Goal: Transaction & Acquisition: Purchase product/service

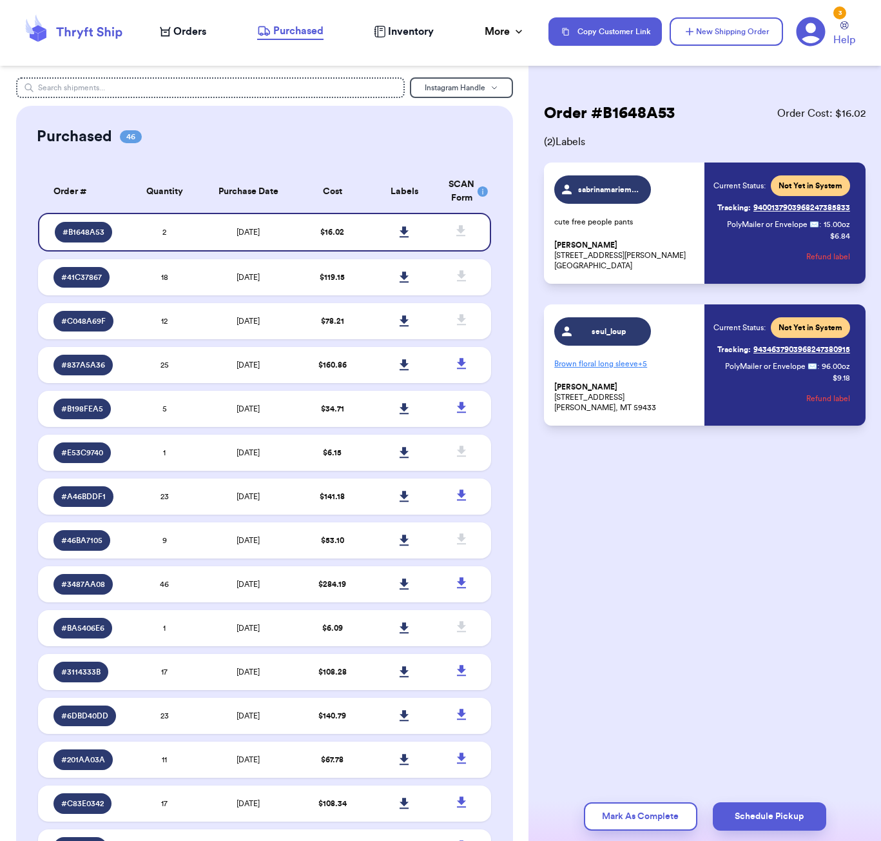
drag, startPoint x: 211, startPoint y: 154, endPoint x: 204, endPoint y: 95, distance: 59.7
click at [192, 29] on span "Orders" at bounding box center [189, 31] width 33 height 15
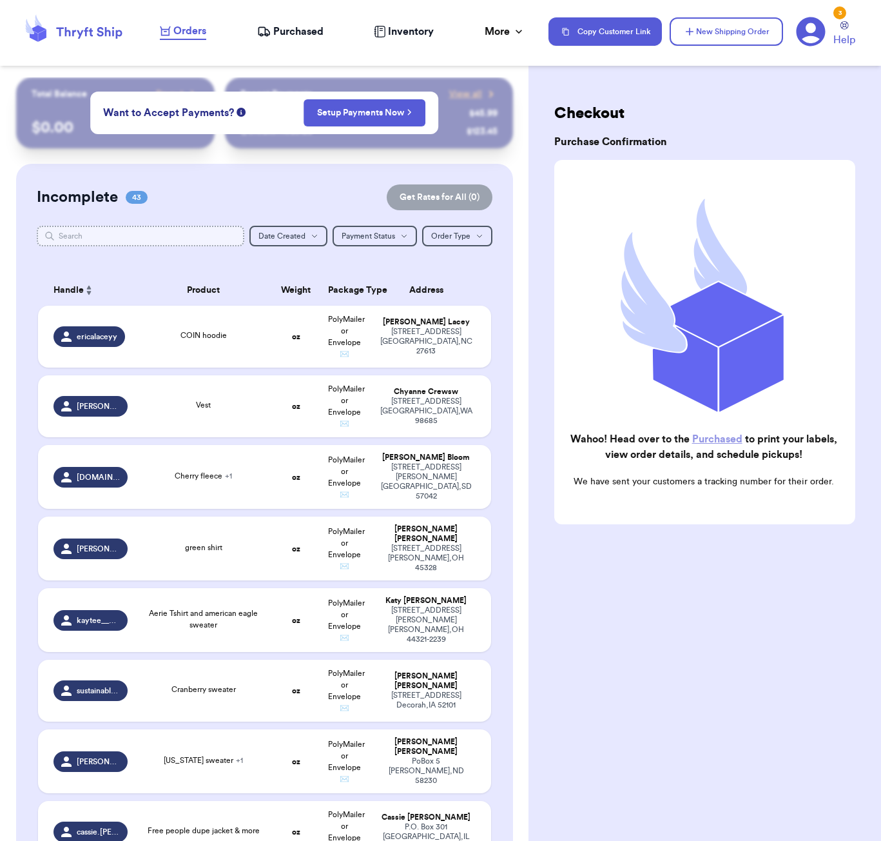
click at [197, 230] on input "text" at bounding box center [141, 236] width 208 height 21
type input "e"
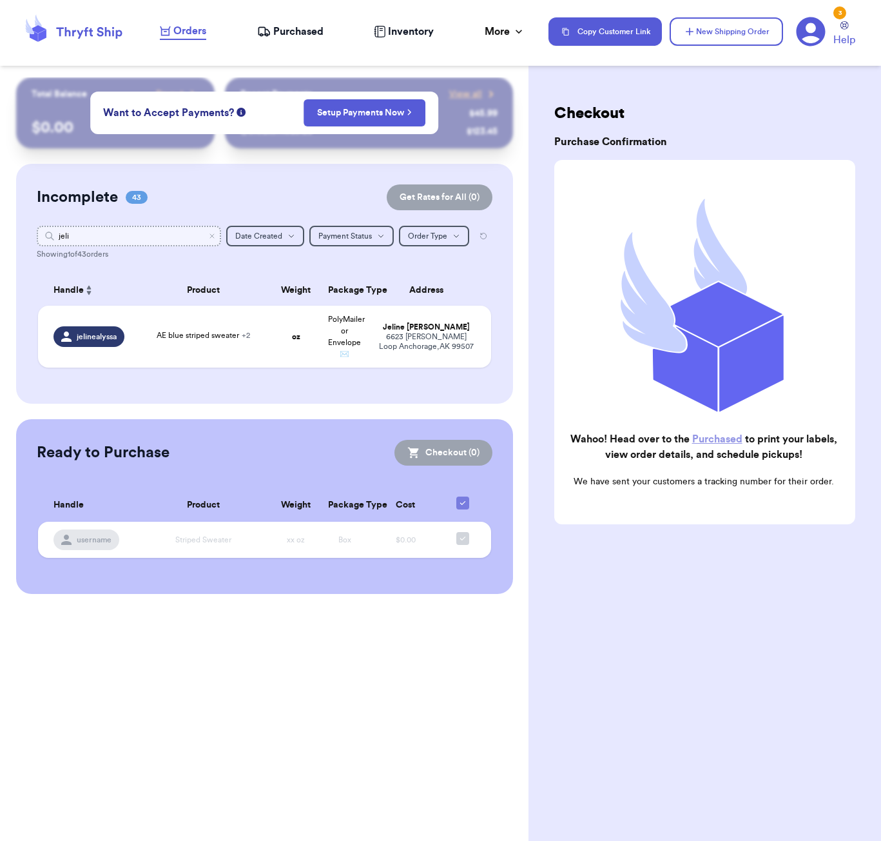
scroll to position [0, 1]
type input "jeli"
click at [181, 339] on span "AE blue striped sweater + 2" at bounding box center [203, 335] width 93 height 8
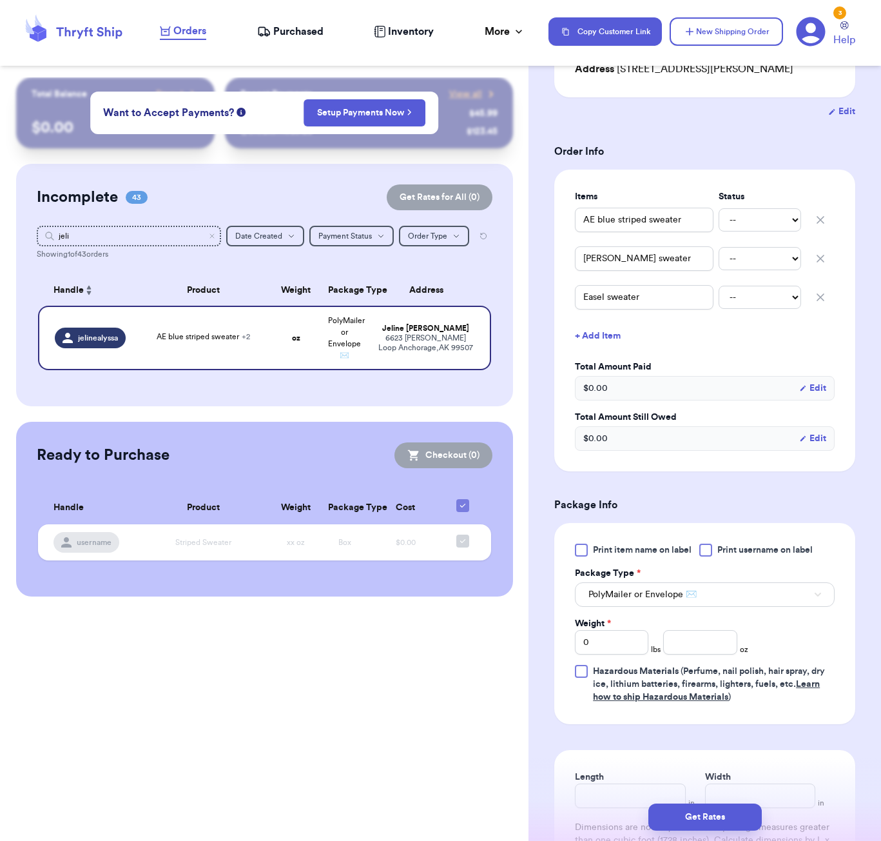
scroll to position [235, 0]
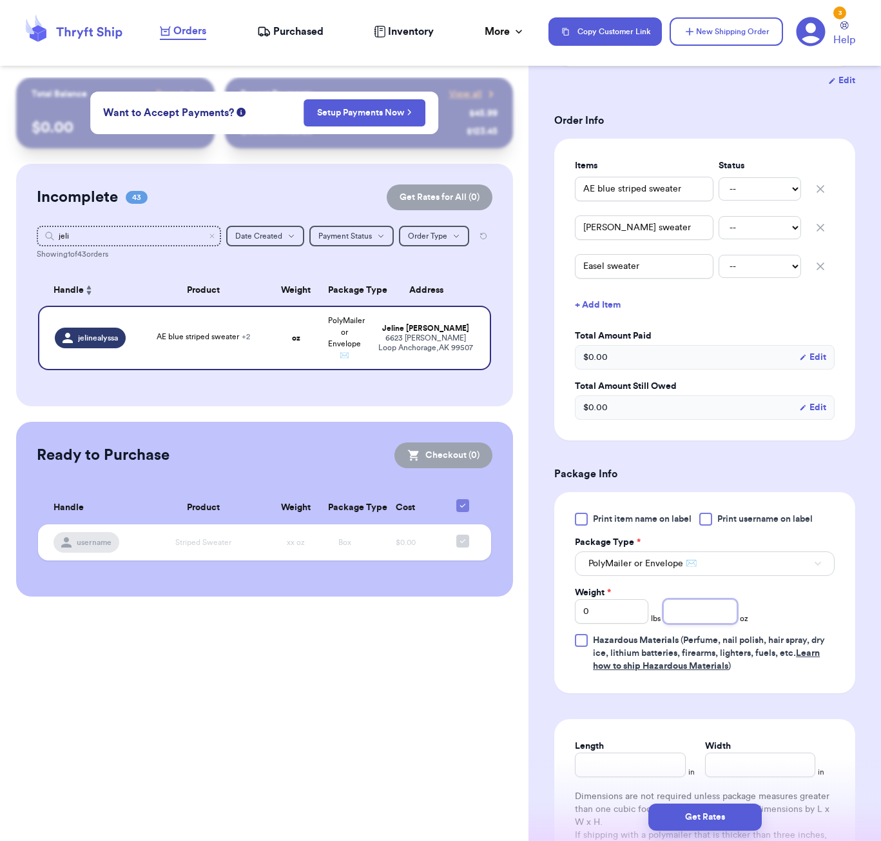
click at [672, 613] on input "number" at bounding box center [701, 611] width 74 height 25
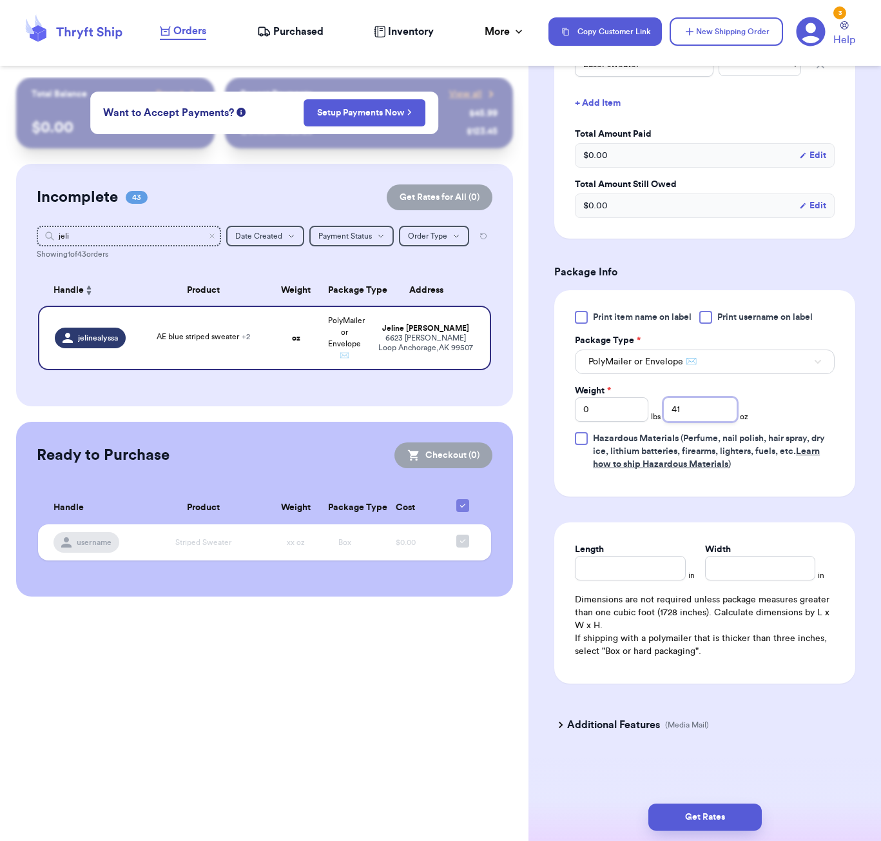
scroll to position [440, 0]
type input "41"
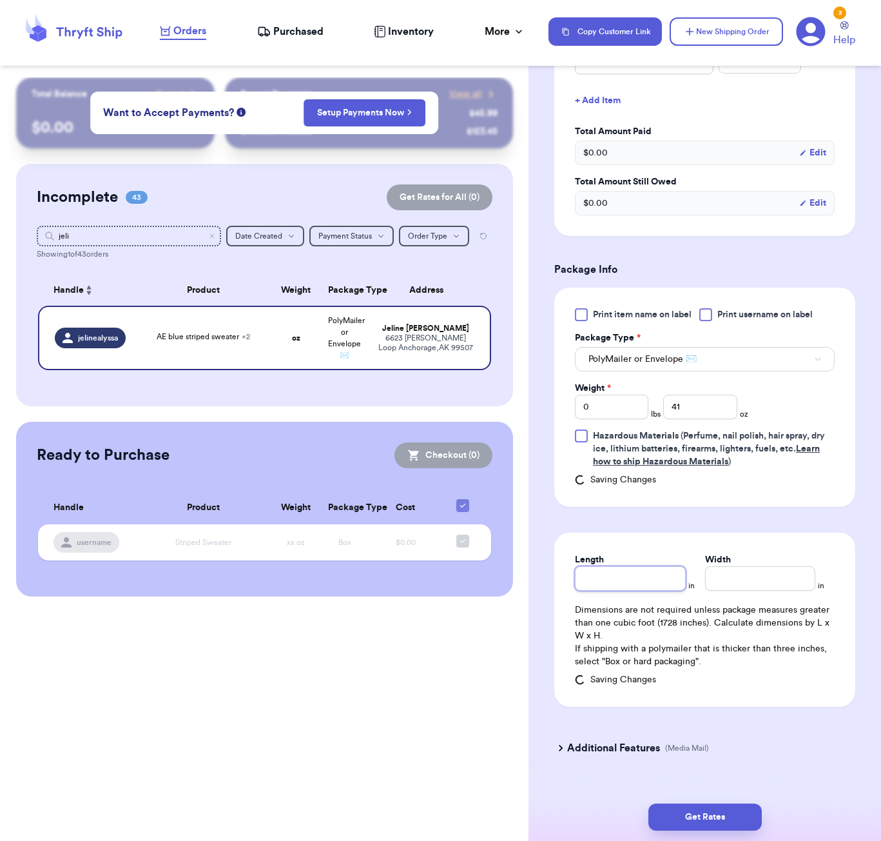
click at [631, 569] on input "Length" at bounding box center [630, 578] width 110 height 25
type input "9"
type input "7"
click at [619, 589] on input "9" at bounding box center [630, 578] width 110 height 25
type input "6"
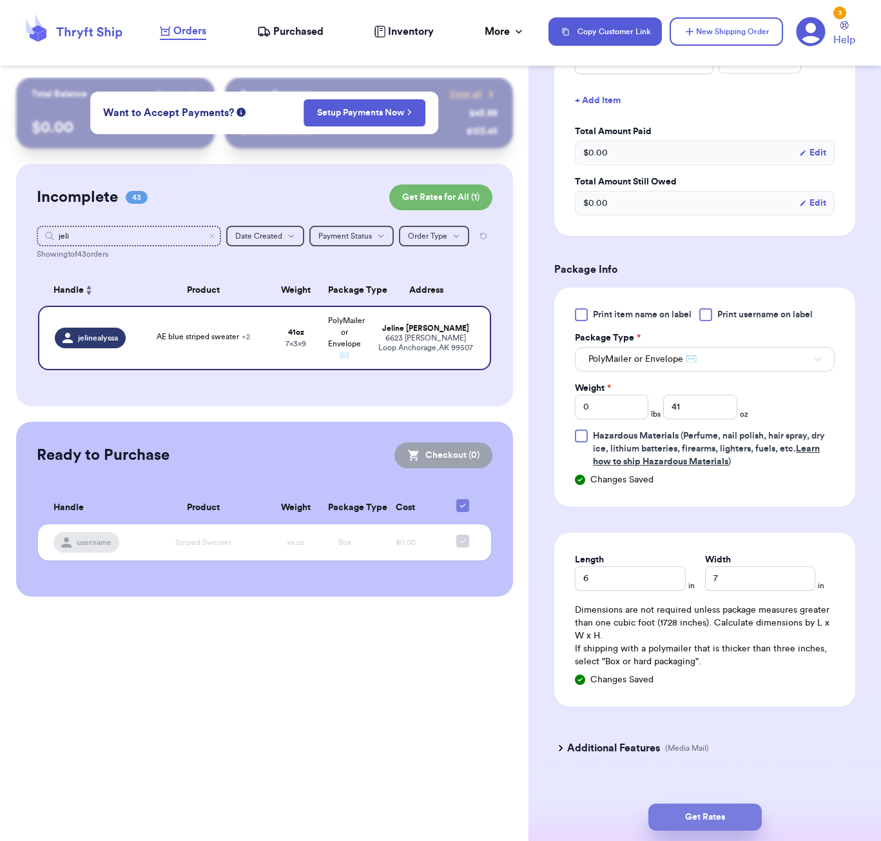
click at [717, 816] on button "Get Rates" at bounding box center [705, 816] width 113 height 27
type input "2"
type input "9"
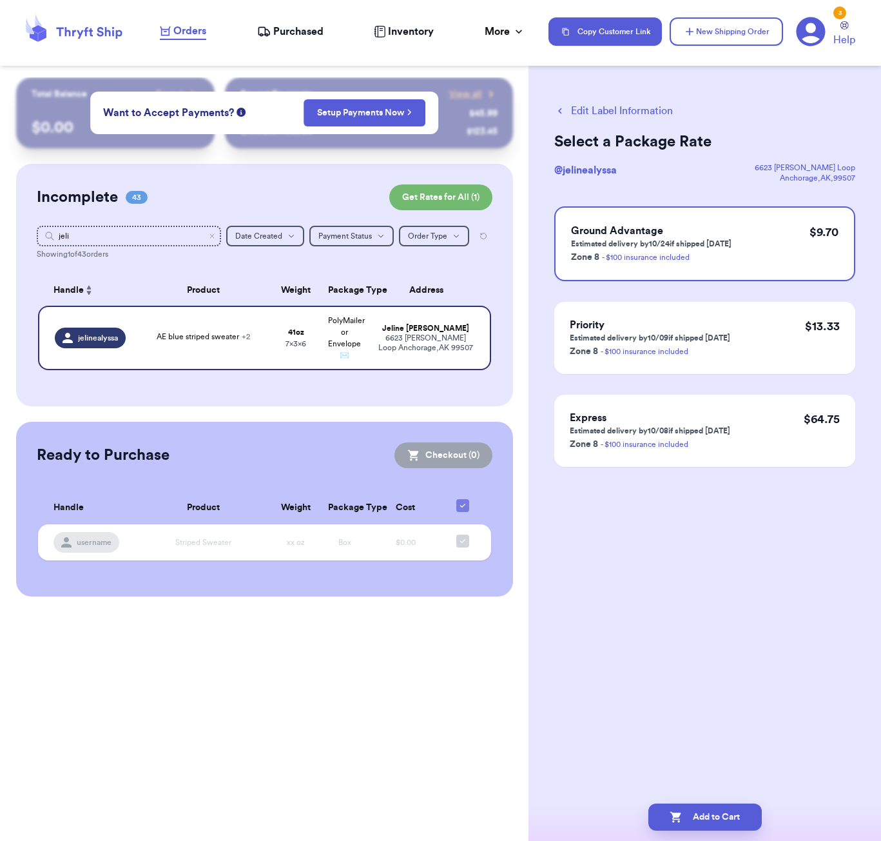
click at [622, 110] on button "Edit Label Information" at bounding box center [614, 110] width 119 height 15
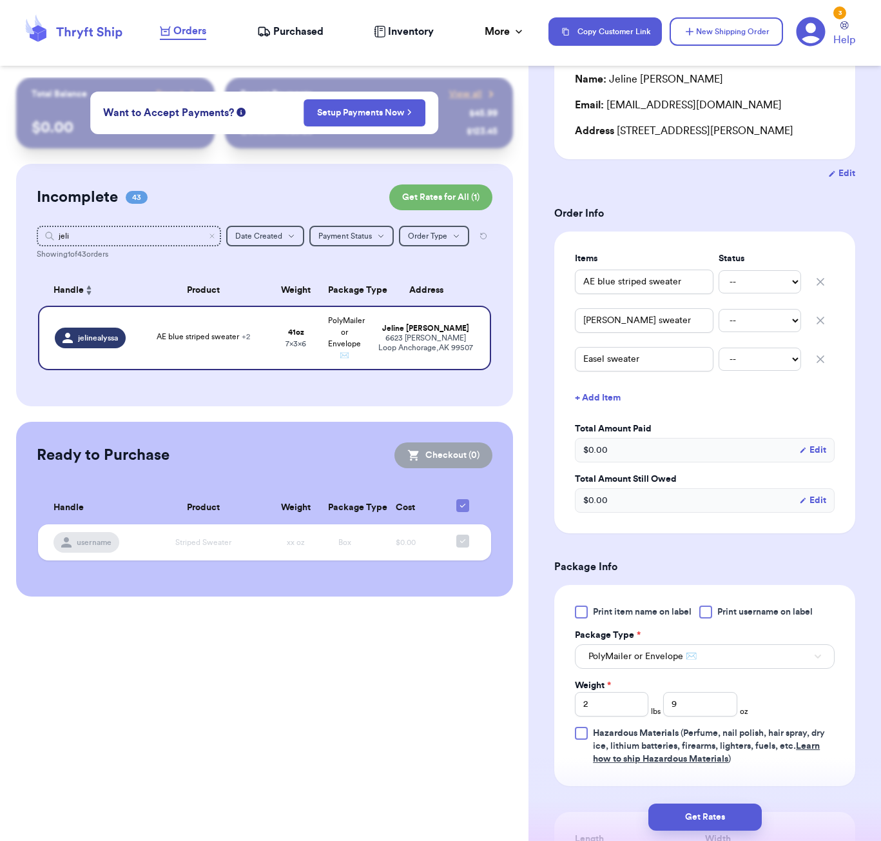
scroll to position [360, 0]
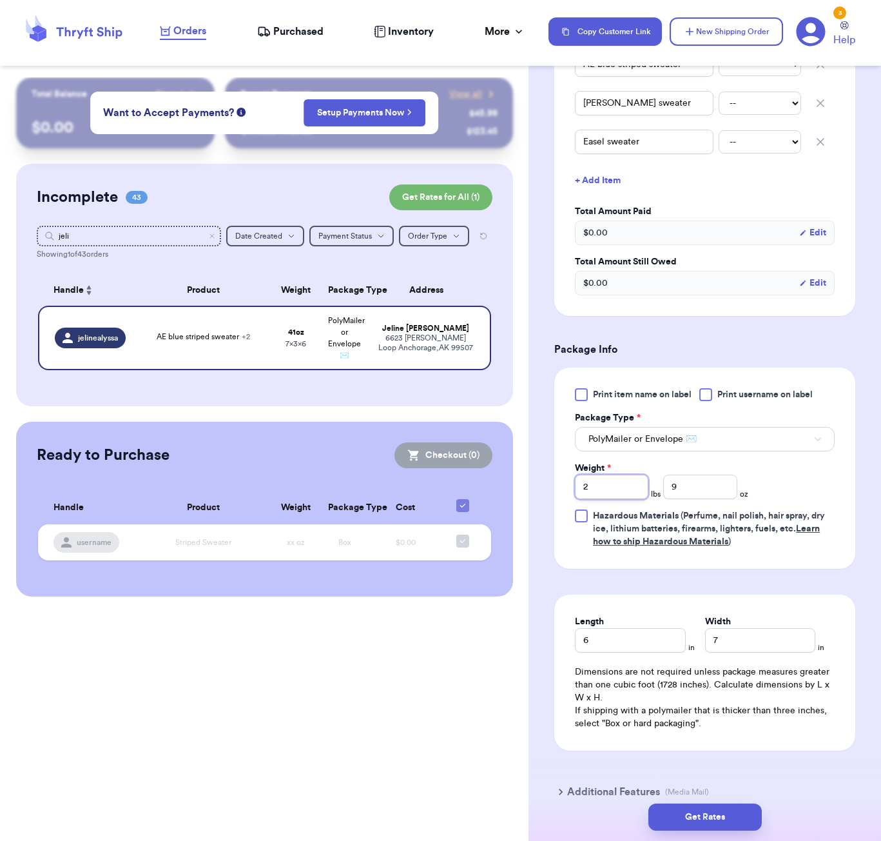
click at [624, 491] on input "2" at bounding box center [612, 487] width 74 height 25
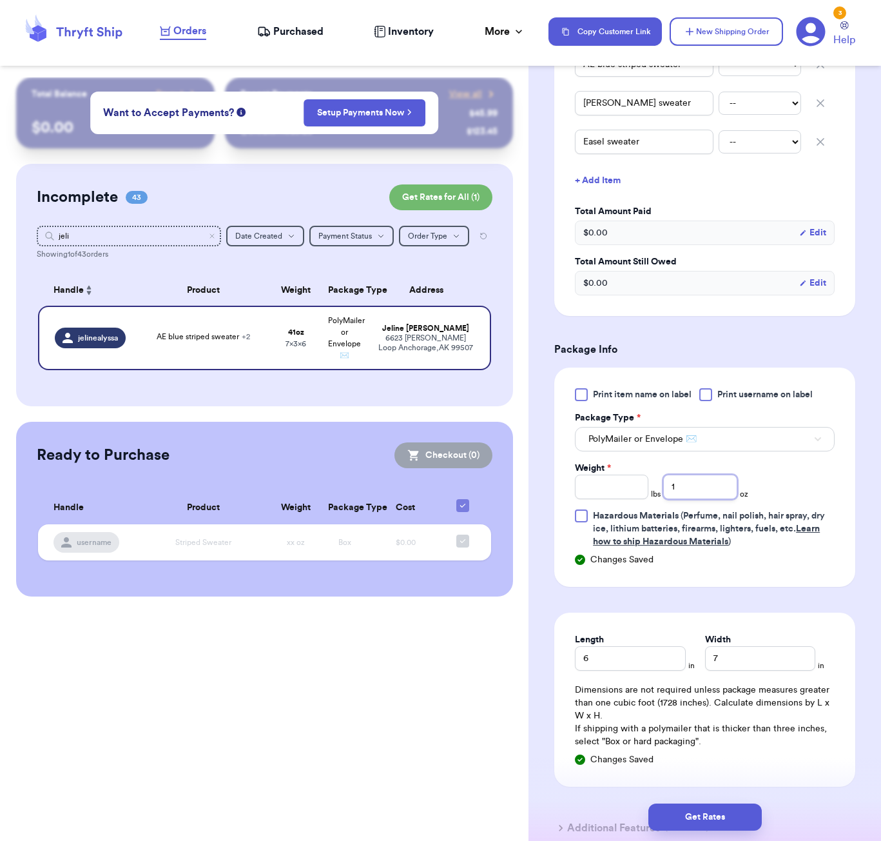
type input "15"
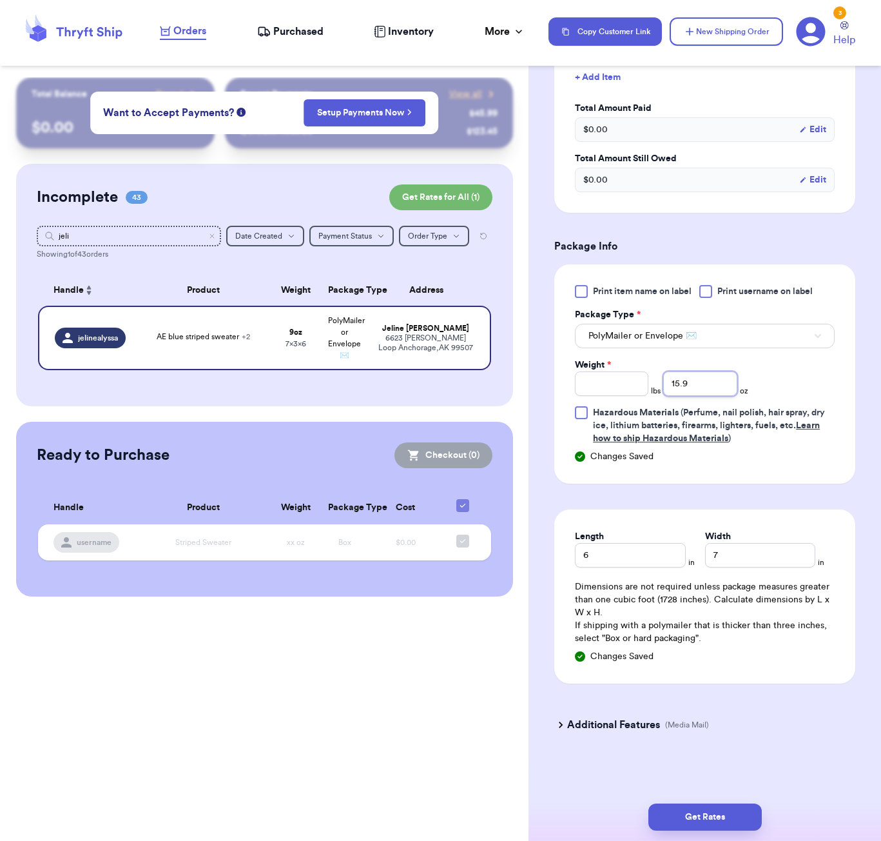
scroll to position [1, 0]
type input "15.9"
click at [684, 811] on button "Get Rates" at bounding box center [705, 816] width 113 height 27
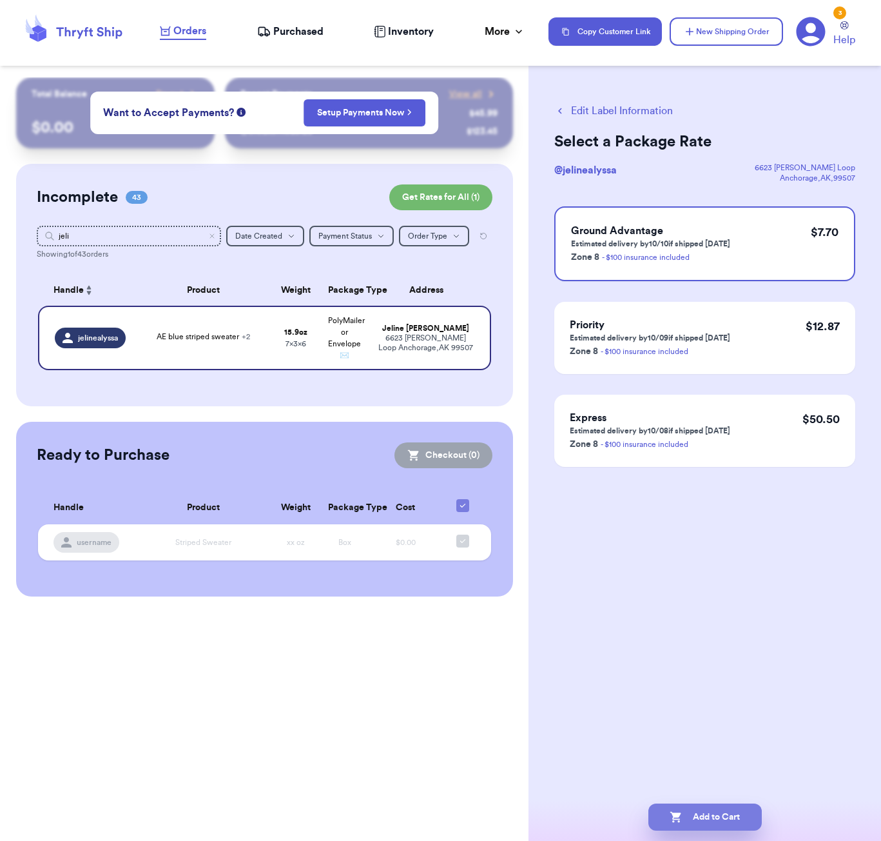
click at [694, 810] on button "Add to Cart" at bounding box center [705, 816] width 113 height 27
checkbox input "true"
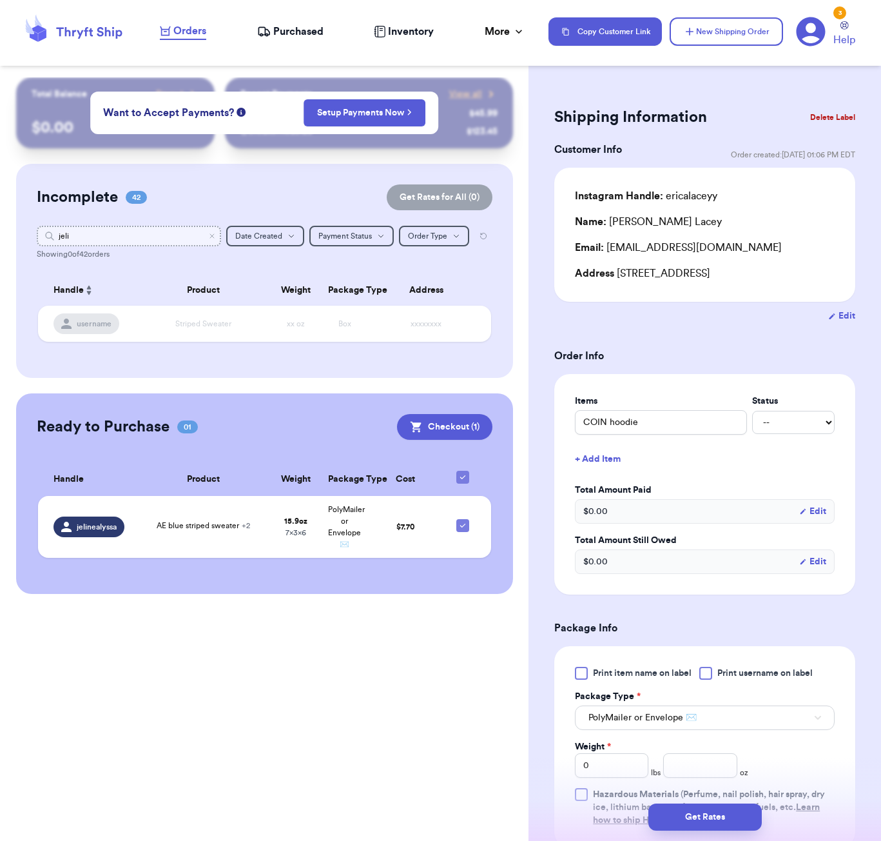
click at [188, 235] on input "jeli" at bounding box center [129, 236] width 184 height 21
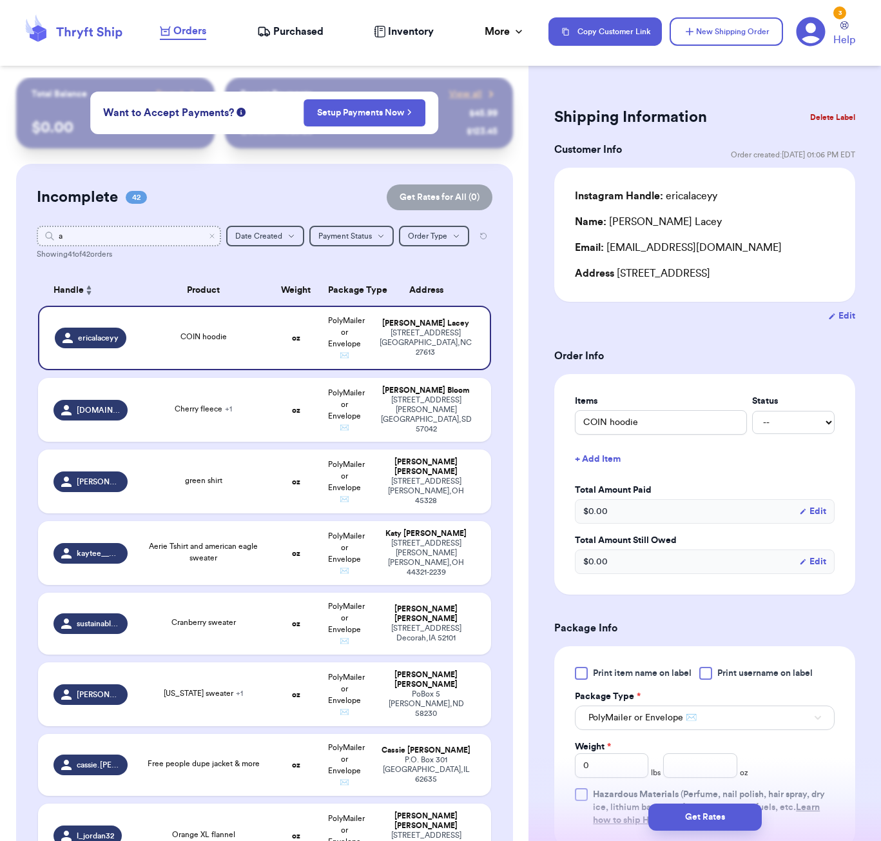
type input "au"
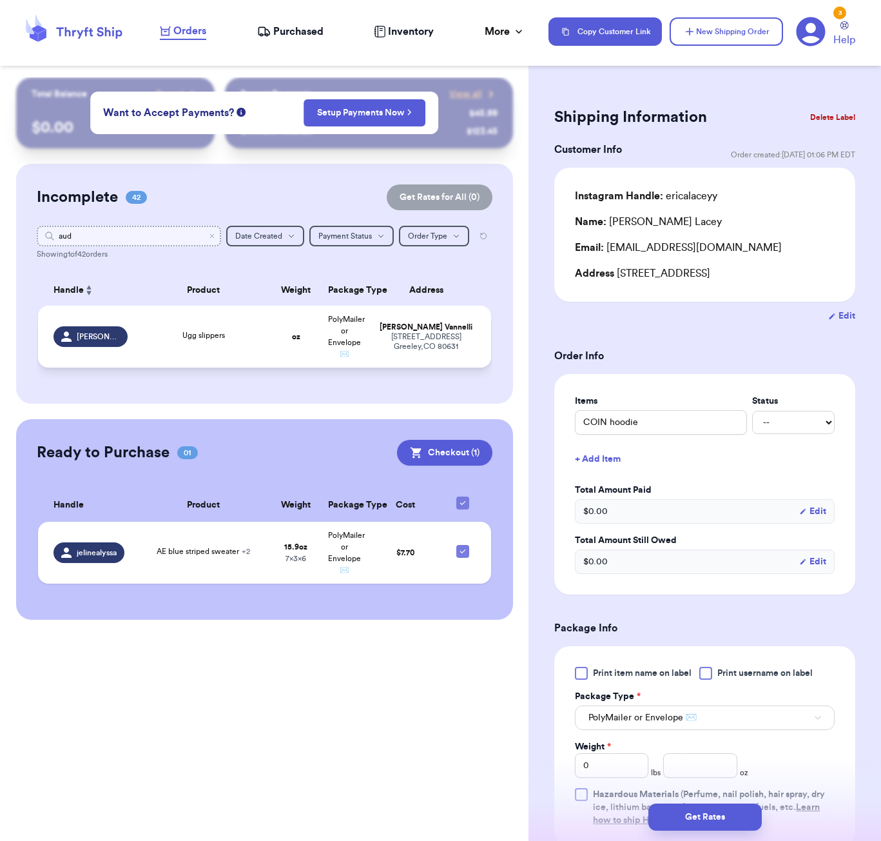
type input "aud"
click at [233, 329] on td "Ugg slippers" at bounding box center [203, 337] width 137 height 62
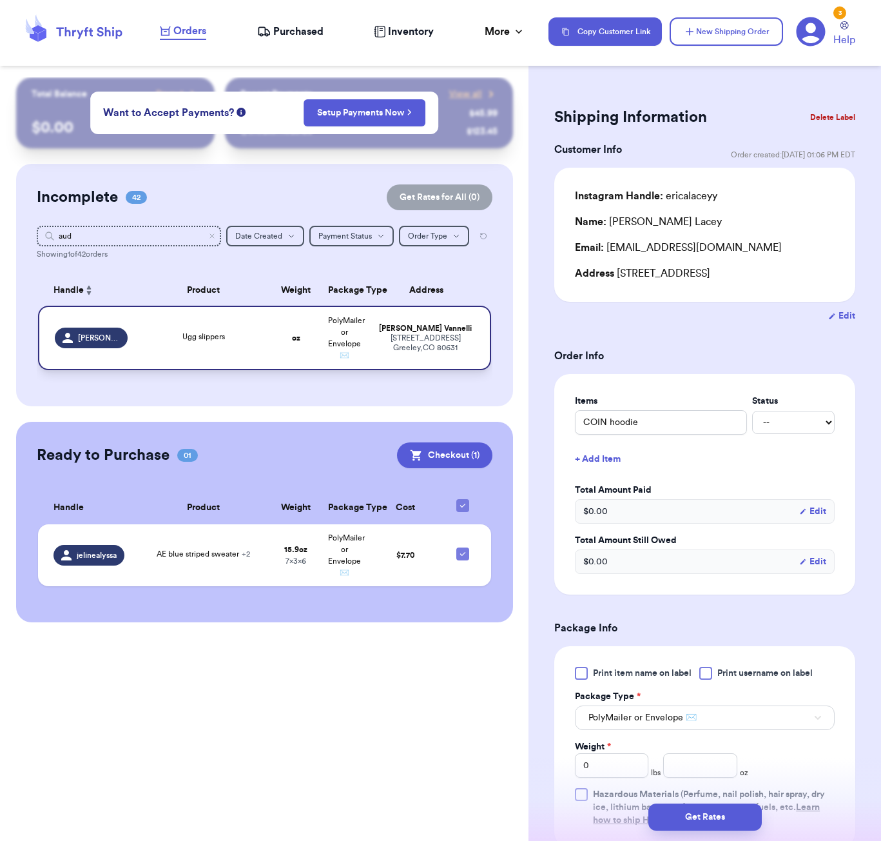
type input "Ugg slippers"
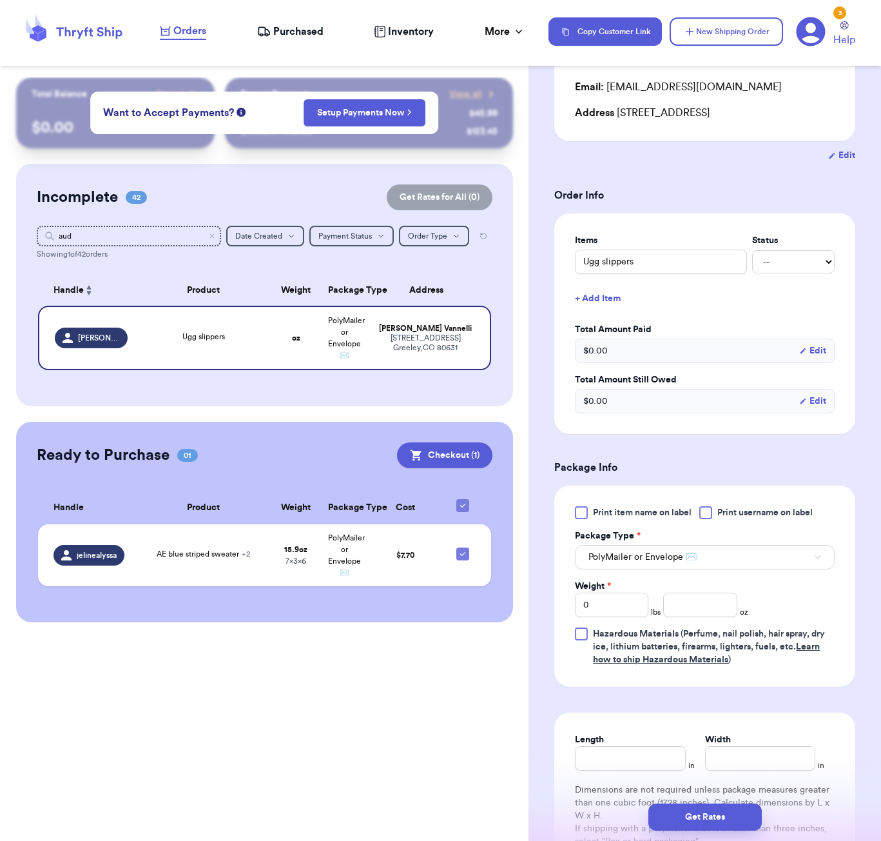
scroll to position [206, 0]
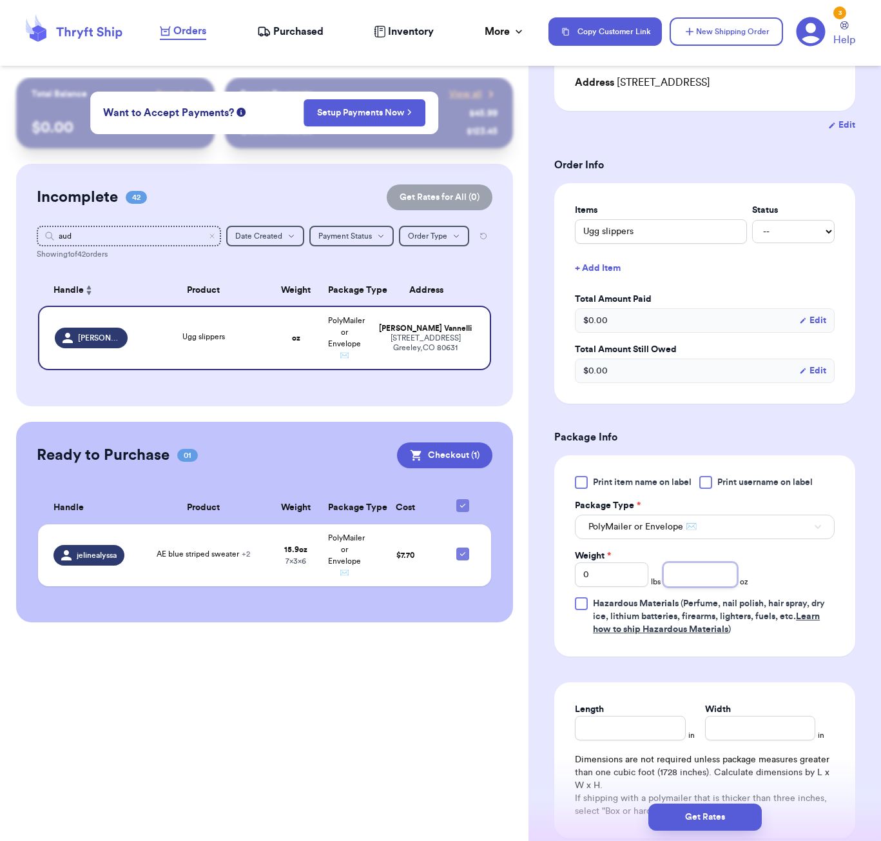
click at [689, 568] on input "number" at bounding box center [701, 574] width 74 height 25
type input "19"
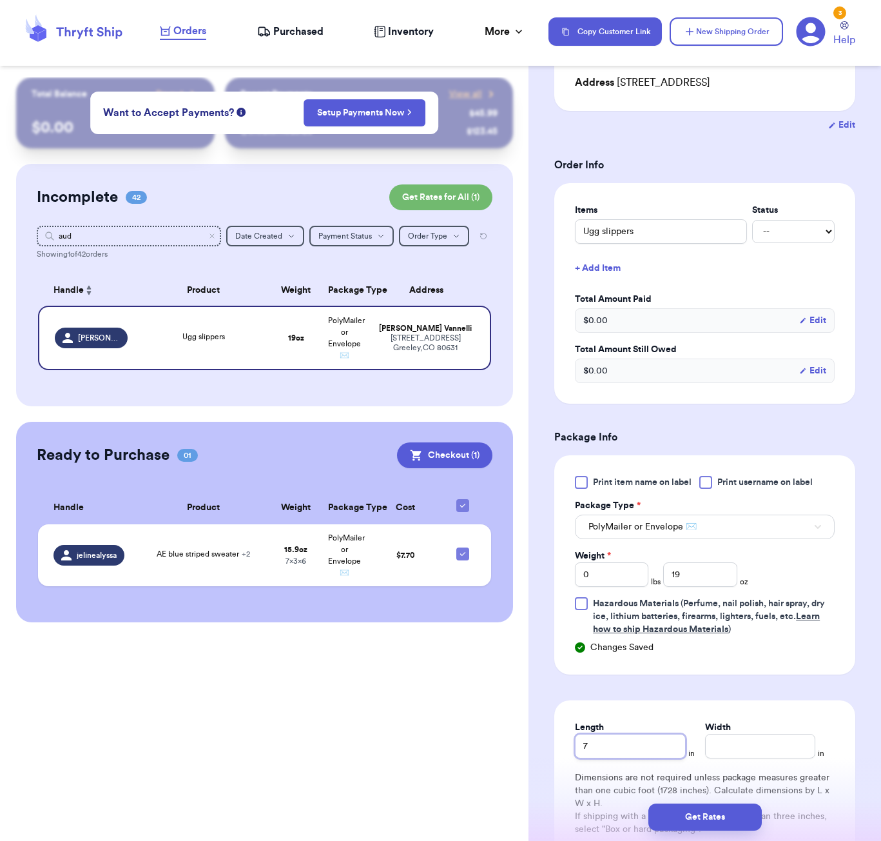
type input "7"
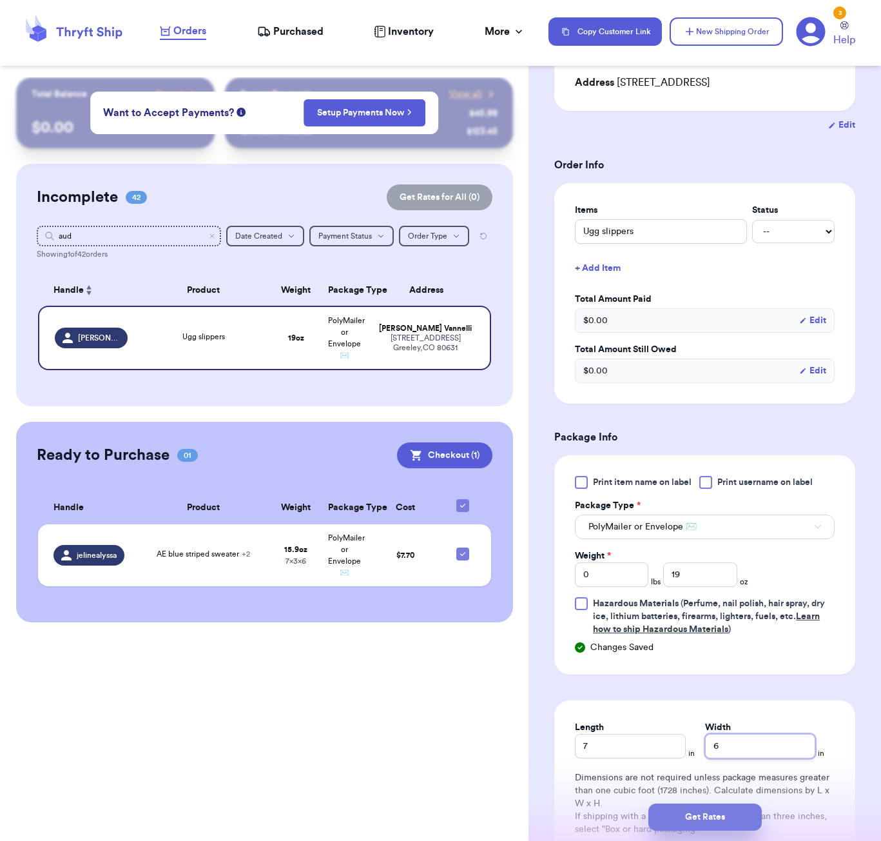
type input "6"
click at [727, 812] on button "Get Rates" at bounding box center [705, 816] width 113 height 27
type input "1"
type input "3"
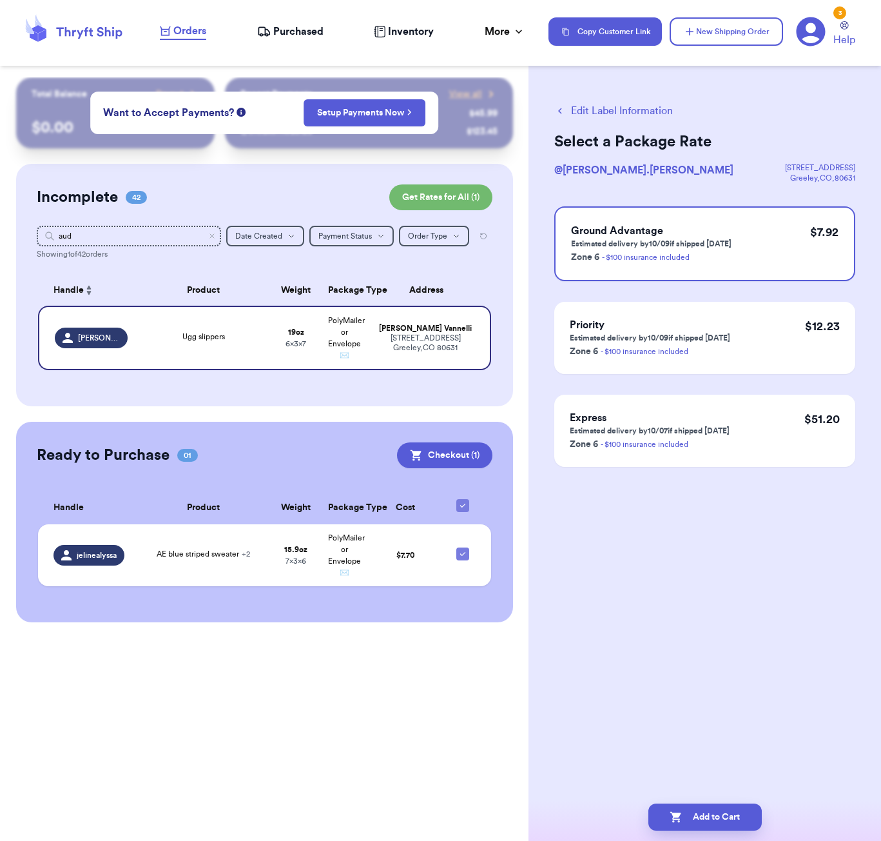
scroll to position [0, 0]
click at [718, 815] on button "Add to Cart" at bounding box center [705, 816] width 113 height 27
checkbox input "true"
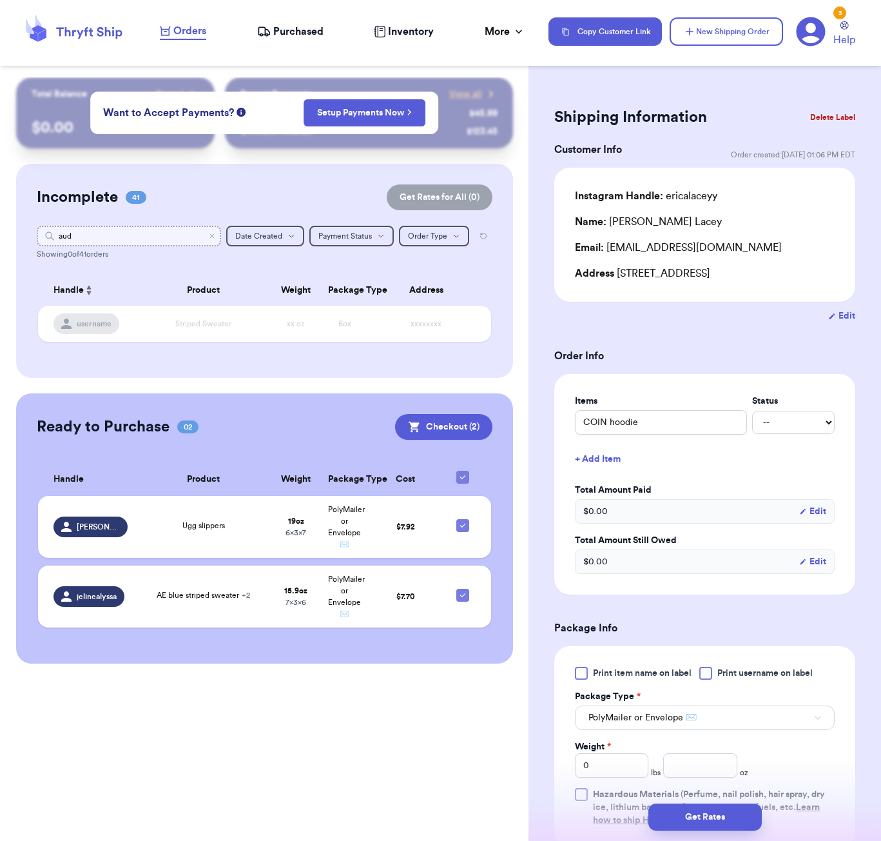
click at [120, 235] on input "aud" at bounding box center [129, 236] width 184 height 21
type input "mo"
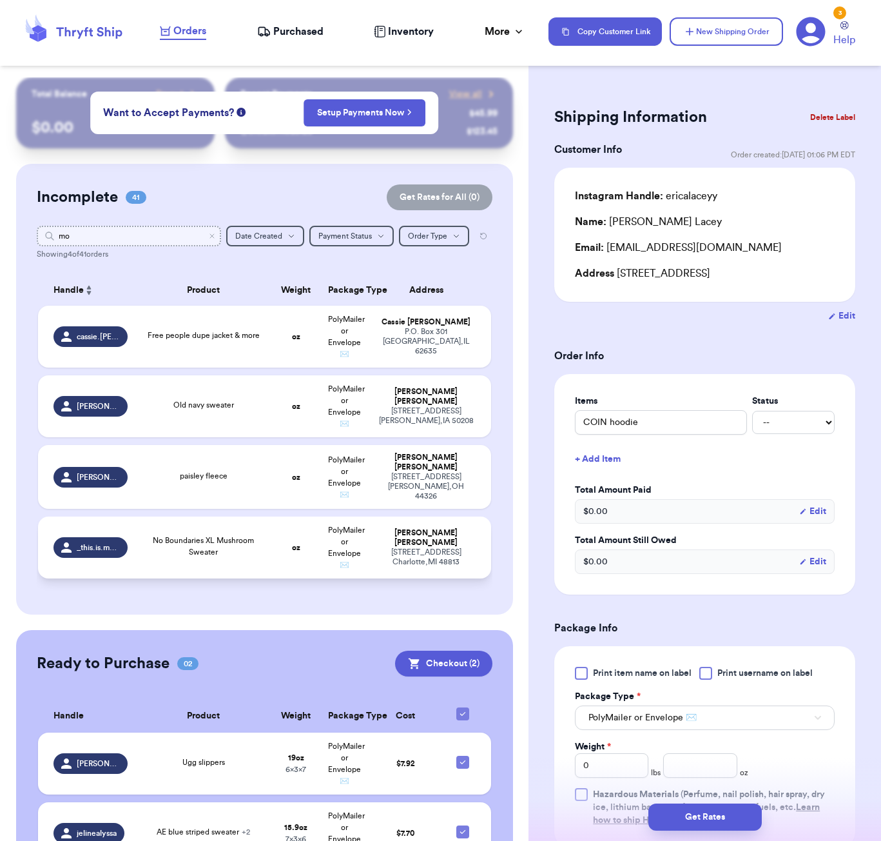
type input "mo"
click at [246, 557] on div "No Boundaries XL Mushroom Sweater" at bounding box center [203, 546] width 121 height 23
type input "No Boundaries XL Mushroom Sweater"
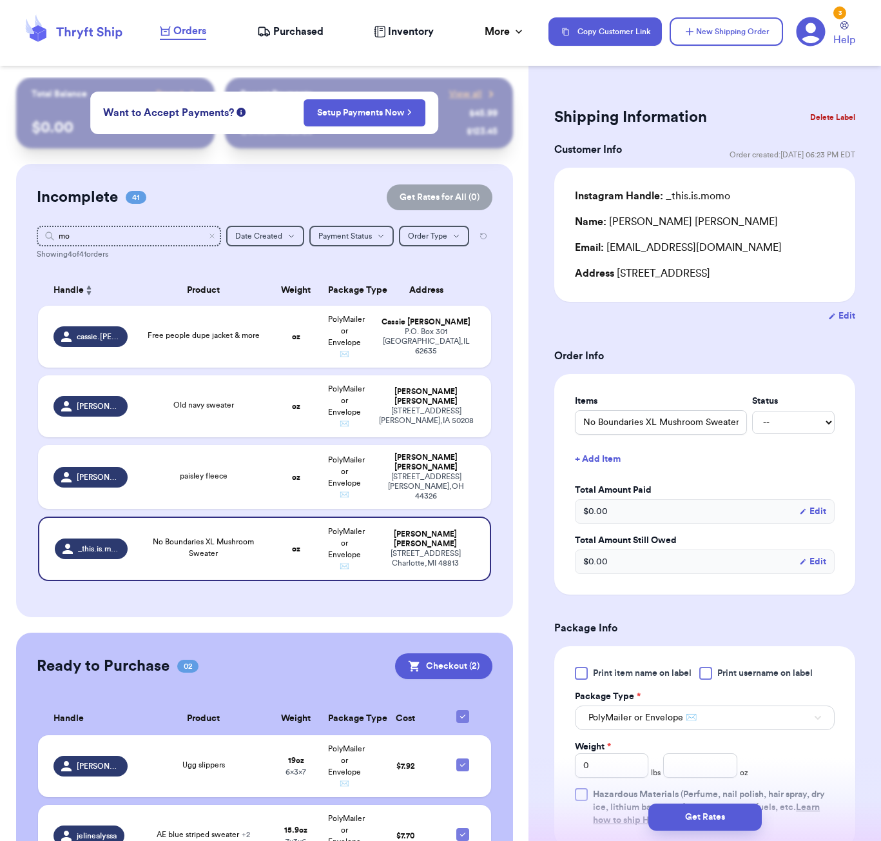
click at [615, 461] on button "+ Add Item" at bounding box center [705, 459] width 270 height 28
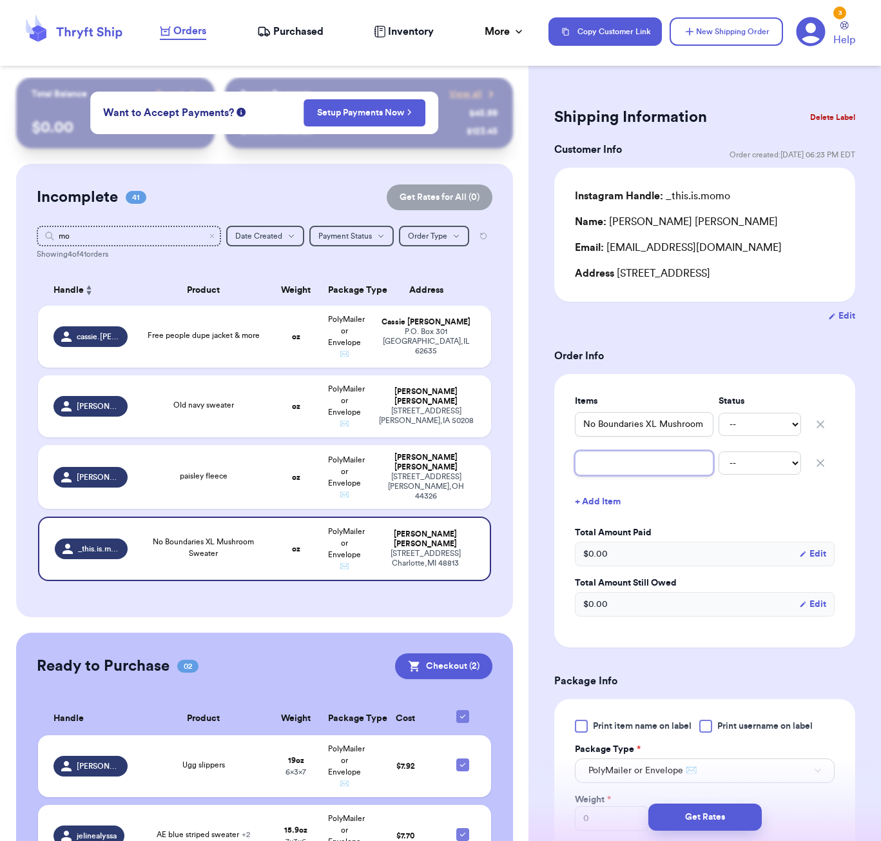
click at [655, 464] on input "text" at bounding box center [644, 463] width 139 height 25
type input "n"
type input "na"
type input "nav"
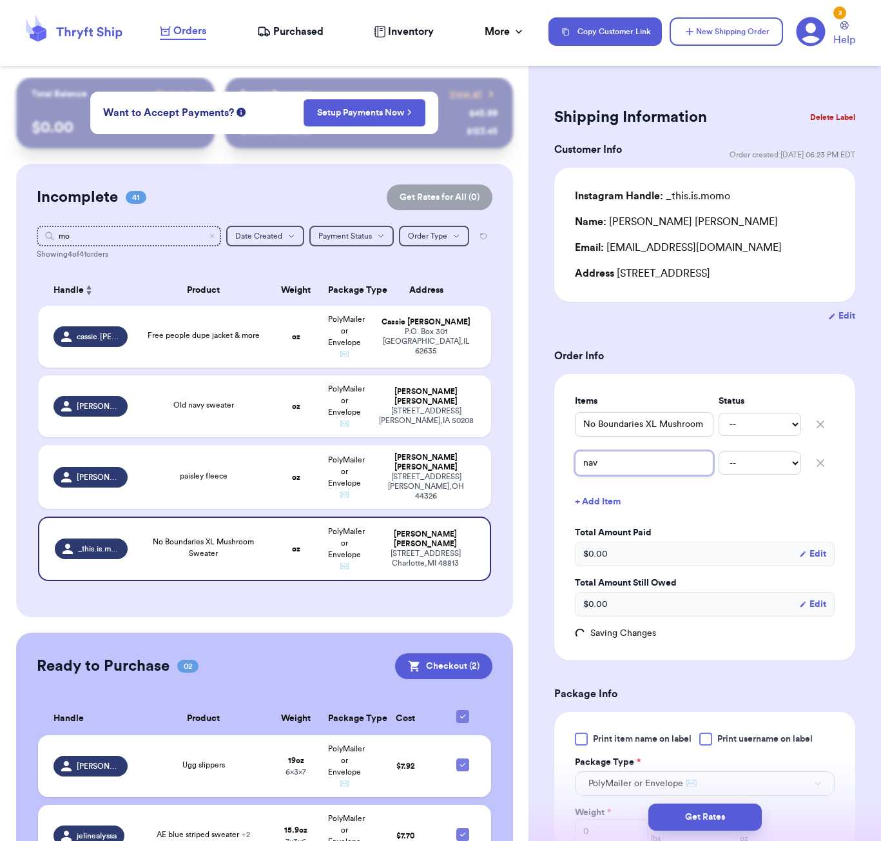
type input "navy"
type input "navy b"
type input "navy bu"
type input "navy b"
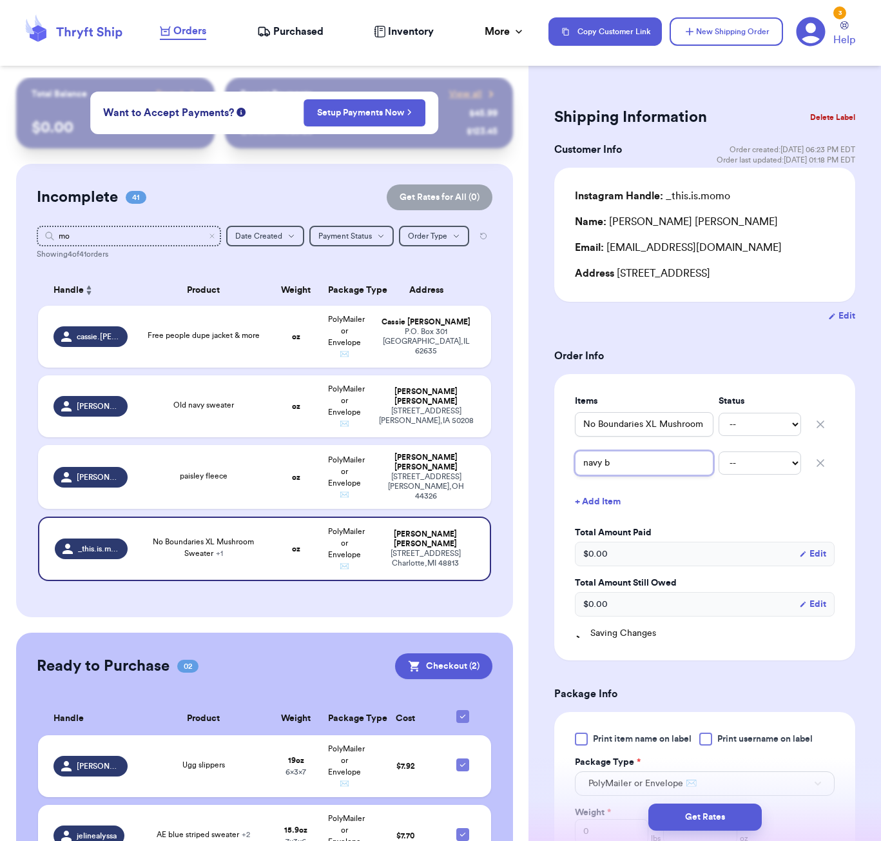
type input "navy bl"
type input "navy blu"
type input "navy blue"
type input "navy blue a"
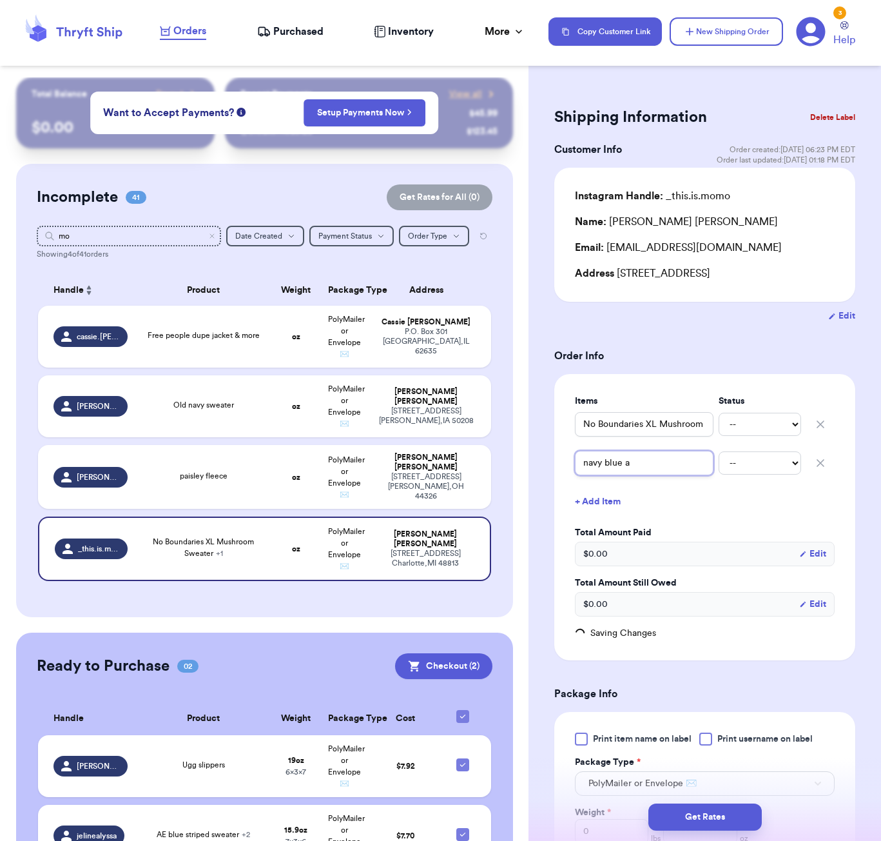
type input "navy blue an"
type input "navy blue and"
type input "navy blue and w"
type input "navy blue and wh"
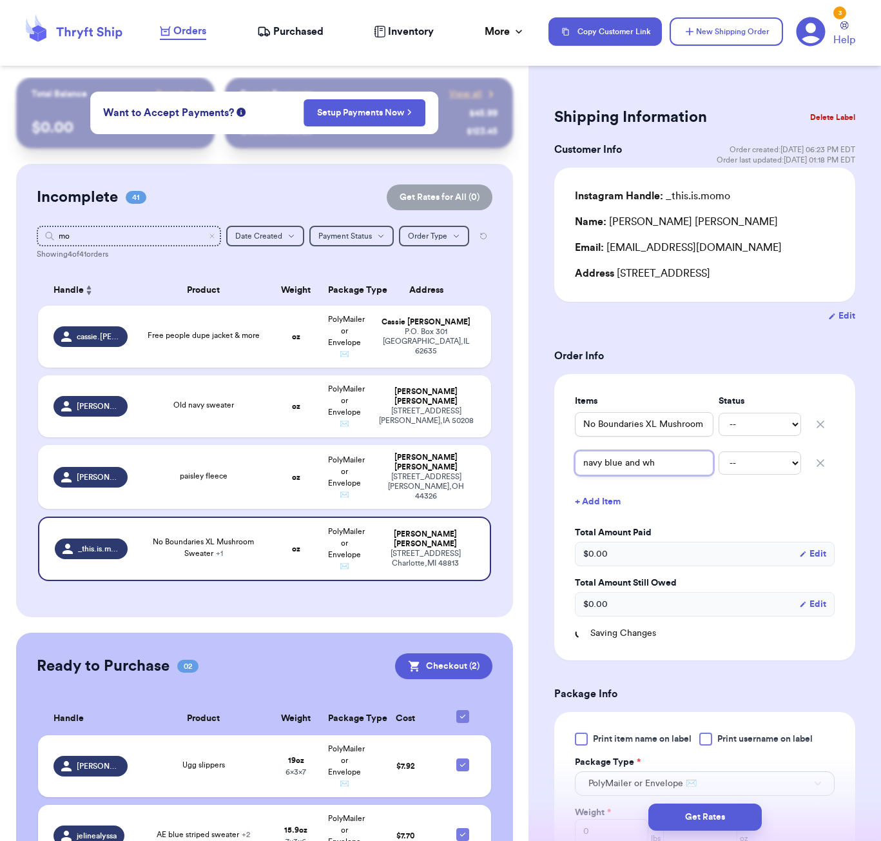
type input "navy blue and whi"
type input "navy blue and whit"
type input "navy blue and white"
type input "navy blue and white s"
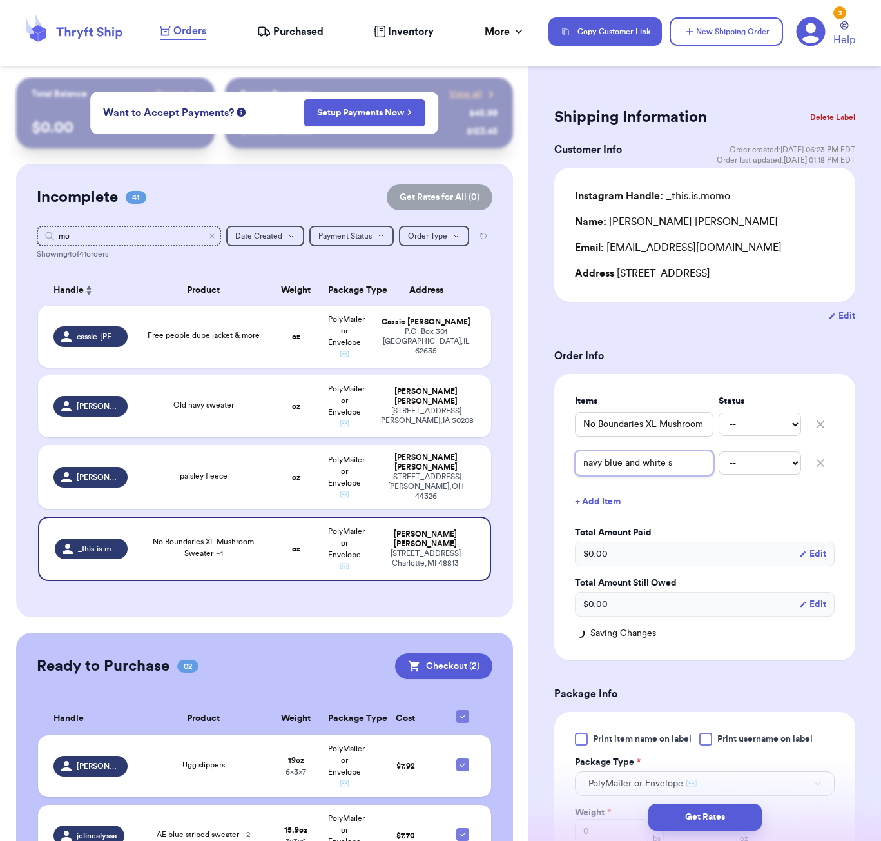
type input "navy blue and white sw"
type input "navy blue and white swe"
type input "navy blue and white swea"
type input "navy blue and white sweat"
type input "navy blue and white sweate"
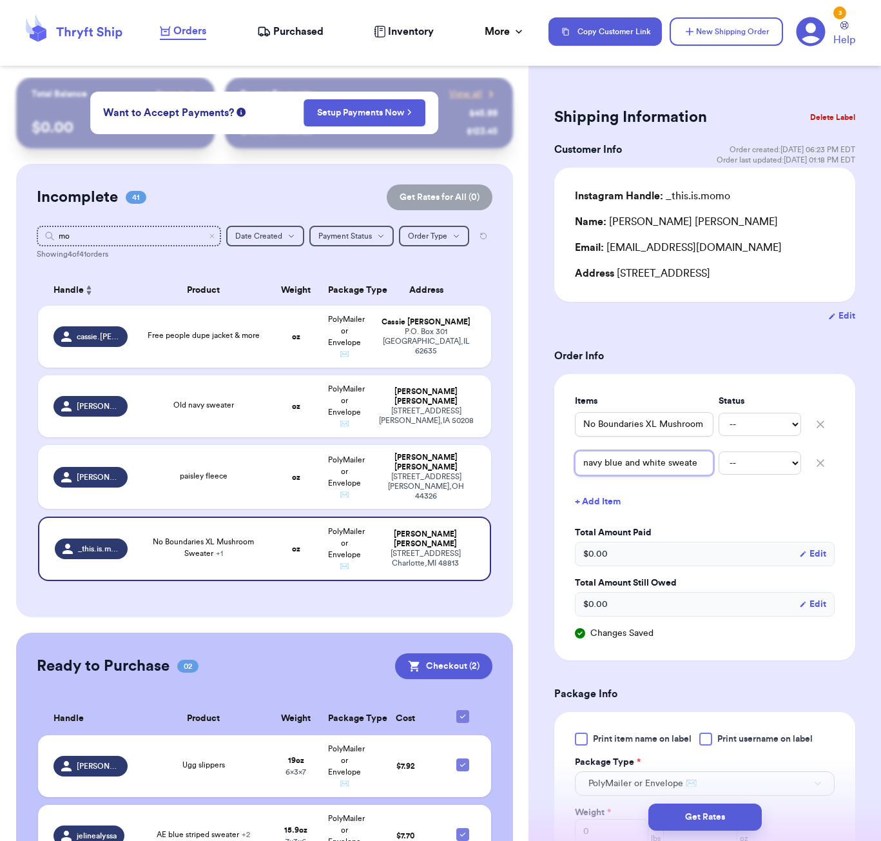
type input "navy blue and white sweater"
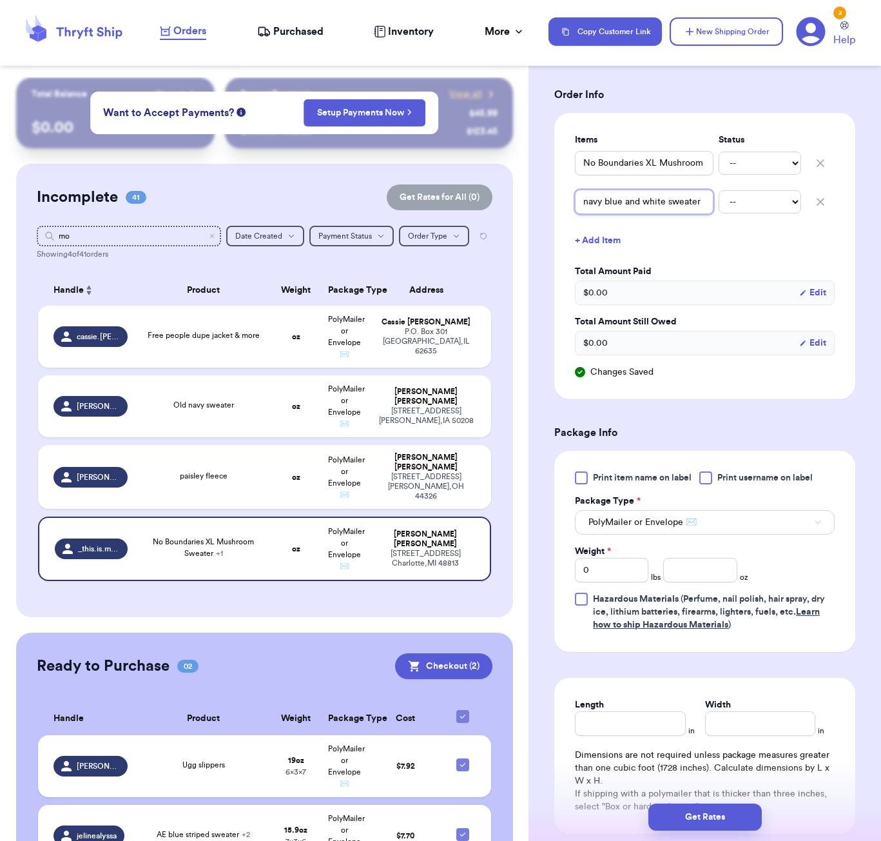
scroll to position [291, 0]
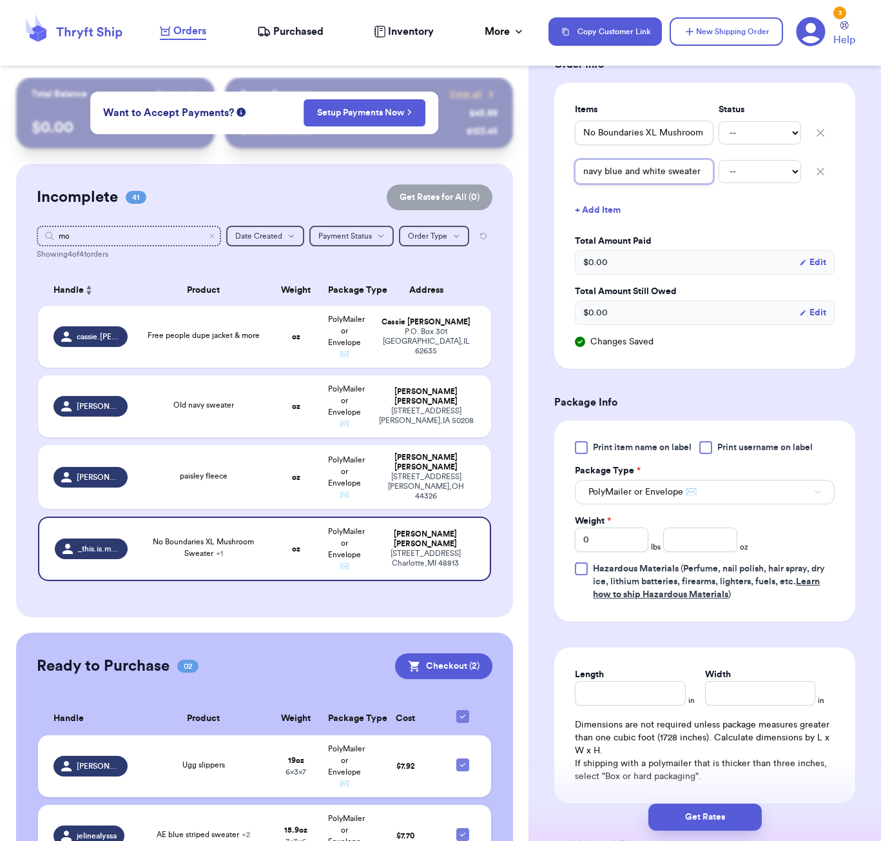
type input "navy blue and white sweater"
click at [702, 544] on input "number" at bounding box center [701, 539] width 74 height 25
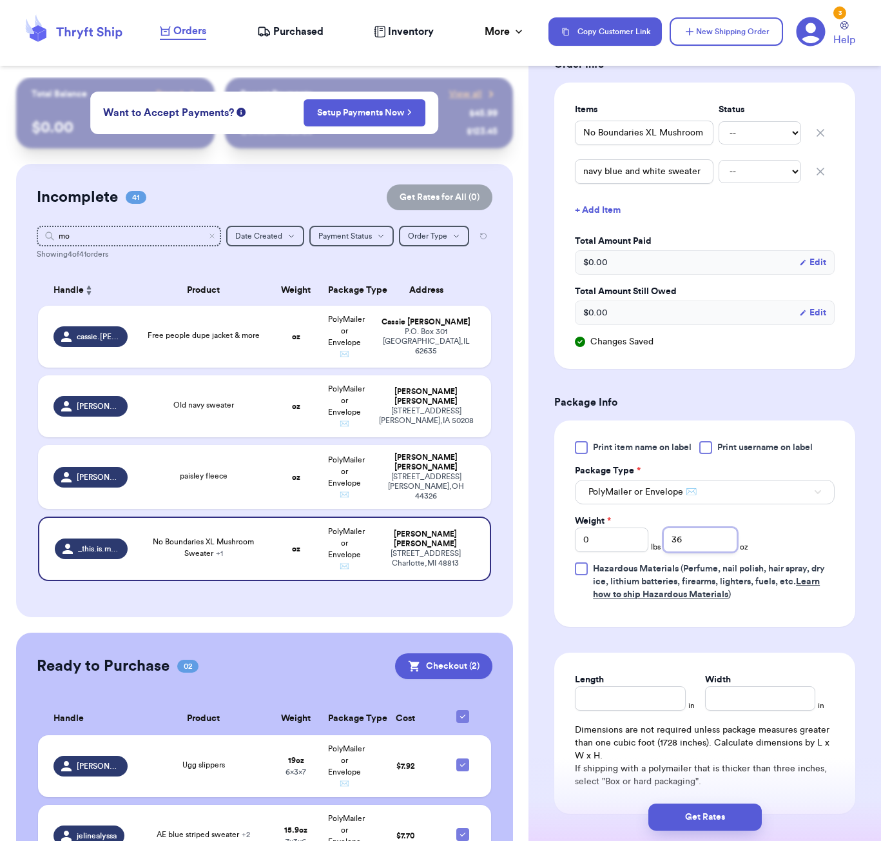
type input "36"
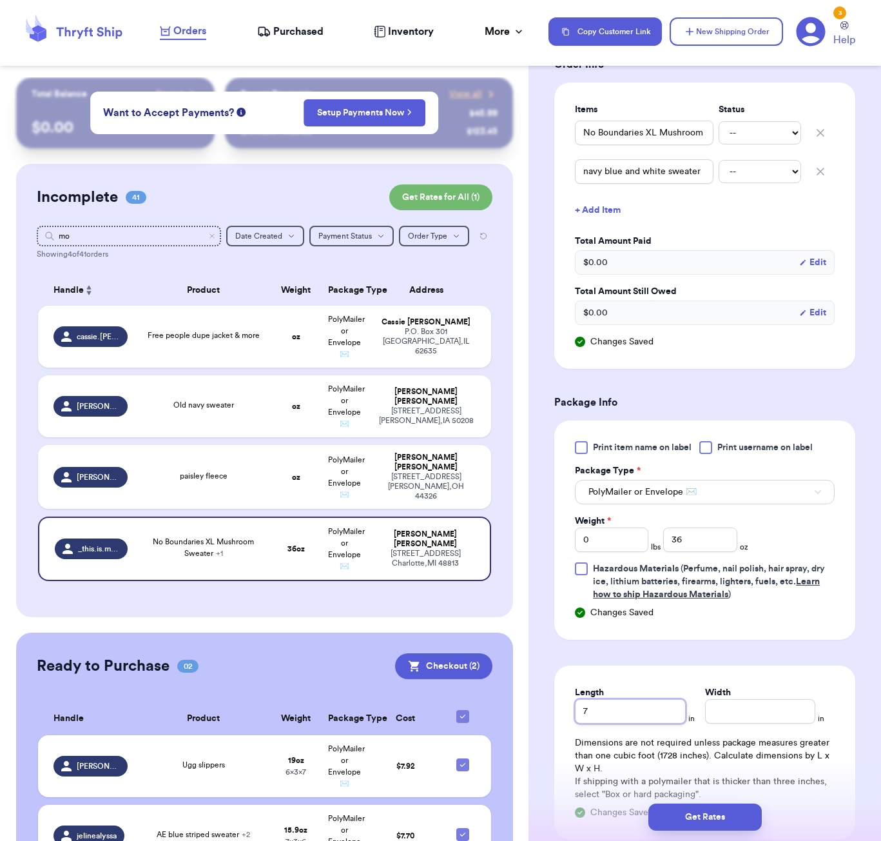
type input "7"
type input "6"
click at [715, 817] on button "Get Rates" at bounding box center [705, 816] width 113 height 27
type input "2"
type input "4"
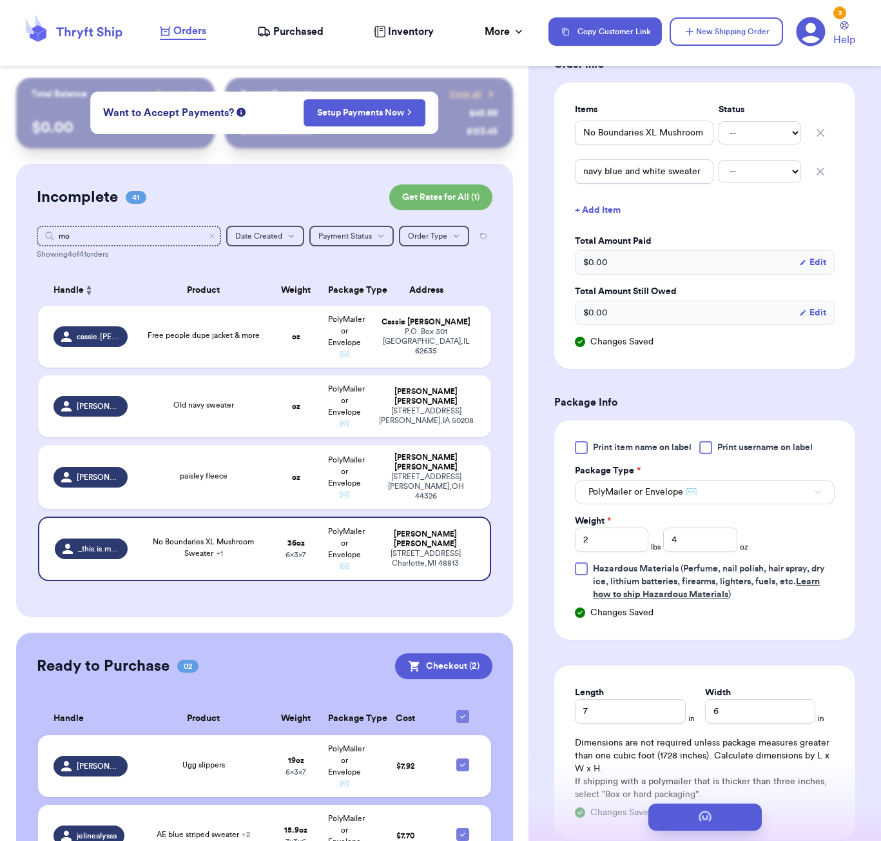
scroll to position [0, 0]
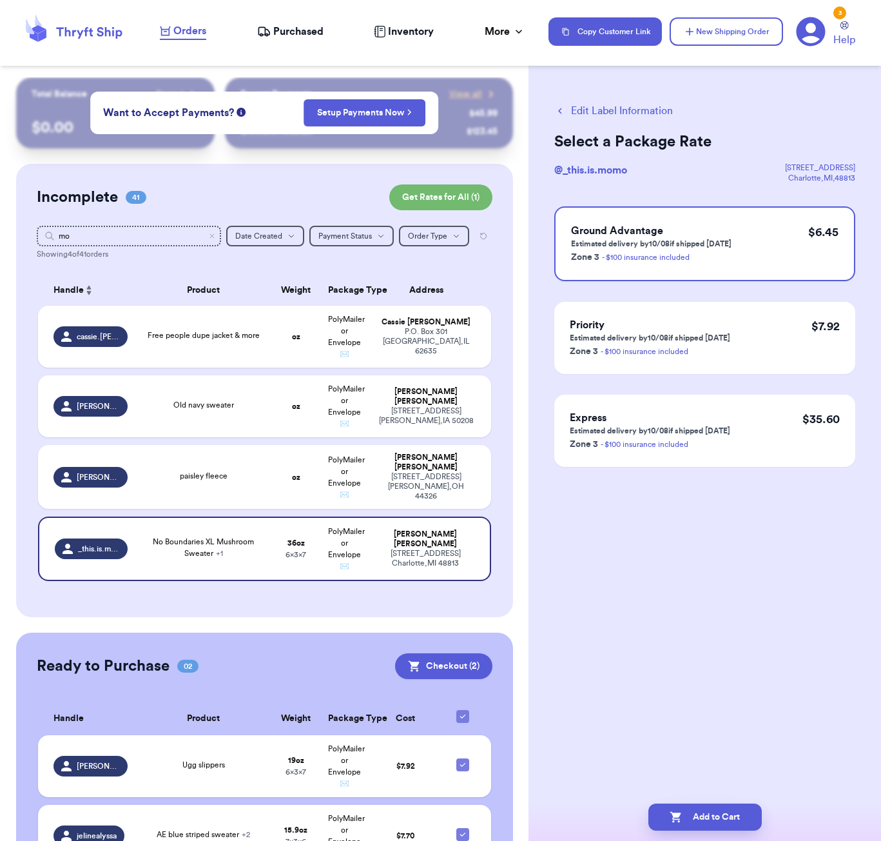
drag, startPoint x: 720, startPoint y: 820, endPoint x: 658, endPoint y: 682, distance: 151.8
click at [719, 820] on button "Add to Cart" at bounding box center [705, 816] width 113 height 27
checkbox input "true"
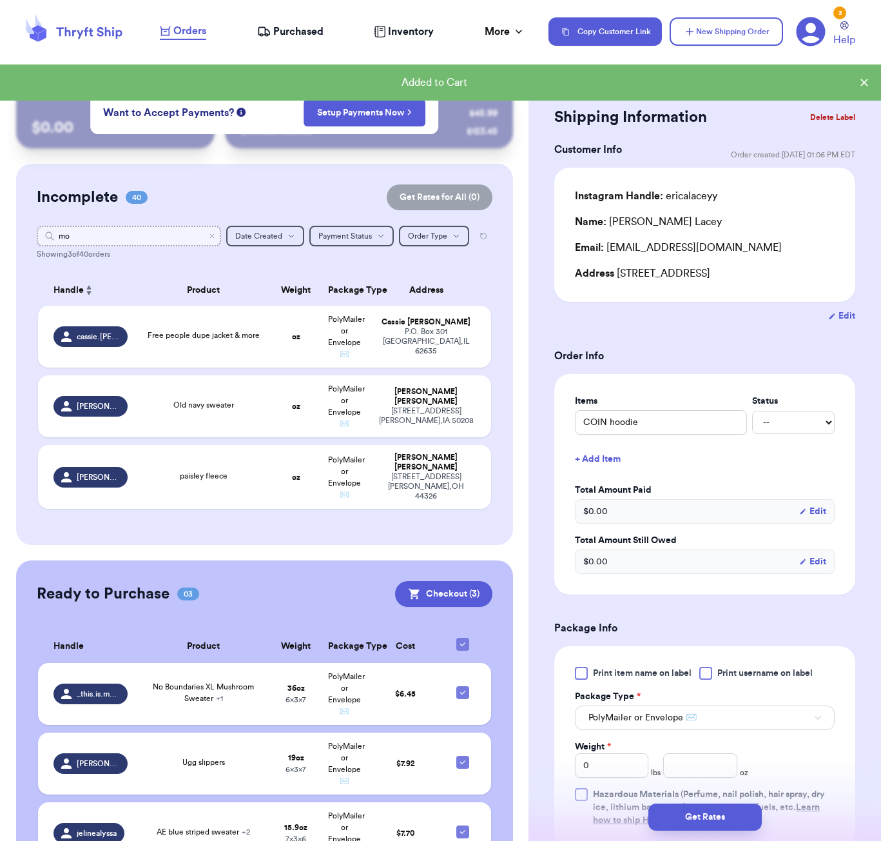
click at [95, 230] on input "mo" at bounding box center [129, 236] width 184 height 21
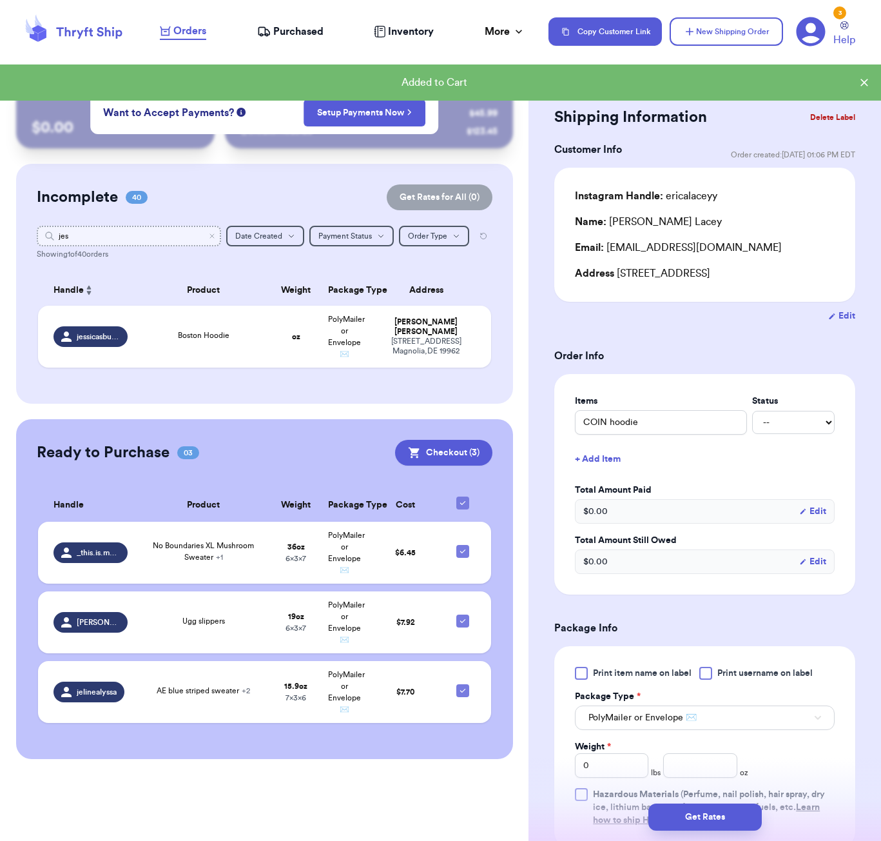
type input "jess"
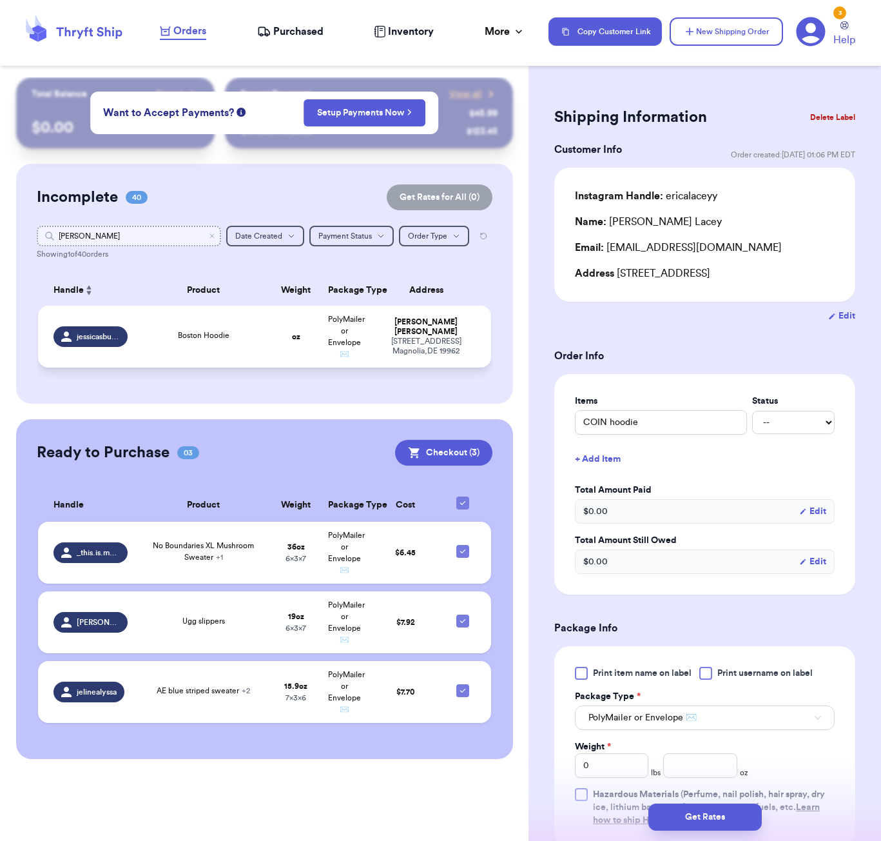
type input "jess"
click at [210, 354] on td "Boston Hoodie" at bounding box center [203, 337] width 137 height 62
type input "Boston Hoodie"
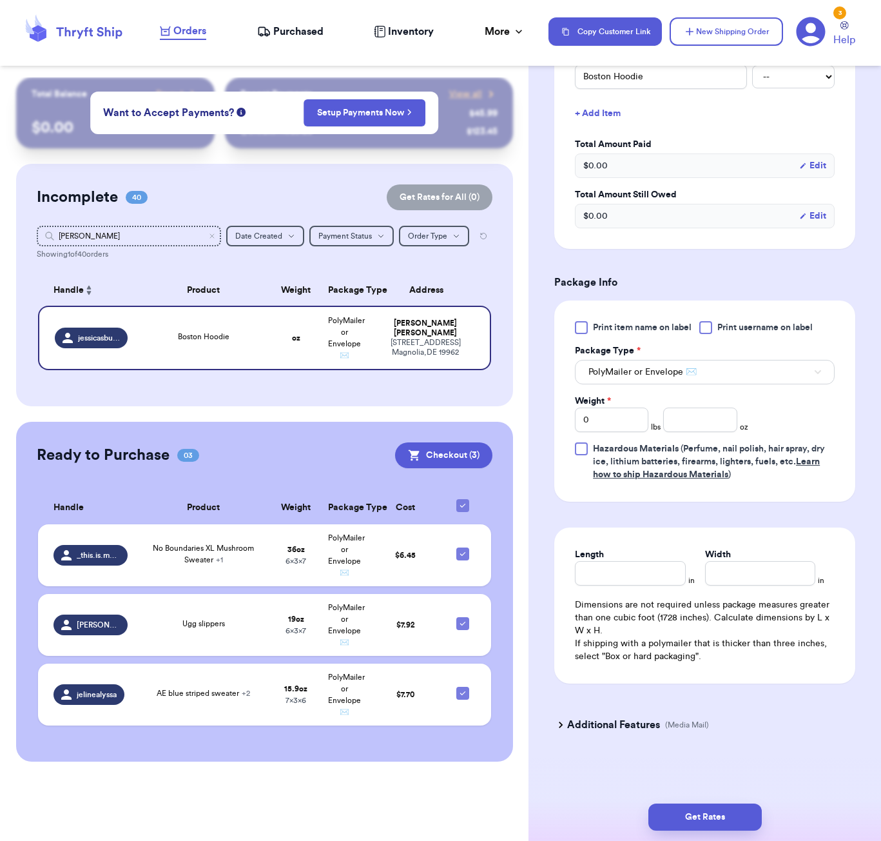
scroll to position [348, 0]
click at [709, 418] on input "number" at bounding box center [701, 420] width 74 height 25
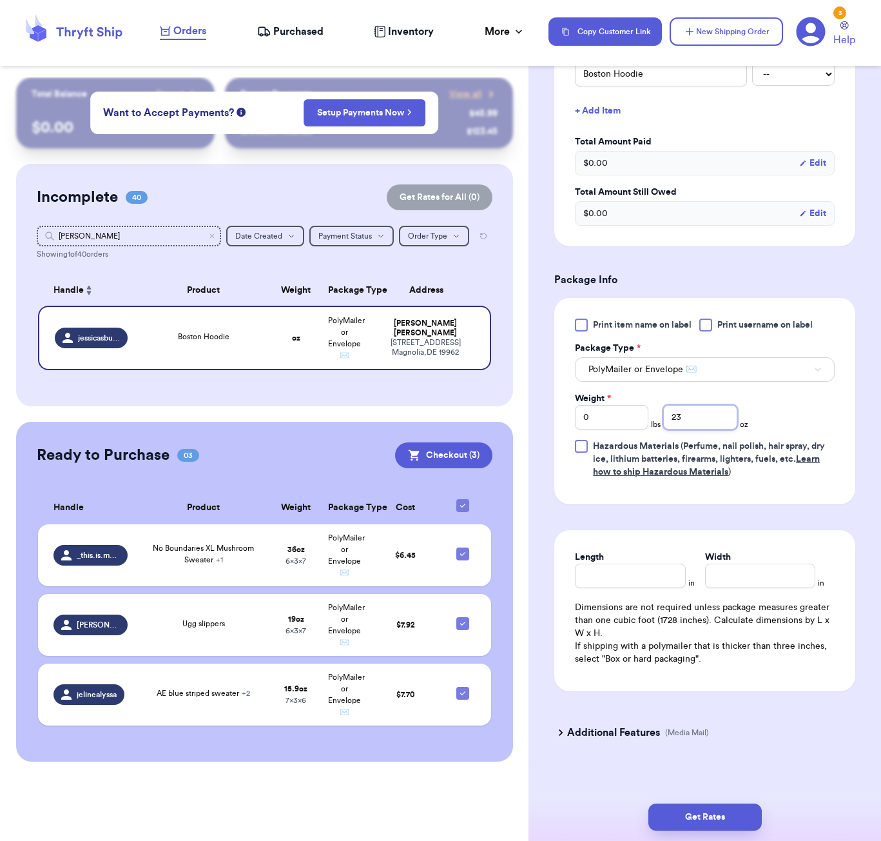
type input "23"
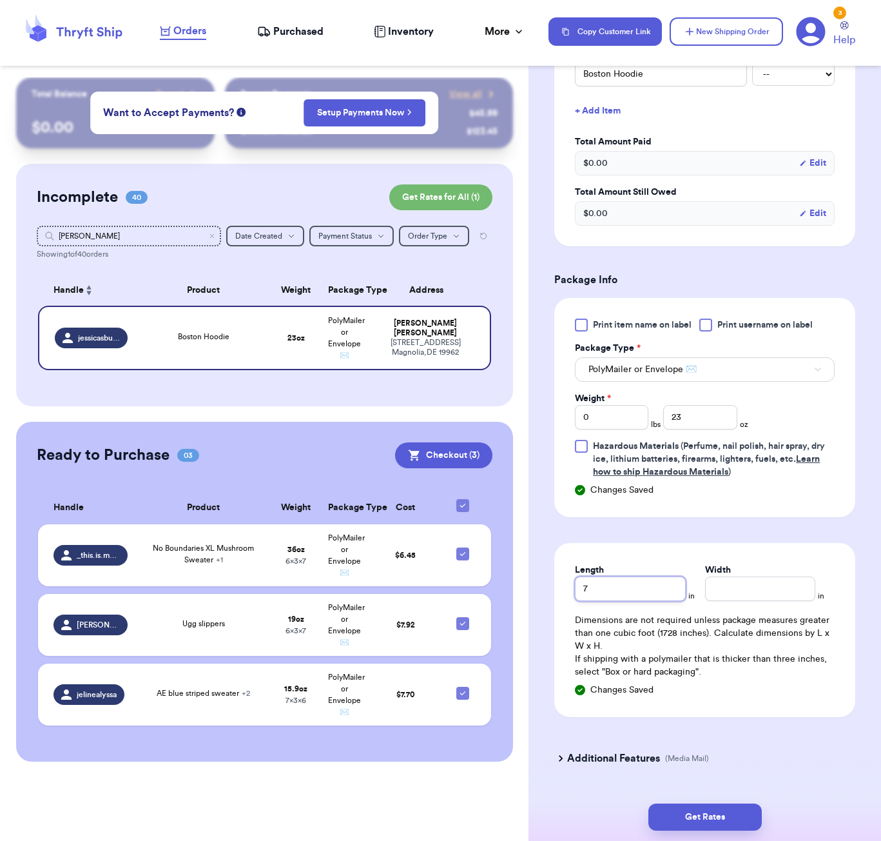
type input "7"
type input "6"
drag, startPoint x: 736, startPoint y: 799, endPoint x: 765, endPoint y: 802, distance: 28.6
click at [736, 800] on div "Get Rates" at bounding box center [705, 817] width 353 height 48
click at [765, 803] on div "Get Rates" at bounding box center [705, 817] width 353 height 48
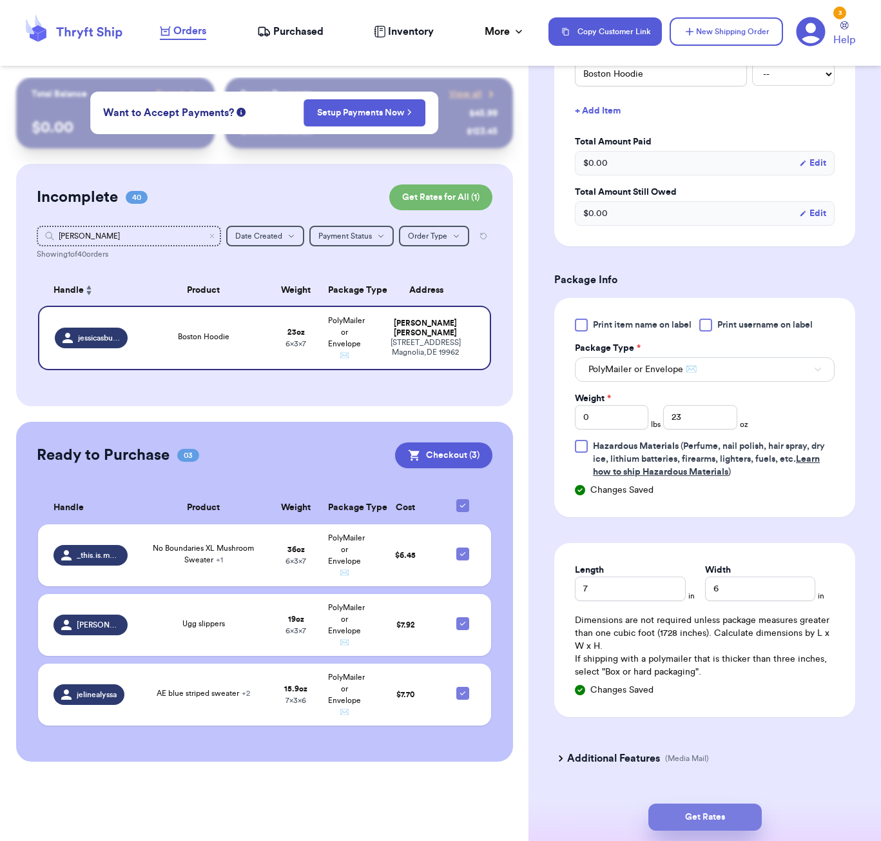
click at [758, 805] on button "Get Rates" at bounding box center [705, 816] width 113 height 27
type input "1"
type input "7"
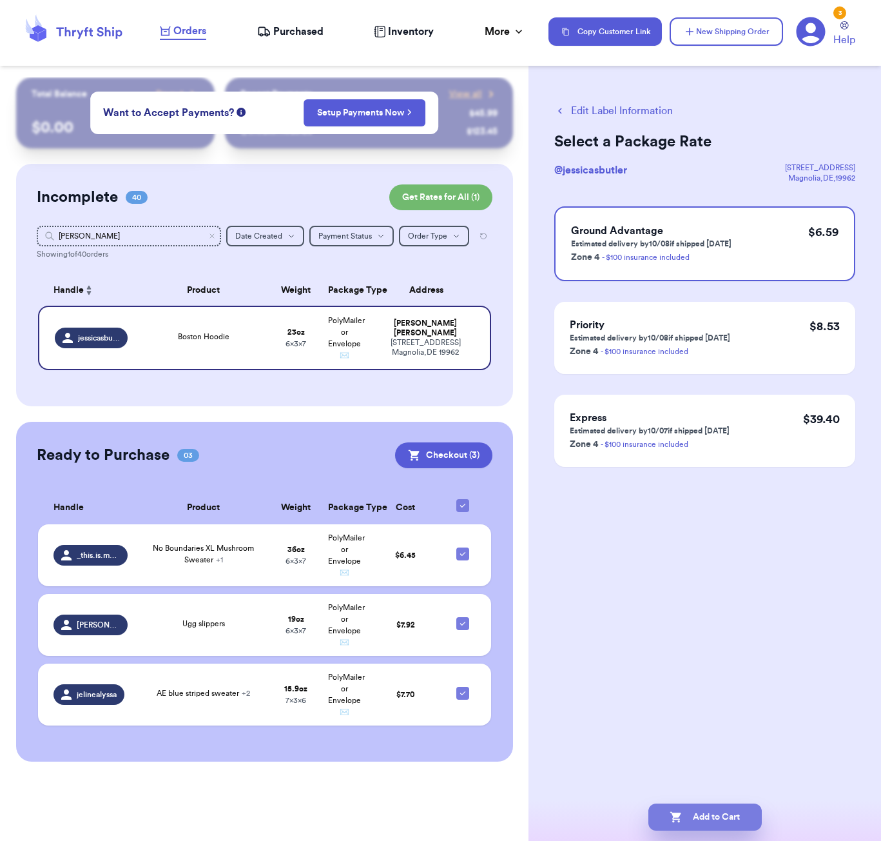
click at [725, 820] on button "Add to Cart" at bounding box center [705, 816] width 113 height 27
checkbox input "true"
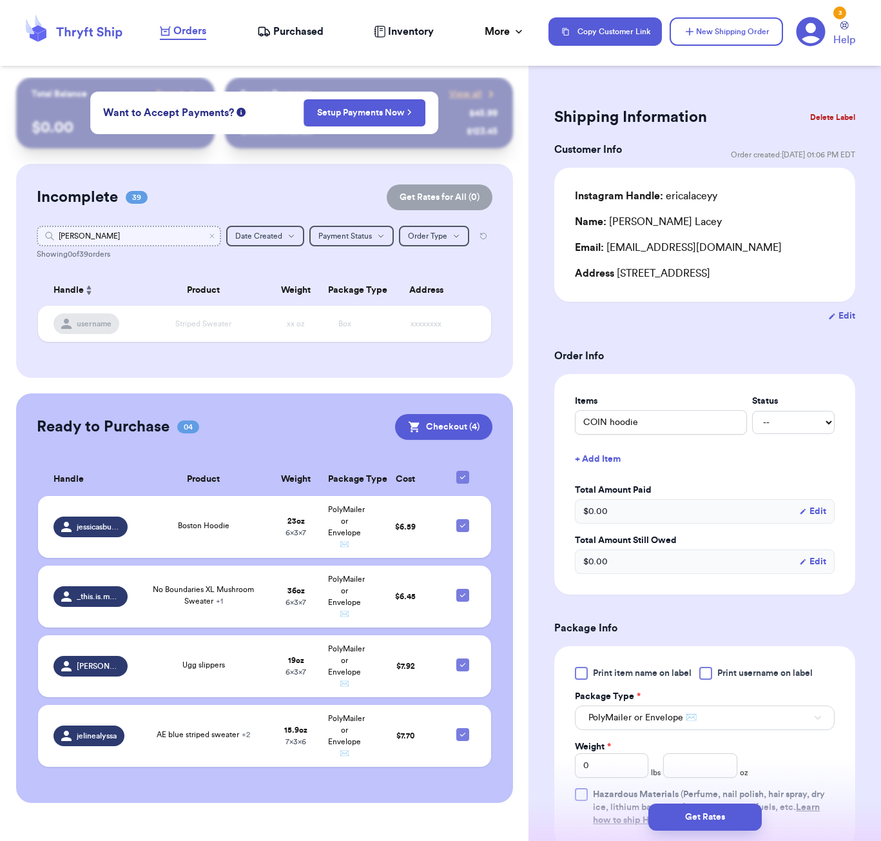
click at [74, 231] on input "jess" at bounding box center [129, 236] width 184 height 21
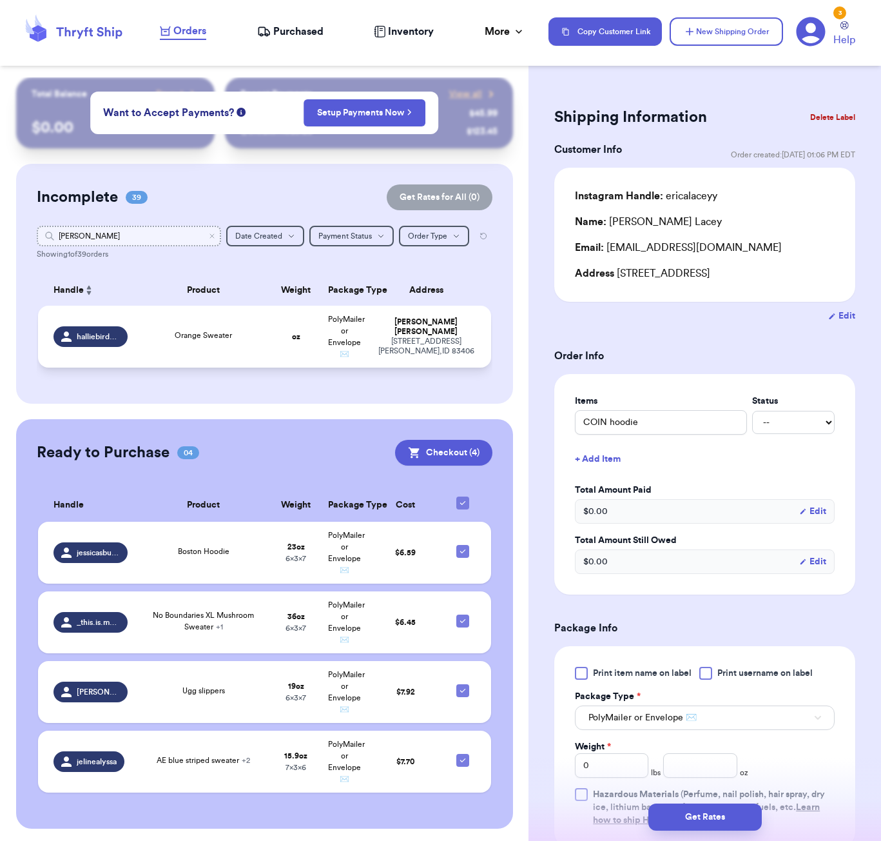
type input "hallie"
click at [239, 344] on div "Orange Sweater" at bounding box center [203, 336] width 121 height 14
type input "Orange Sweater"
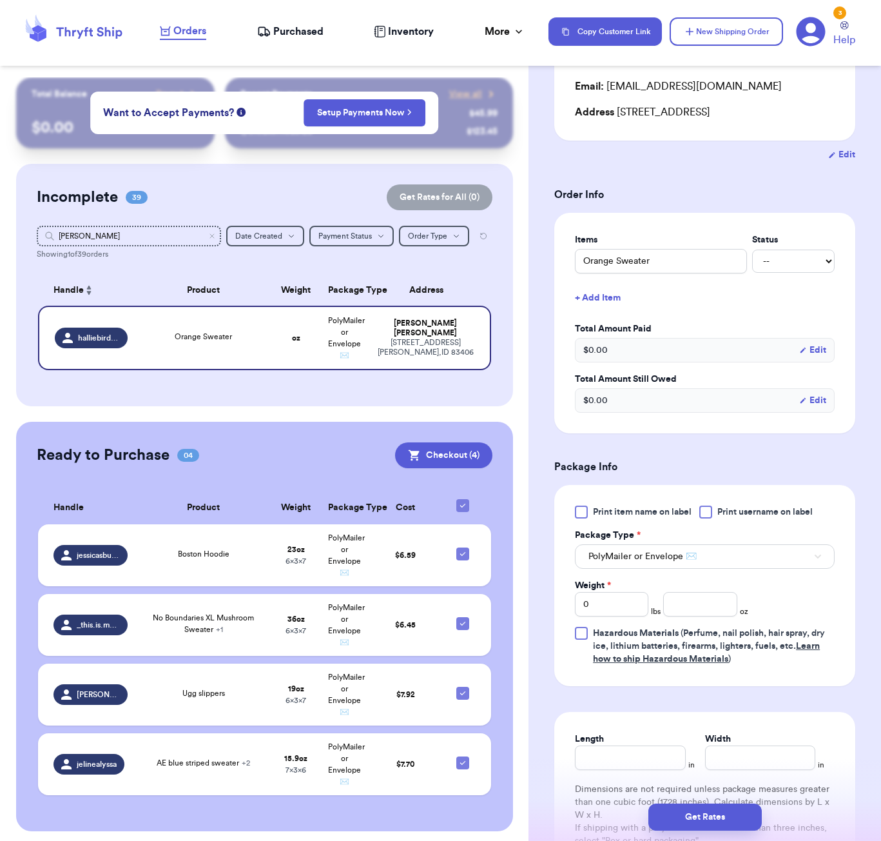
scroll to position [230, 0]
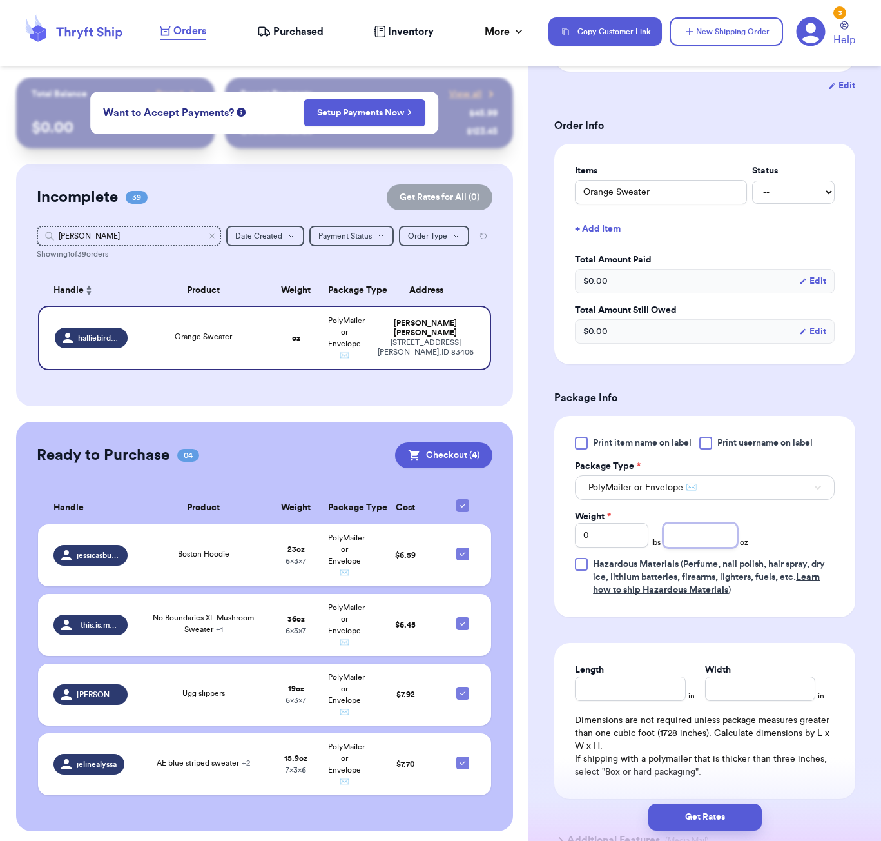
click at [700, 536] on input "number" at bounding box center [701, 535] width 74 height 25
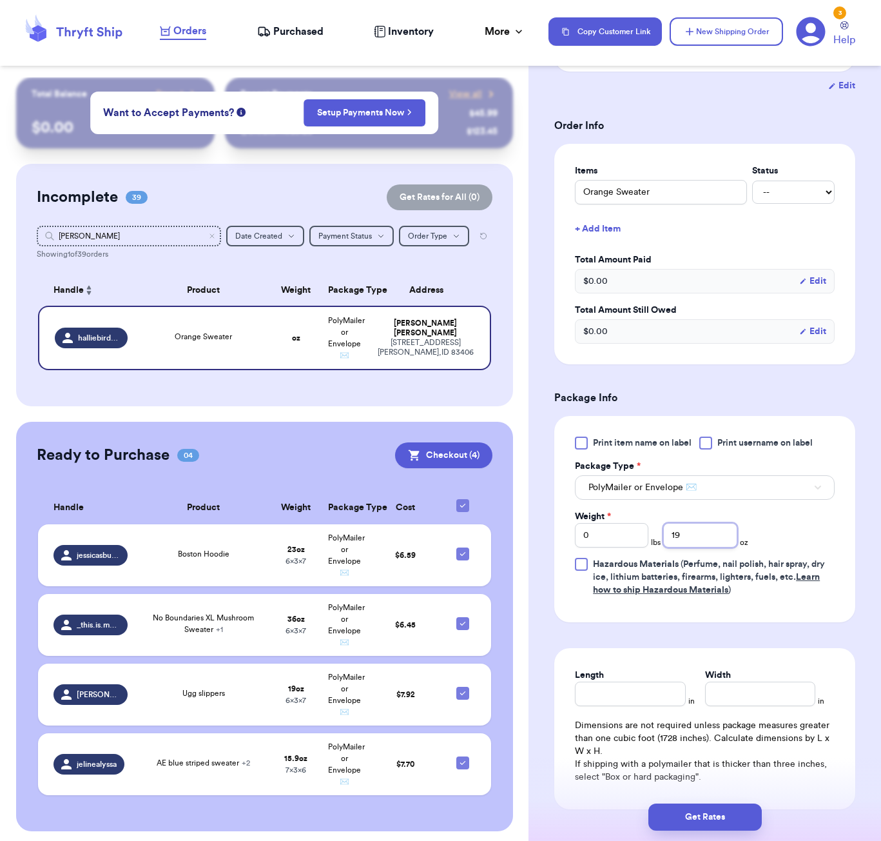
type input "19"
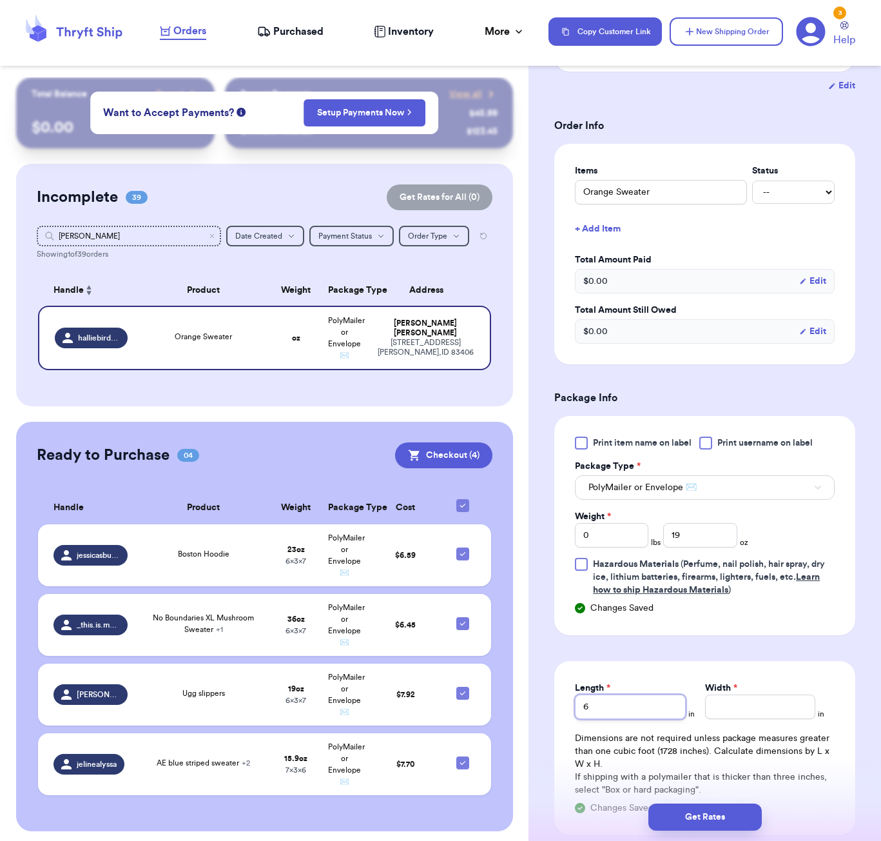
type input "6"
type input "5"
click at [727, 823] on button "Get Rates" at bounding box center [705, 816] width 113 height 27
type input "1"
type input "3"
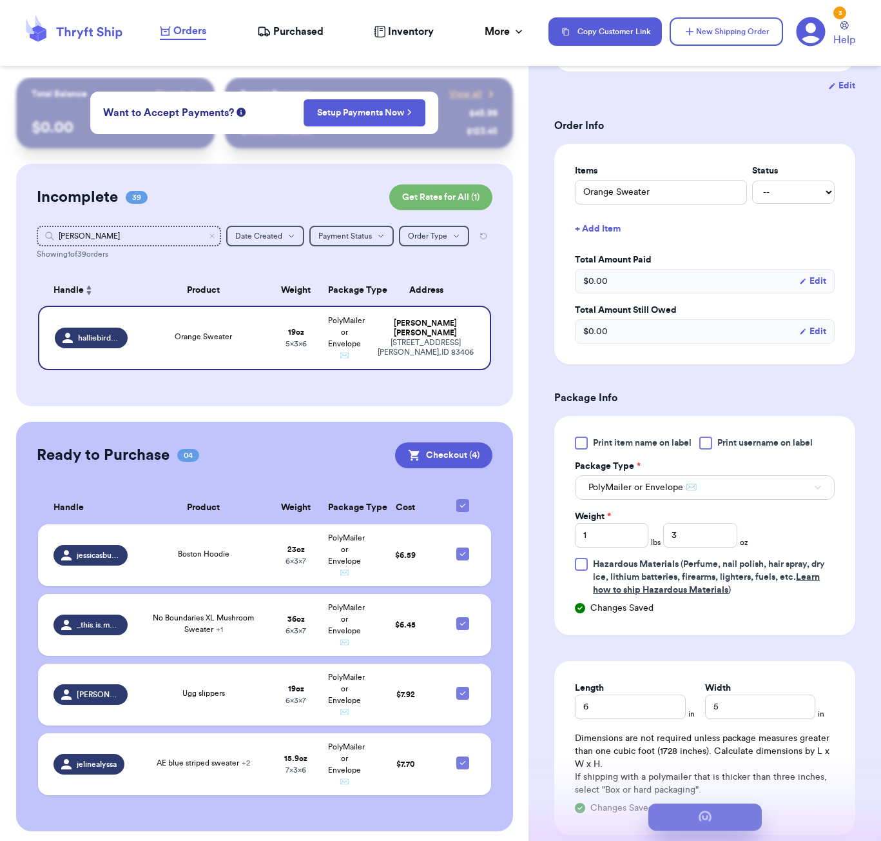
scroll to position [0, 0]
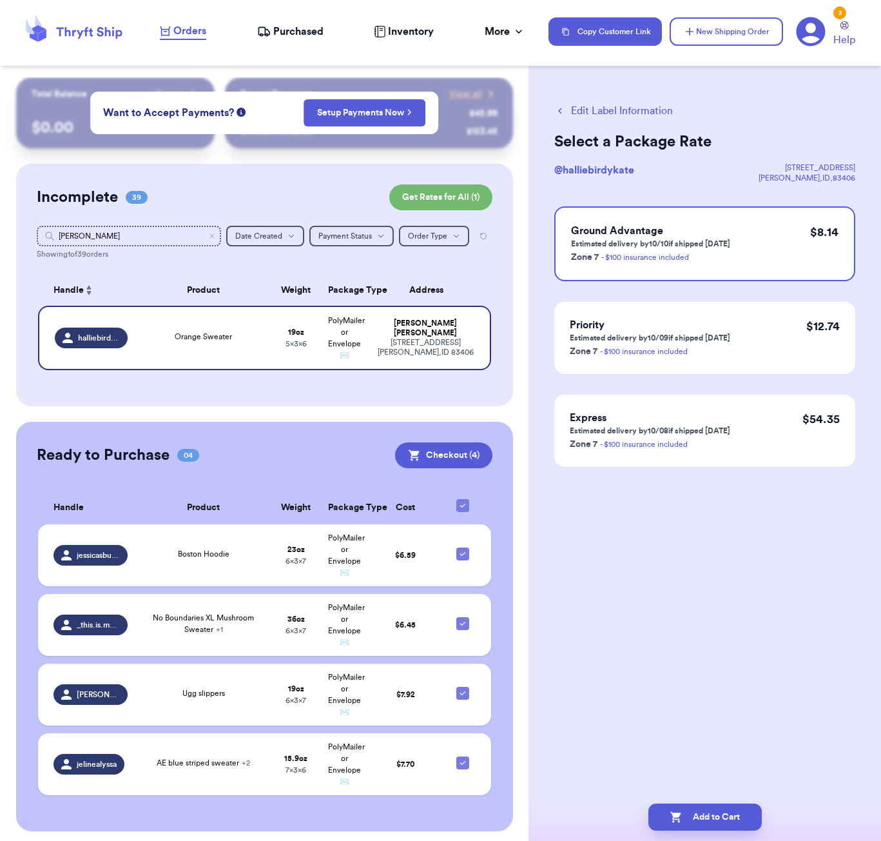
click at [603, 113] on button "Edit Label Information" at bounding box center [614, 110] width 119 height 15
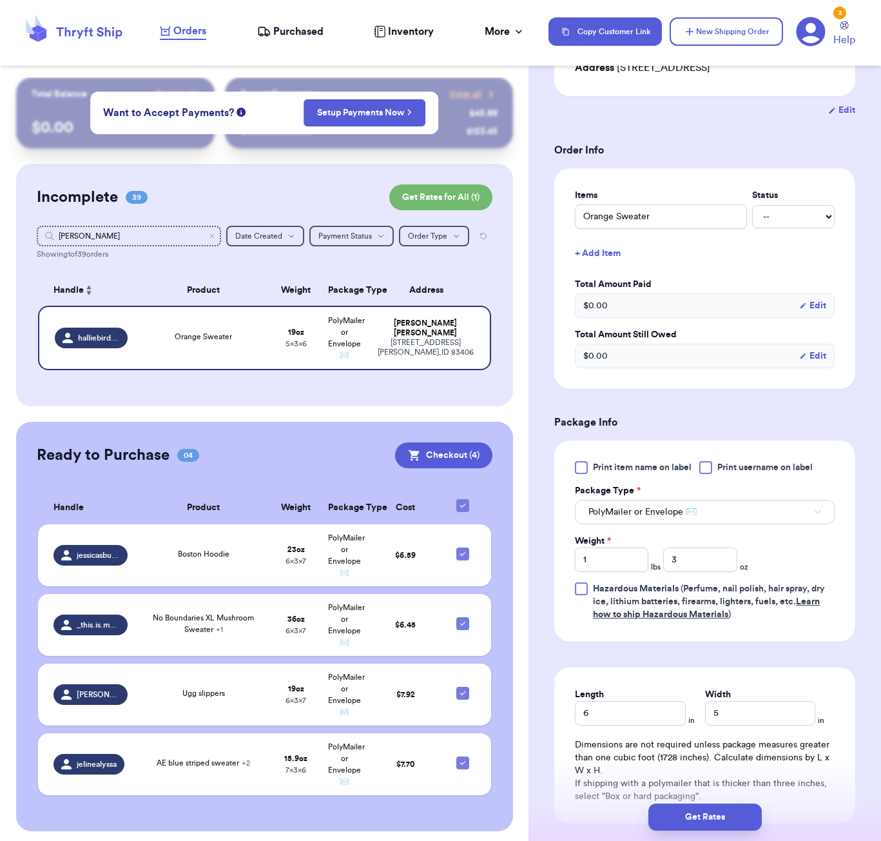
scroll to position [232, 0]
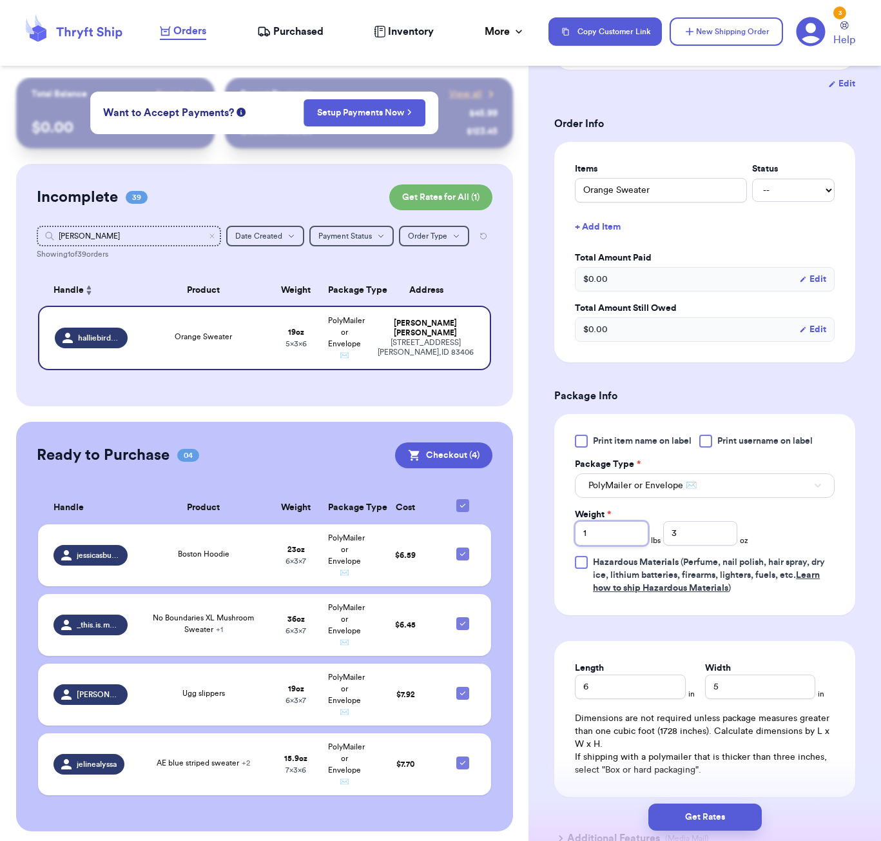
click at [634, 544] on input "1" at bounding box center [612, 533] width 74 height 25
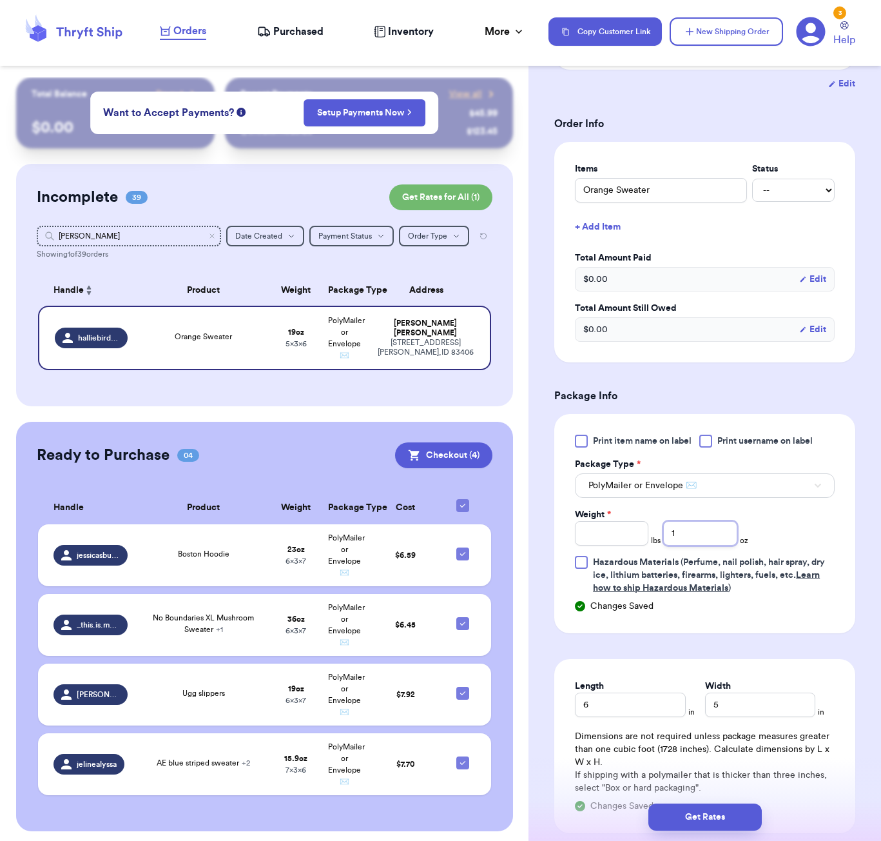
type input "15"
type input "15.9"
click at [725, 817] on button "Get Rates" at bounding box center [705, 816] width 113 height 27
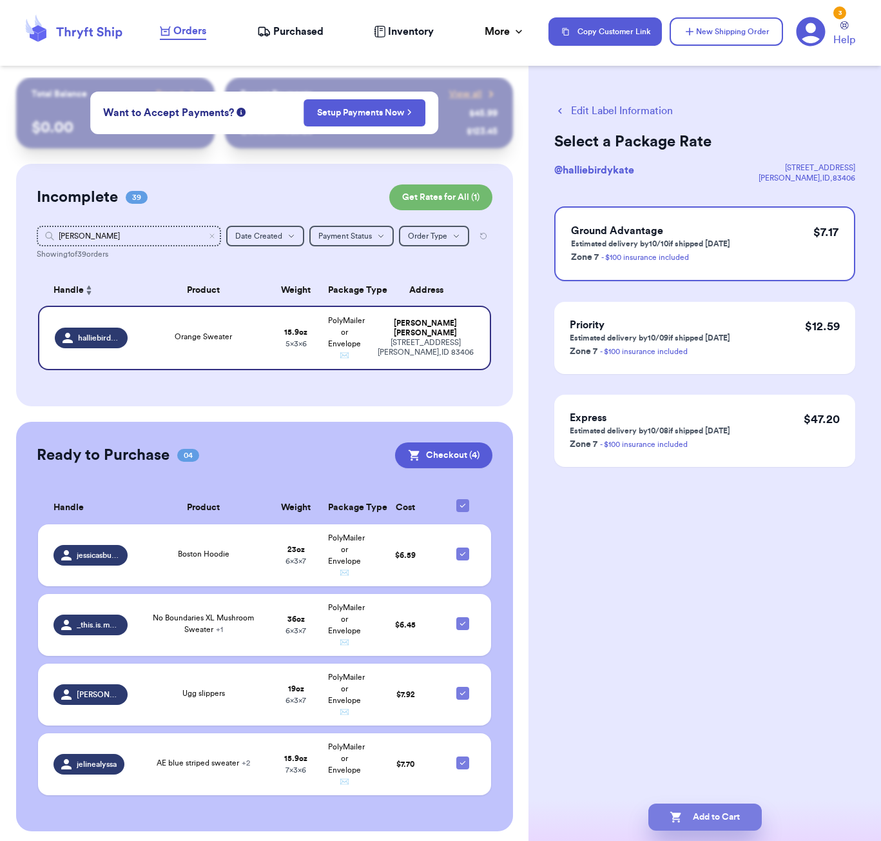
click at [718, 811] on button "Add to Cart" at bounding box center [705, 816] width 113 height 27
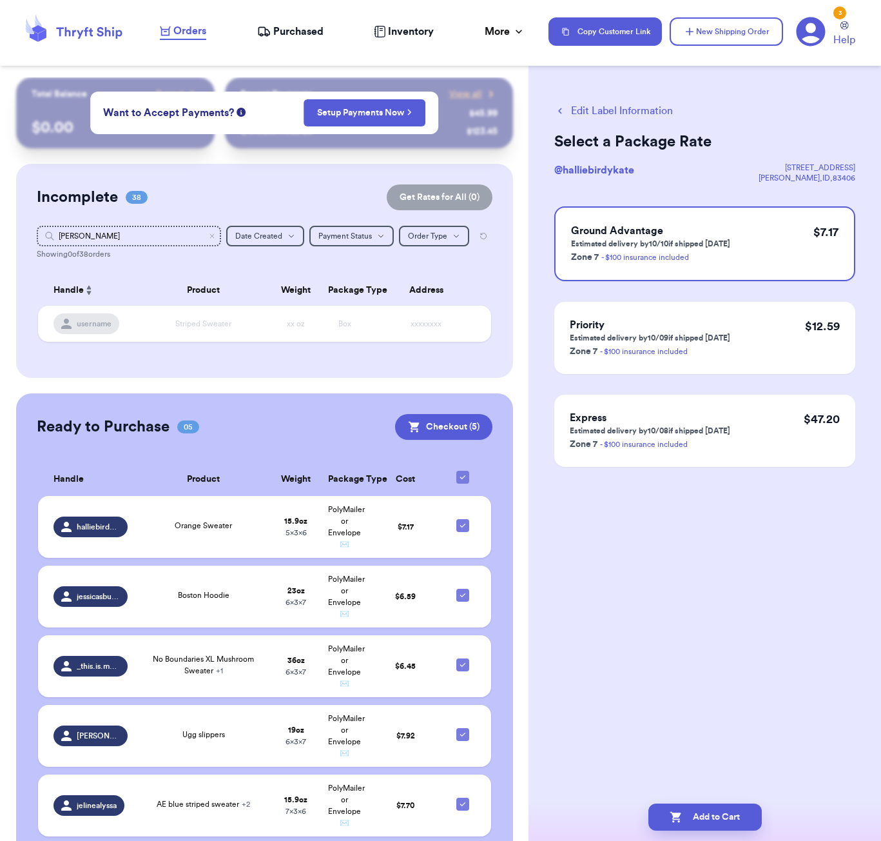
checkbox input "true"
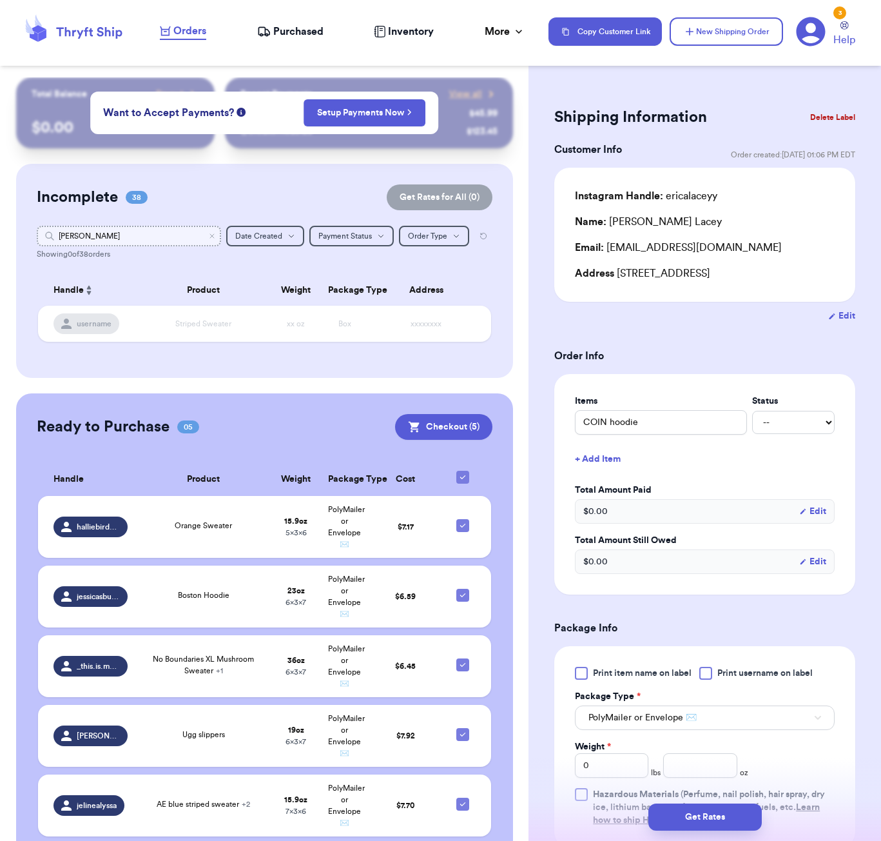
click at [105, 231] on input "hallie" at bounding box center [129, 236] width 184 height 21
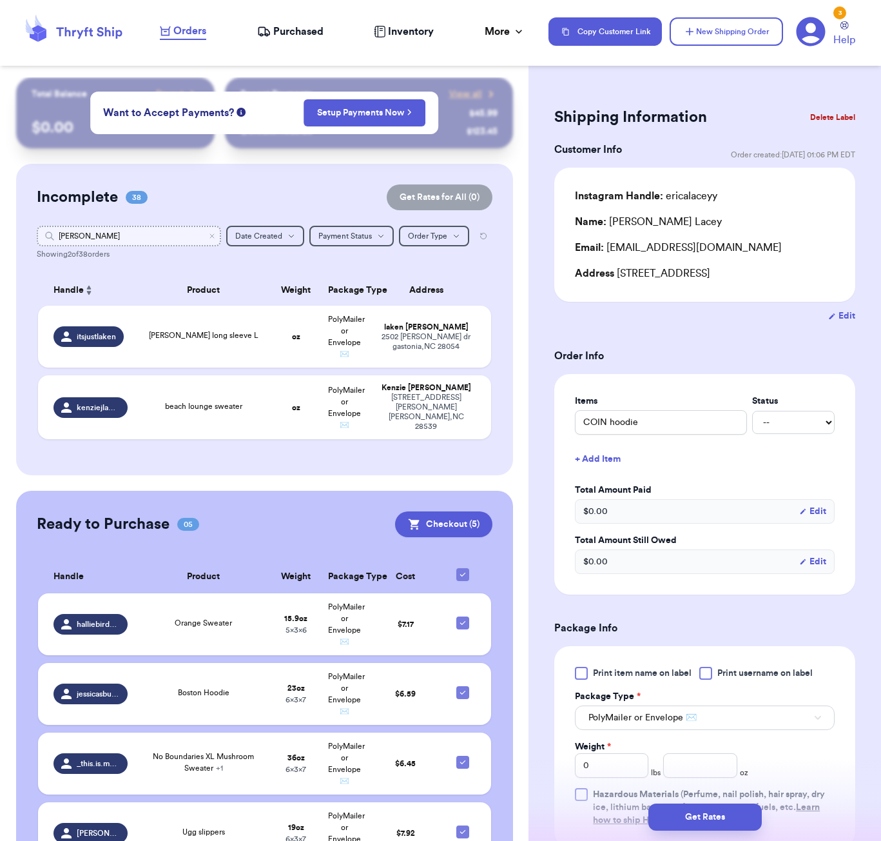
type input "kenz"
type input "ken"
click at [279, 422] on td "oz" at bounding box center [295, 407] width 49 height 64
type input "beach lounge sweater"
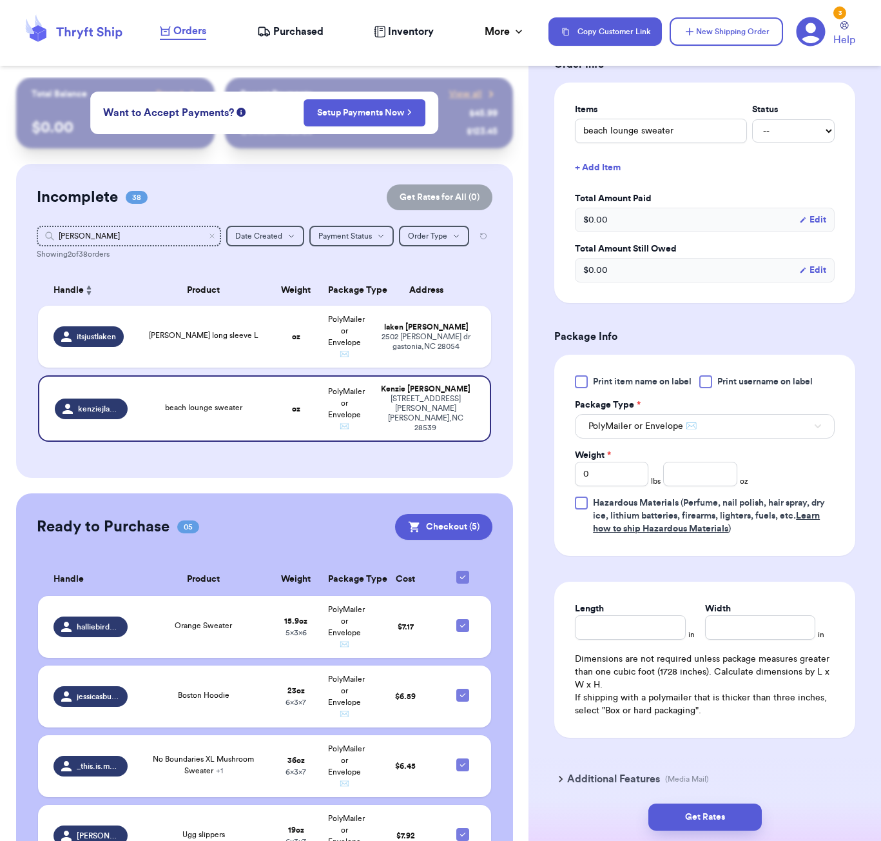
scroll to position [325, 0]
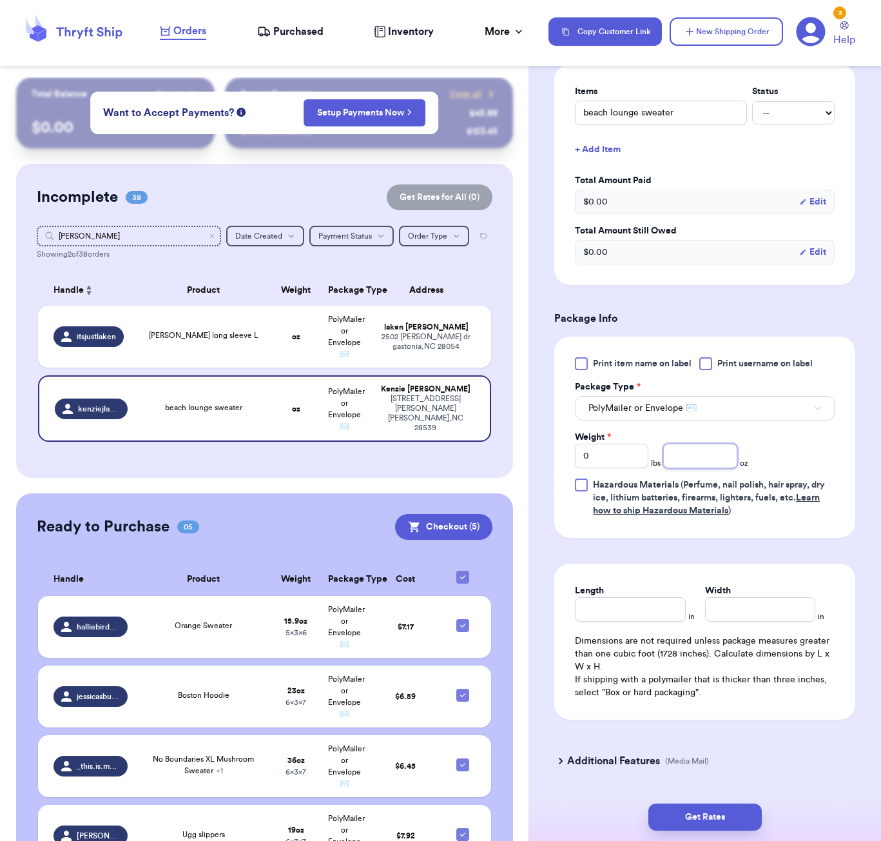
click at [692, 450] on input "number" at bounding box center [701, 456] width 74 height 25
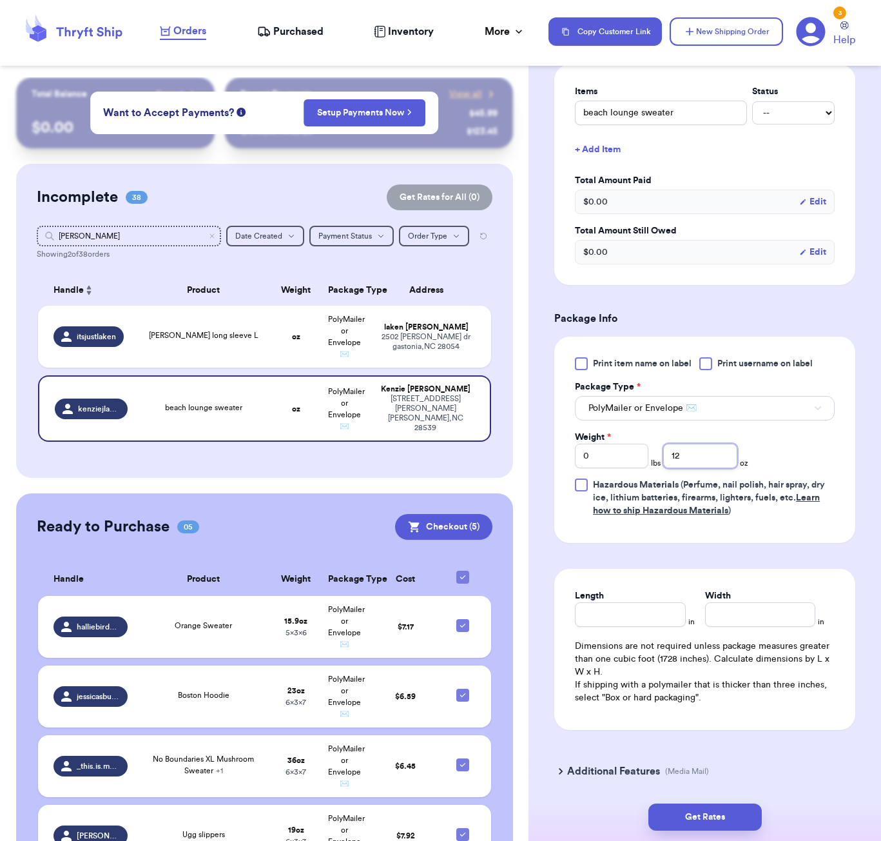
type input "12"
click at [651, 604] on input "Length" at bounding box center [630, 614] width 110 height 25
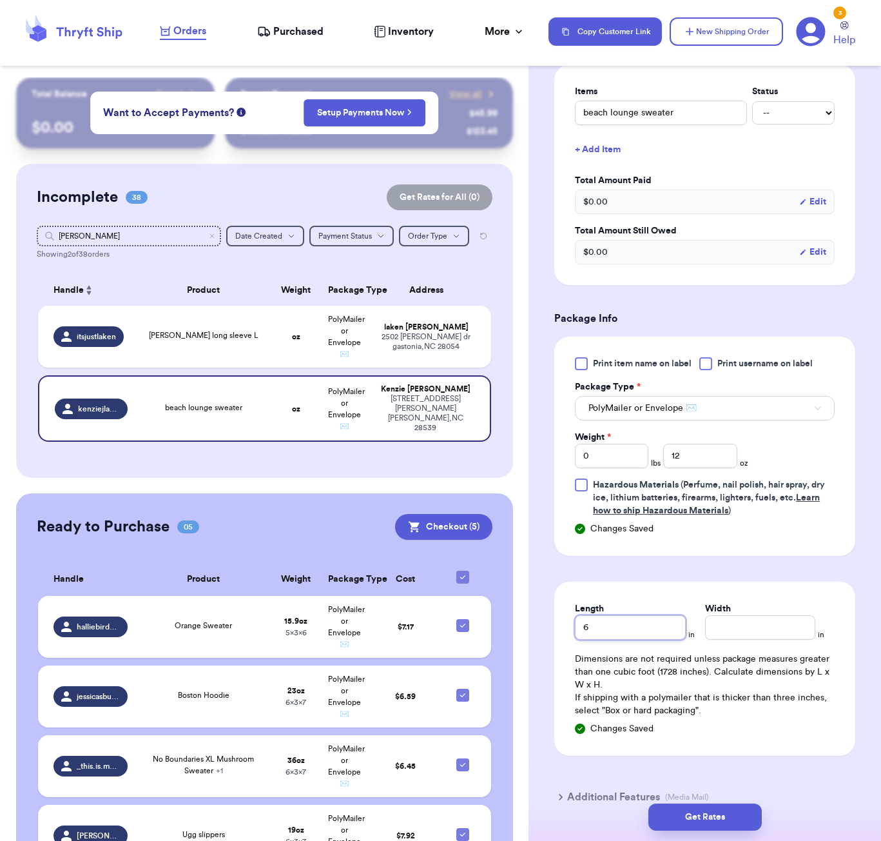
type input "6"
type input "5"
click at [749, 814] on button "Get Rates" at bounding box center [705, 816] width 113 height 27
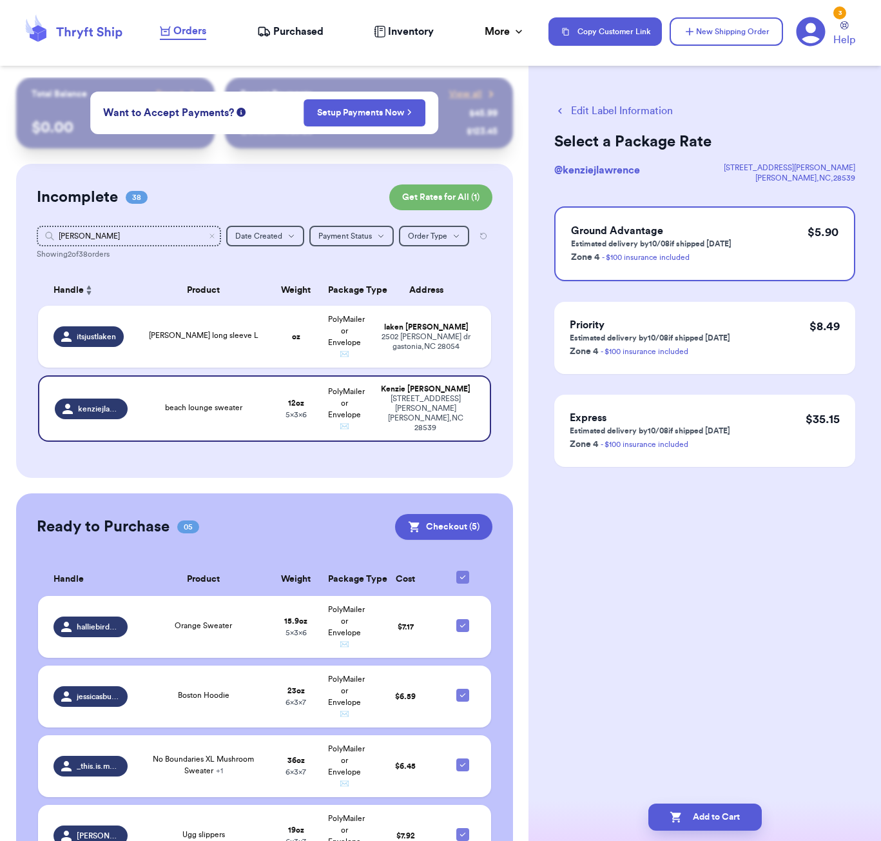
scroll to position [0, 0]
click at [716, 822] on button "Add to Cart" at bounding box center [705, 816] width 113 height 27
checkbox input "true"
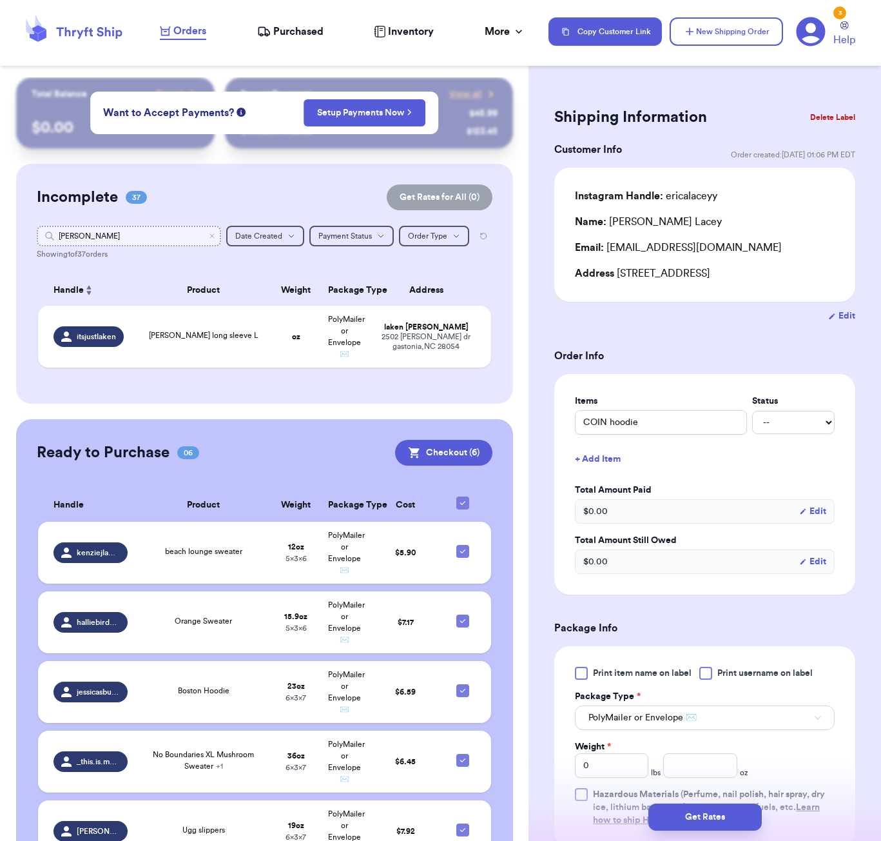
click at [101, 232] on input "ken" at bounding box center [129, 236] width 184 height 21
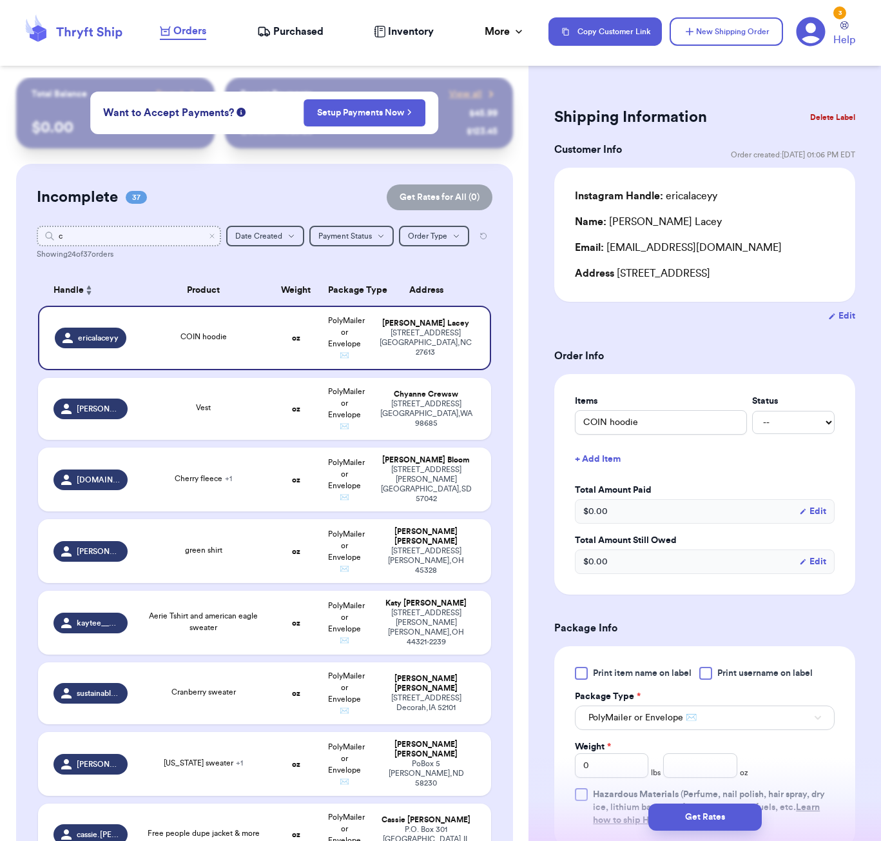
type input "ca"
type input "car"
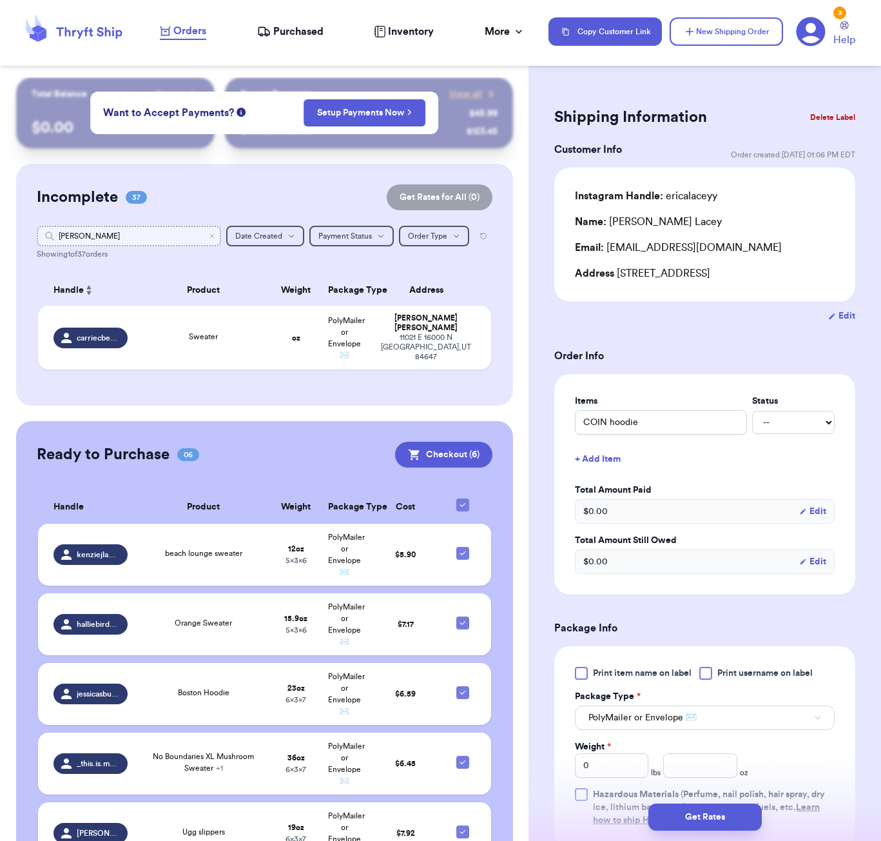
type input "carri"
drag, startPoint x: 233, startPoint y: 386, endPoint x: 235, endPoint y: 378, distance: 8.0
click at [233, 386] on div "Incomplete 37 Get Rates for All ( 0 ) Get Rates for All ( 0 ) carri Date Create…" at bounding box center [264, 285] width 497 height 242
drag, startPoint x: 228, startPoint y: 350, endPoint x: 527, endPoint y: 433, distance: 309.7
click at [228, 345] on div "Sweater" at bounding box center [203, 338] width 121 height 14
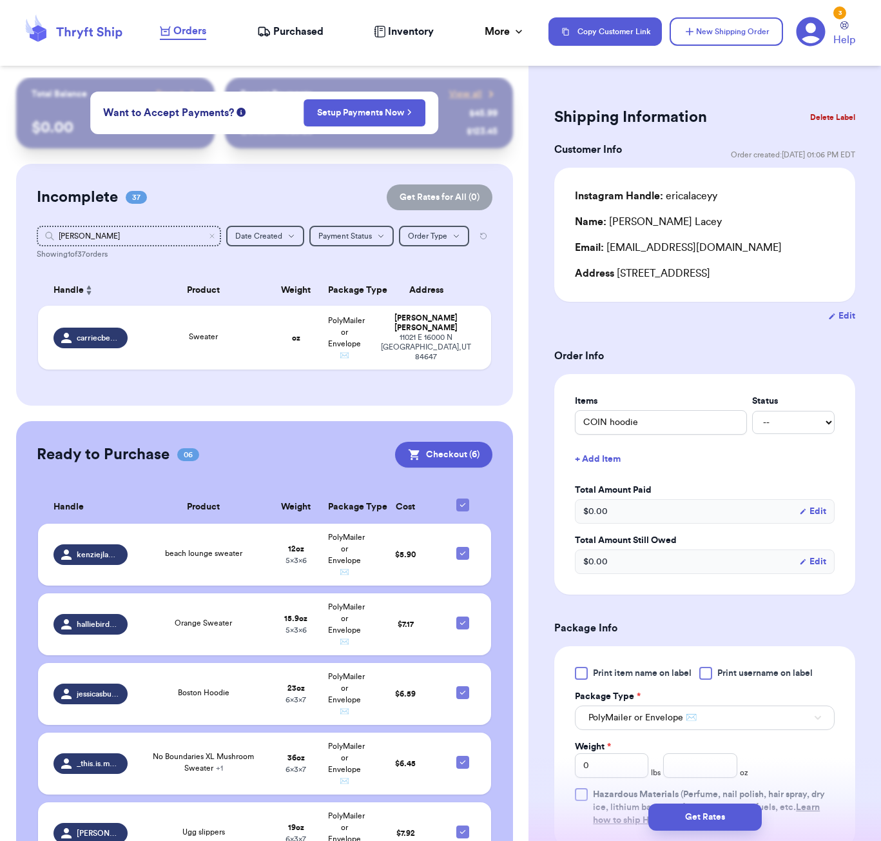
type input "Sweater"
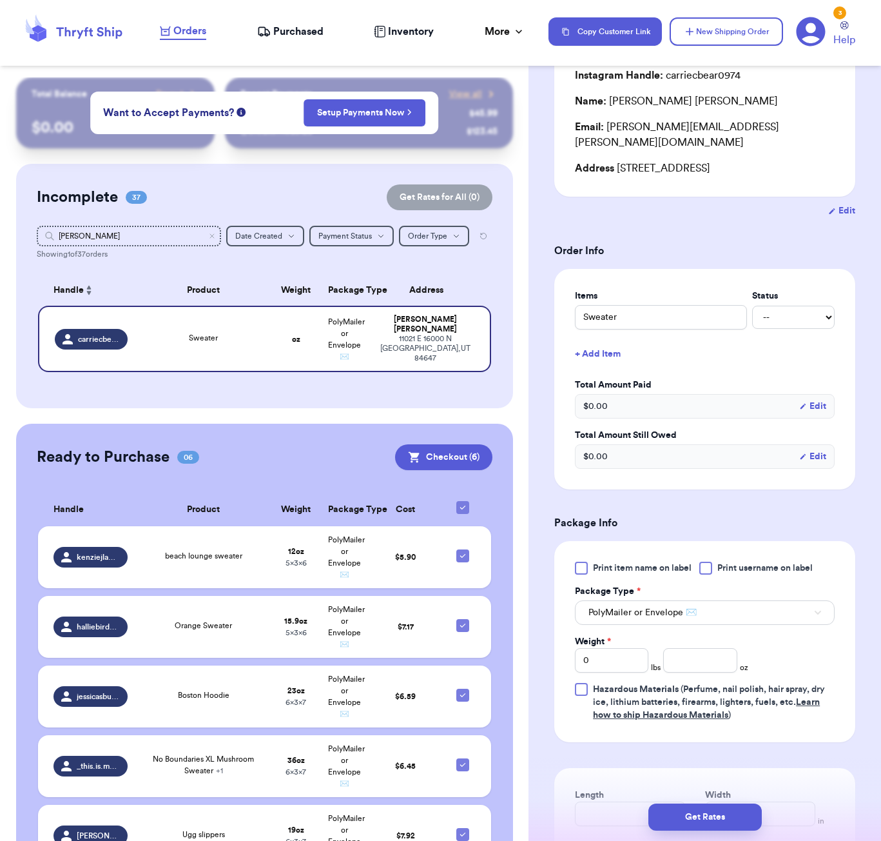
scroll to position [278, 0]
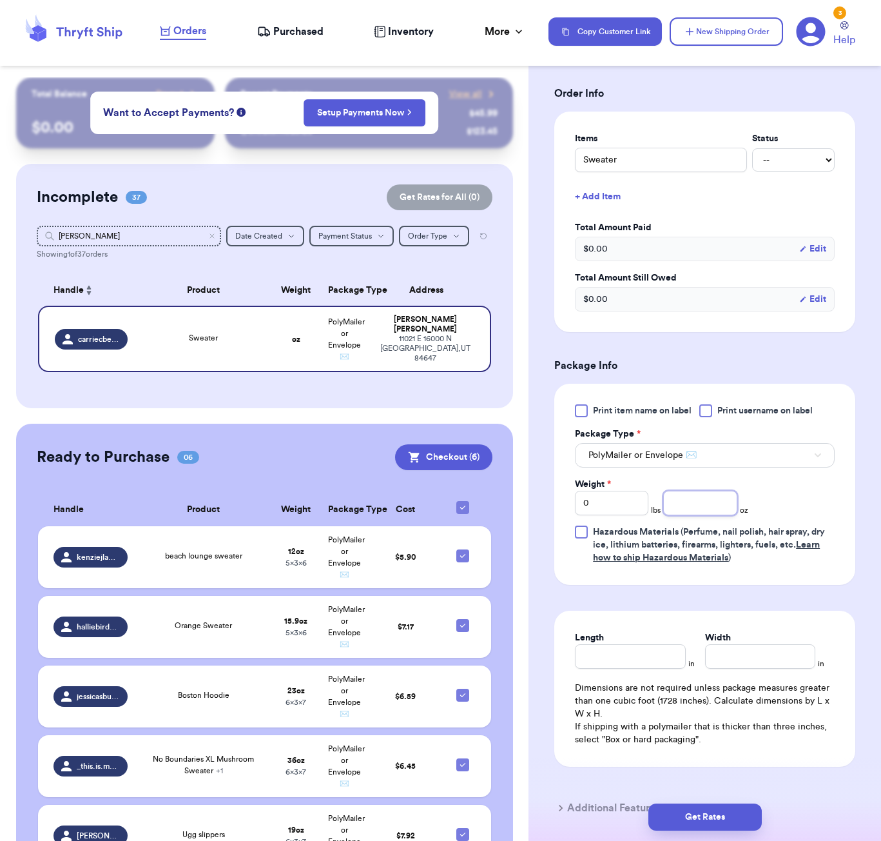
click at [698, 500] on input "number" at bounding box center [701, 503] width 74 height 25
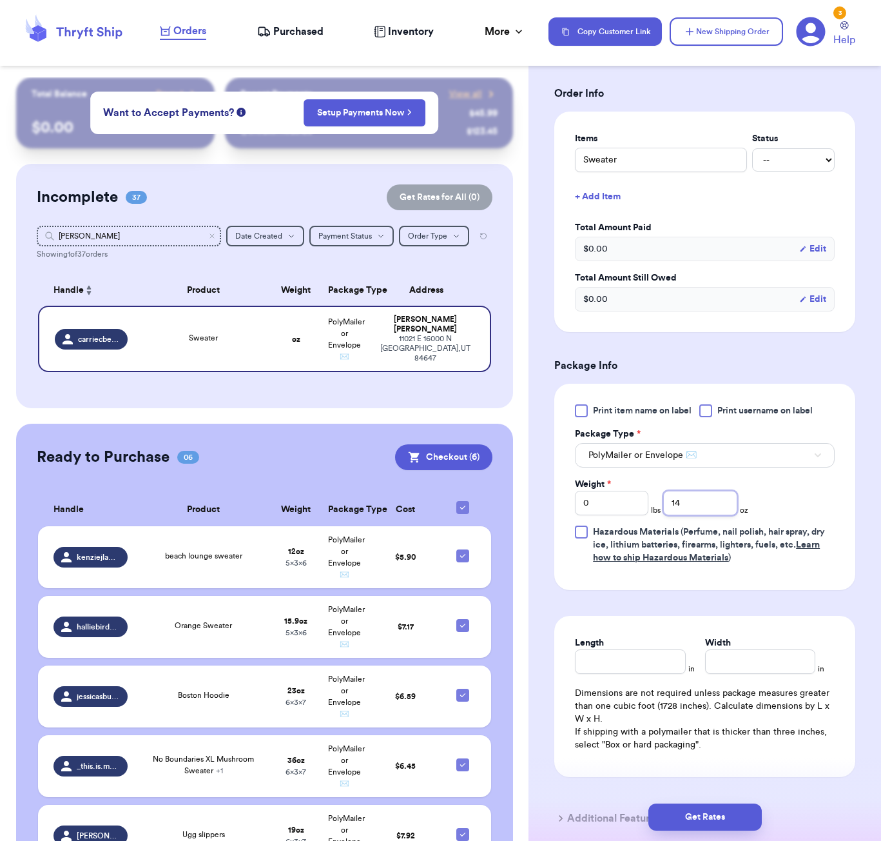
type input "14"
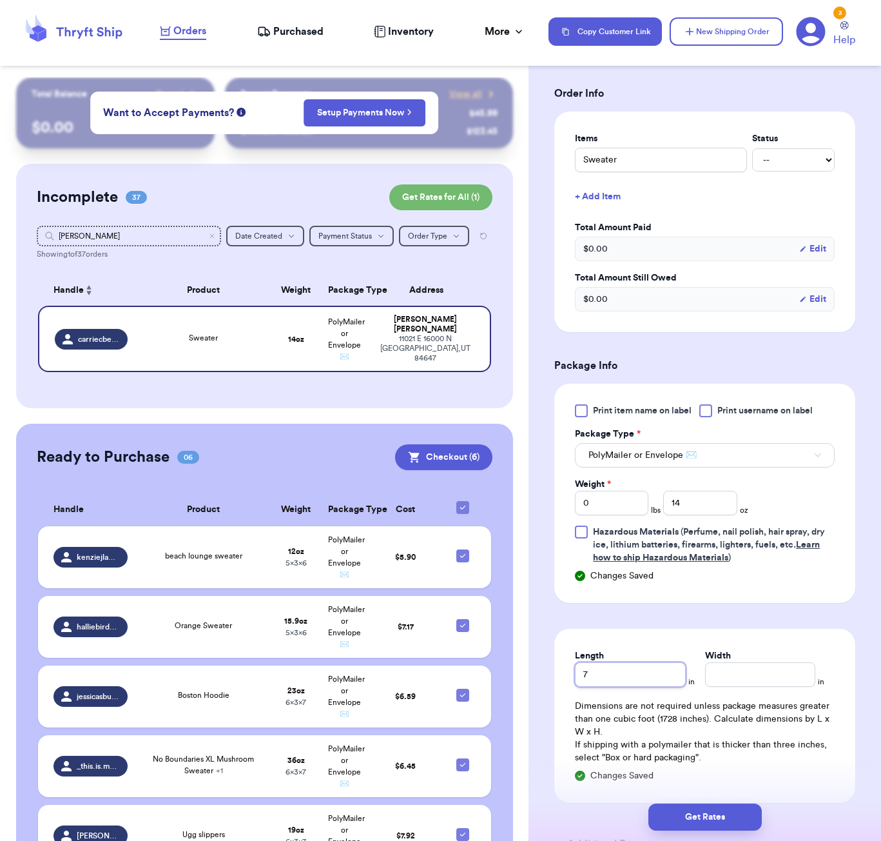
type input "7"
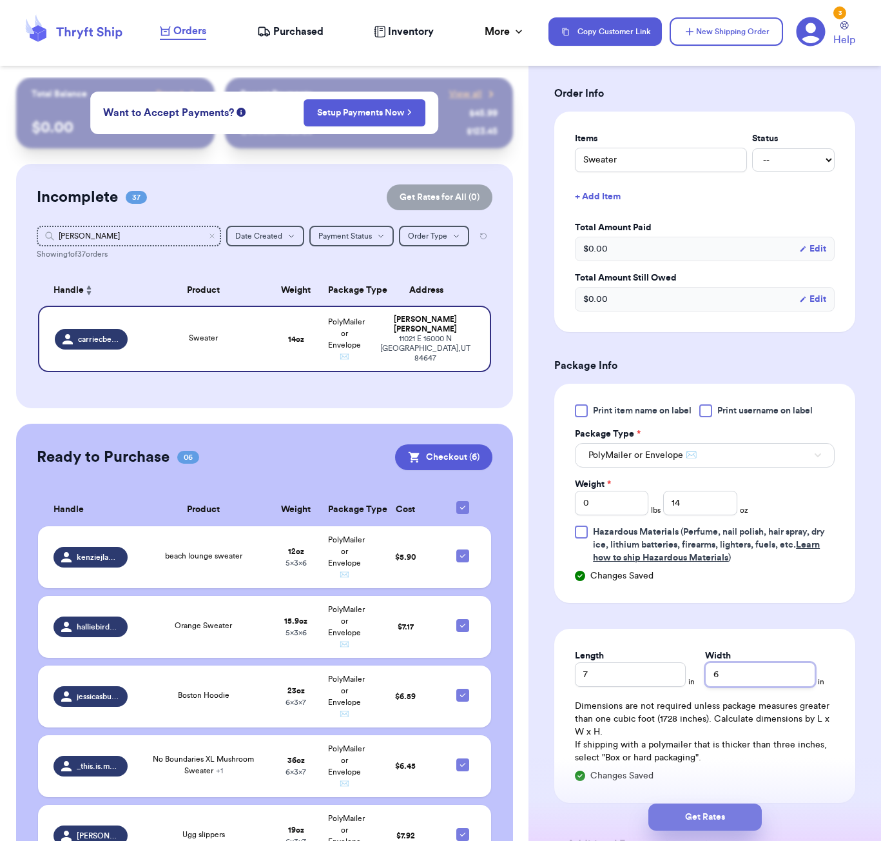
type input "6"
click at [725, 813] on button "Get Rates" at bounding box center [705, 816] width 113 height 27
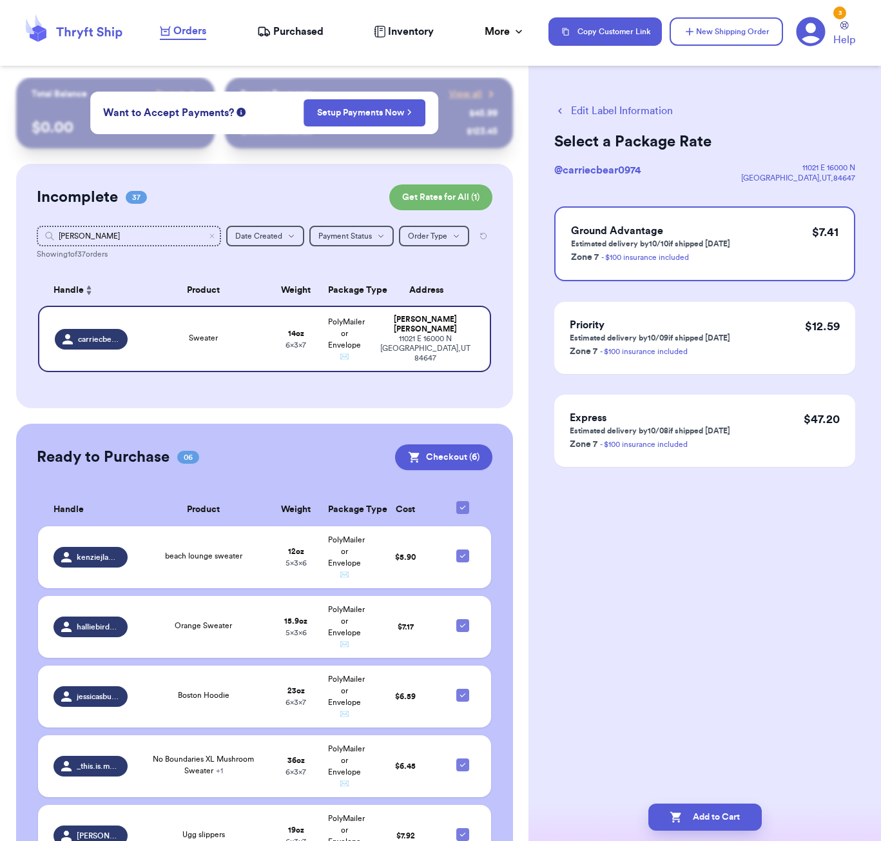
scroll to position [0, 0]
click at [722, 816] on button "Add to Cart" at bounding box center [705, 816] width 113 height 27
checkbox input "true"
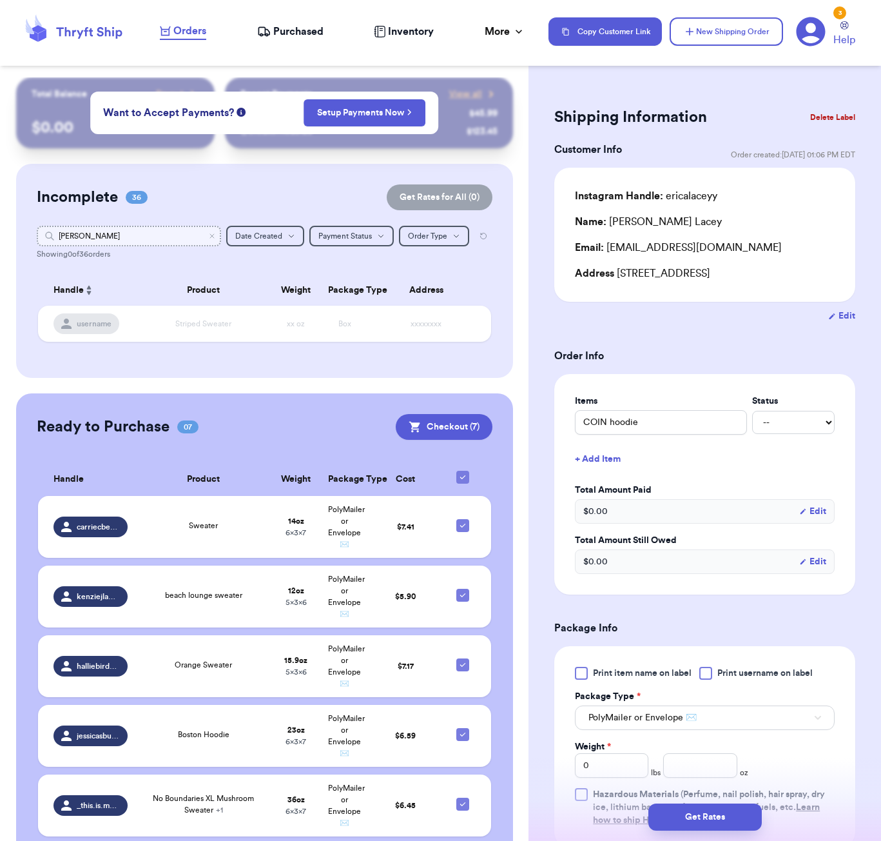
click at [126, 244] on input "carri" at bounding box center [129, 236] width 184 height 21
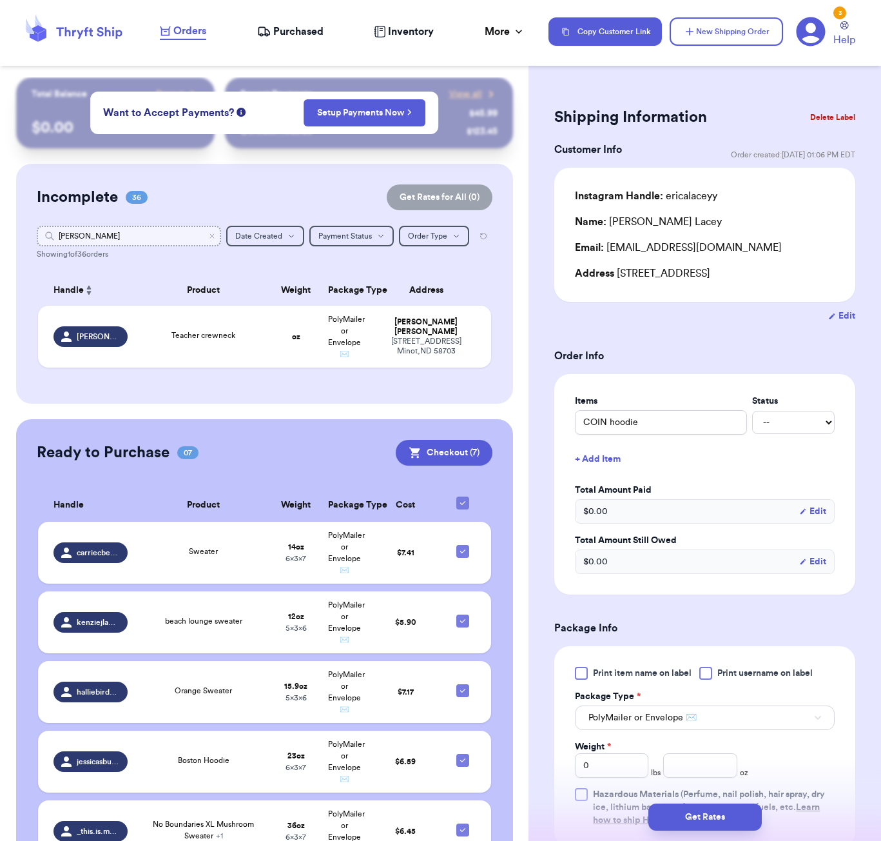
type input "Katherine"
drag, startPoint x: 126, startPoint y: 244, endPoint x: 214, endPoint y: 349, distance: 137.8
click at [214, 344] on div "Teacher crewneck" at bounding box center [203, 336] width 121 height 14
type input "Teacher crewneck"
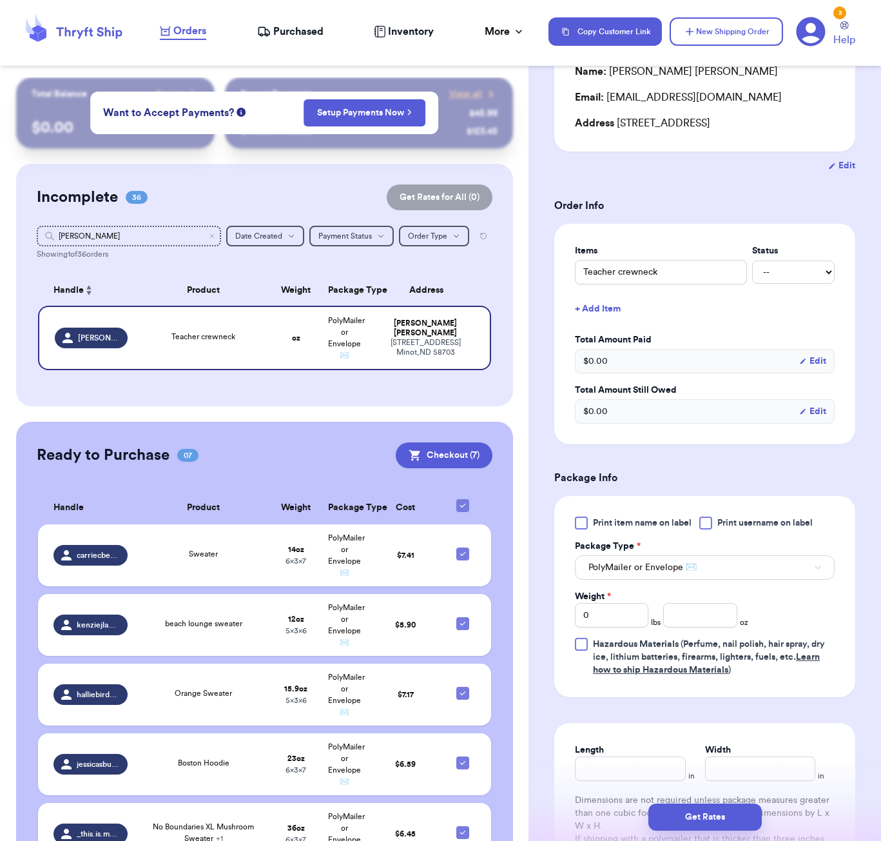
scroll to position [164, 0]
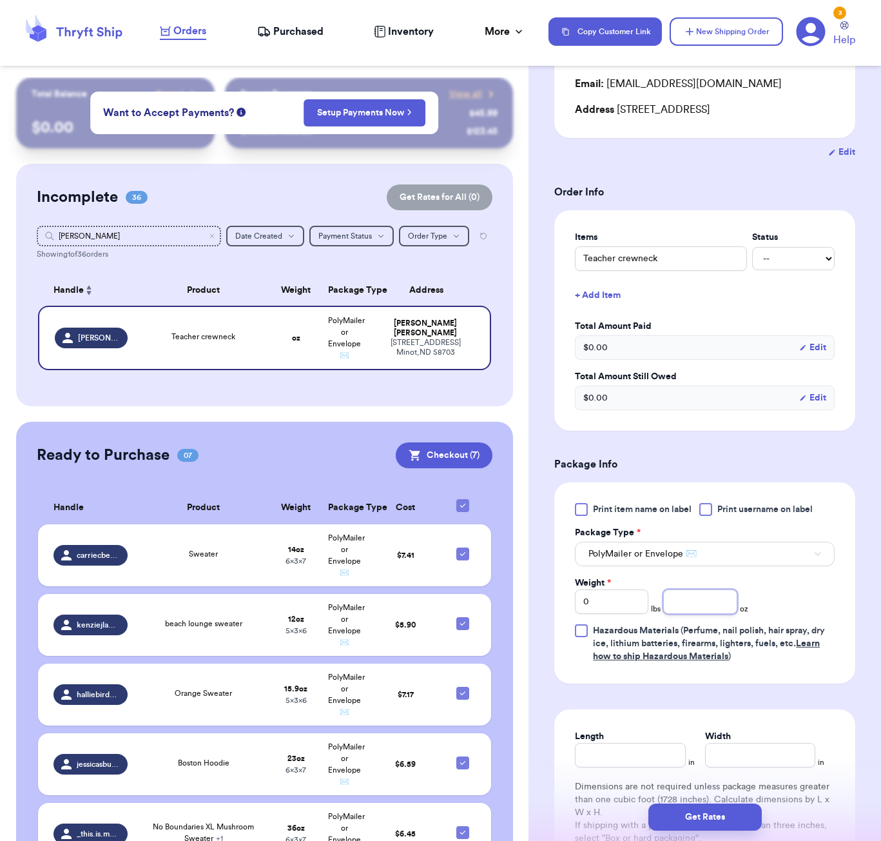
click at [692, 603] on input "number" at bounding box center [701, 601] width 74 height 25
type input "14"
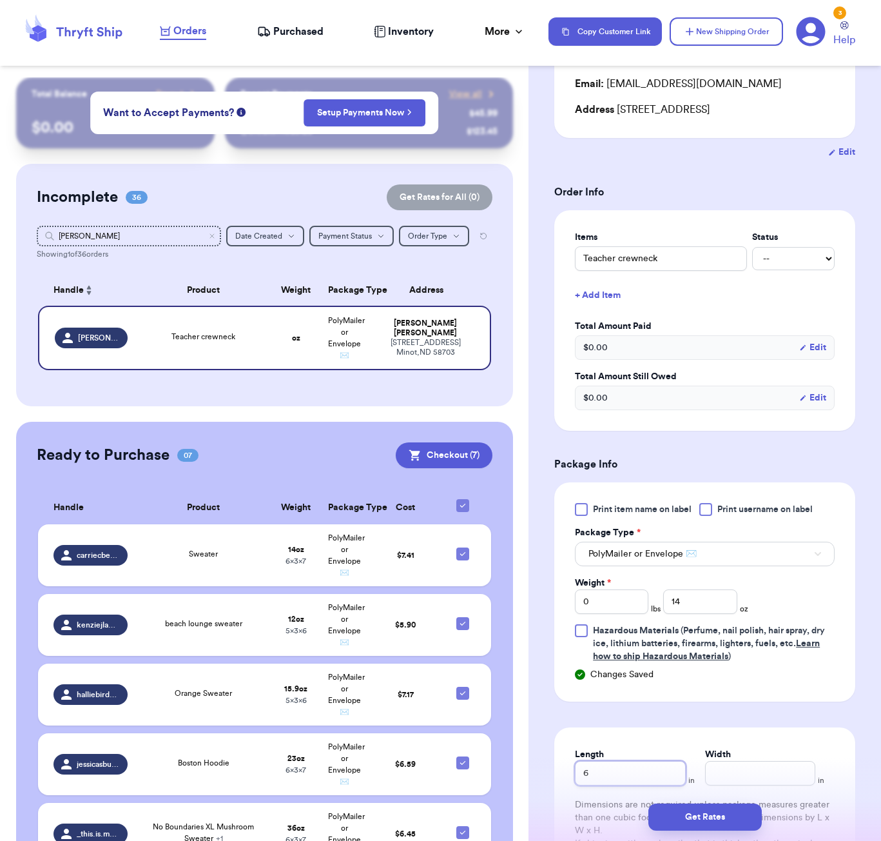
type input "6"
type input "5"
drag, startPoint x: 729, startPoint y: 824, endPoint x: 741, endPoint y: 815, distance: 15.2
click at [729, 823] on button "Get Rates" at bounding box center [705, 816] width 113 height 27
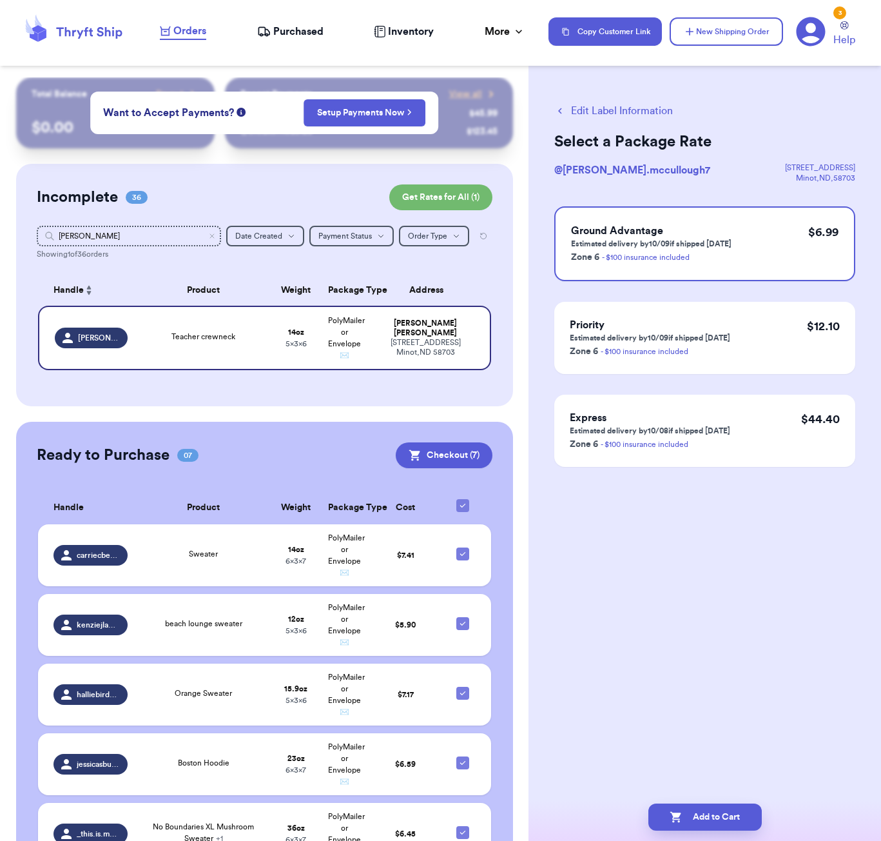
scroll to position [0, 0]
drag, startPoint x: 736, startPoint y: 810, endPoint x: 737, endPoint y: 780, distance: 30.3
click at [736, 810] on button "Add to Cart" at bounding box center [705, 816] width 113 height 27
checkbox input "true"
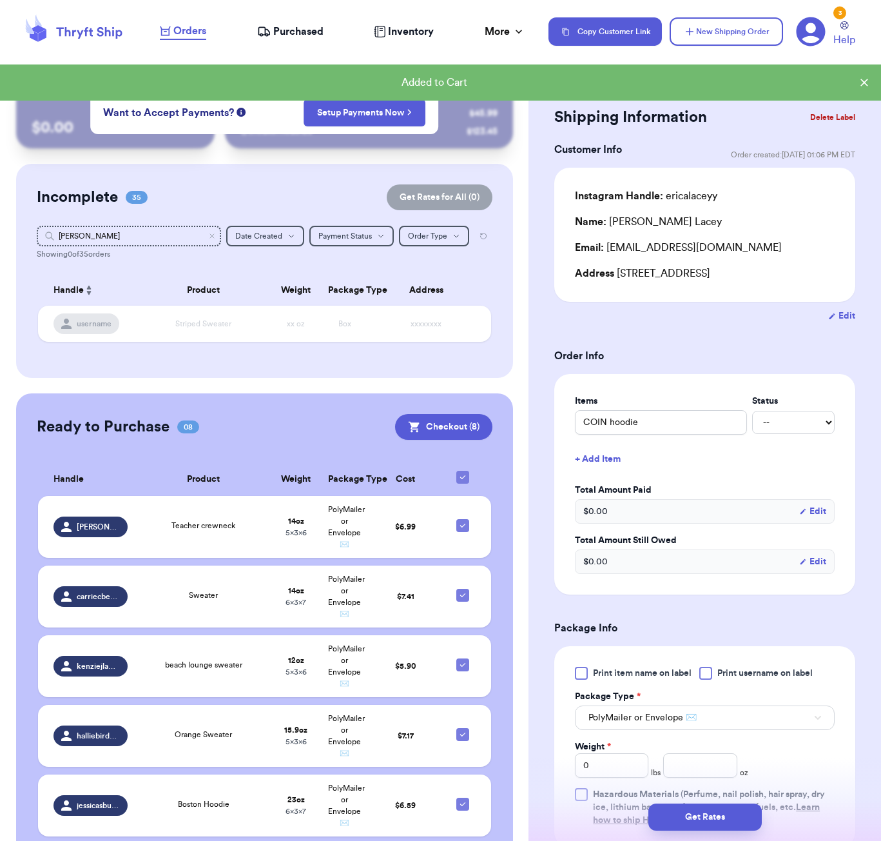
click at [116, 246] on div "Incomplete 35 Get Rates for All ( 0 ) Get Rates for All ( 0 ) Katherine Date Cr…" at bounding box center [264, 271] width 497 height 214
click at [116, 244] on input "Katherine" at bounding box center [129, 236] width 184 height 21
type input "ili"
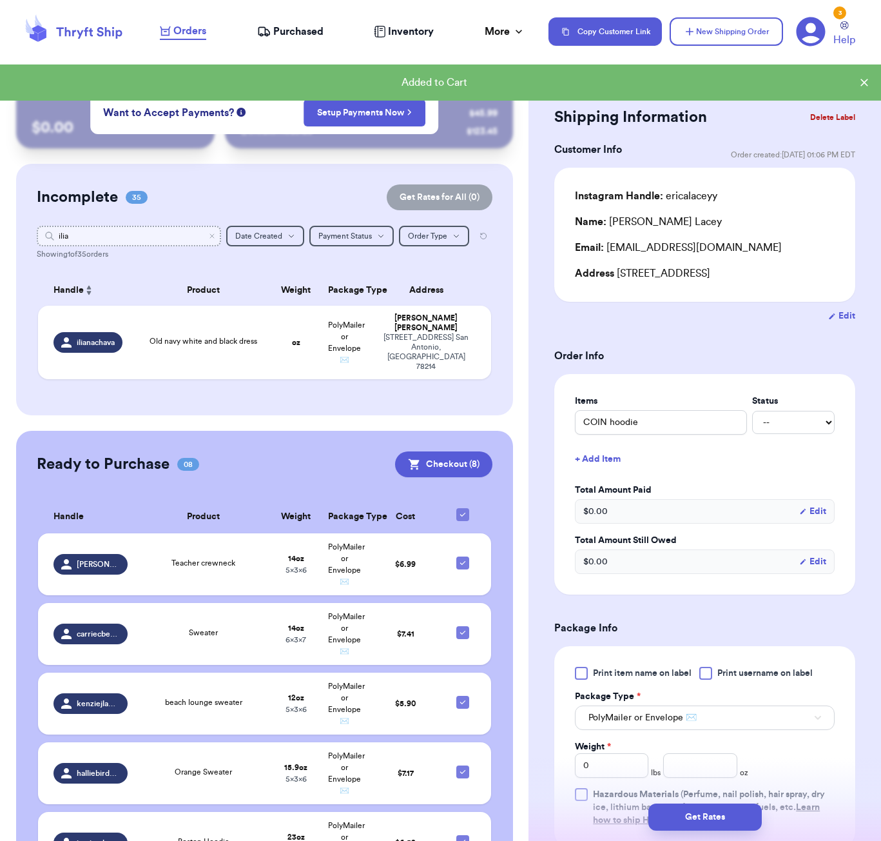
type input "ilian"
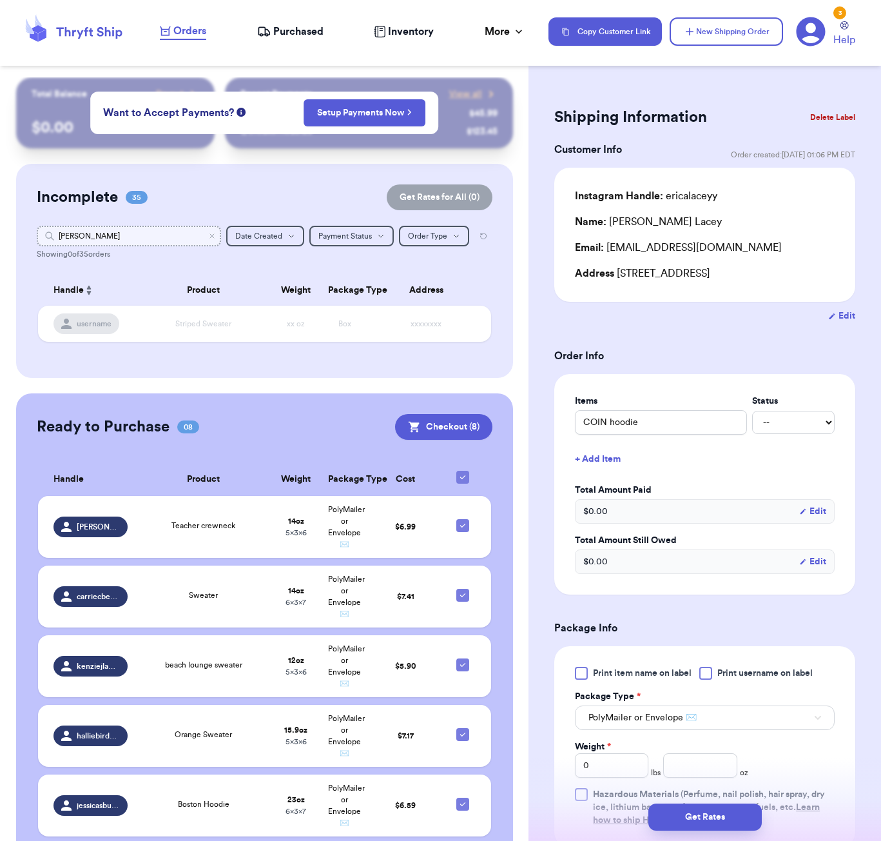
click at [147, 241] on input "Elian" at bounding box center [129, 236] width 184 height 21
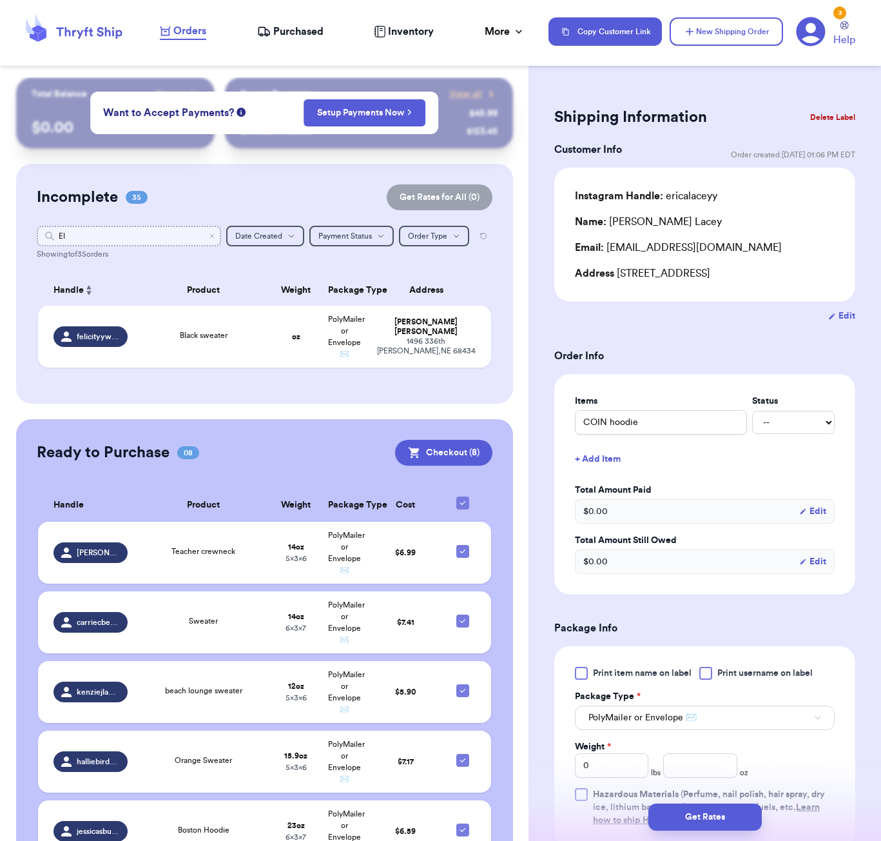
type input "E"
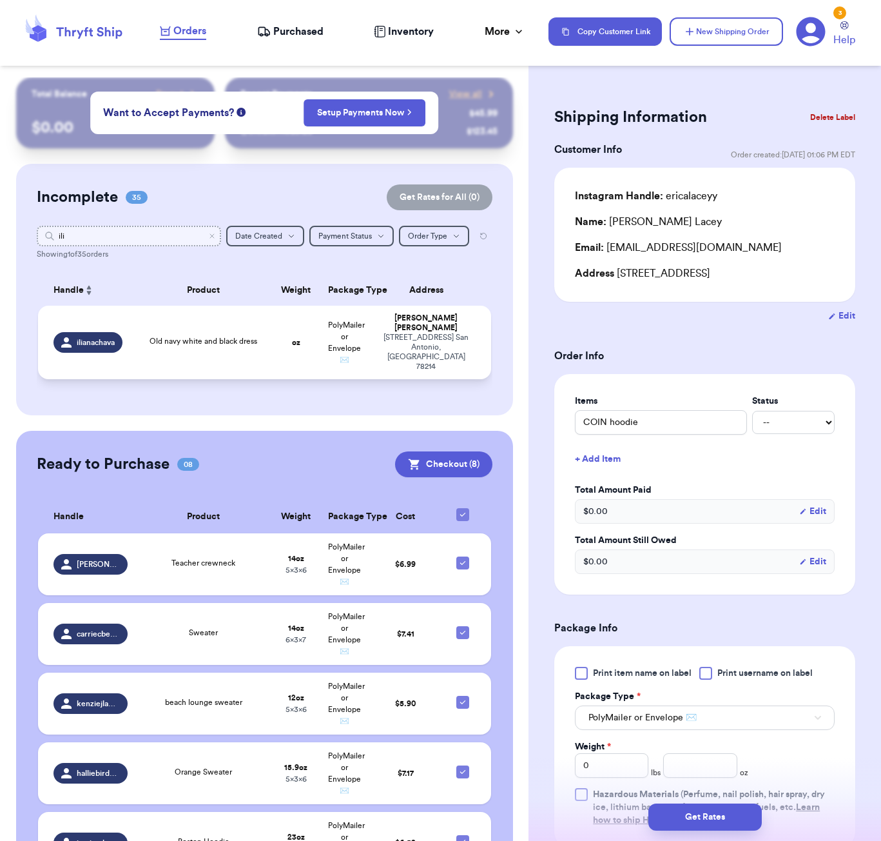
type input "ili"
click at [154, 330] on td "Old navy white and black dress" at bounding box center [203, 343] width 137 height 74
type input "Old navy white and black dress"
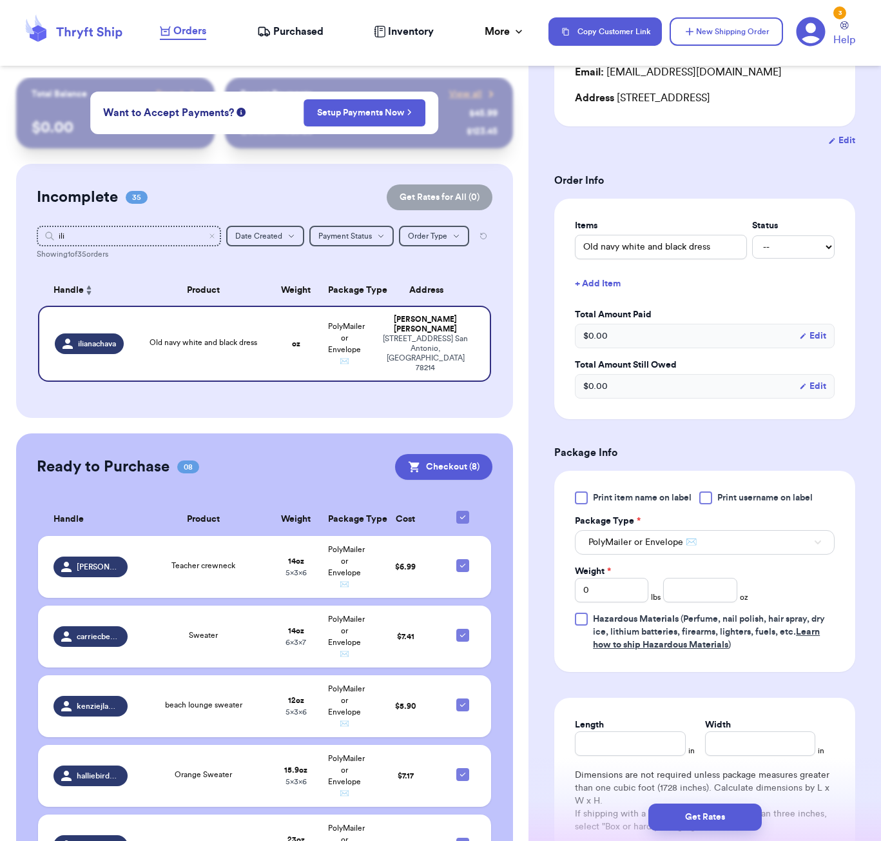
scroll to position [239, 0]
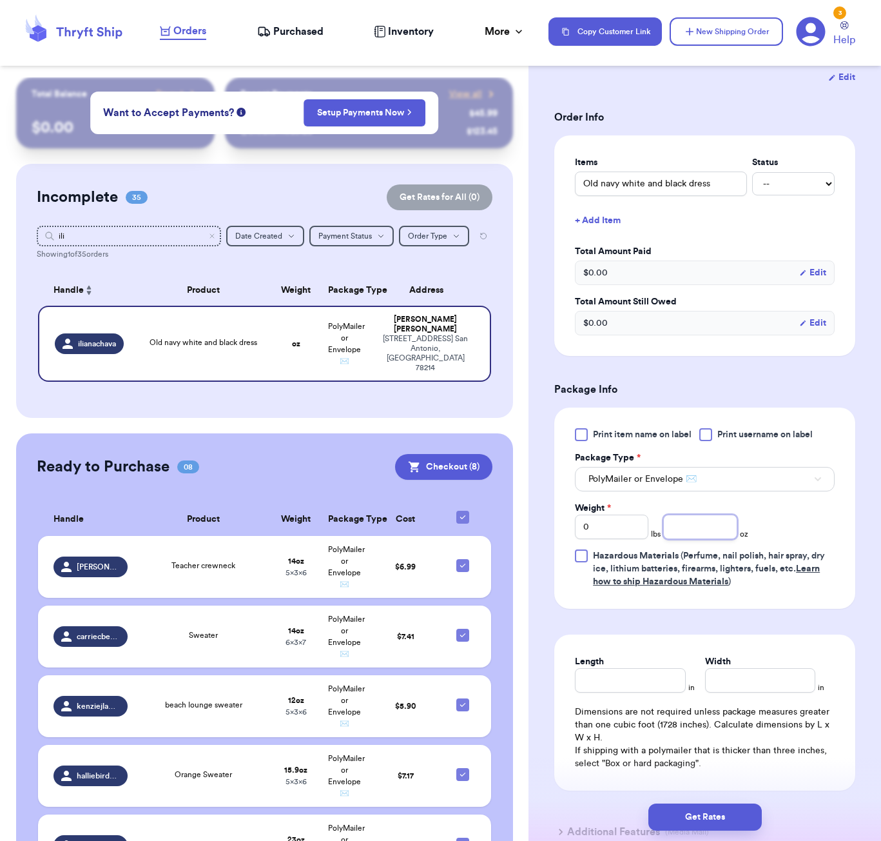
click at [712, 531] on input "number" at bounding box center [701, 527] width 74 height 25
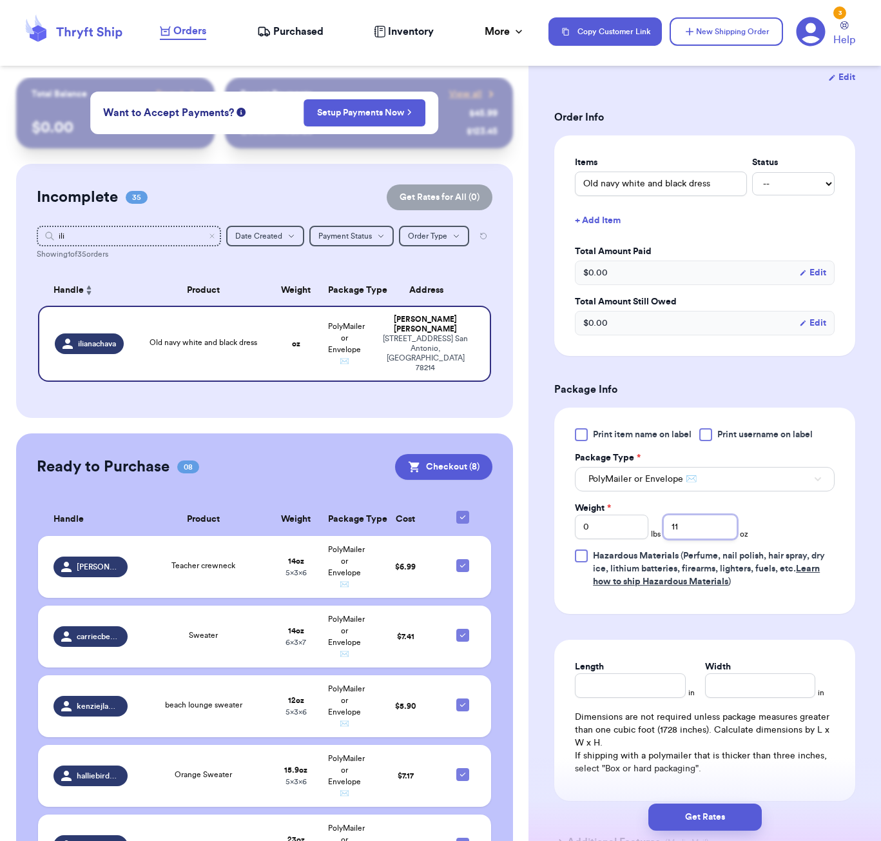
type input "11"
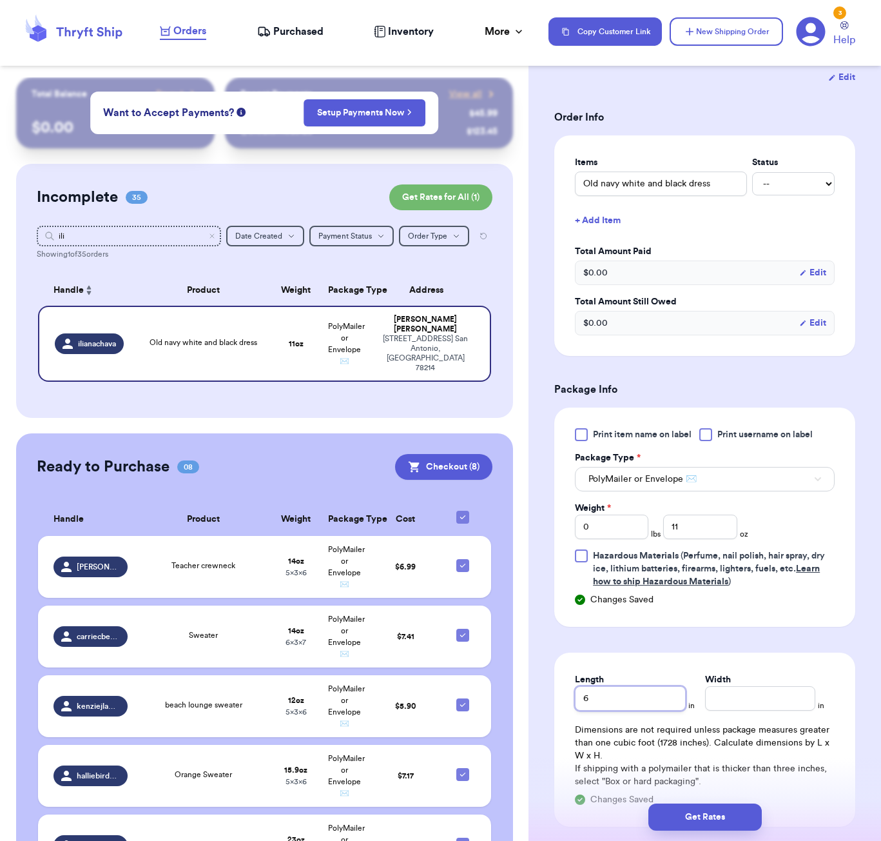
type input "6"
type input "5"
click at [689, 805] on button "Get Rates" at bounding box center [705, 816] width 113 height 27
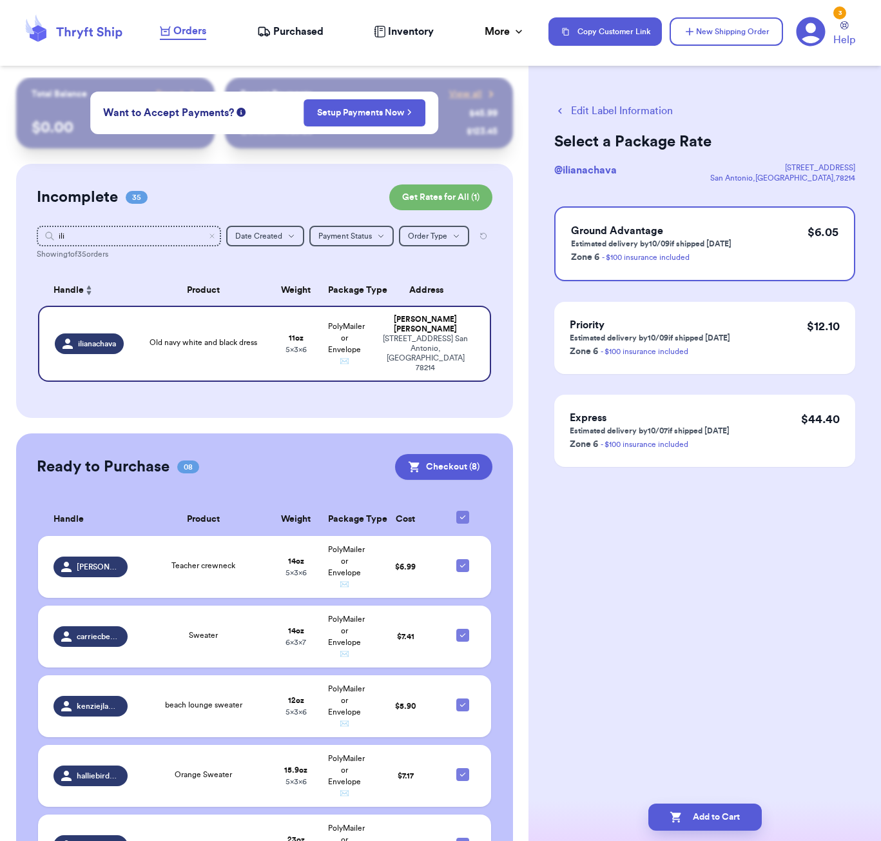
scroll to position [0, 0]
click at [737, 818] on button "Add to Cart" at bounding box center [705, 816] width 113 height 27
checkbox input "true"
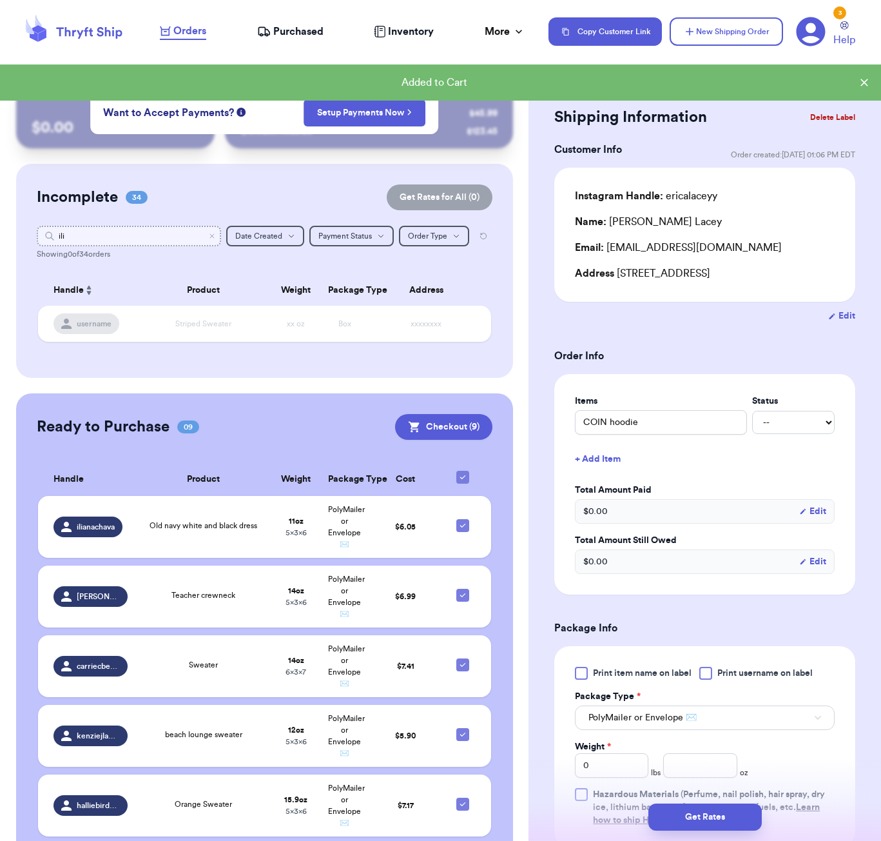
click at [184, 234] on input "ili" at bounding box center [129, 236] width 184 height 21
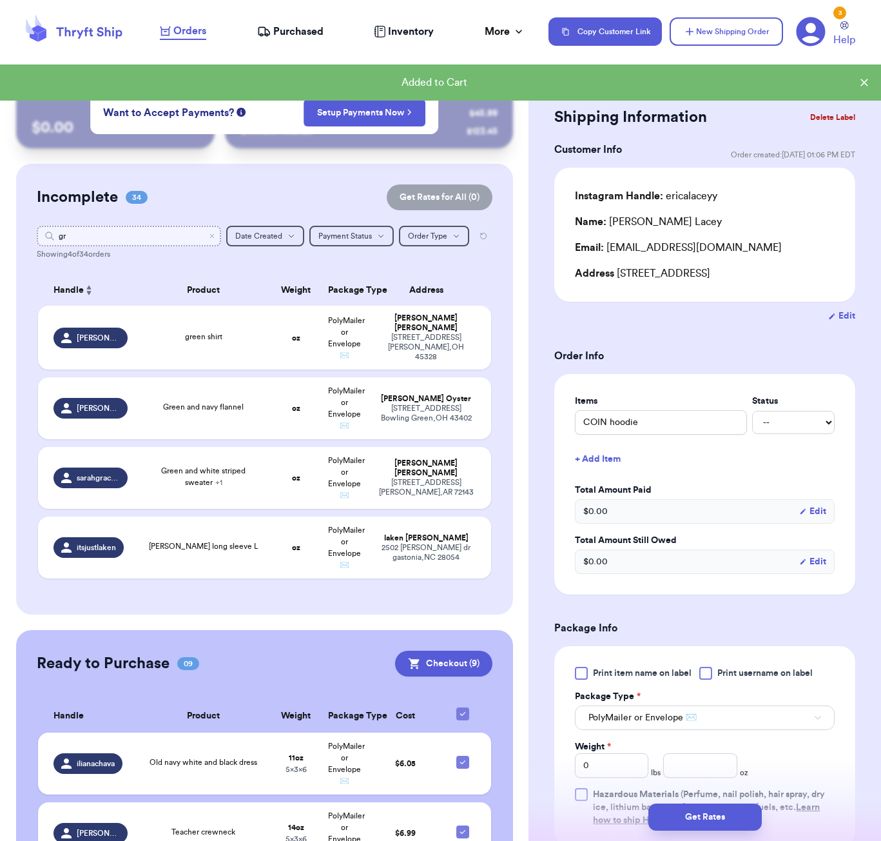
type input "gra"
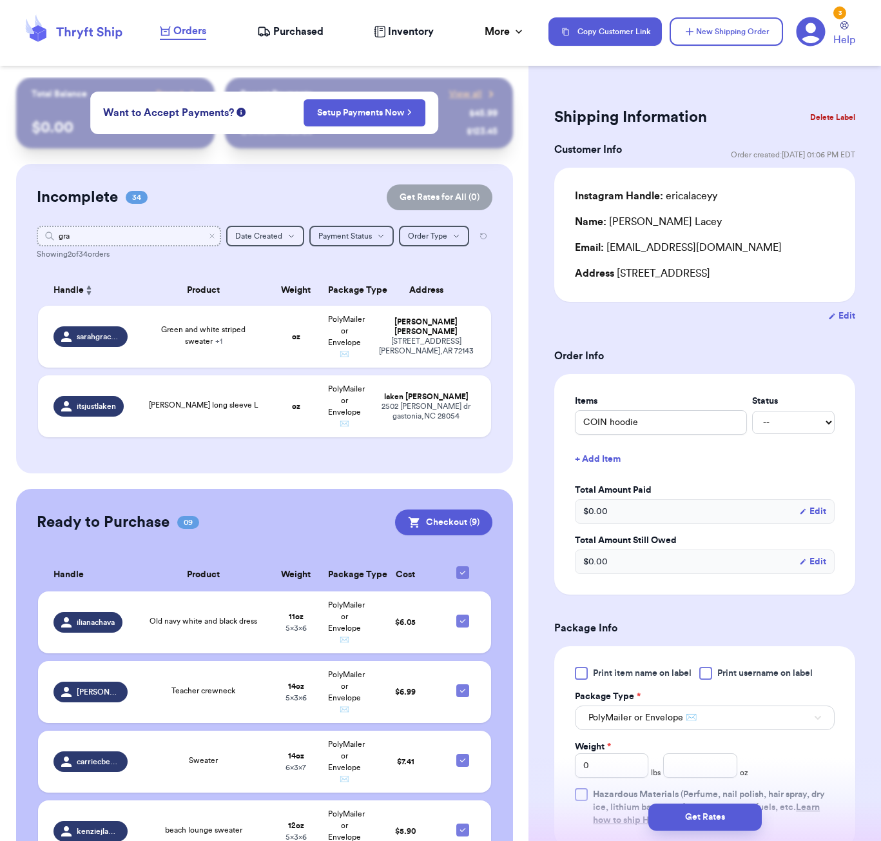
type input "gray"
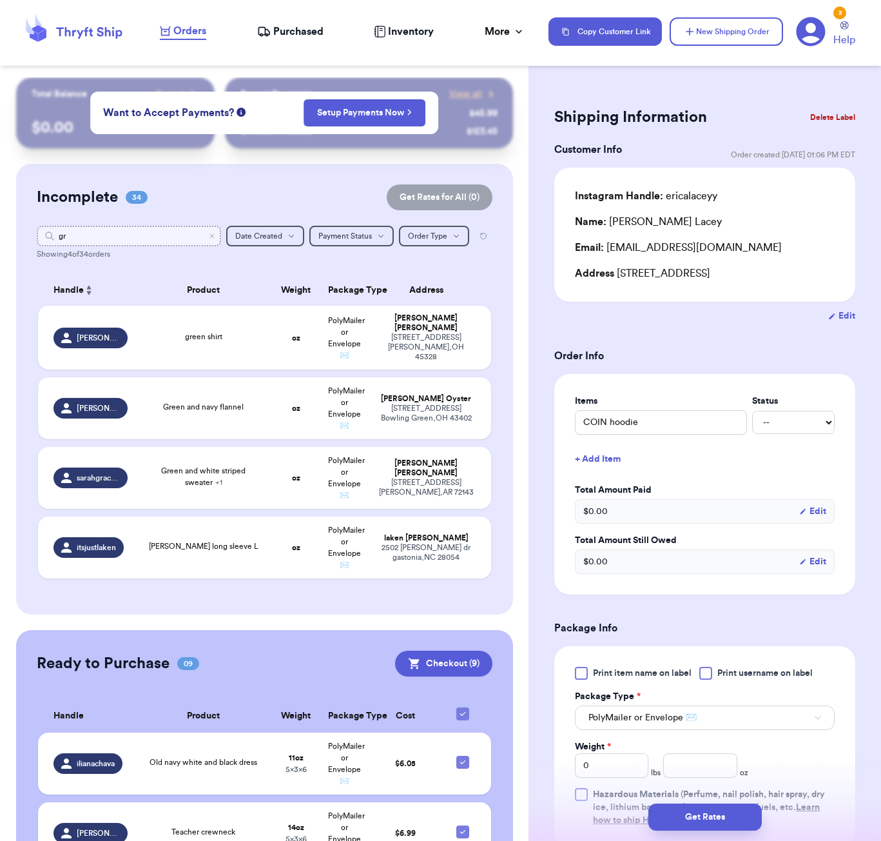
type input "g"
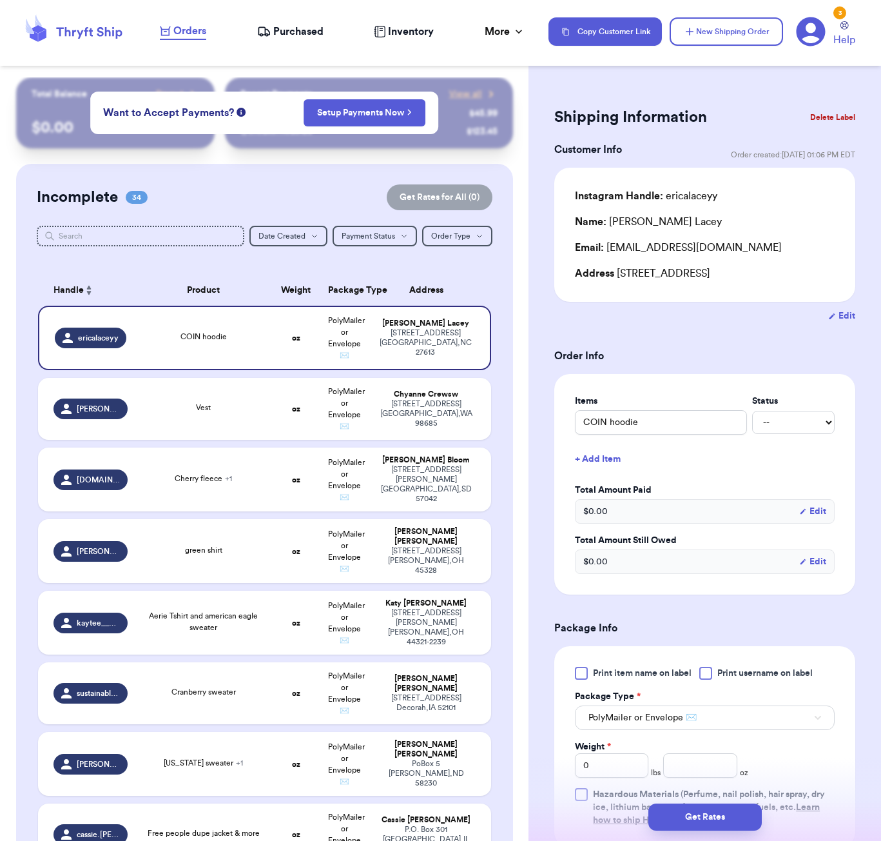
click at [756, 78] on div "Shipping Information Delete Label Customer Info Order created: [DATE] 01:06 PM …" at bounding box center [705, 631] width 353 height 1109
click at [744, 23] on button "New Shipping Order" at bounding box center [726, 31] width 113 height 28
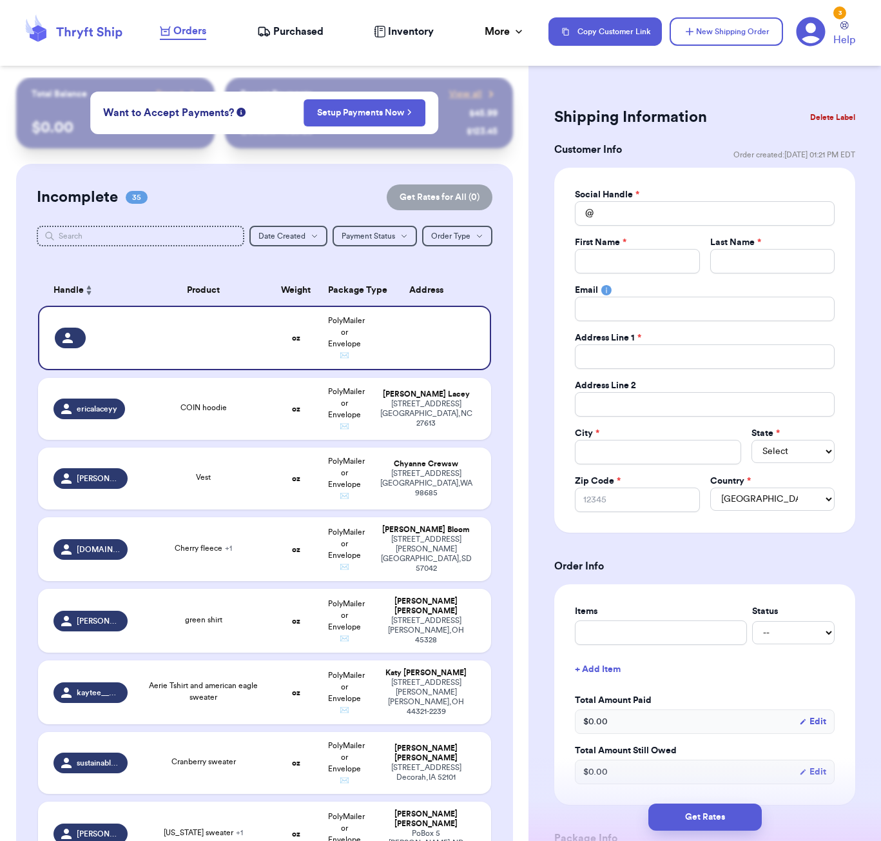
click at [843, 123] on button "Delete Label" at bounding box center [832, 117] width 55 height 28
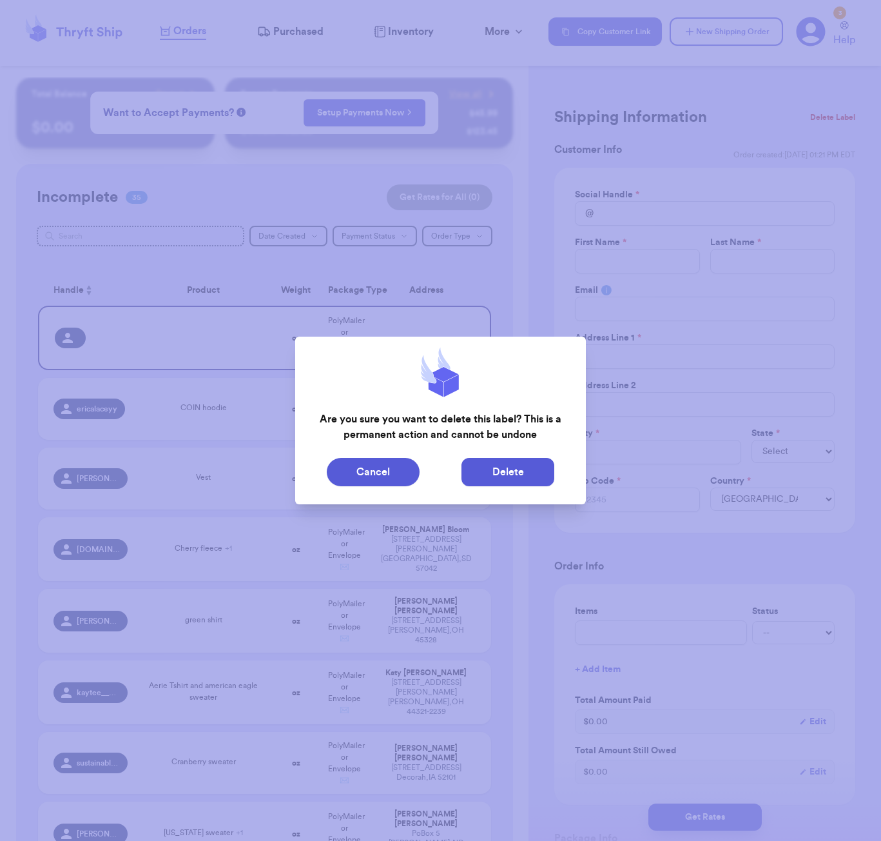
click at [497, 478] on button "Delete" at bounding box center [508, 472] width 93 height 28
type input "COIN hoodie"
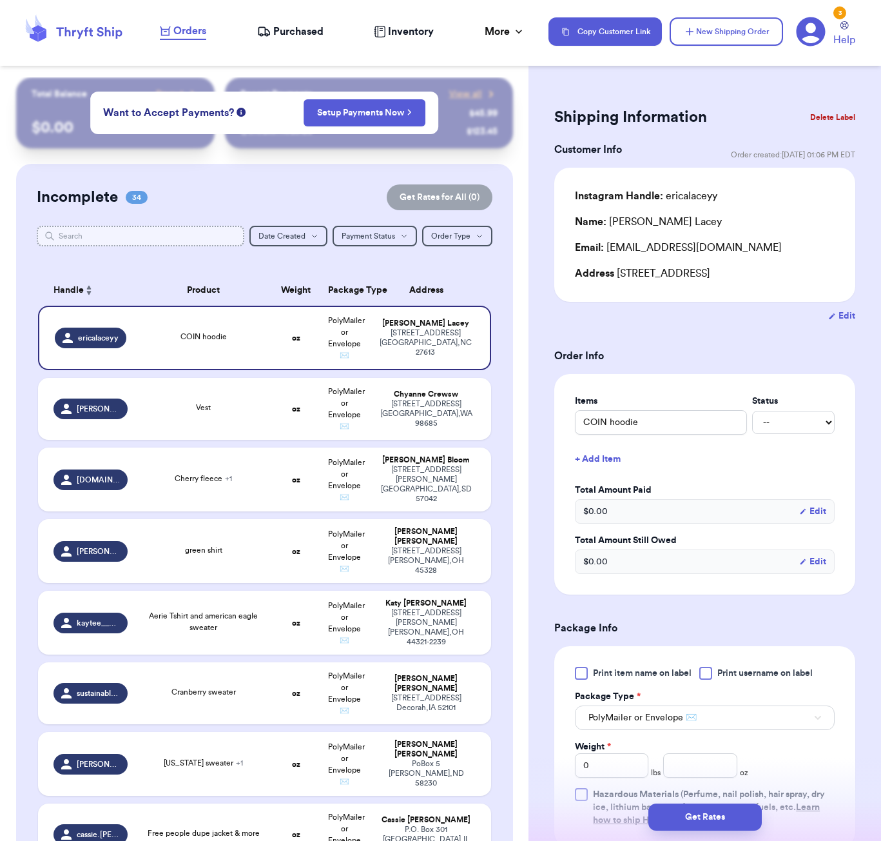
click at [173, 230] on input "text" at bounding box center [141, 236] width 208 height 21
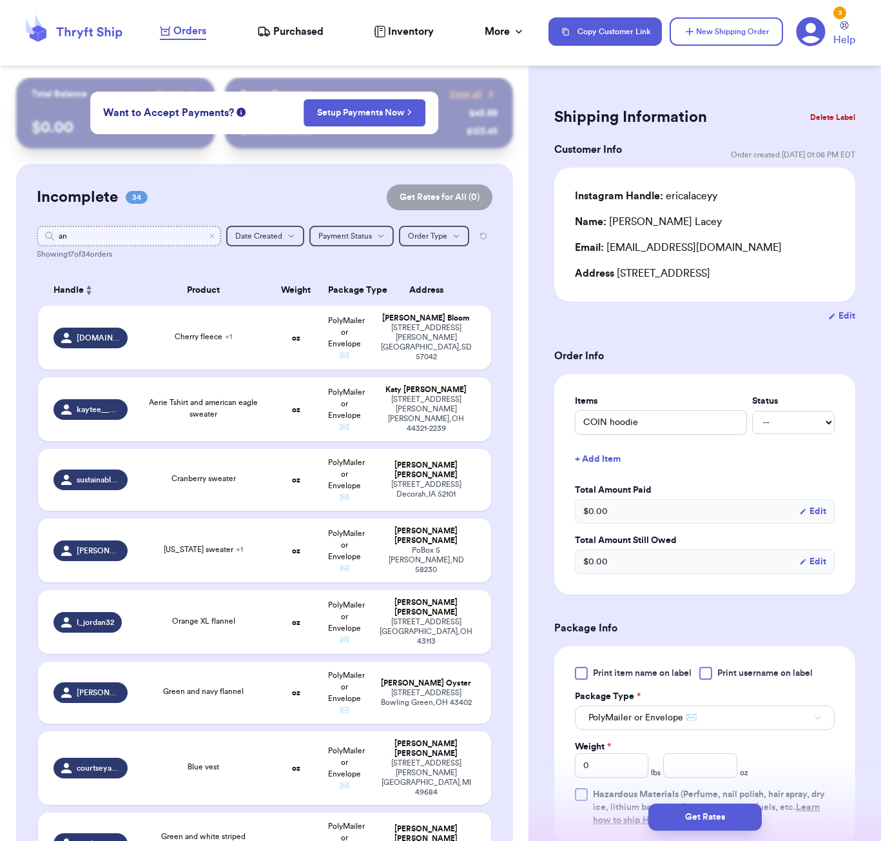
type input "a"
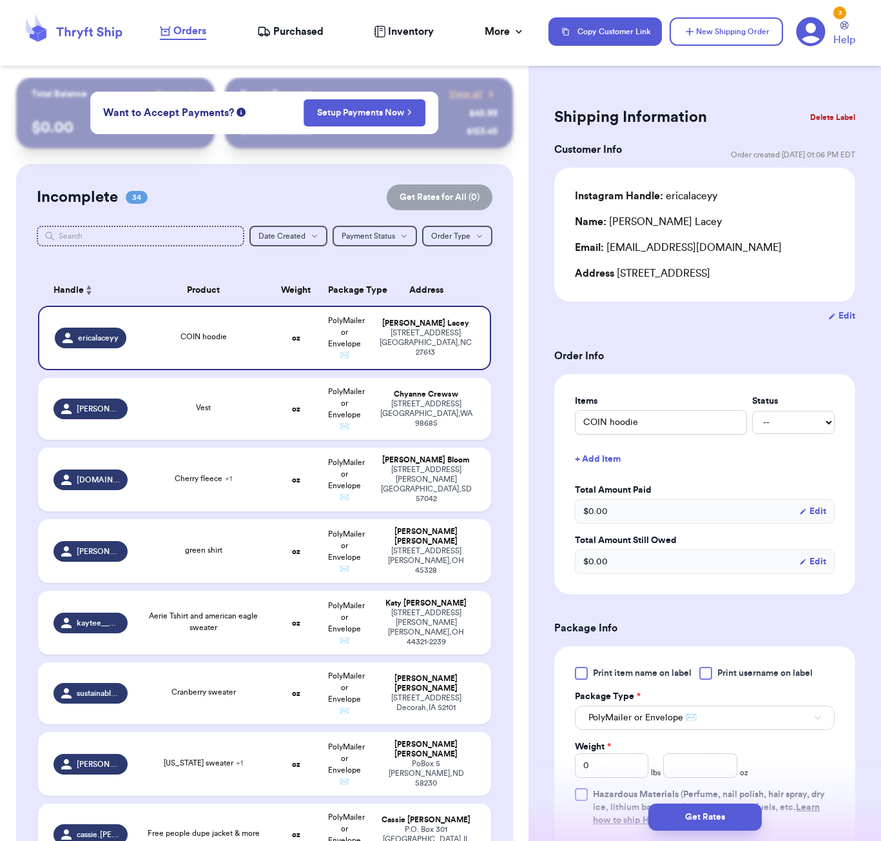
click at [728, 66] on div "Shipping Information Delete Label Customer Info Order created: [DATE] 01:06 PM …" at bounding box center [705, 420] width 353 height 841
click at [720, 36] on button "New Shipping Order" at bounding box center [726, 31] width 113 height 28
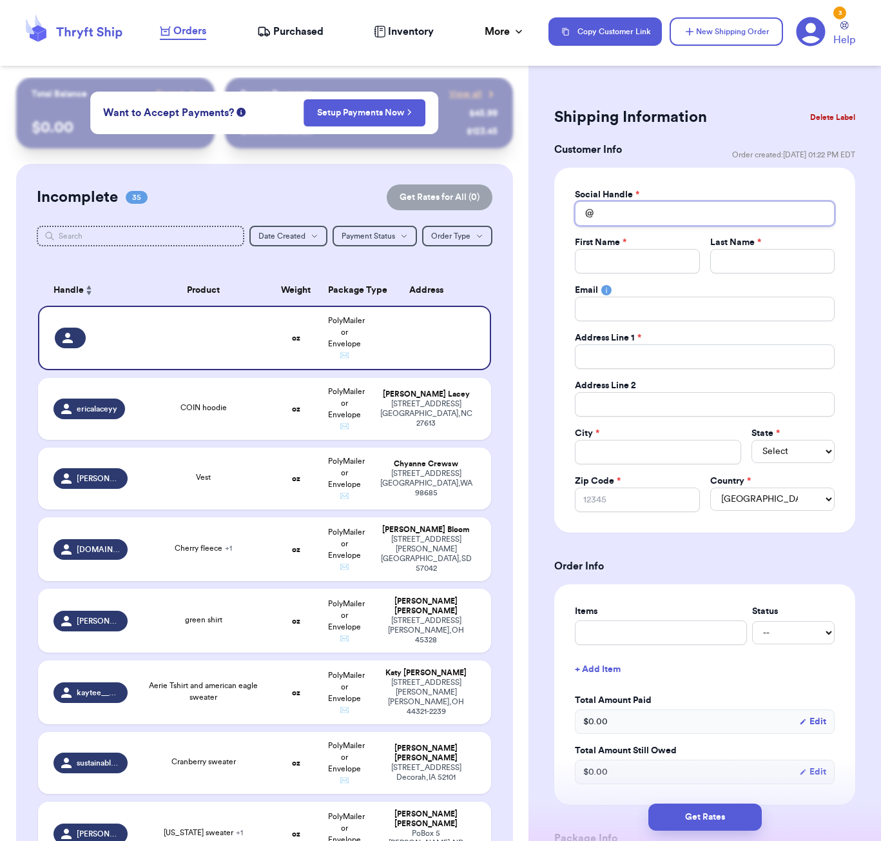
click at [669, 224] on input "Total Amount Paid" at bounding box center [705, 213] width 260 height 25
type input "g"
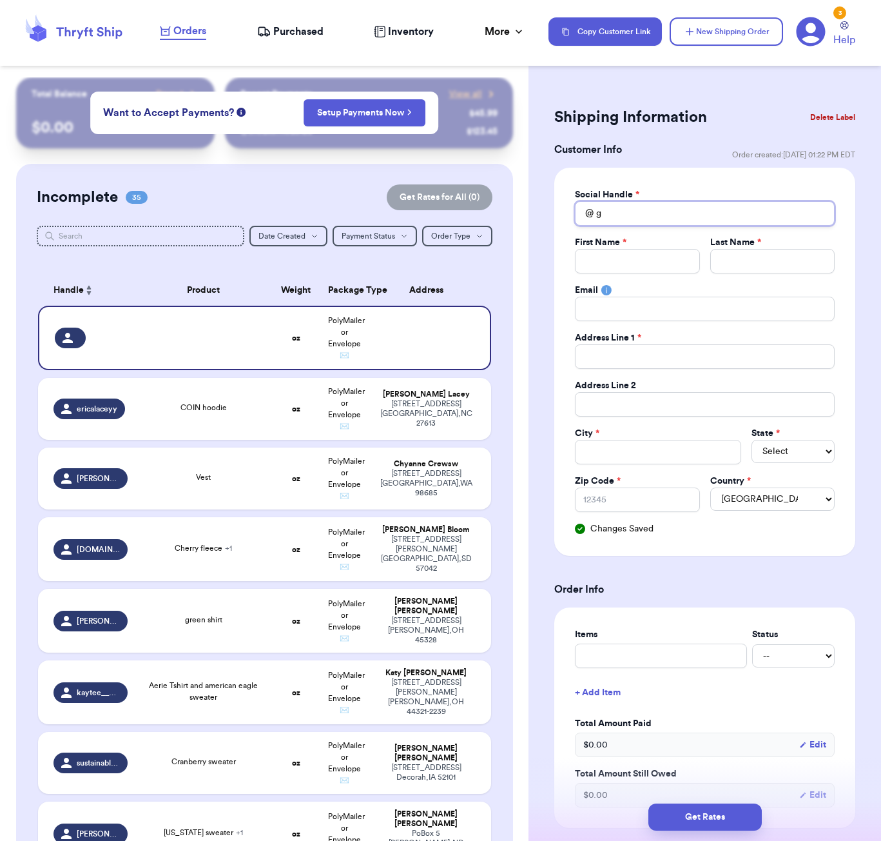
type input "gr"
type input "gra"
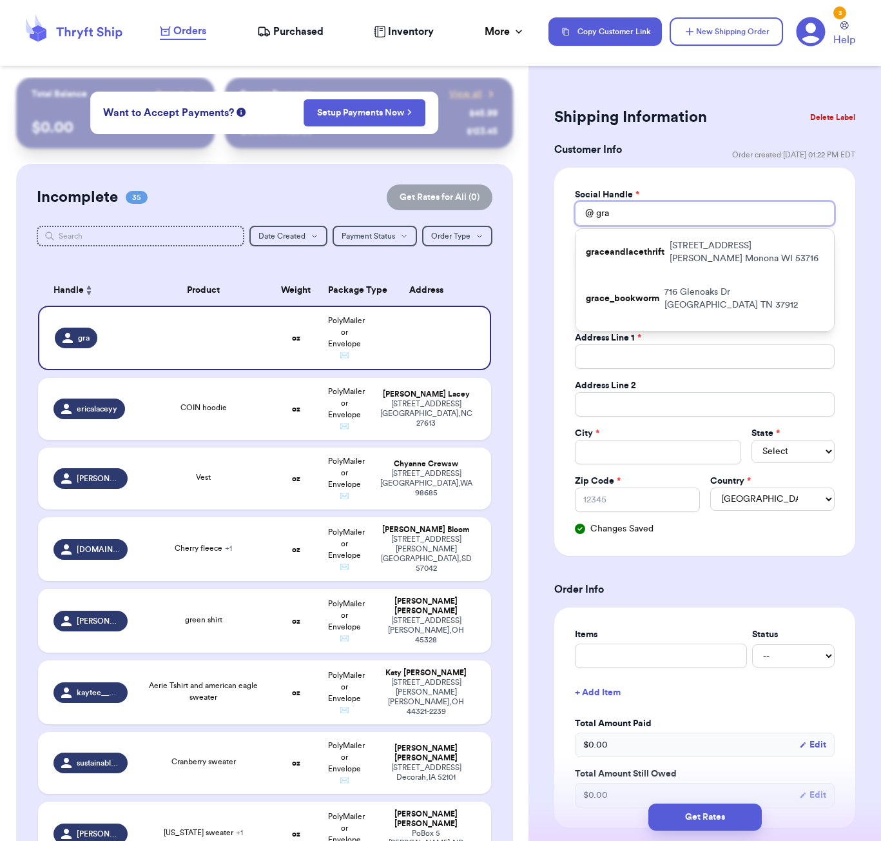
type input "gray"
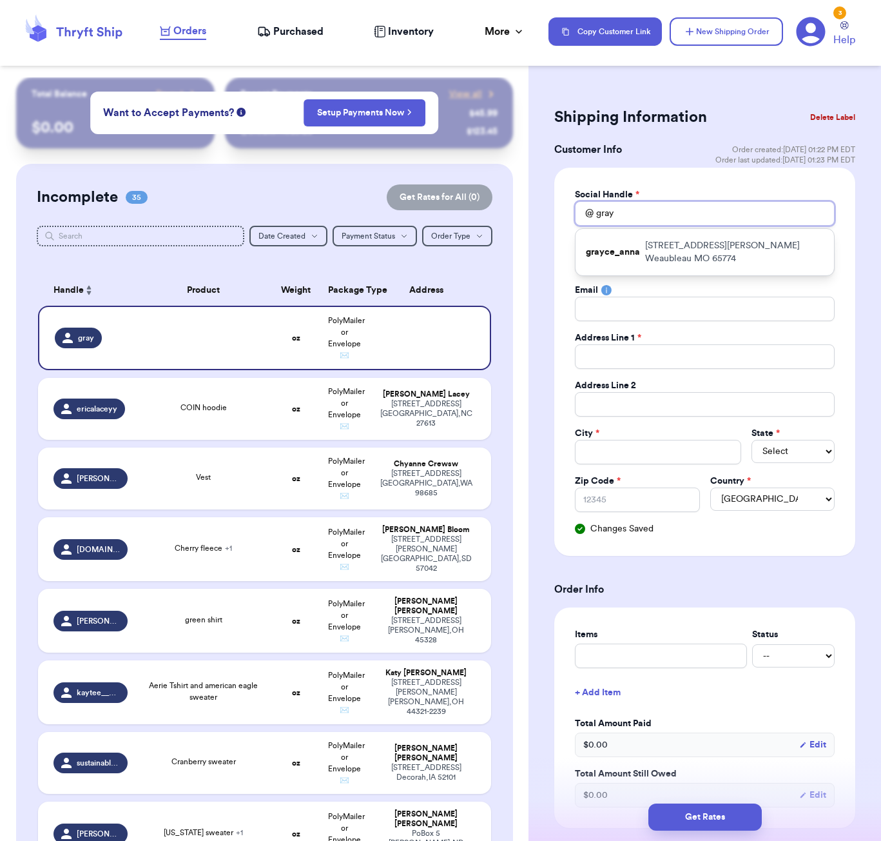
type input "grayc"
type input "grayce"
type input "Grace"
drag, startPoint x: 710, startPoint y: 226, endPoint x: 674, endPoint y: 255, distance: 45.9
click at [675, 255] on div "grayce_anna 22712 Gentry St Weaubleau MO 65774" at bounding box center [705, 252] width 259 height 46
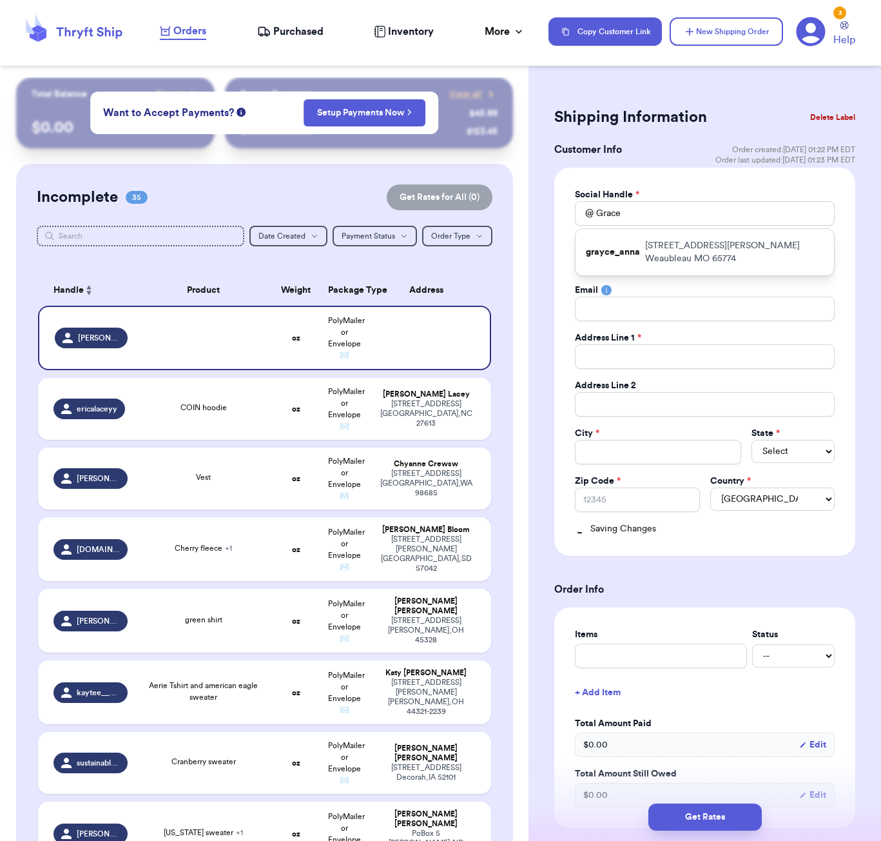
type input "grayce_anna"
type input "Grayce"
type input "Hostettler"
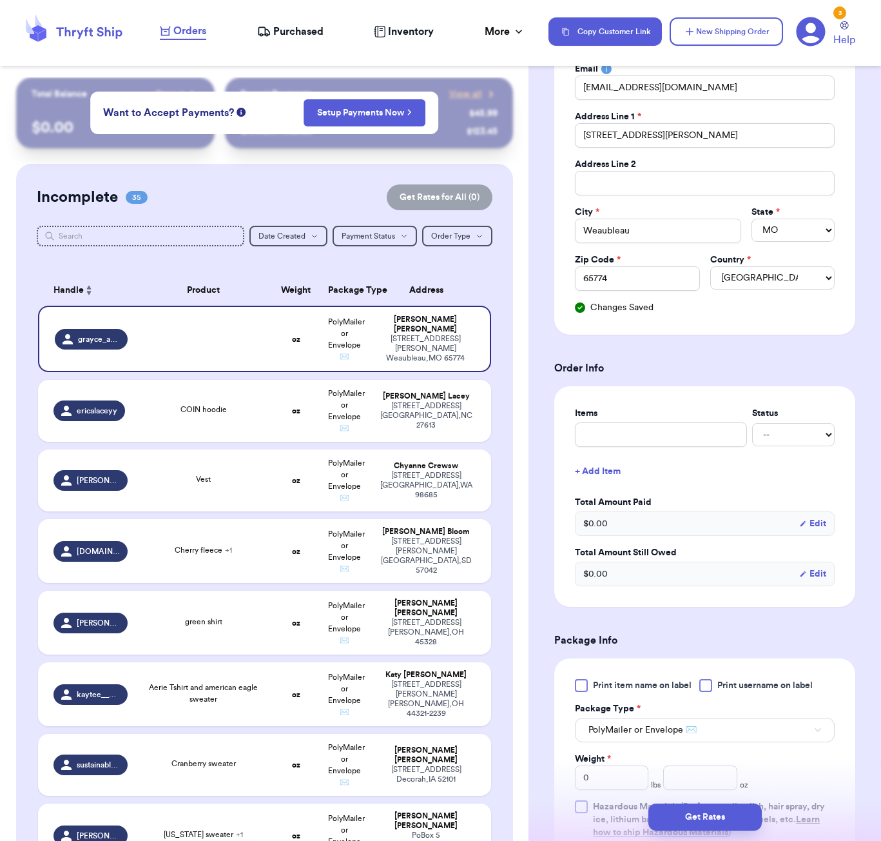
scroll to position [233, 0]
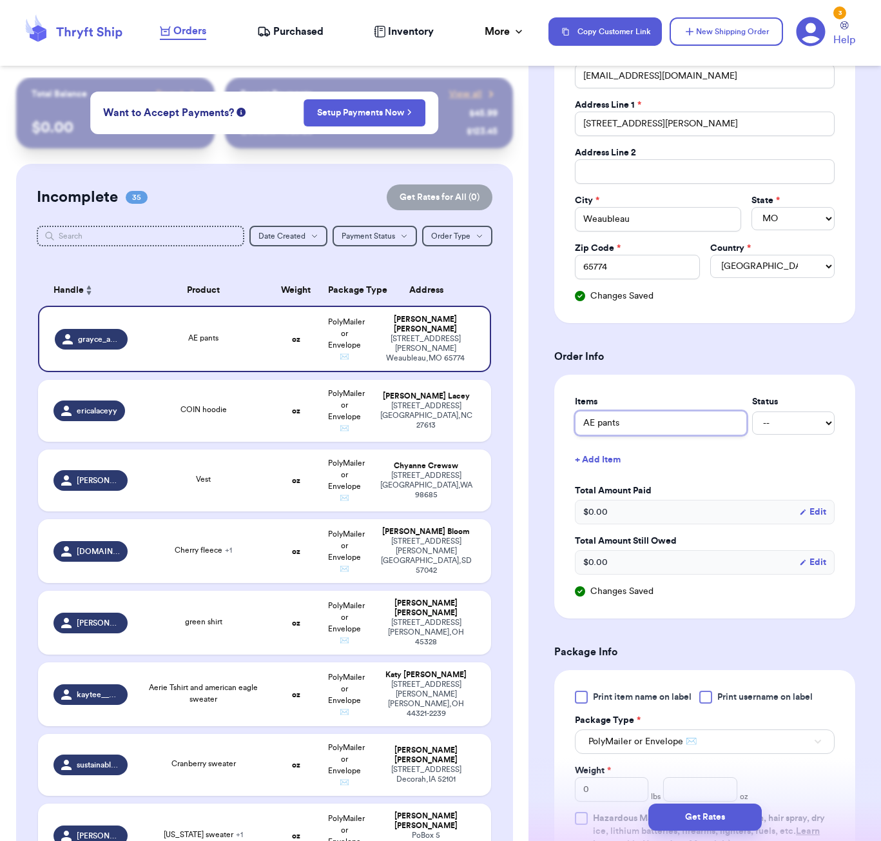
click at [628, 426] on input "AE pants" at bounding box center [661, 423] width 172 height 25
click at [814, 477] on div "Items Status Stripped pants! -- Paid Owes + Add Item Total Amount Paid $ 0.00 E…" at bounding box center [705, 496] width 260 height 202
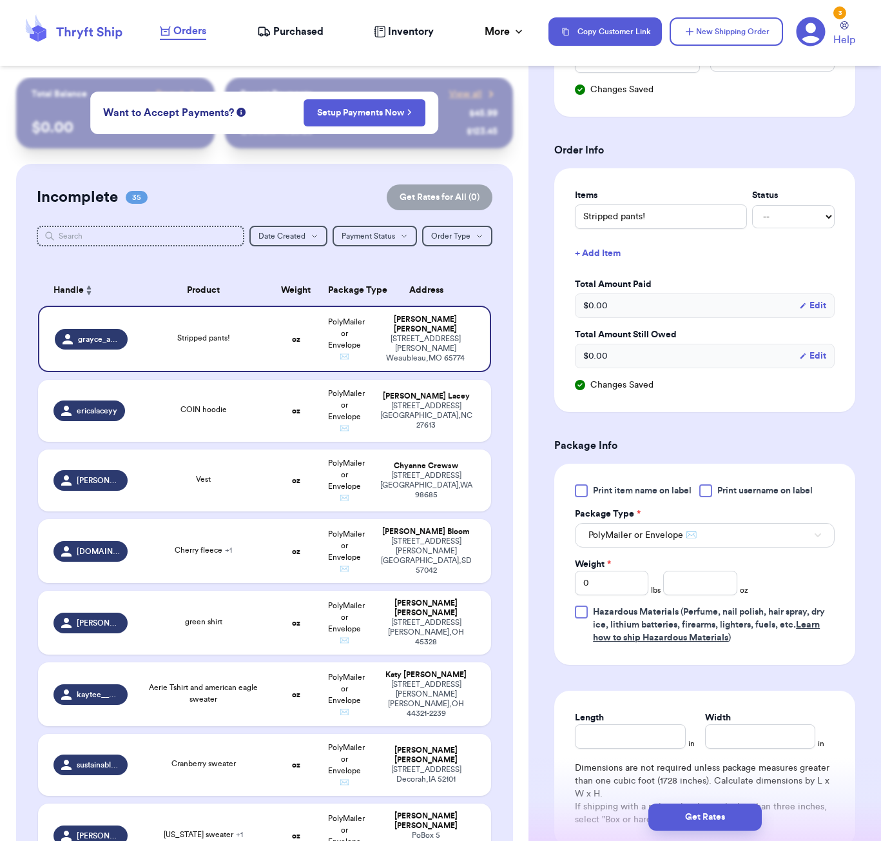
scroll to position [450, 0]
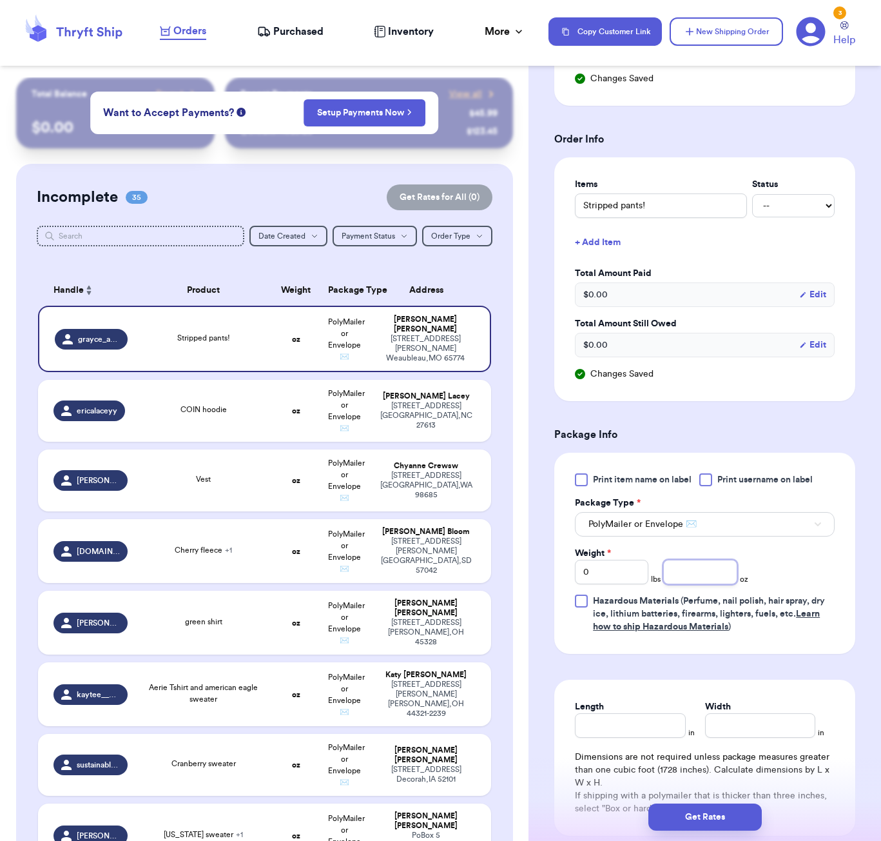
click at [709, 577] on input "number" at bounding box center [701, 572] width 74 height 25
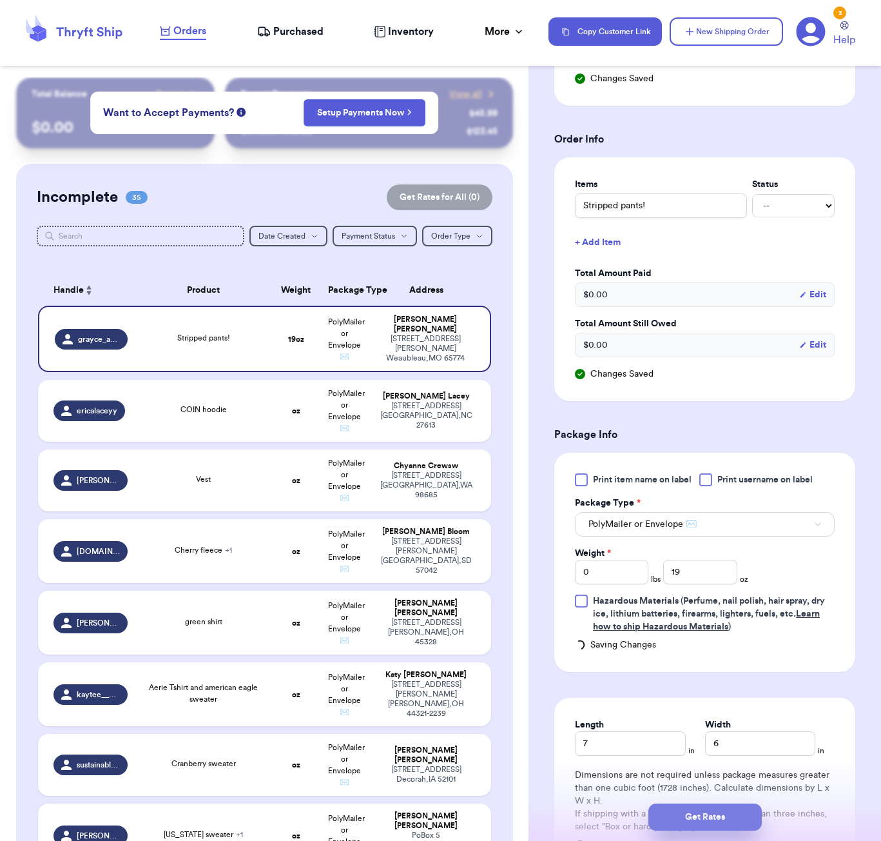
click at [735, 816] on button "Get Rates" at bounding box center [705, 816] width 113 height 27
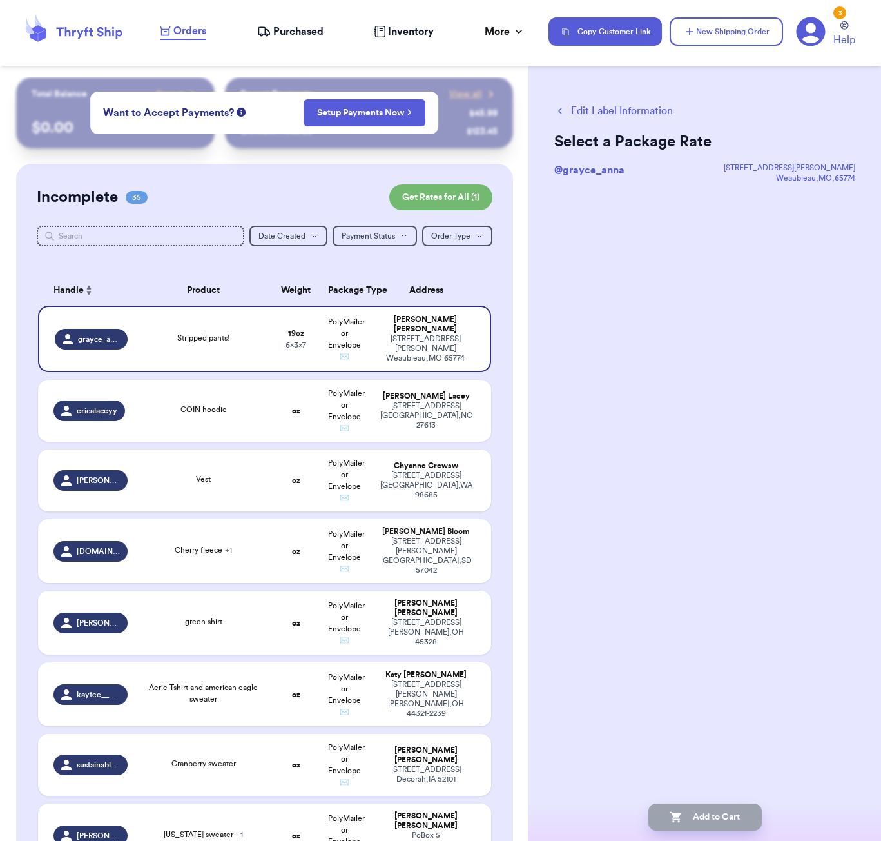
scroll to position [0, 0]
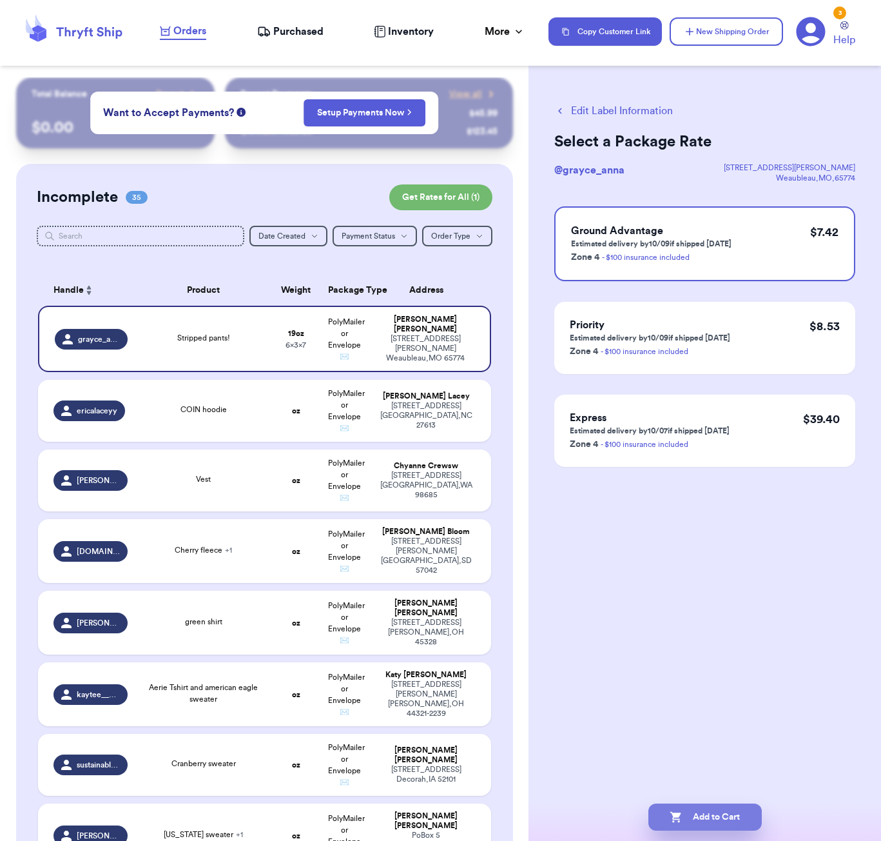
click at [695, 818] on button "Add to Cart" at bounding box center [705, 816] width 113 height 27
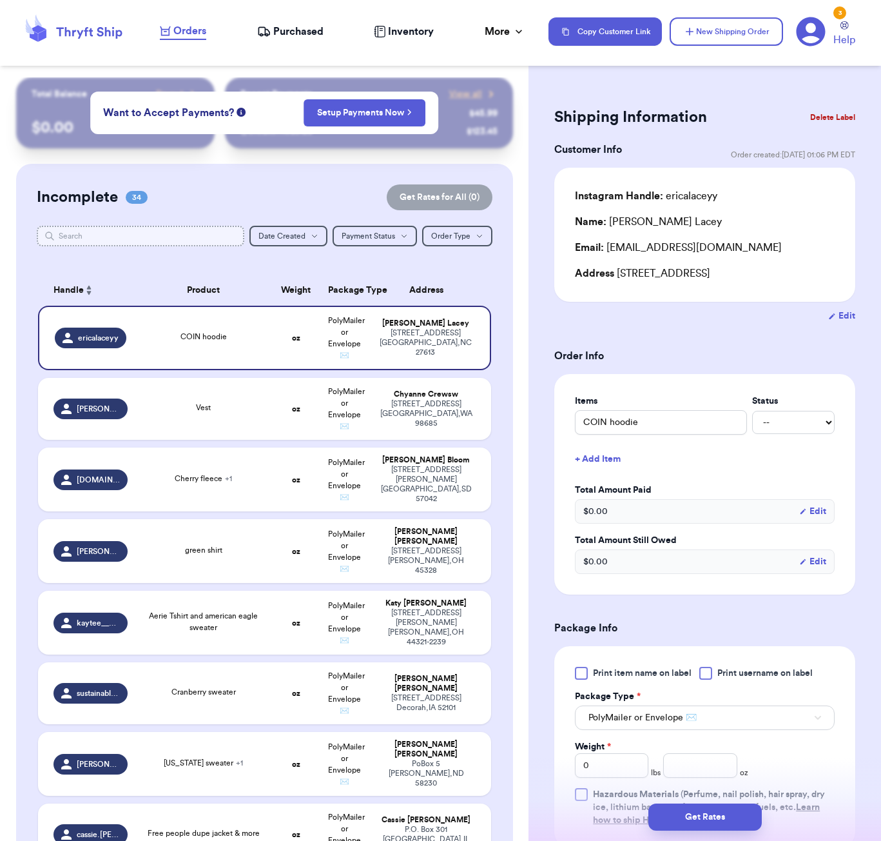
click at [135, 239] on input "text" at bounding box center [141, 236] width 208 height 21
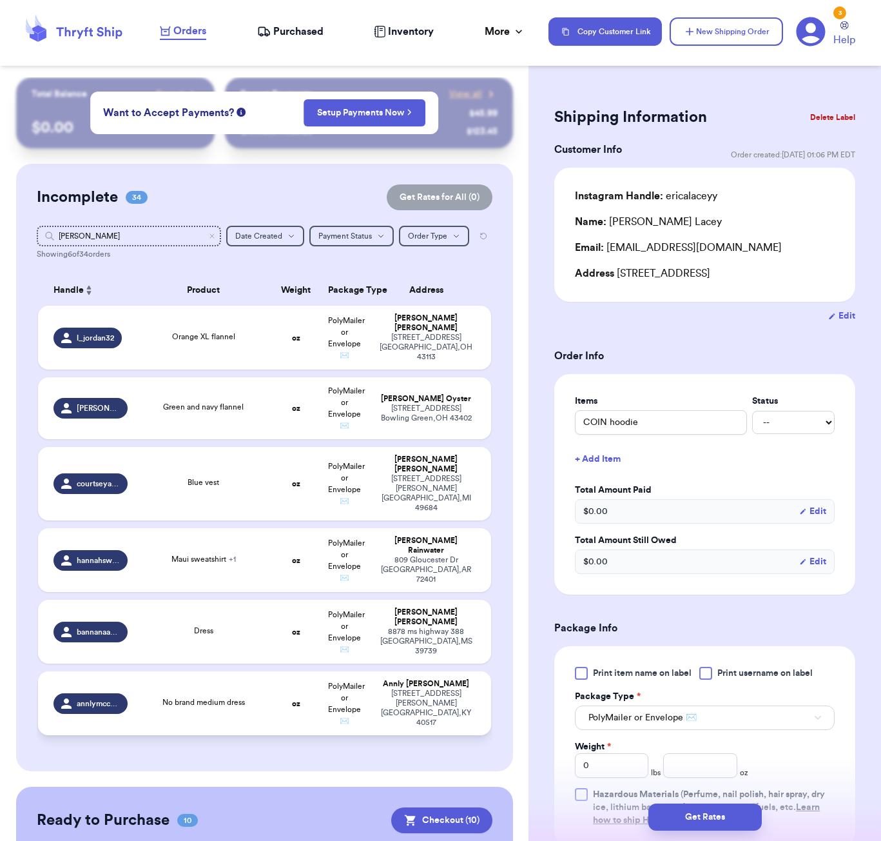
click at [244, 672] on td "No brand medium dress" at bounding box center [203, 703] width 137 height 64
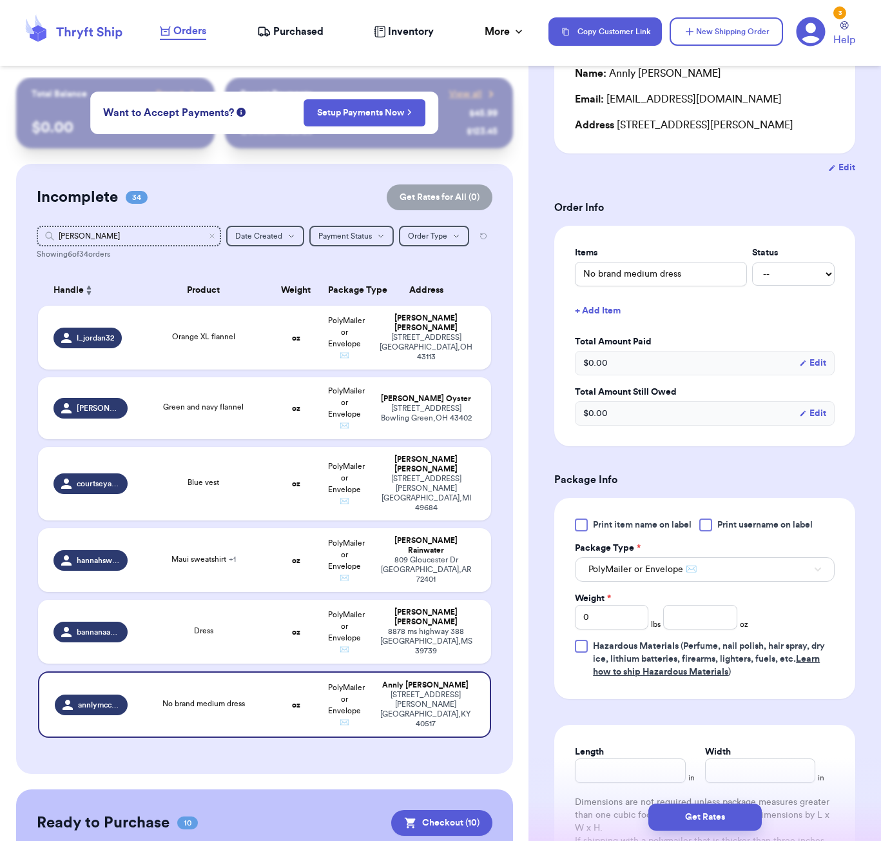
scroll to position [204, 0]
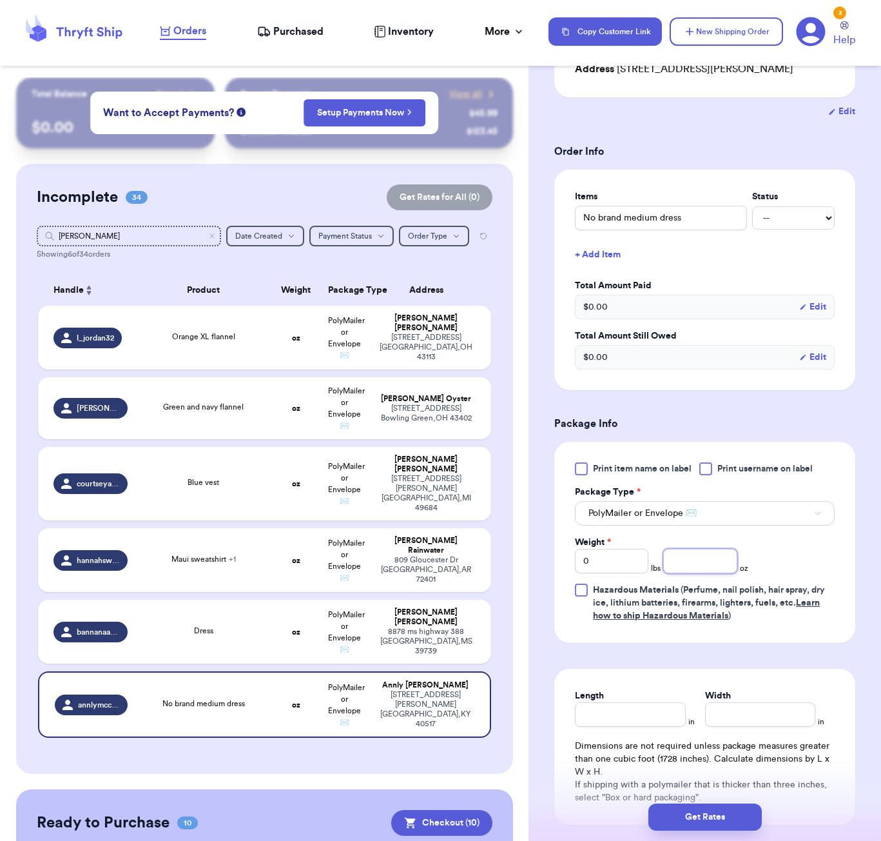
click at [683, 562] on input "number" at bounding box center [701, 561] width 74 height 25
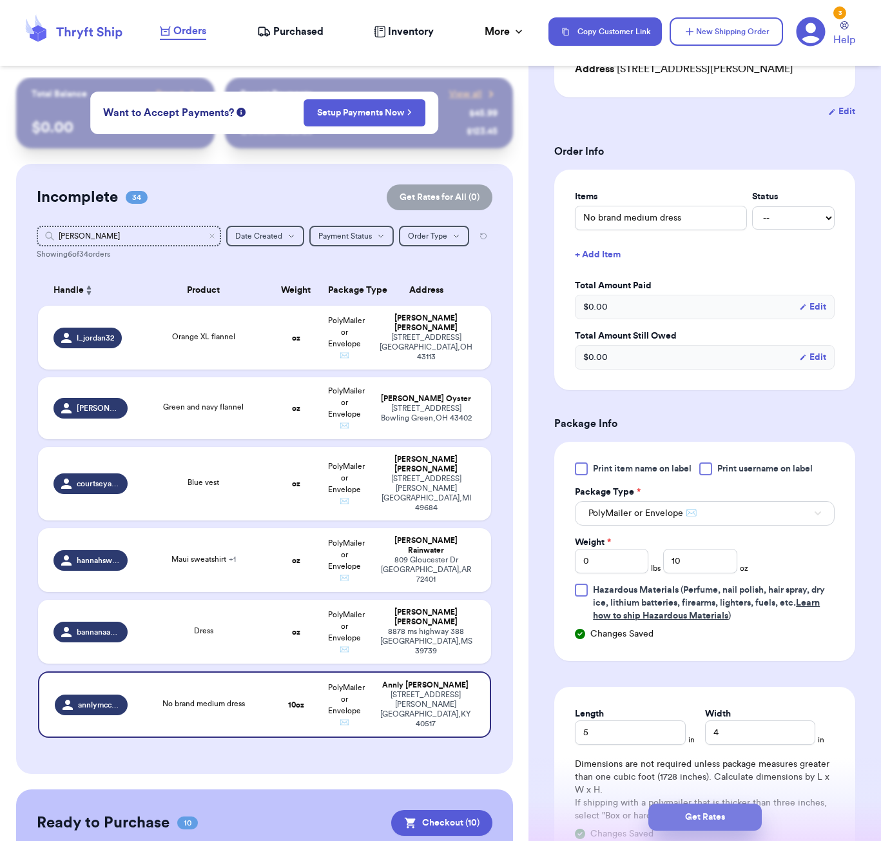
click at [725, 822] on button "Get Rates" at bounding box center [705, 816] width 113 height 27
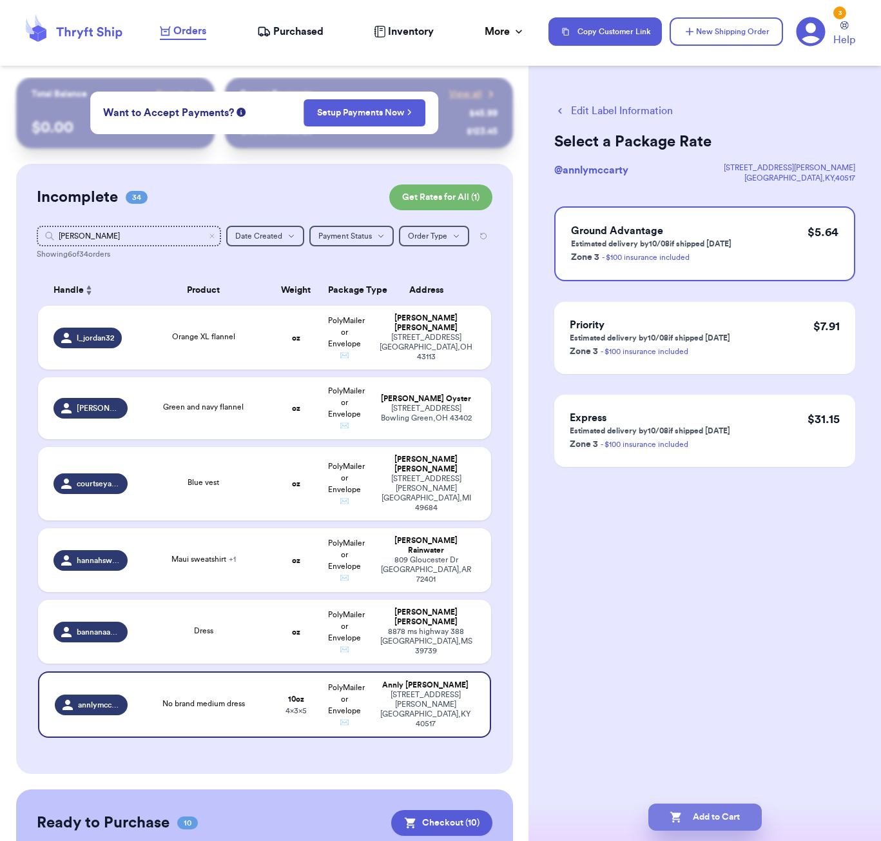
click at [721, 821] on button "Add to Cart" at bounding box center [705, 816] width 113 height 27
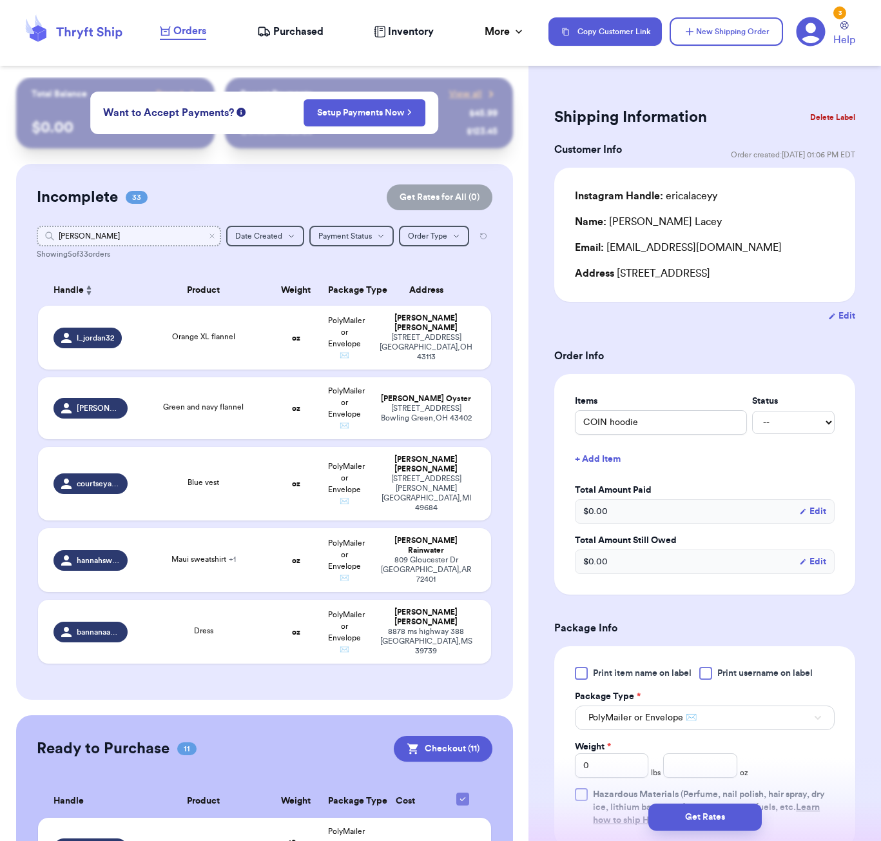
click at [108, 230] on input "ann" at bounding box center [129, 236] width 184 height 21
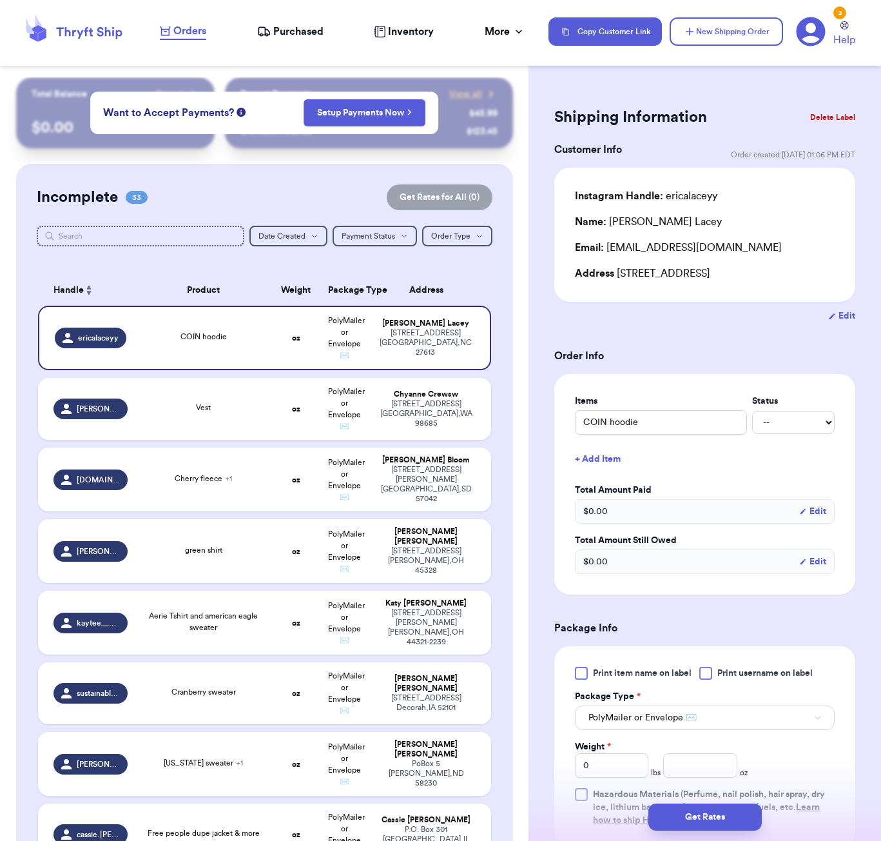
scroll to position [553, 0]
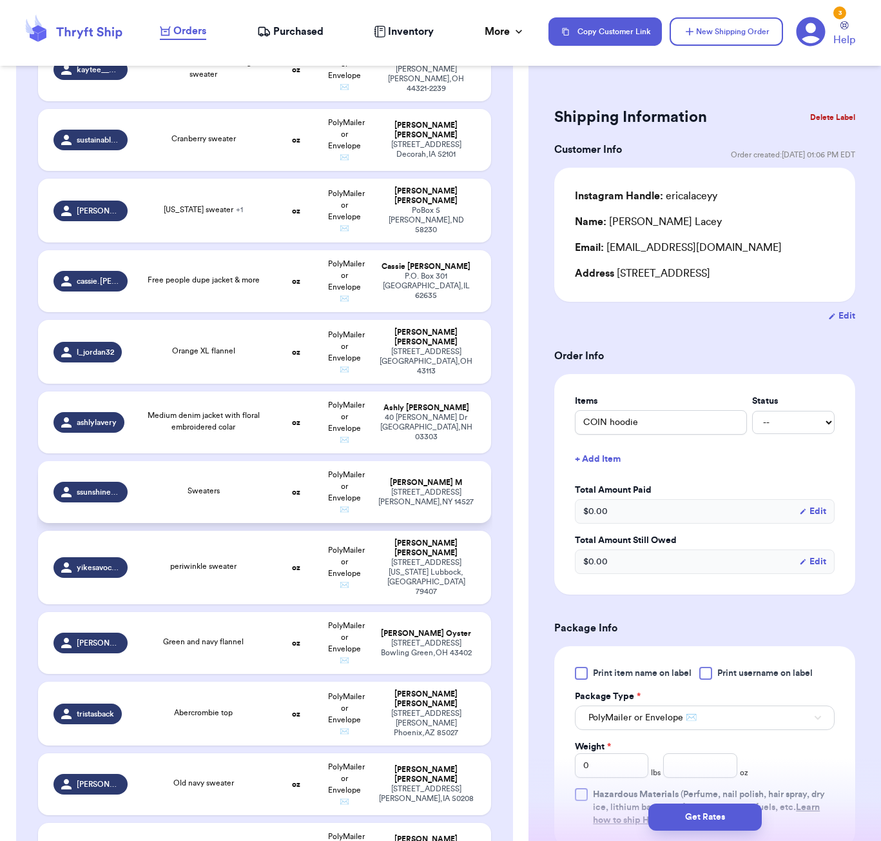
click at [246, 497] on td "Sweaters" at bounding box center [203, 492] width 137 height 62
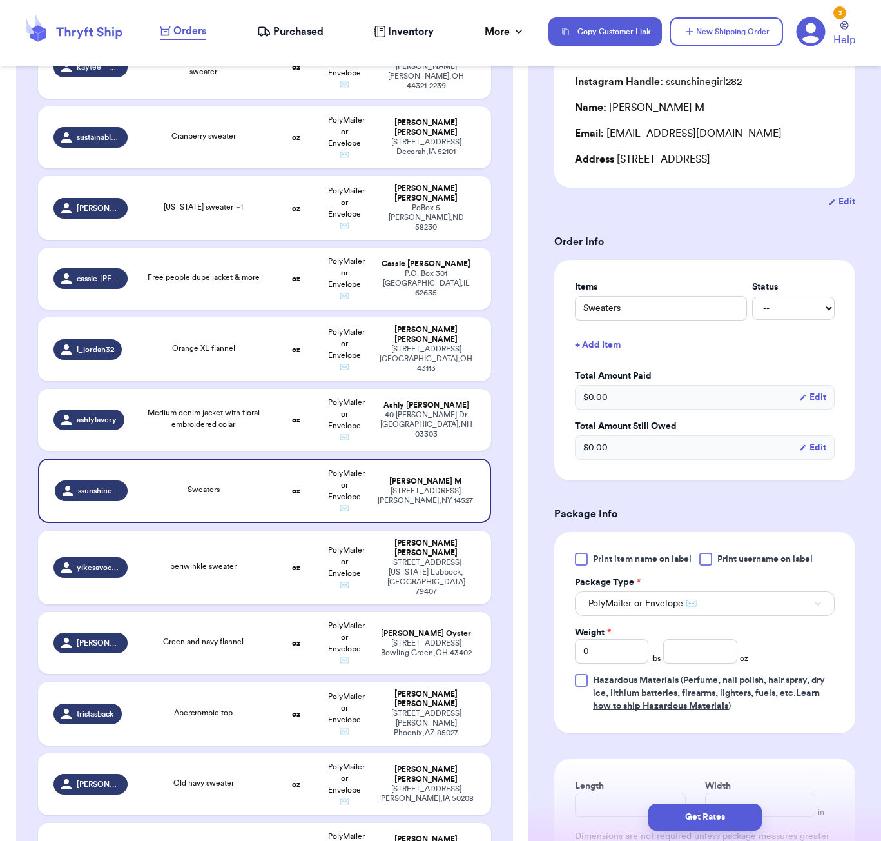
scroll to position [121, 0]
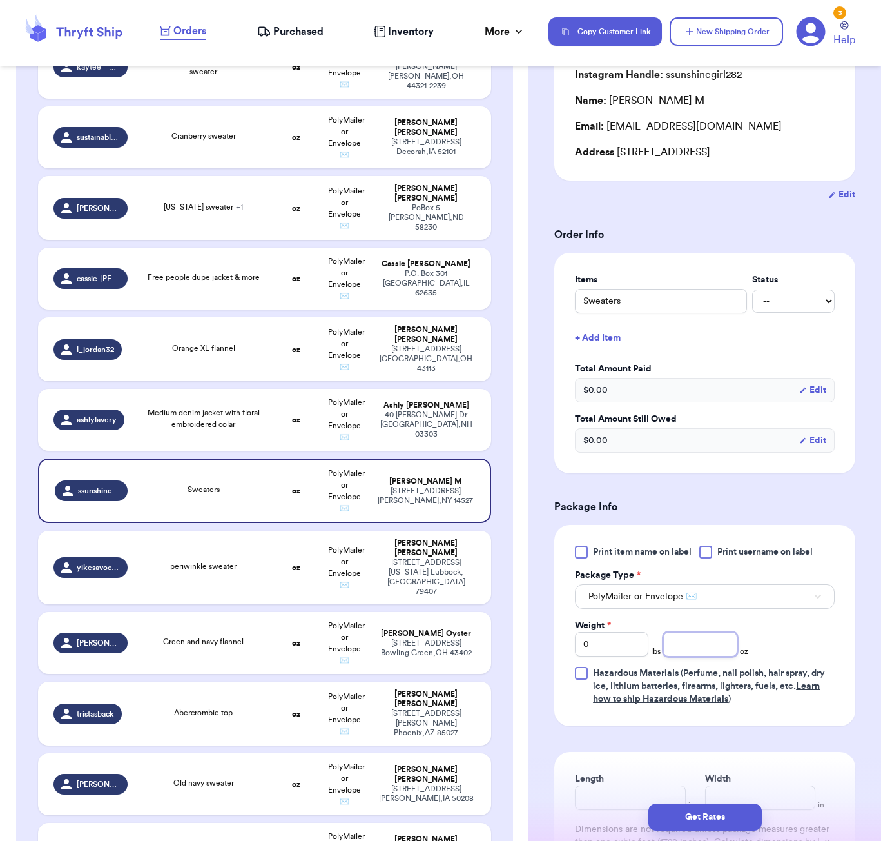
click at [685, 651] on input "number" at bounding box center [701, 644] width 74 height 25
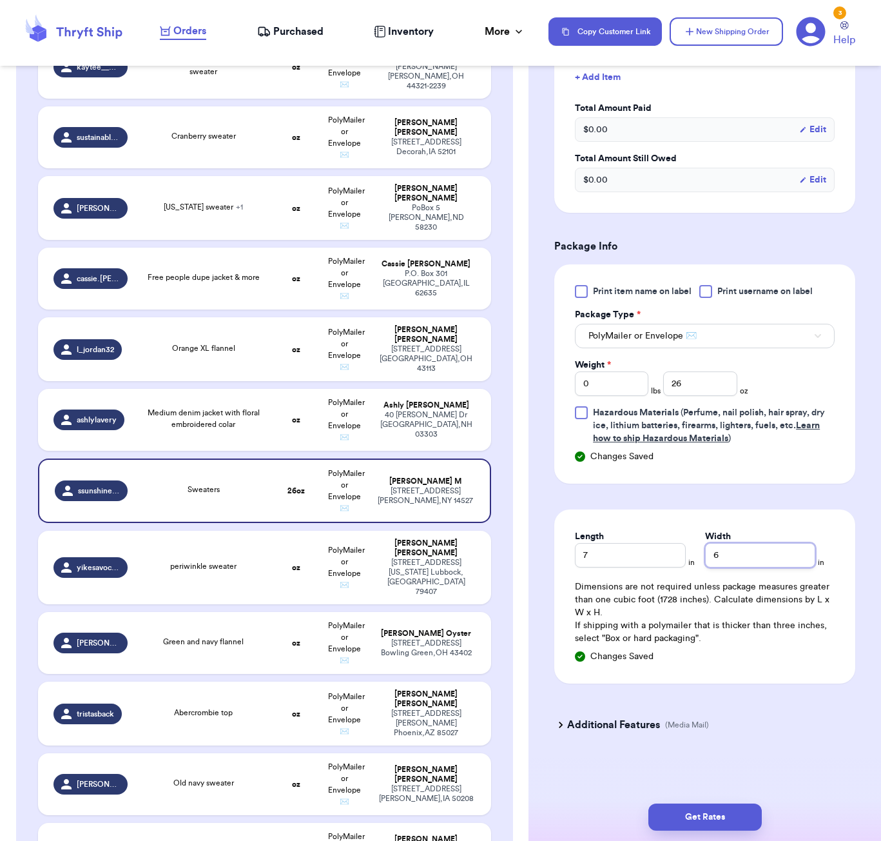
scroll to position [0, 1]
click at [707, 827] on button "Get Rates" at bounding box center [705, 816] width 113 height 27
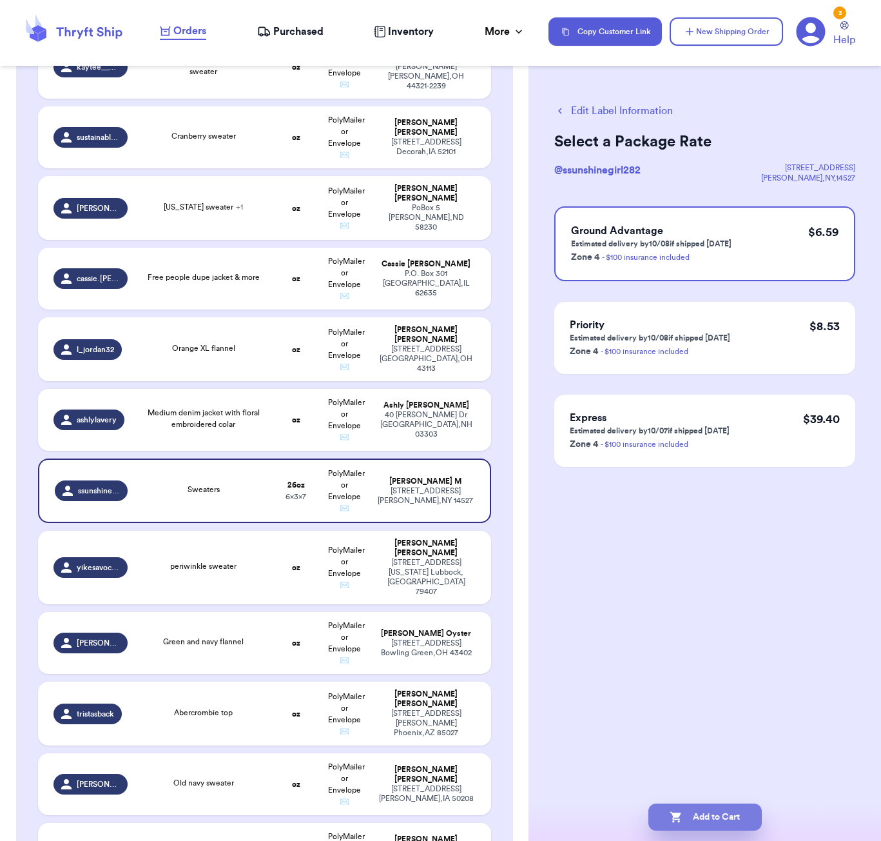
click at [714, 820] on button "Add to Cart" at bounding box center [705, 816] width 113 height 27
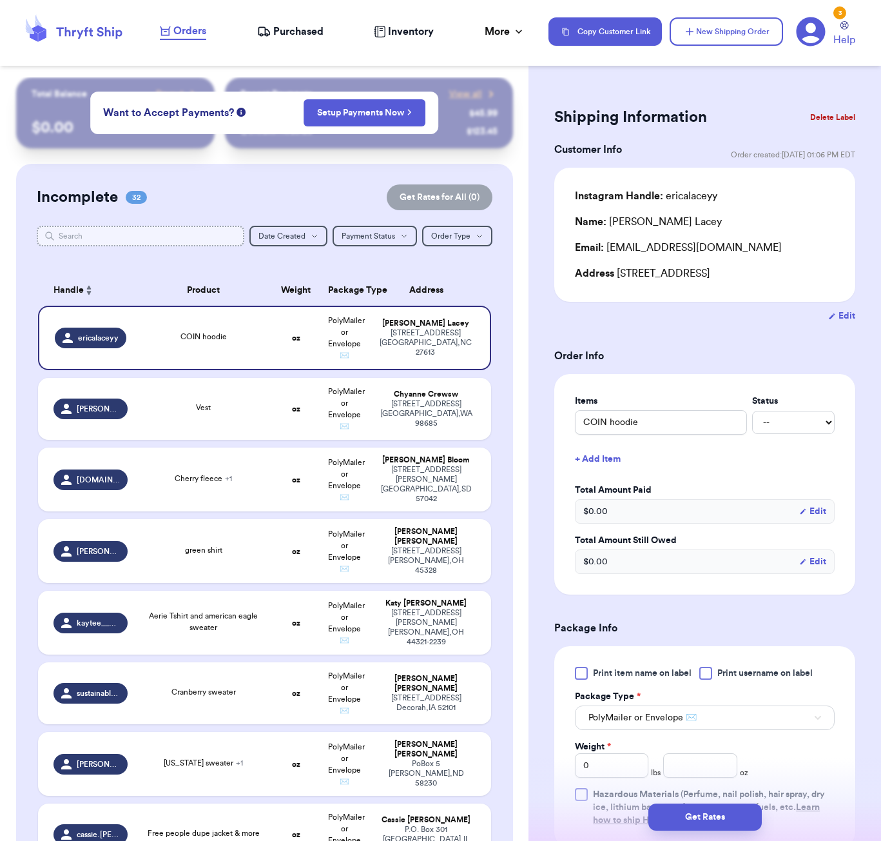
click at [101, 235] on input "text" at bounding box center [141, 236] width 208 height 21
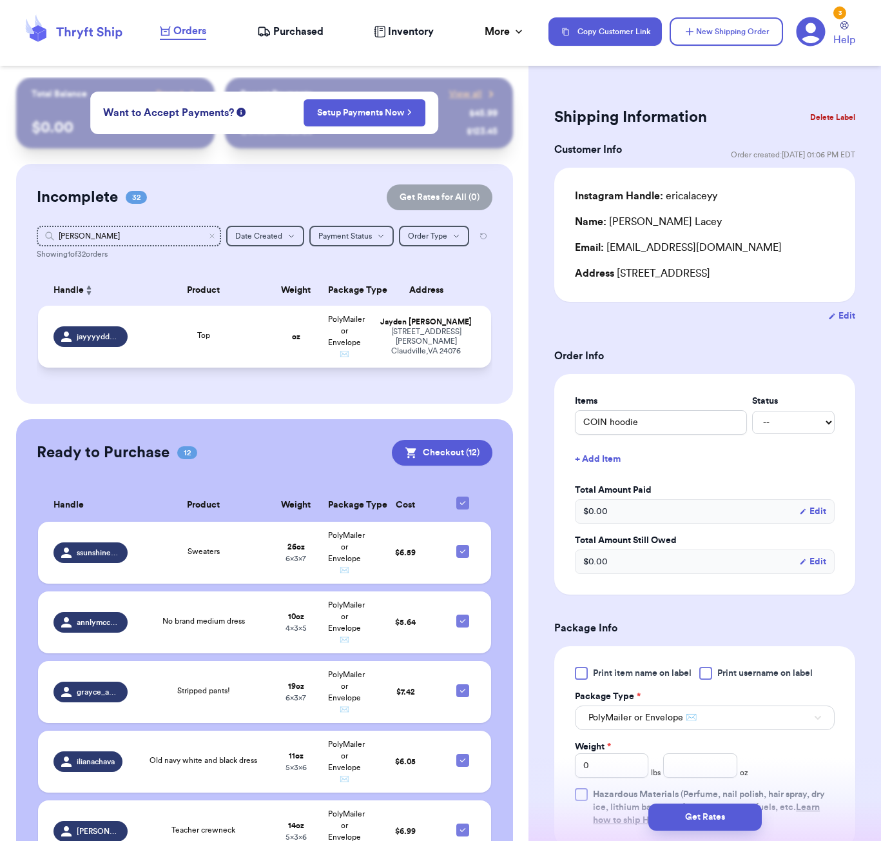
click at [204, 339] on span "Top" at bounding box center [203, 335] width 13 height 8
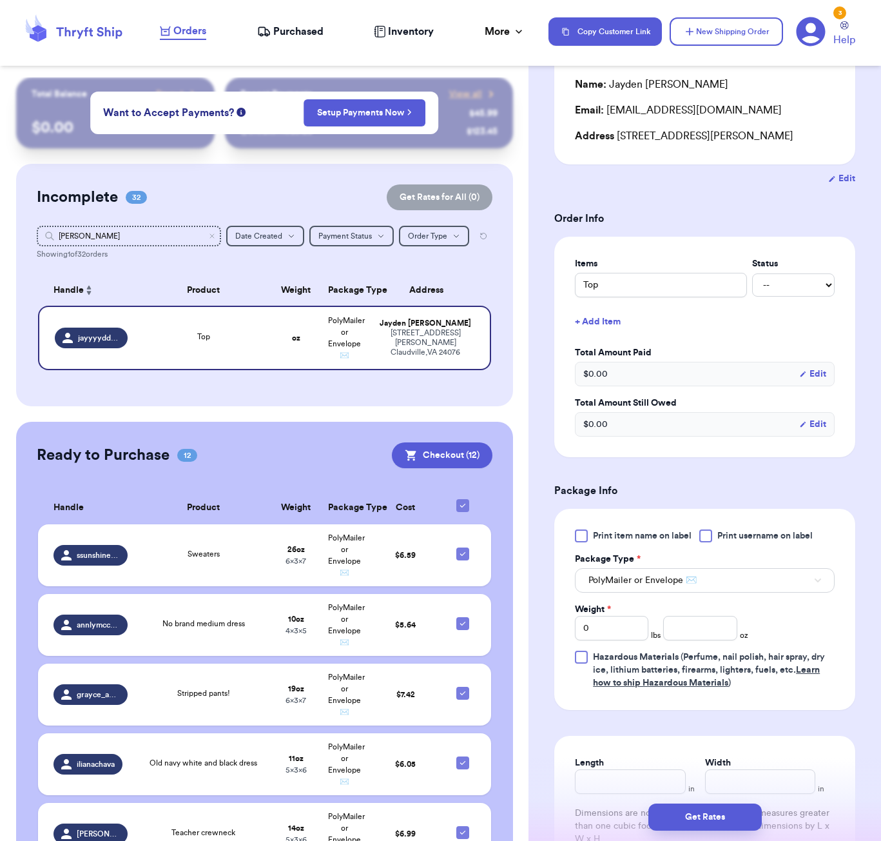
scroll to position [304, 0]
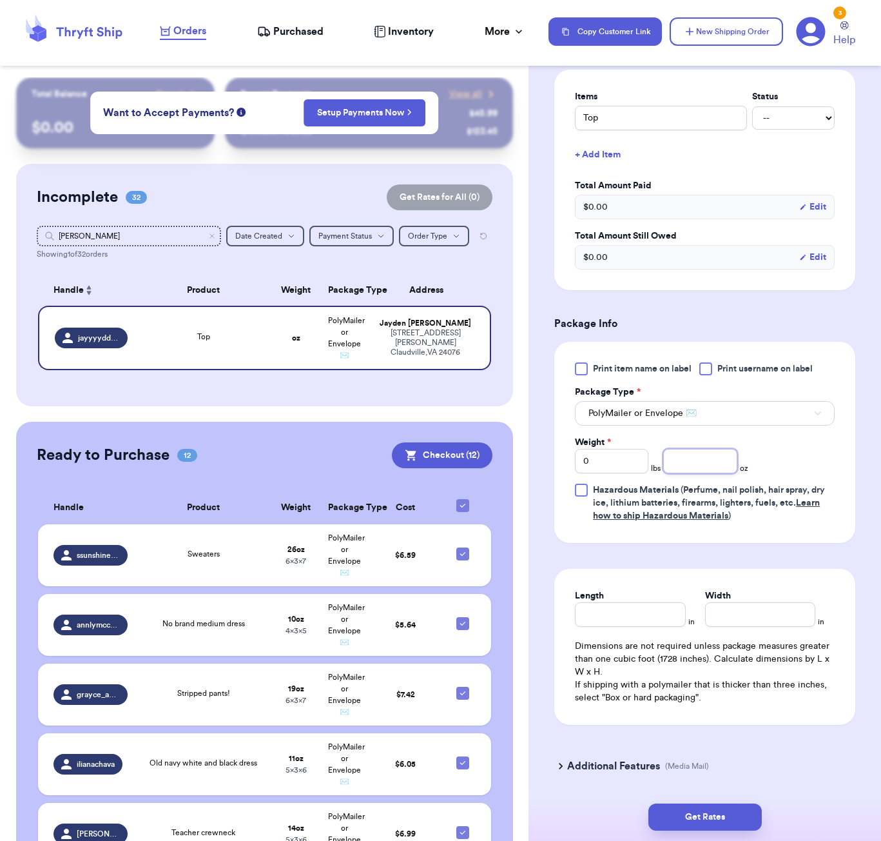
click at [698, 463] on input "number" at bounding box center [701, 461] width 74 height 25
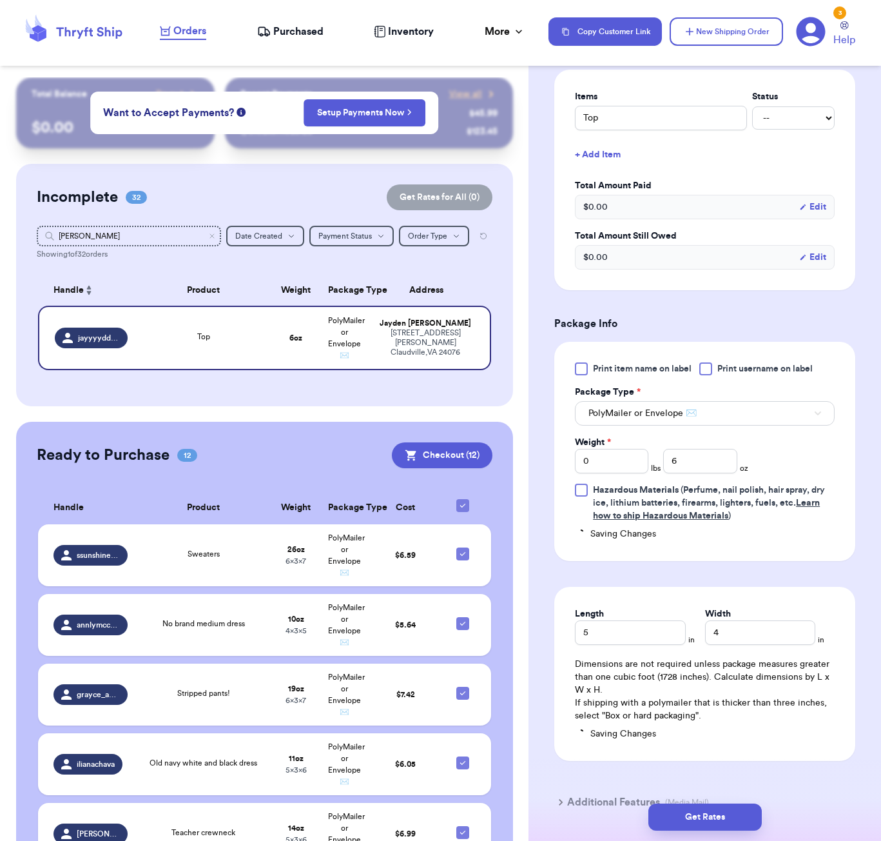
click at [734, 832] on div "Get Rates" at bounding box center [705, 817] width 353 height 48
click at [734, 824] on button "Get Rates" at bounding box center [705, 816] width 113 height 27
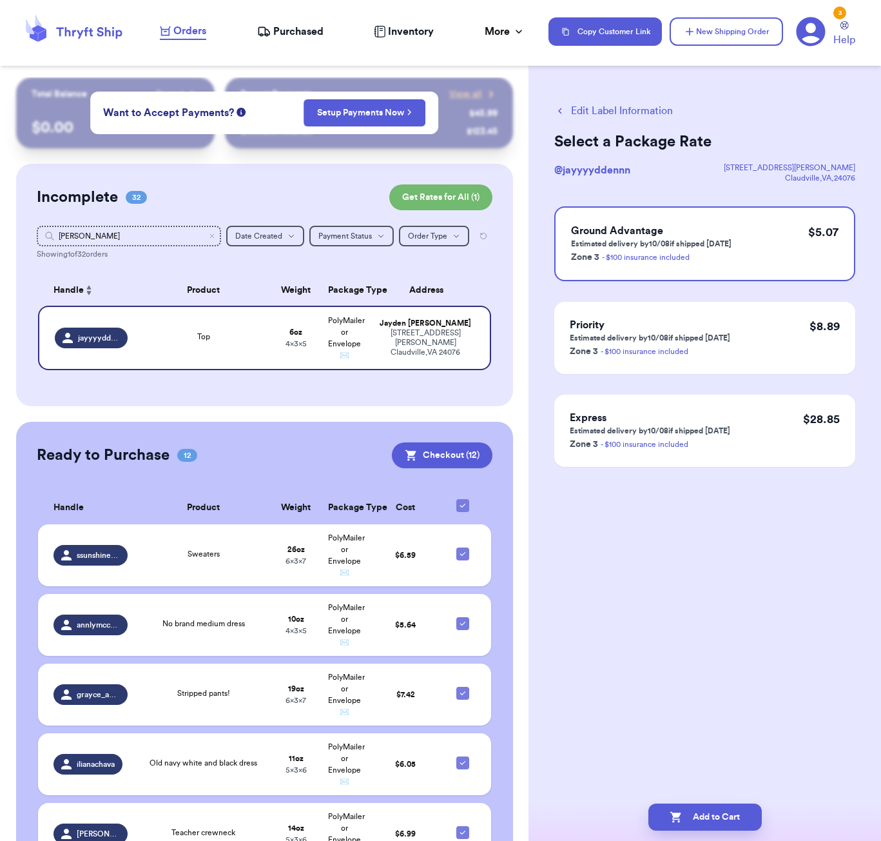
scroll to position [0, 0]
click at [745, 815] on button "Add to Cart" at bounding box center [705, 816] width 113 height 27
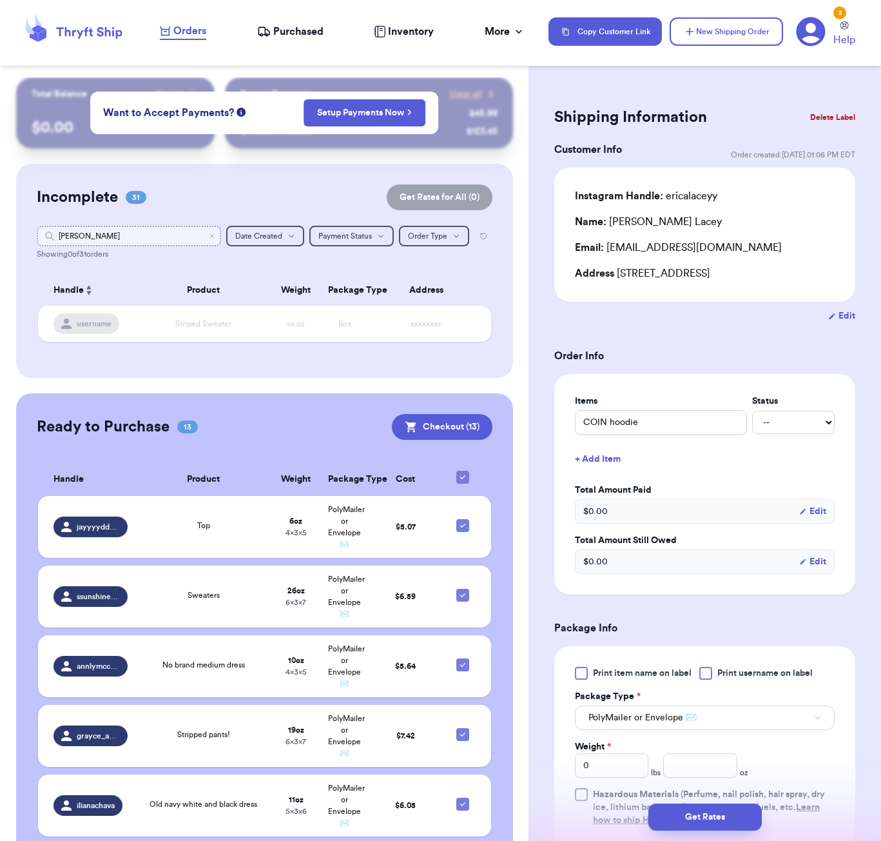
click at [97, 229] on input "jay" at bounding box center [129, 236] width 184 height 21
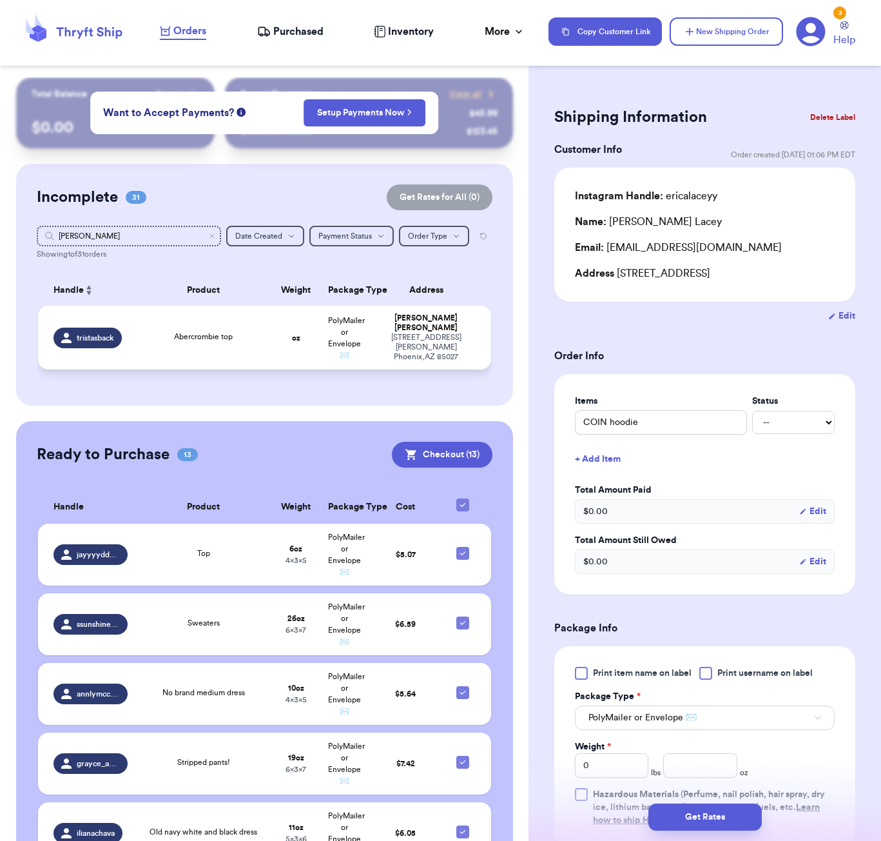
click at [186, 361] on td "Abercrombie top" at bounding box center [203, 338] width 137 height 64
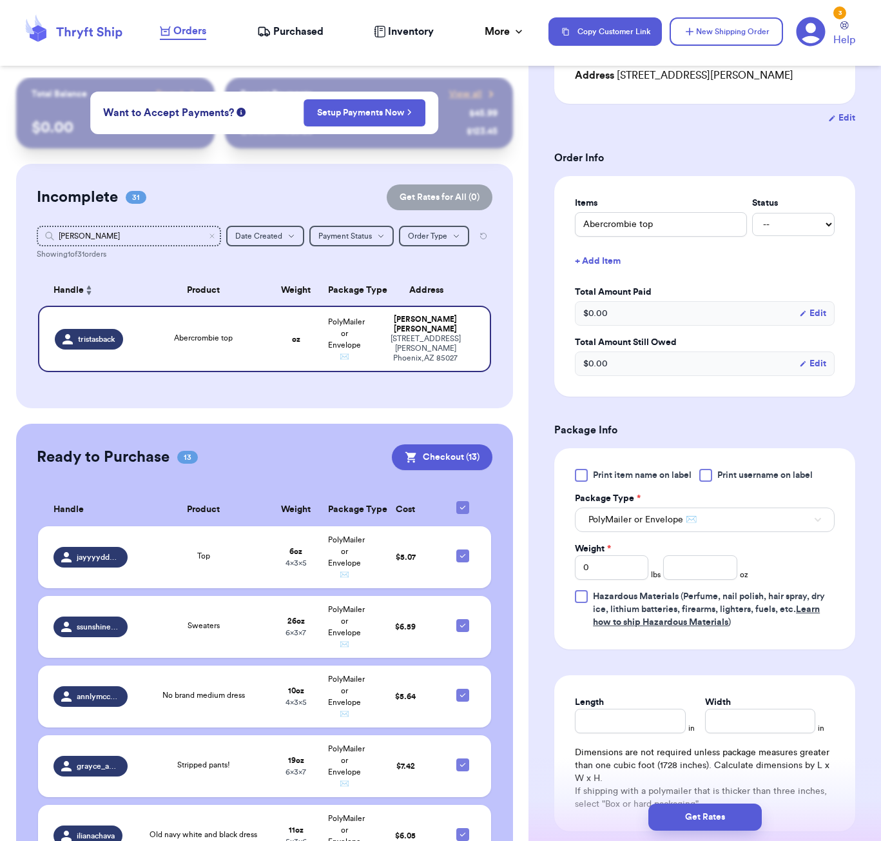
scroll to position [219, 0]
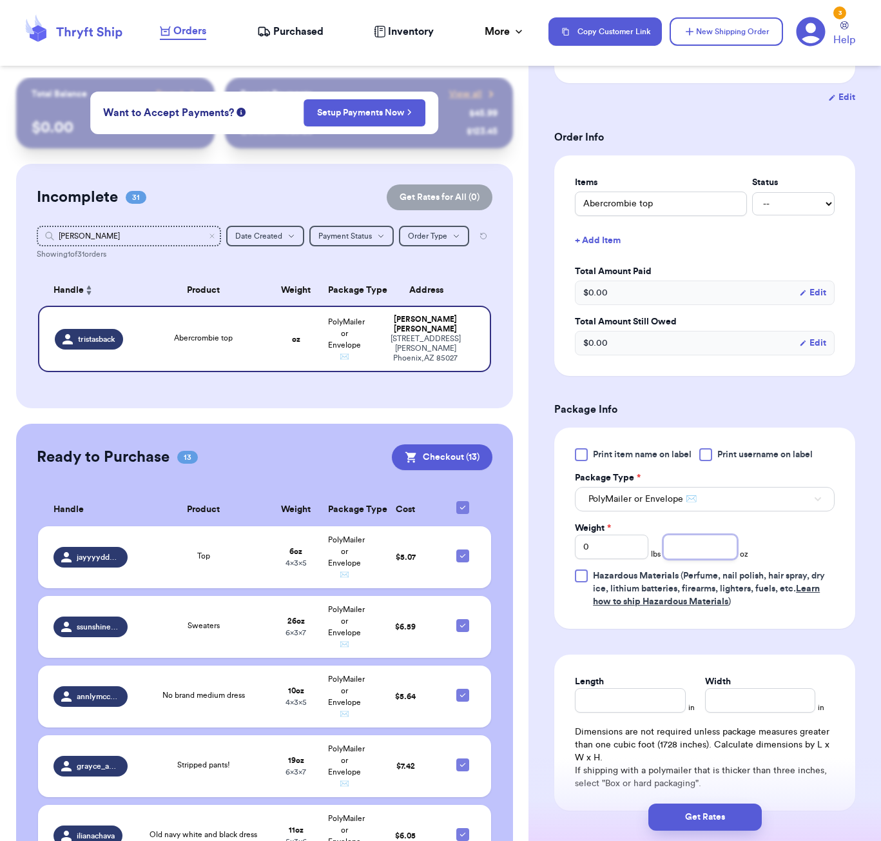
click at [692, 554] on input "number" at bounding box center [701, 547] width 74 height 25
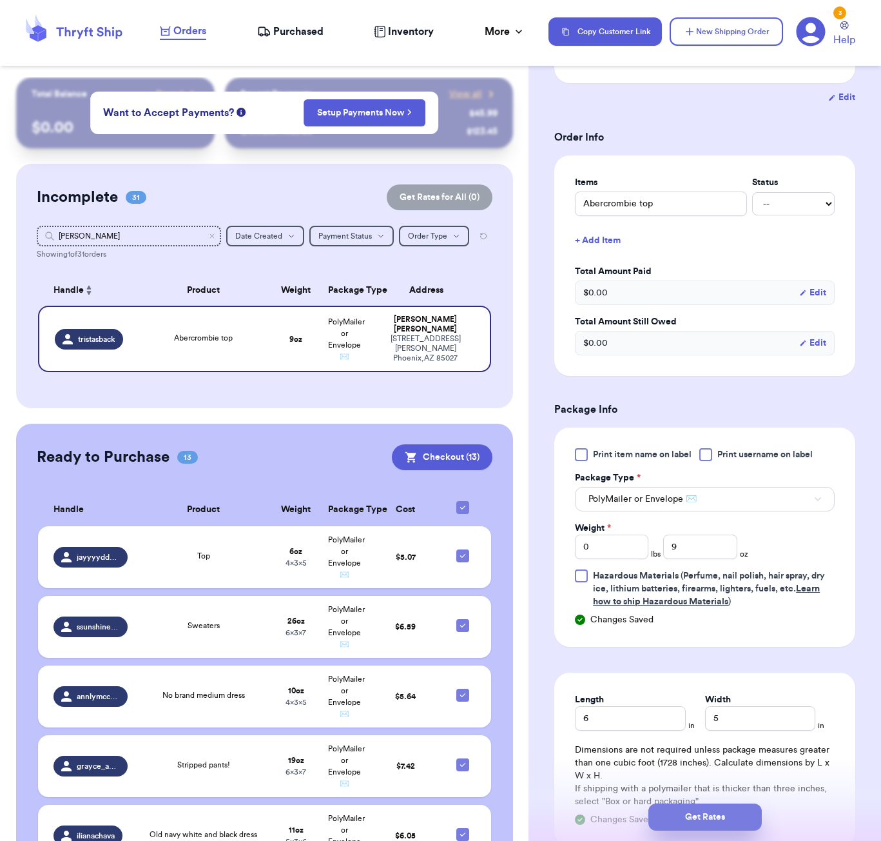
click at [734, 803] on button "Get Rates" at bounding box center [705, 816] width 113 height 27
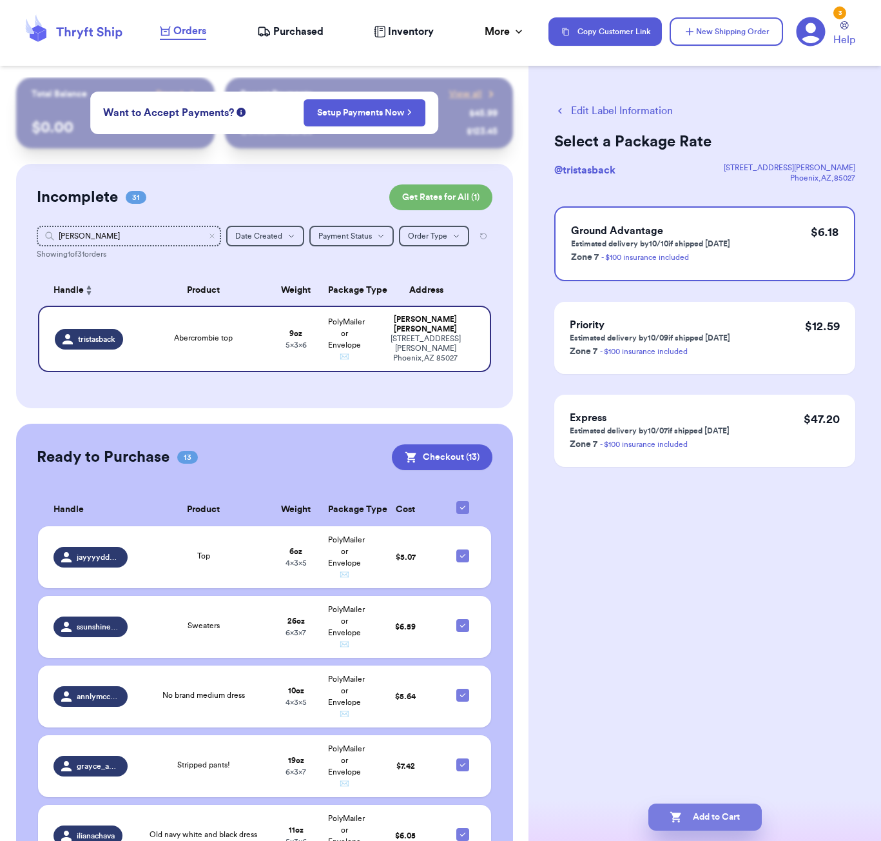
click at [722, 829] on button "Add to Cart" at bounding box center [705, 816] width 113 height 27
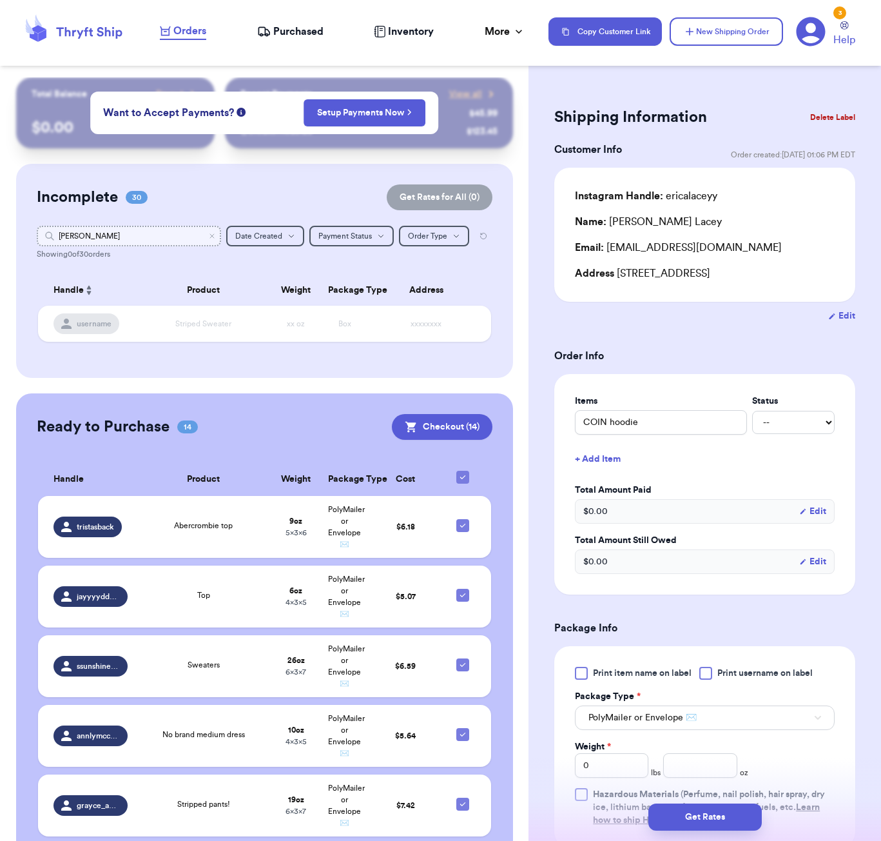
click at [99, 243] on input "trista" at bounding box center [129, 236] width 184 height 21
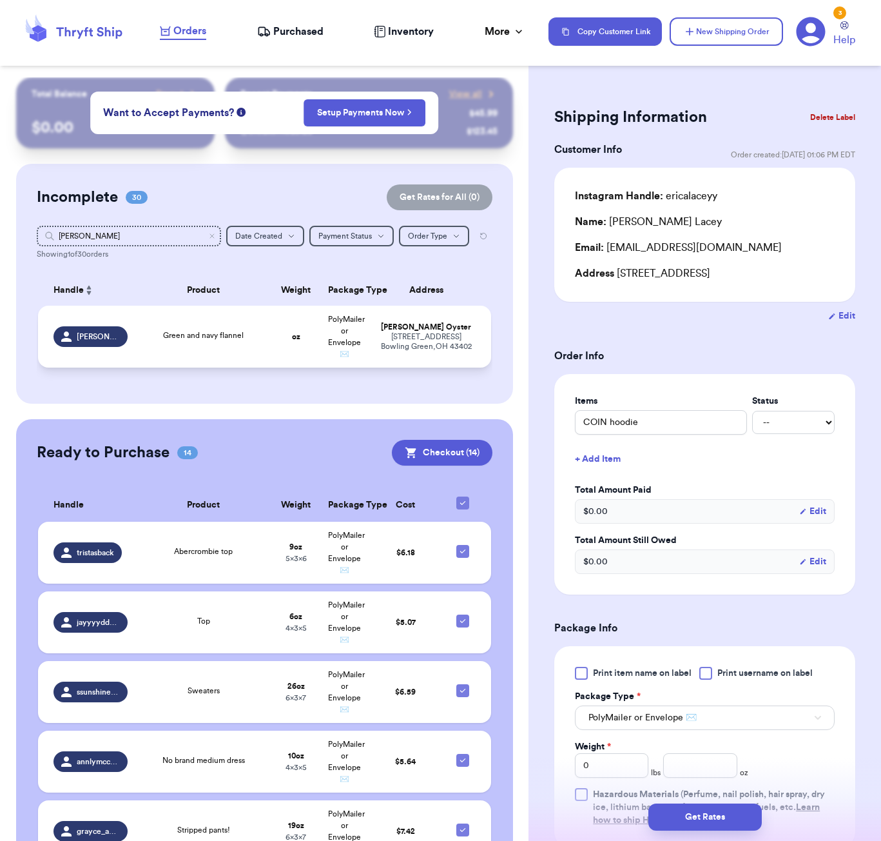
drag, startPoint x: 99, startPoint y: 243, endPoint x: 188, endPoint y: 331, distance: 124.9
click at [188, 331] on td "Green and navy flannel" at bounding box center [203, 337] width 137 height 62
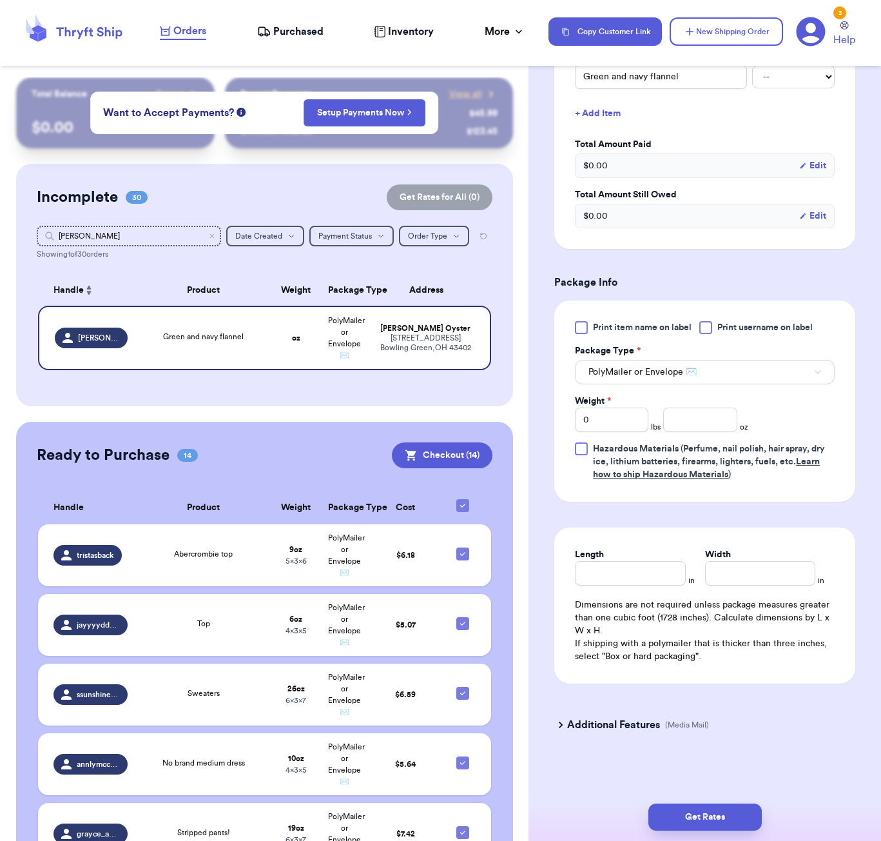
scroll to position [364, 0]
click at [698, 420] on input "number" at bounding box center [701, 420] width 74 height 25
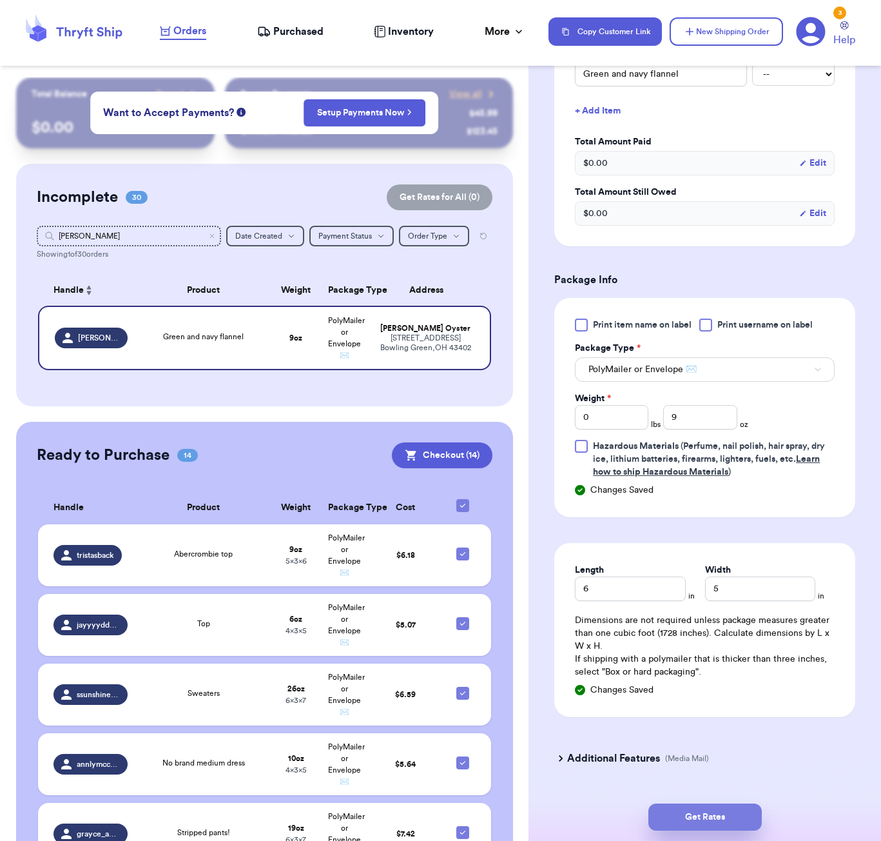
click at [751, 807] on button "Get Rates" at bounding box center [705, 816] width 113 height 27
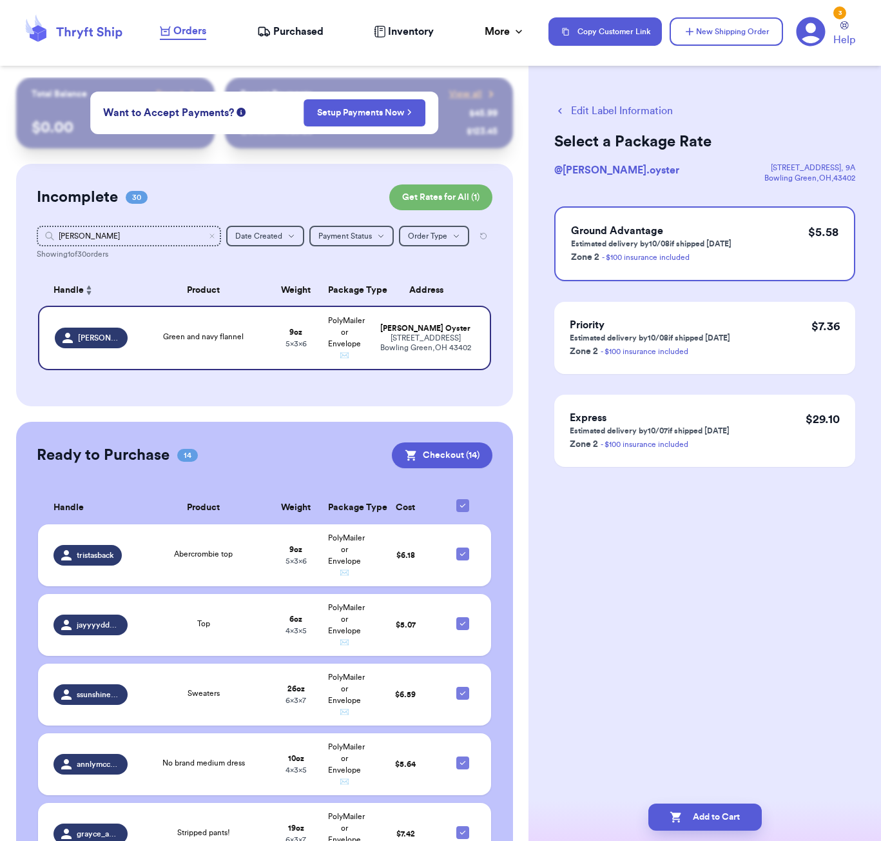
scroll to position [0, 0]
click at [721, 824] on button "Add to Cart" at bounding box center [705, 816] width 113 height 27
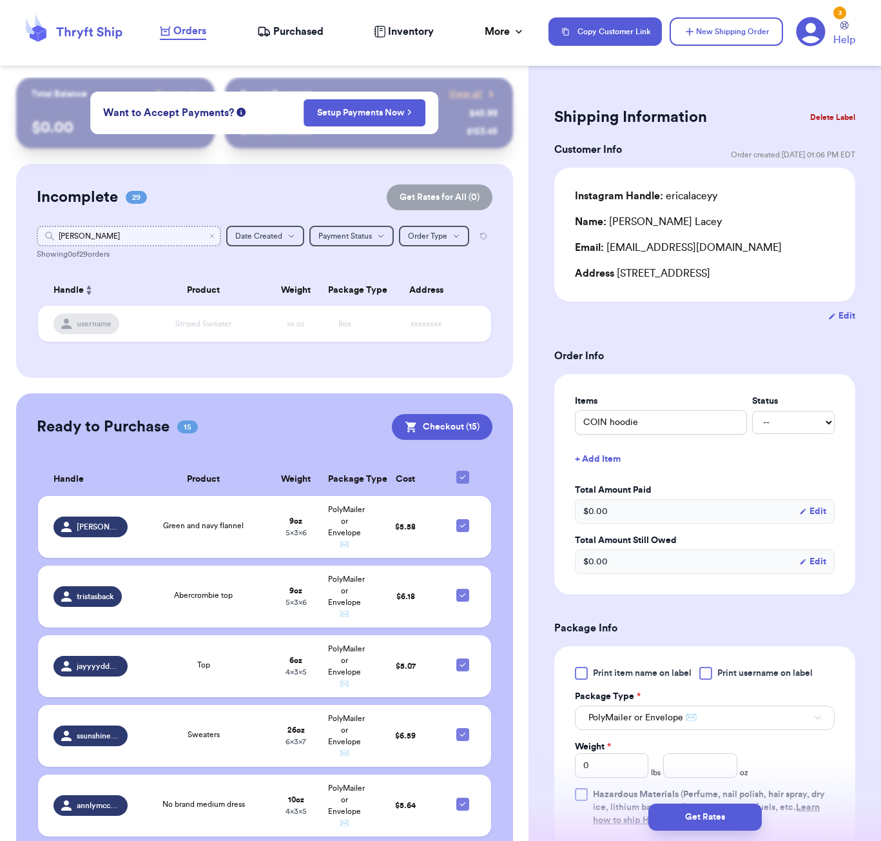
click at [104, 242] on input "Callie" at bounding box center [129, 236] width 184 height 21
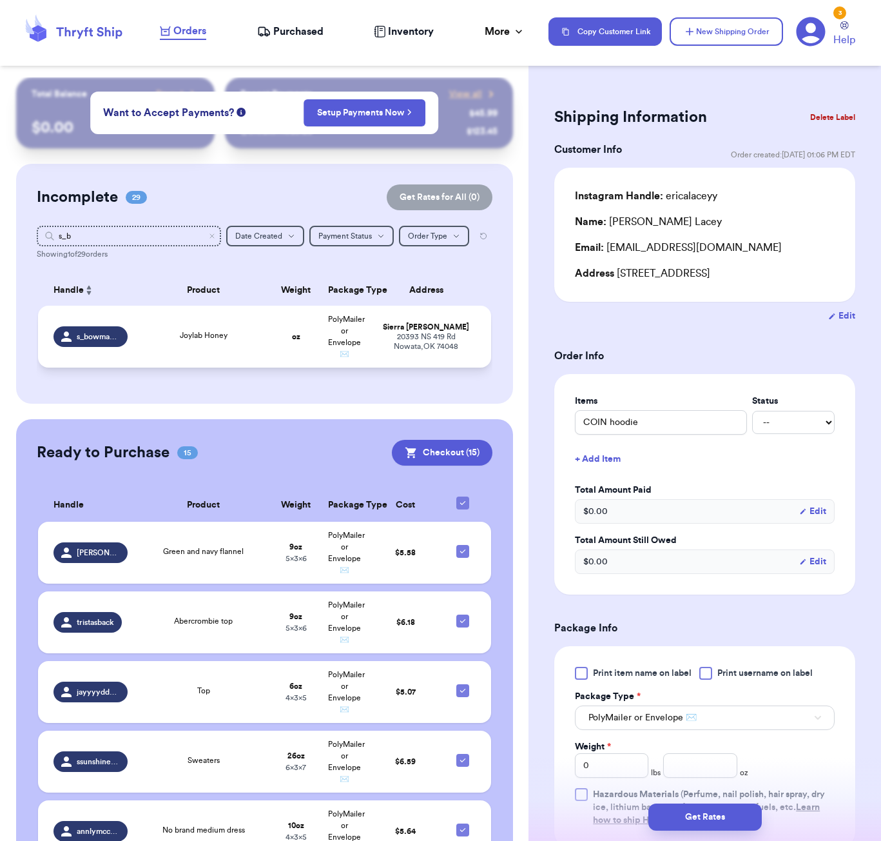
click at [173, 344] on div "Joylab Honey" at bounding box center [203, 336] width 121 height 14
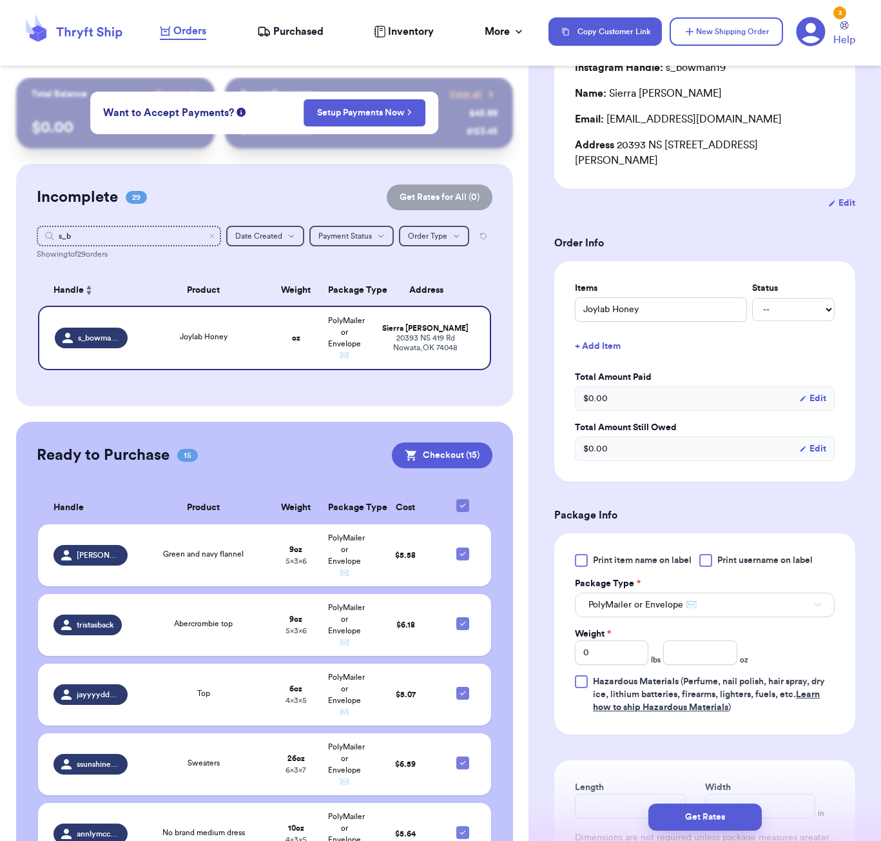
scroll to position [264, 0]
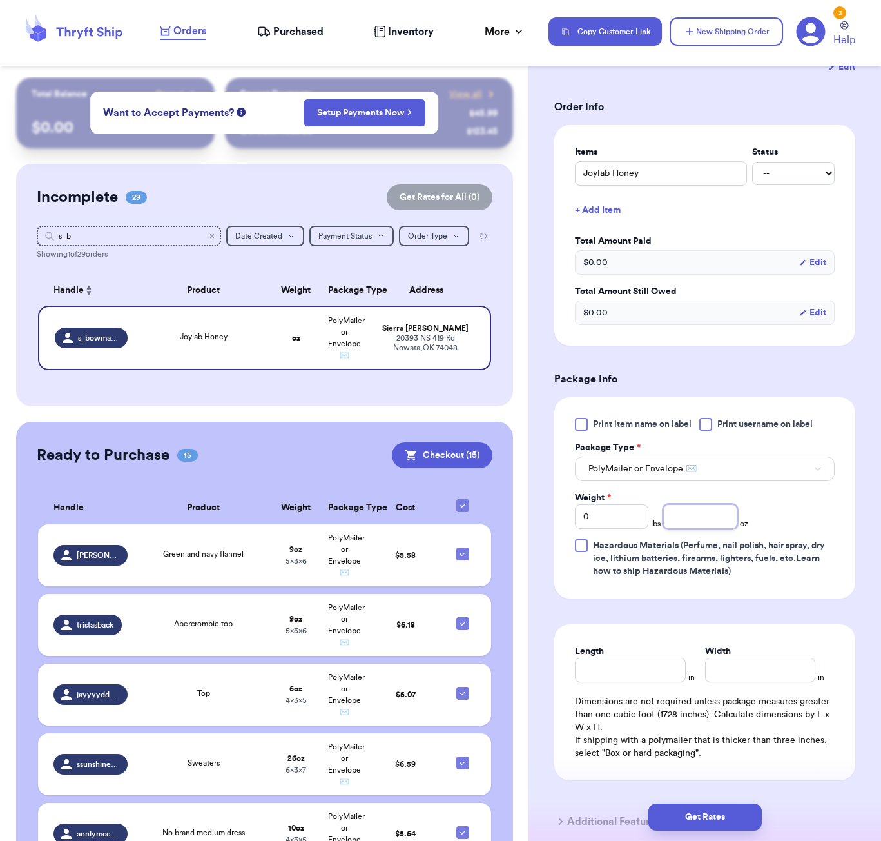
click at [703, 504] on input "number" at bounding box center [701, 516] width 74 height 25
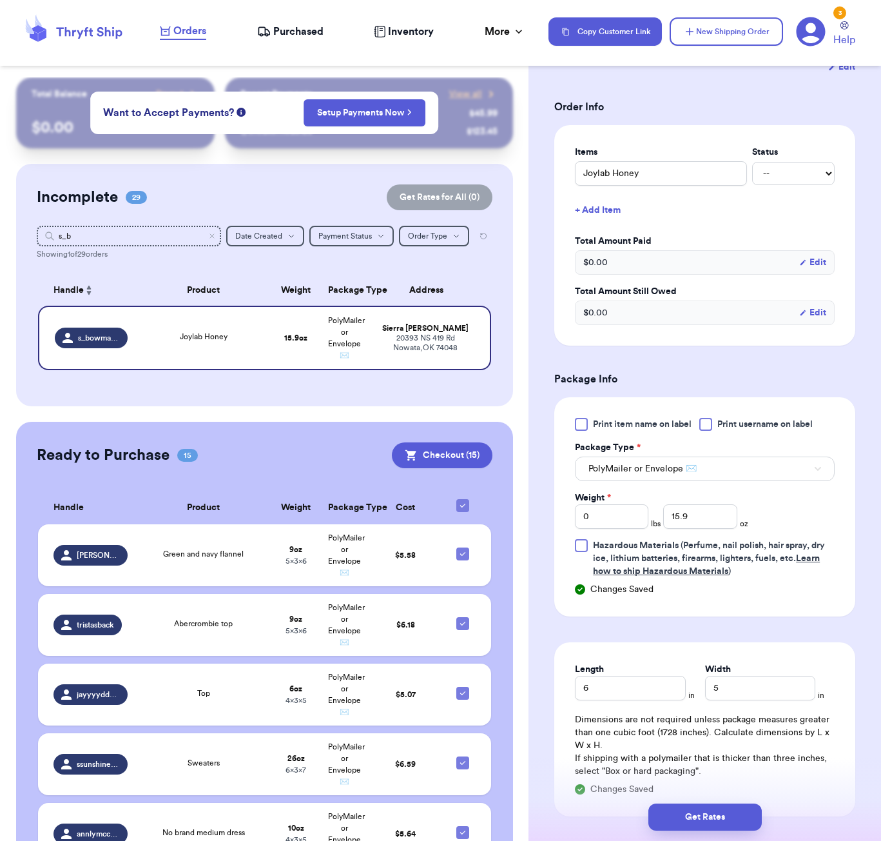
click at [744, 805] on button "Get Rates" at bounding box center [705, 816] width 113 height 27
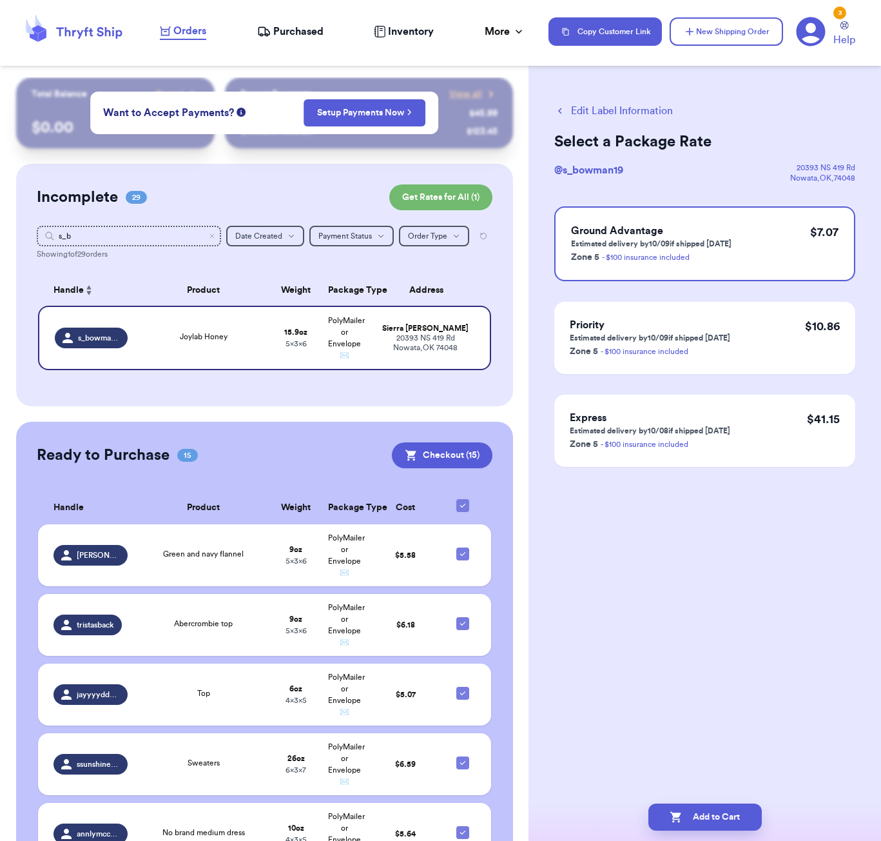
scroll to position [0, 0]
click at [726, 815] on button "Add to Cart" at bounding box center [705, 816] width 113 height 27
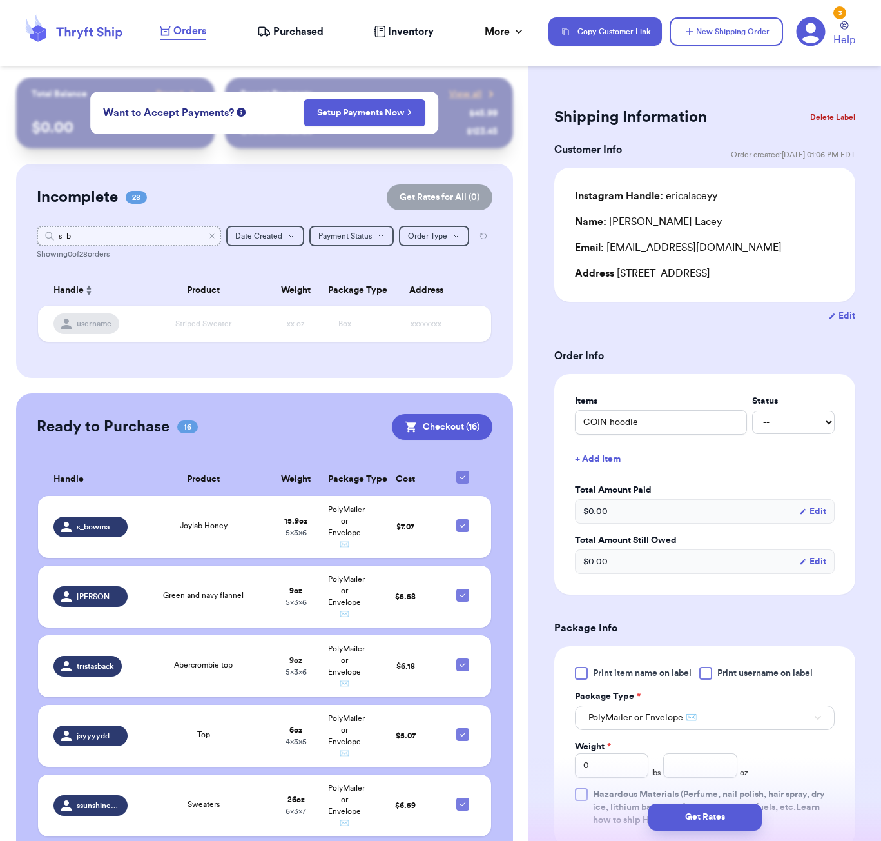
click at [108, 235] on input "s_b" at bounding box center [129, 236] width 184 height 21
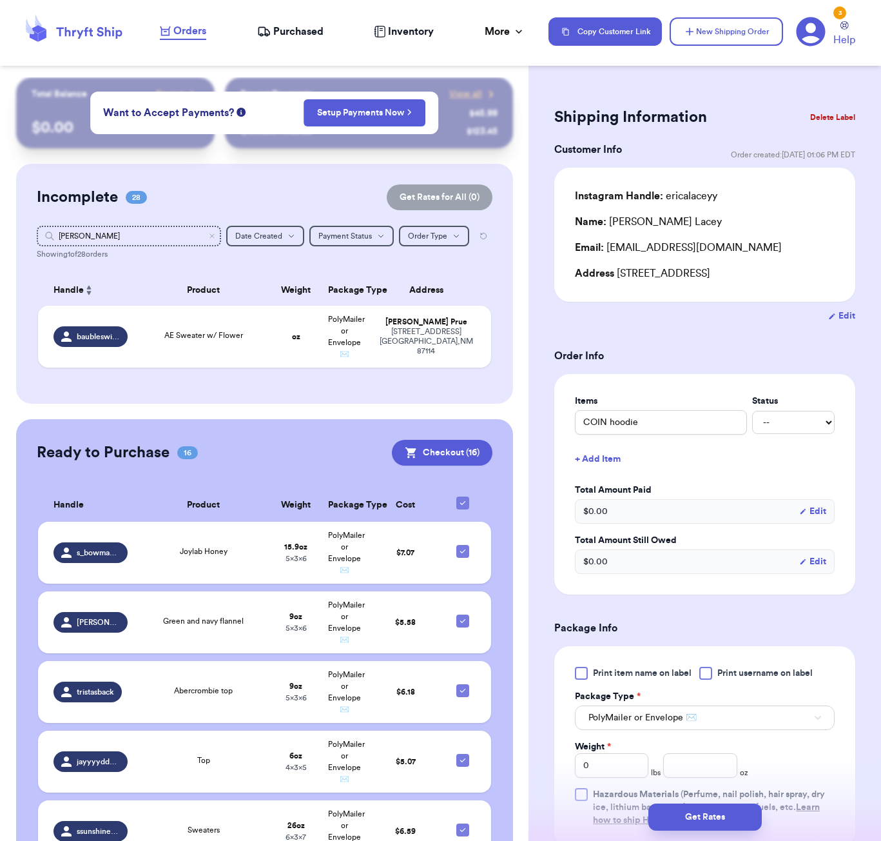
drag, startPoint x: 108, startPoint y: 235, endPoint x: 126, endPoint y: 283, distance: 51.6
click at [126, 283] on div "Handle" at bounding box center [91, 289] width 74 height 15
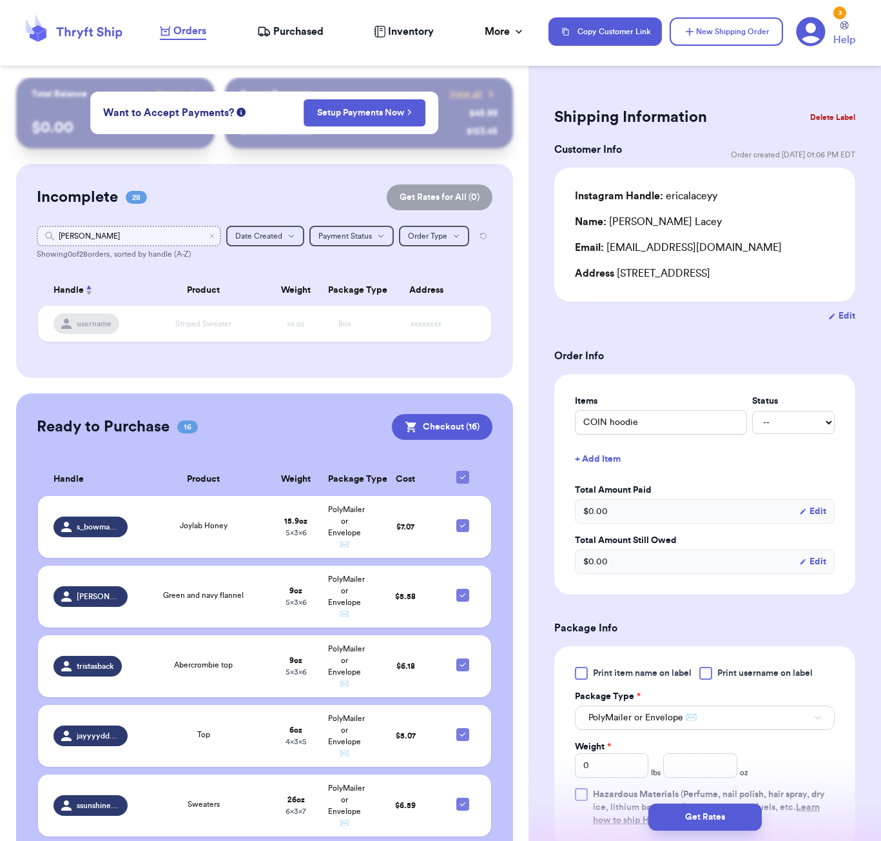
click at [115, 235] on input "barb" at bounding box center [129, 236] width 184 height 21
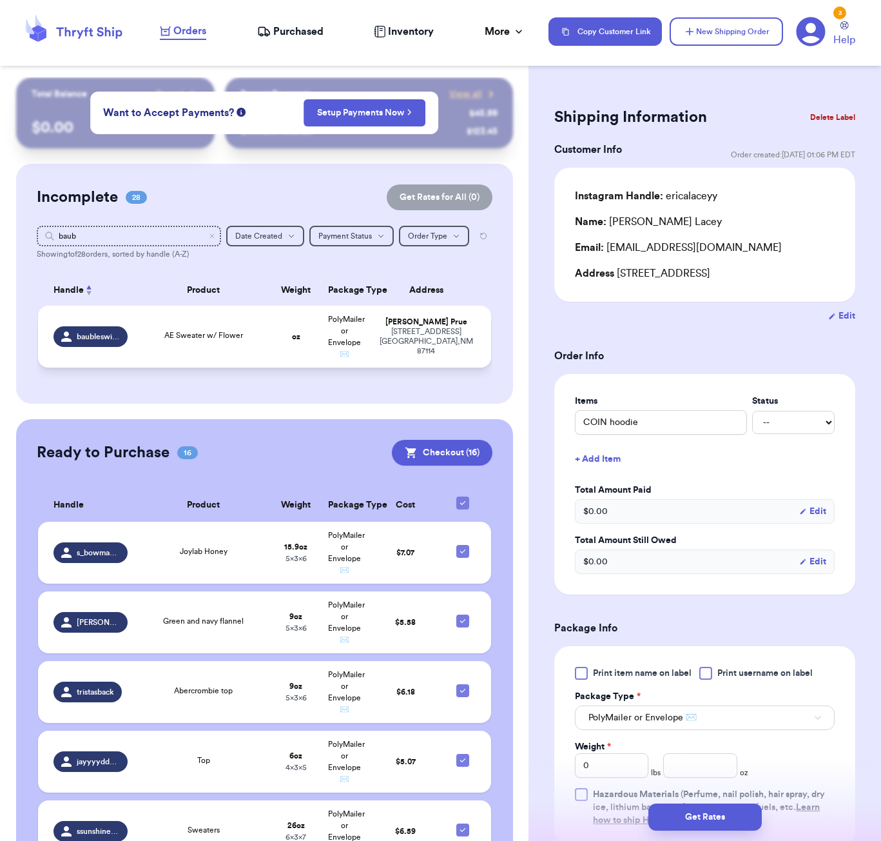
click at [217, 361] on td "AE Sweater w/ Flower" at bounding box center [203, 337] width 137 height 62
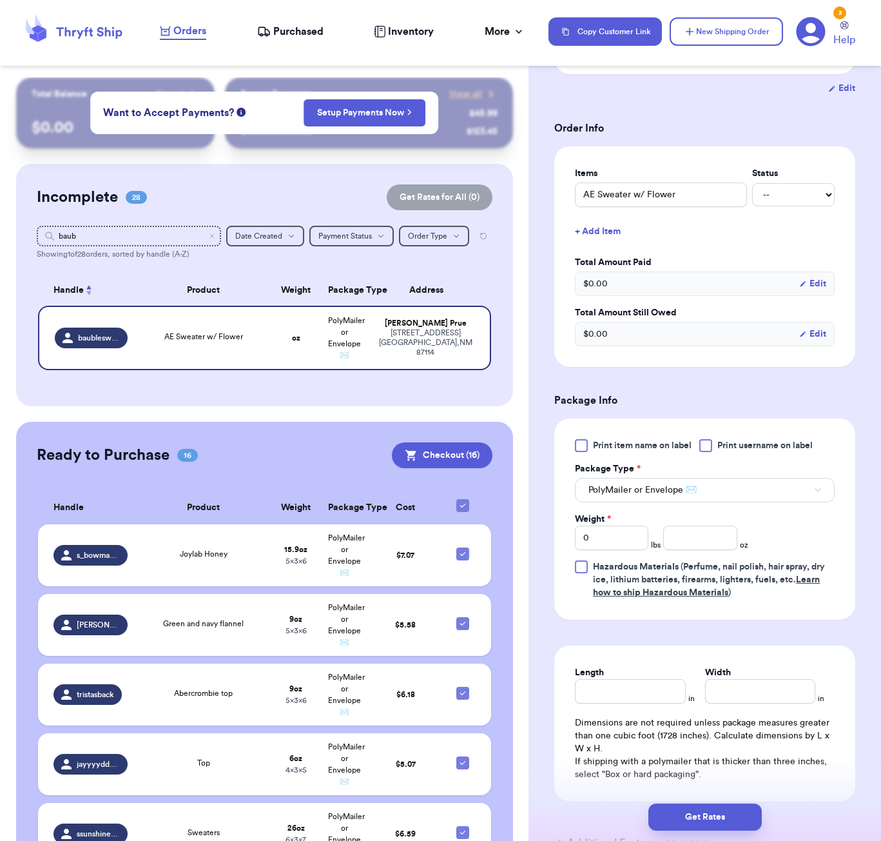
scroll to position [281, 0]
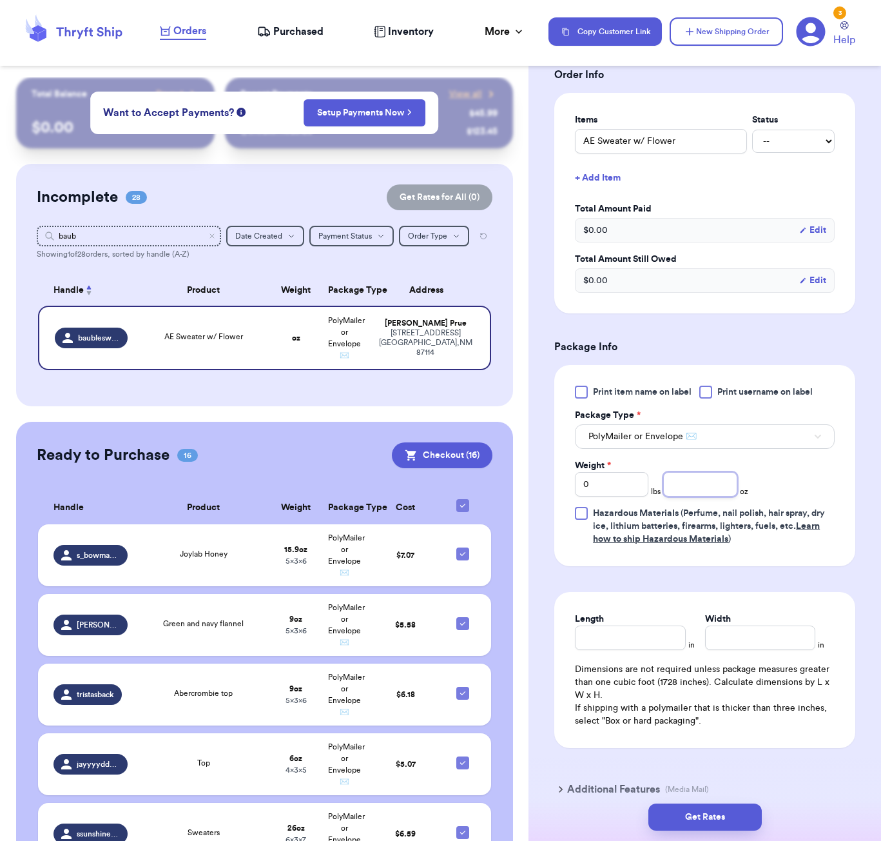
click at [682, 497] on input "number" at bounding box center [701, 484] width 74 height 25
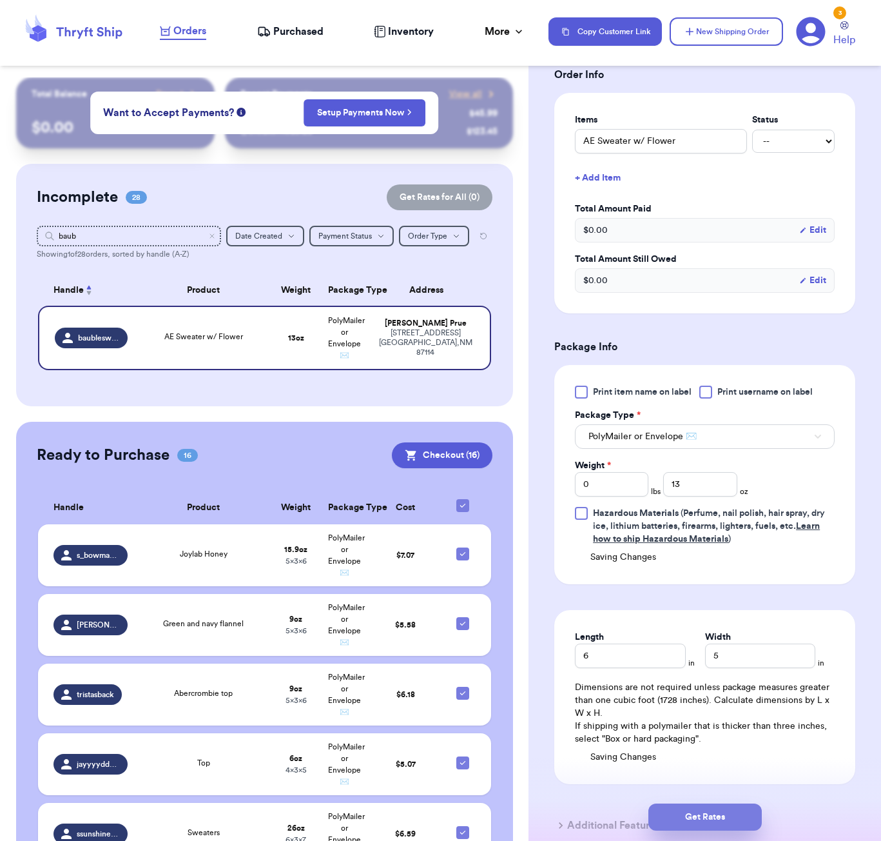
click at [748, 810] on button "Get Rates" at bounding box center [705, 816] width 113 height 27
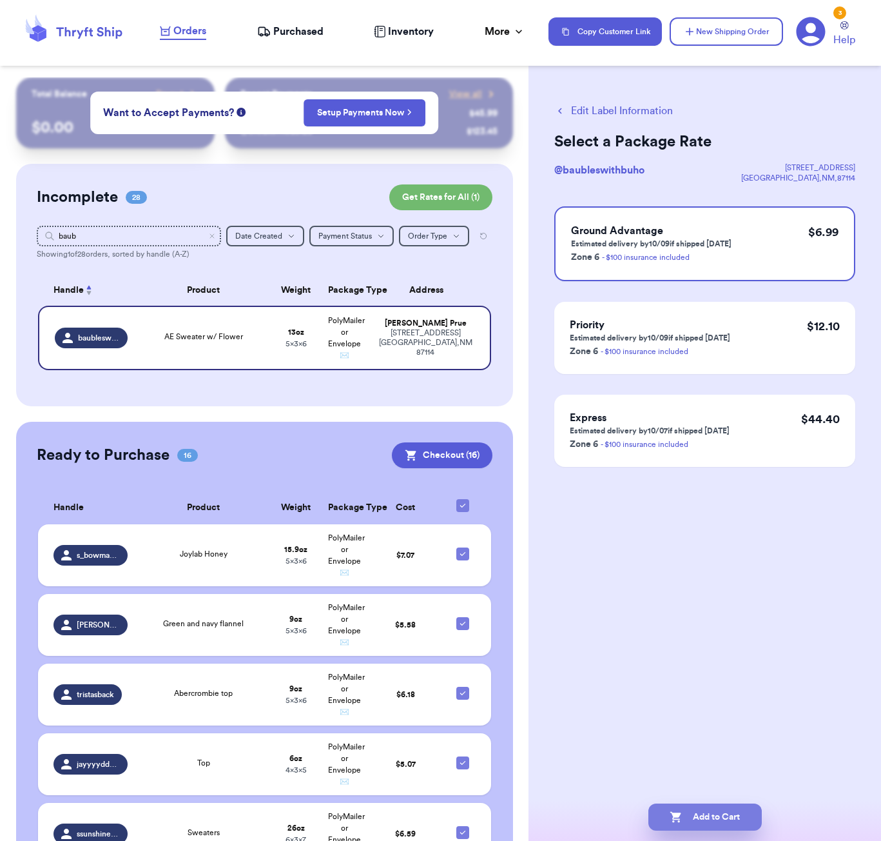
click at [706, 815] on button "Add to Cart" at bounding box center [705, 816] width 113 height 27
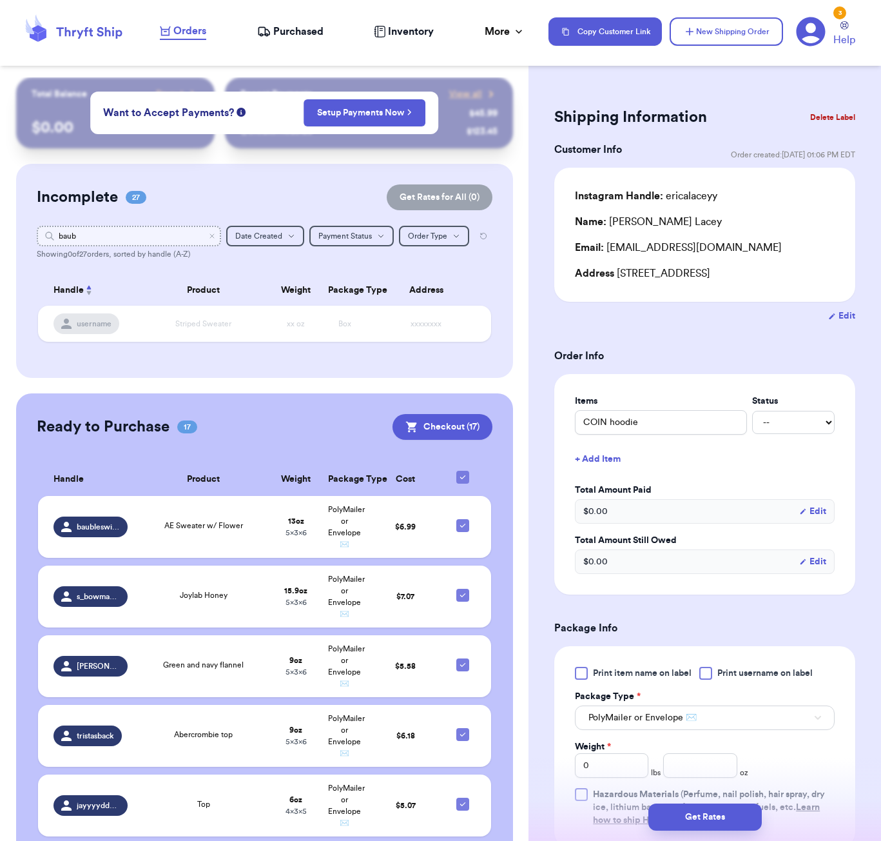
click at [129, 231] on input "baub" at bounding box center [129, 236] width 184 height 21
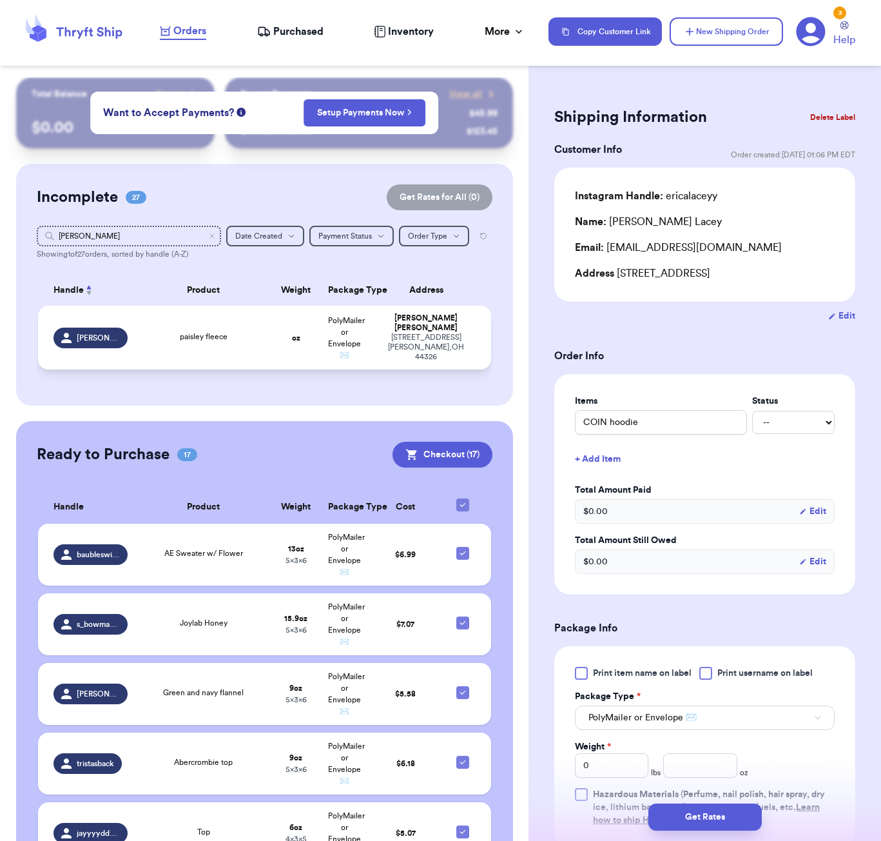
drag, startPoint x: 129, startPoint y: 231, endPoint x: 210, endPoint y: 339, distance: 134.5
click at [210, 339] on span "paisley fleece" at bounding box center [204, 337] width 48 height 8
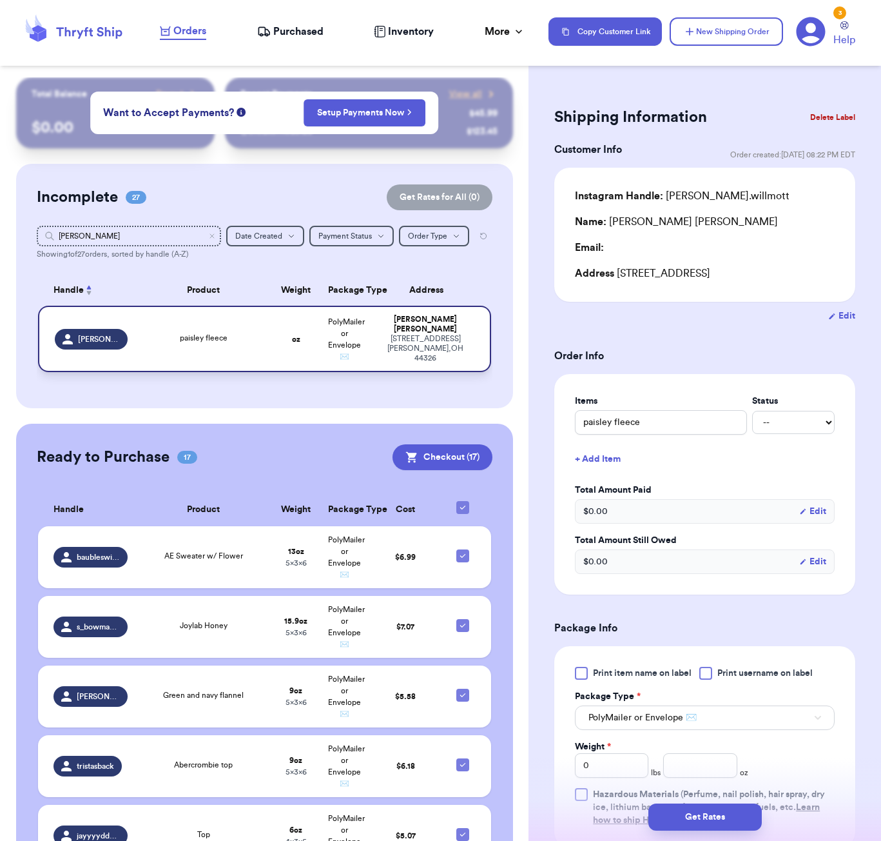
click at [214, 342] on span "paisley fleece" at bounding box center [204, 338] width 48 height 8
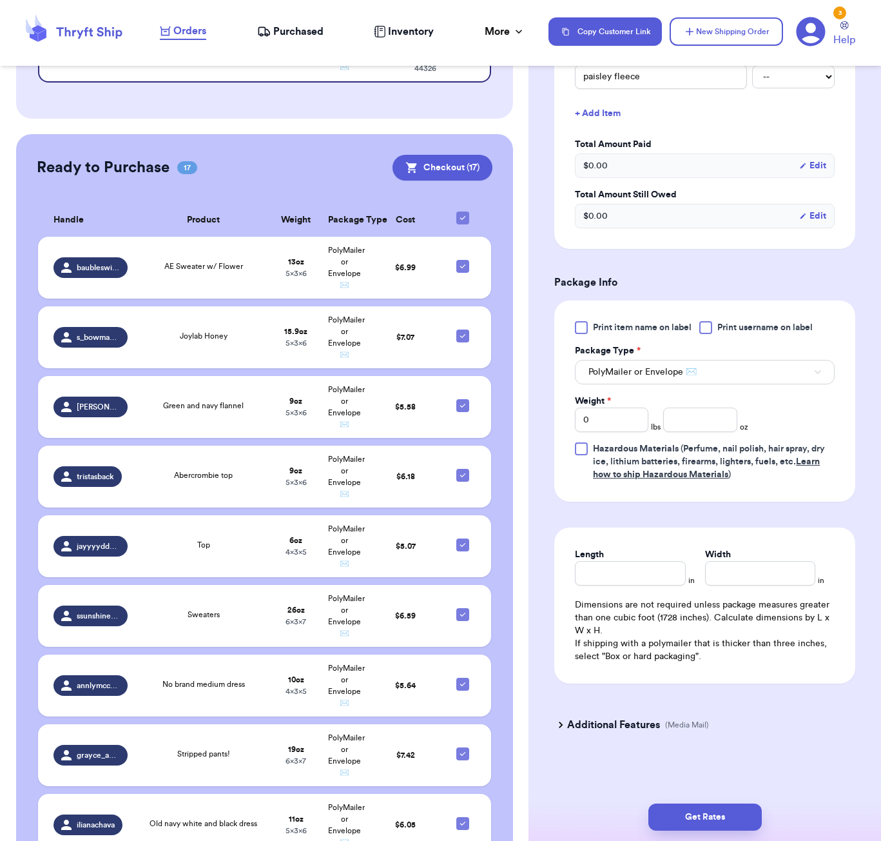
scroll to position [348, 0]
click at [687, 422] on input "number" at bounding box center [701, 420] width 74 height 25
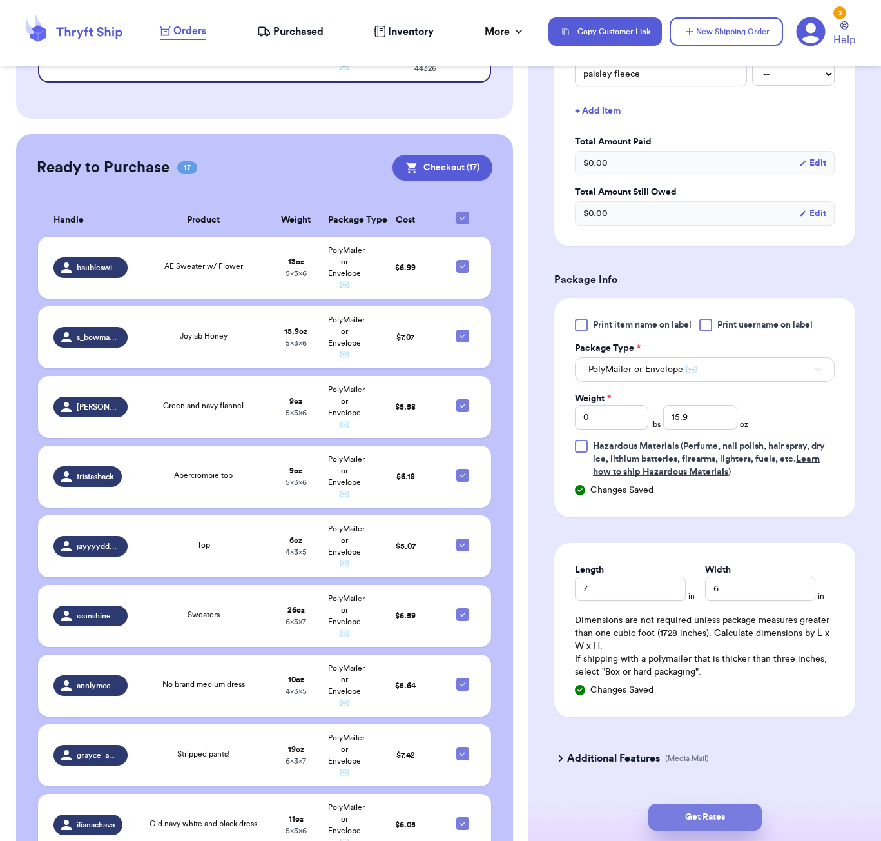
click at [720, 818] on button "Get Rates" at bounding box center [705, 816] width 113 height 27
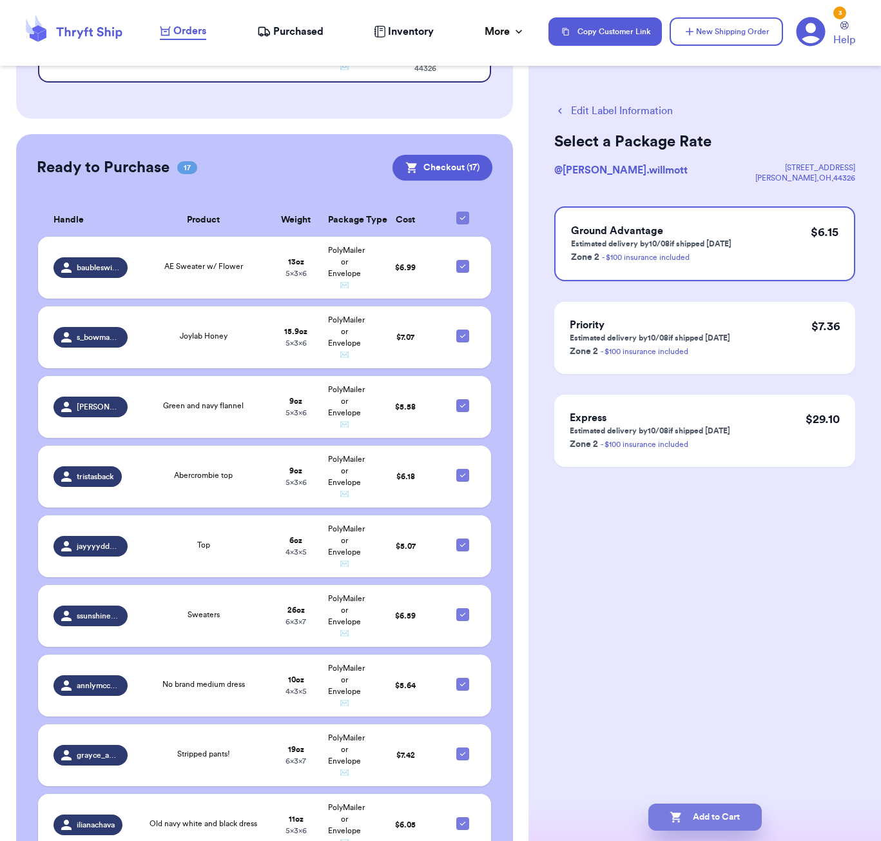
click at [727, 813] on button "Add to Cart" at bounding box center [705, 816] width 113 height 27
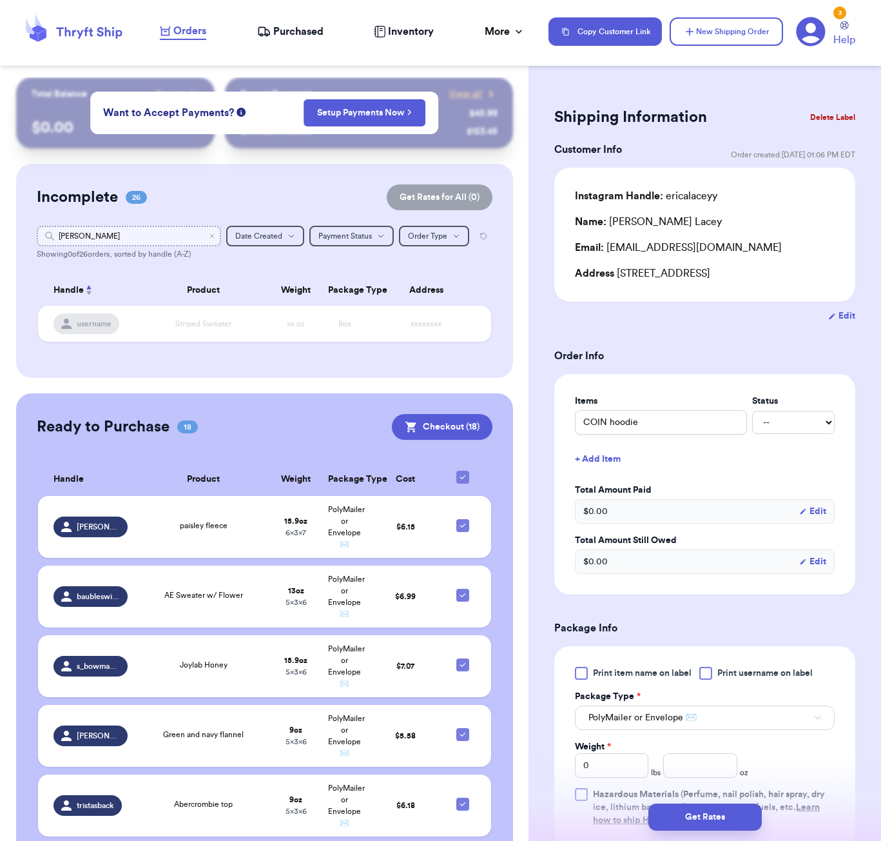
click at [99, 239] on input "Chloe" at bounding box center [129, 236] width 184 height 21
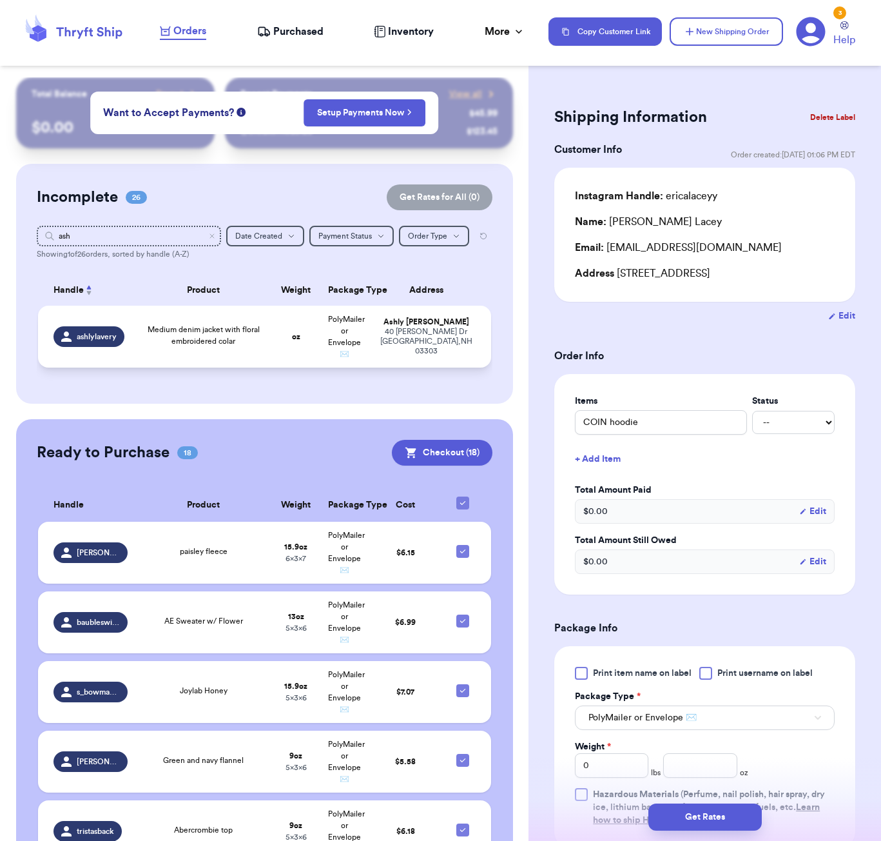
click at [187, 345] on span "Medium denim jacket with floral embroidered colar" at bounding box center [204, 335] width 112 height 19
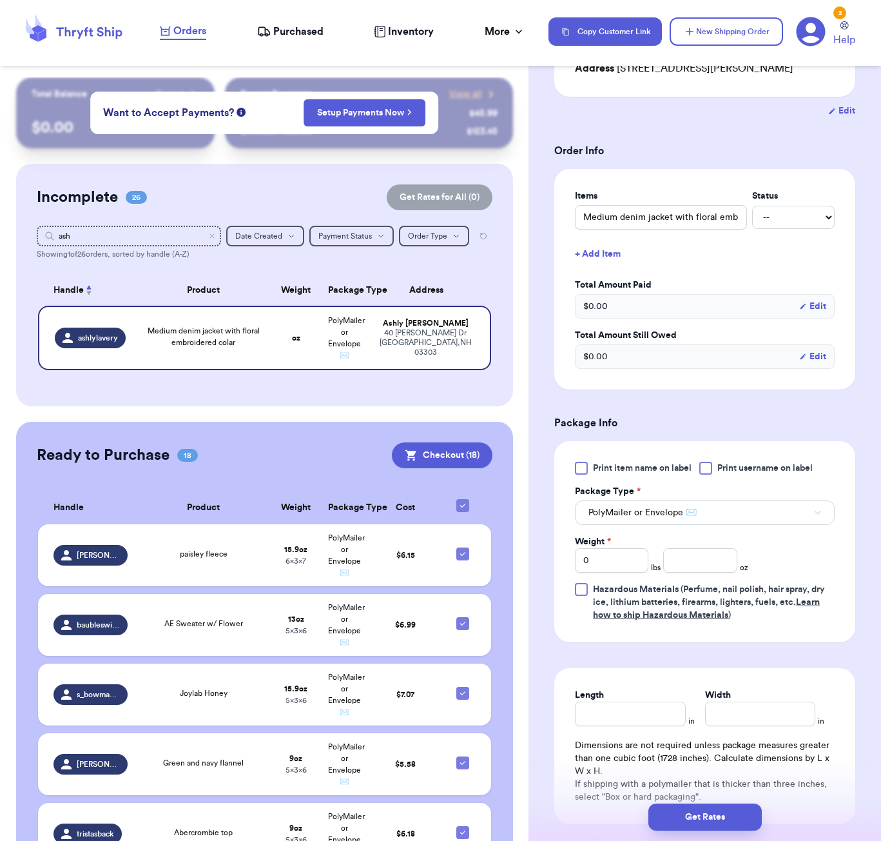
scroll to position [262, 0]
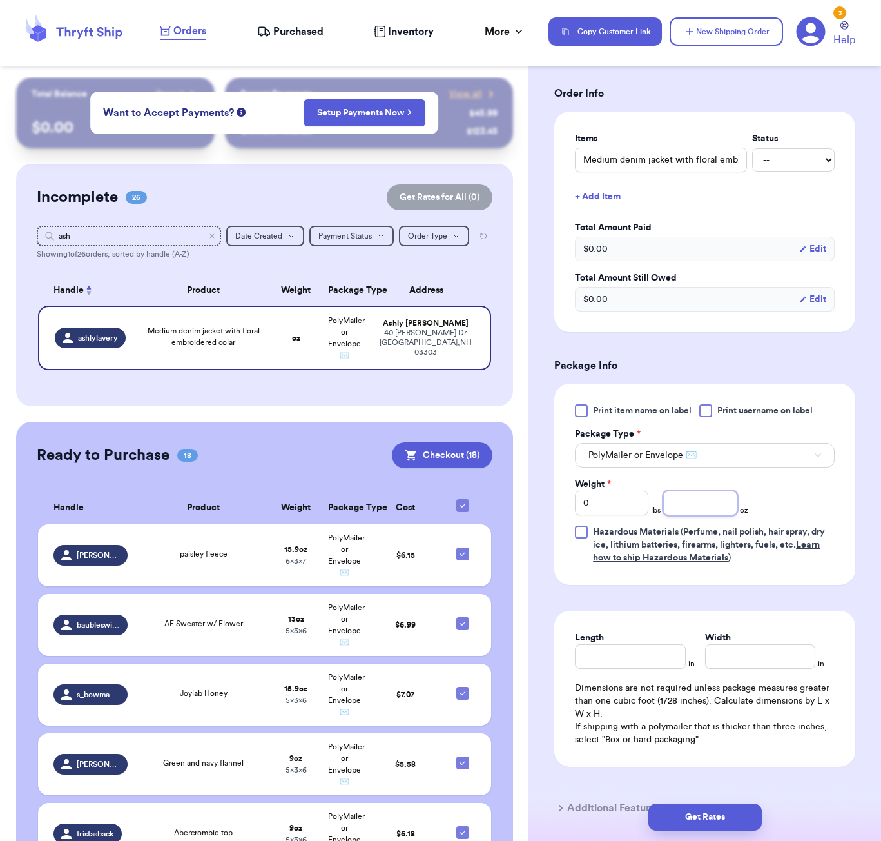
click at [721, 514] on input "number" at bounding box center [701, 503] width 74 height 25
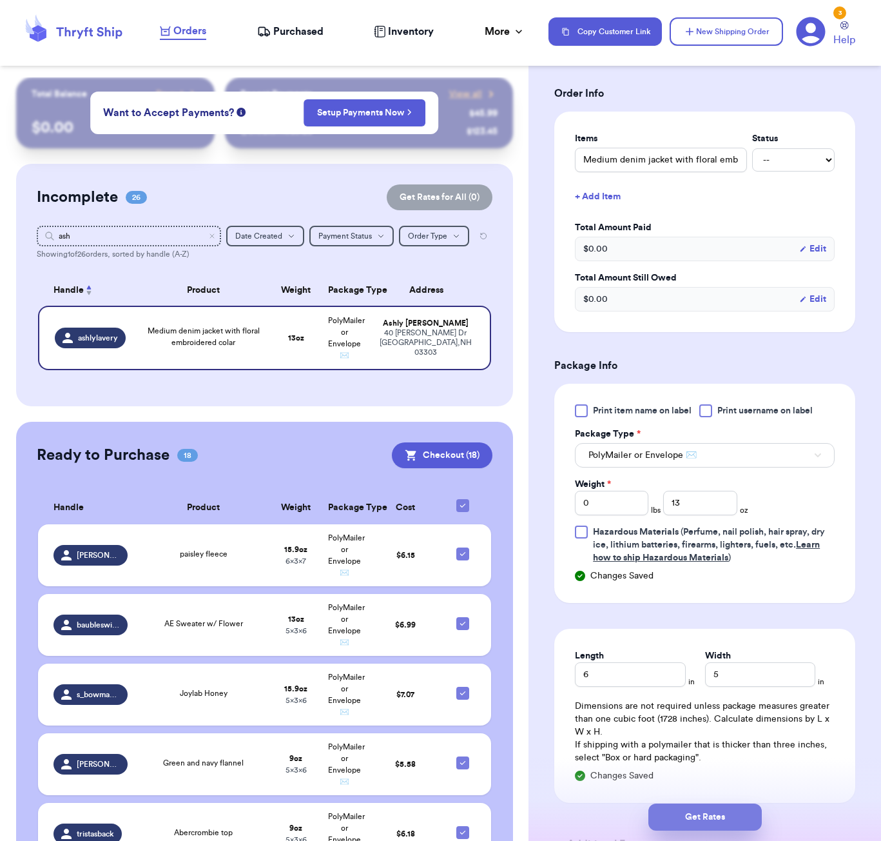
click at [731, 814] on button "Get Rates" at bounding box center [705, 816] width 113 height 27
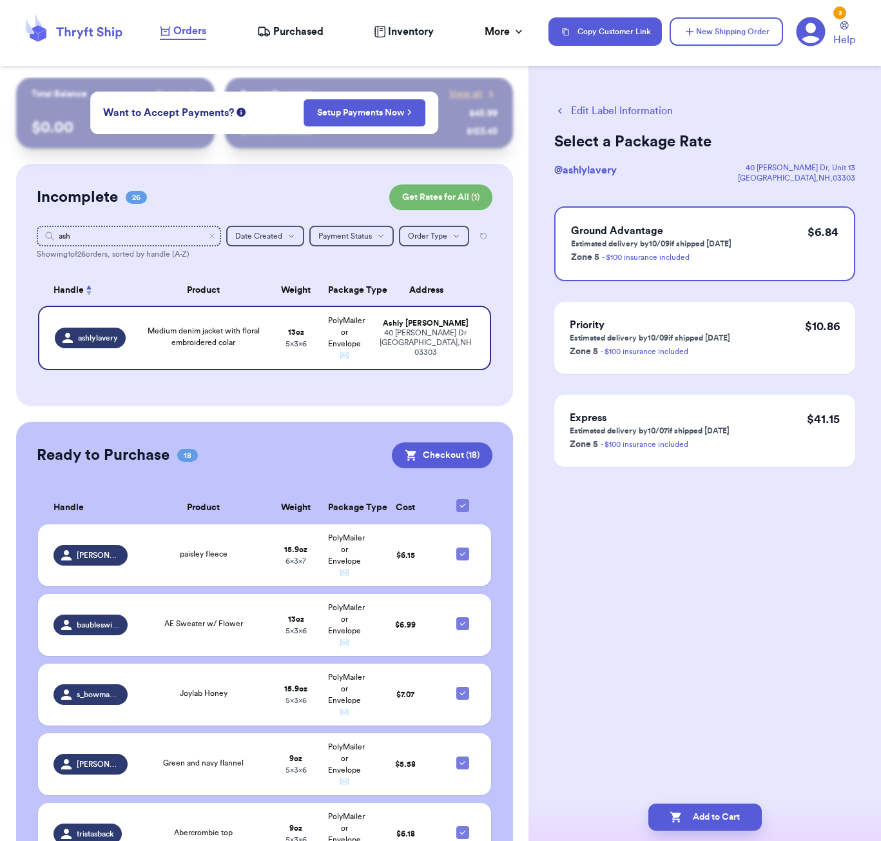
scroll to position [0, 0]
click at [727, 803] on button "Add to Cart" at bounding box center [705, 816] width 113 height 27
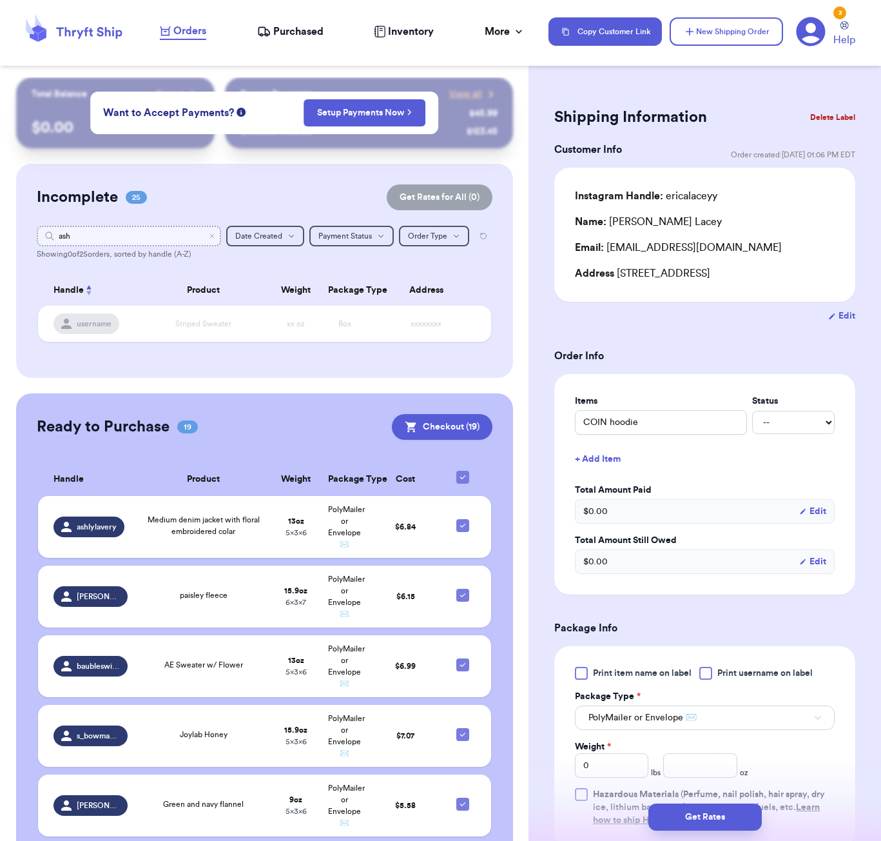
click at [147, 241] on input "ash" at bounding box center [129, 236] width 184 height 21
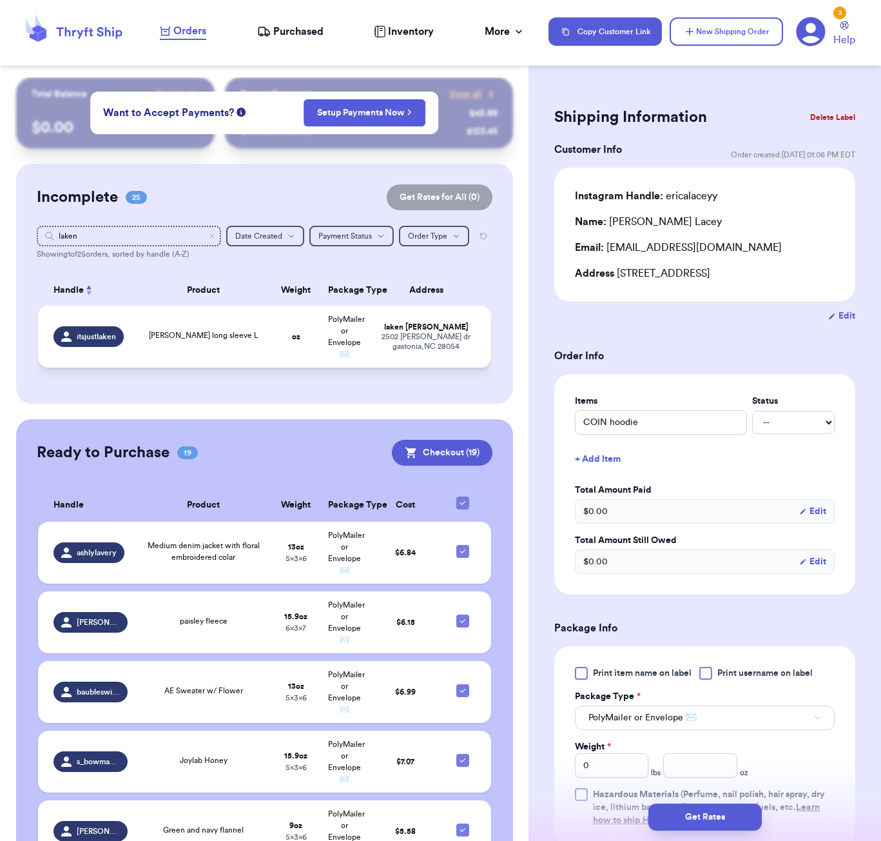
click at [224, 330] on td "[PERSON_NAME] long sleeve L" at bounding box center [203, 337] width 137 height 62
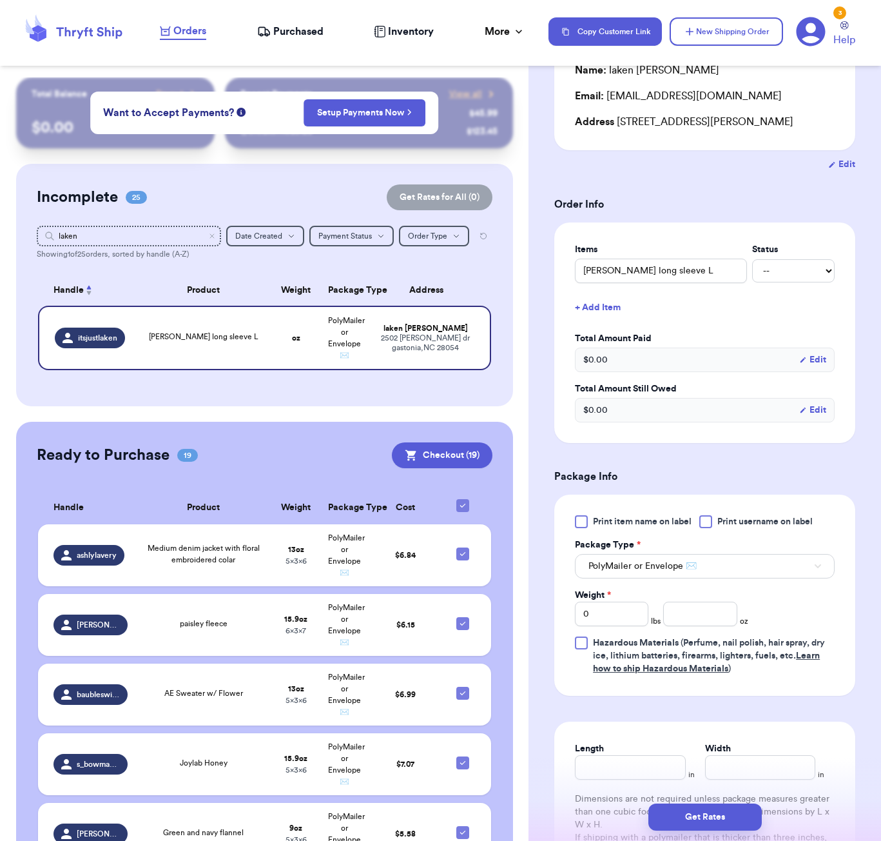
scroll to position [199, 0]
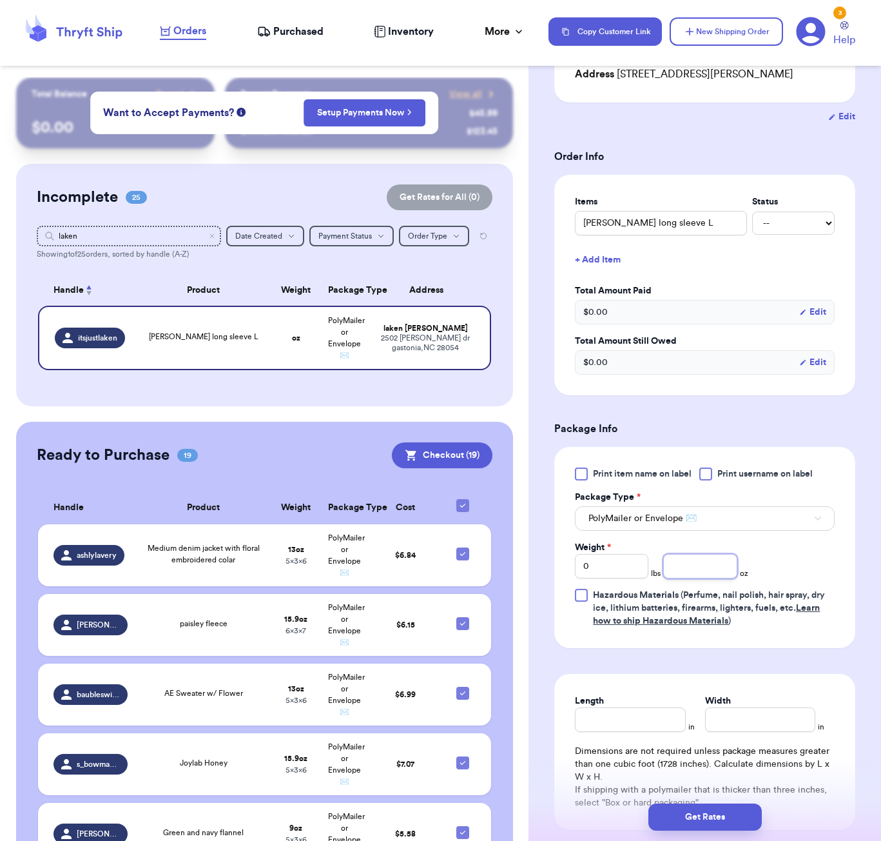
click at [688, 570] on input "number" at bounding box center [701, 566] width 74 height 25
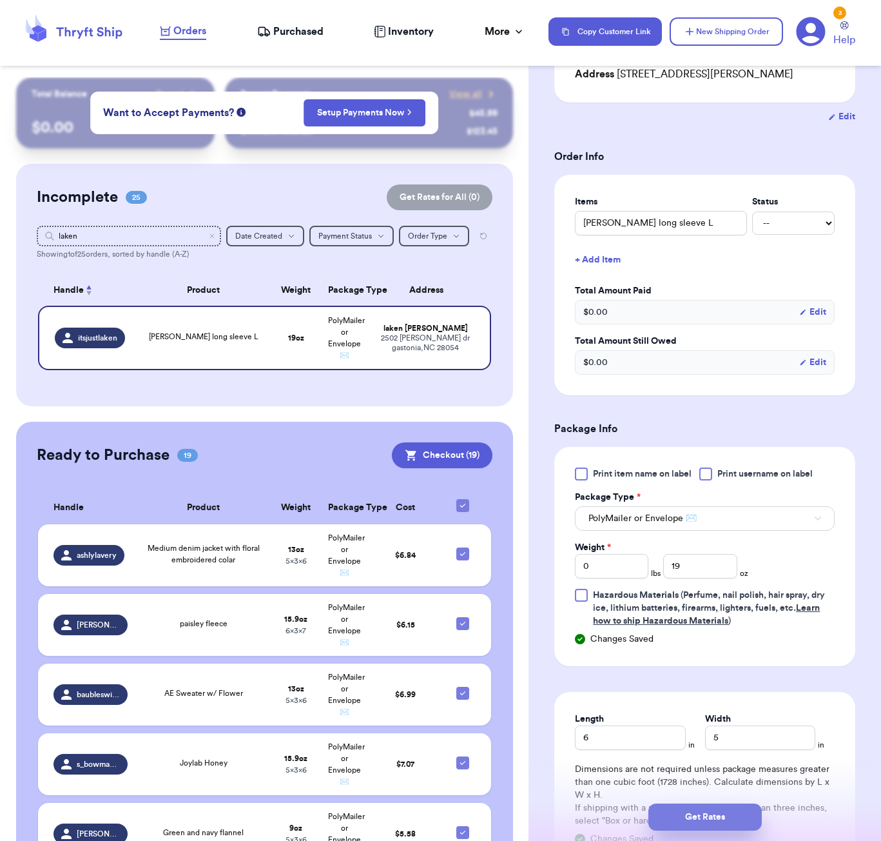
click at [716, 817] on button "Get Rates" at bounding box center [705, 816] width 113 height 27
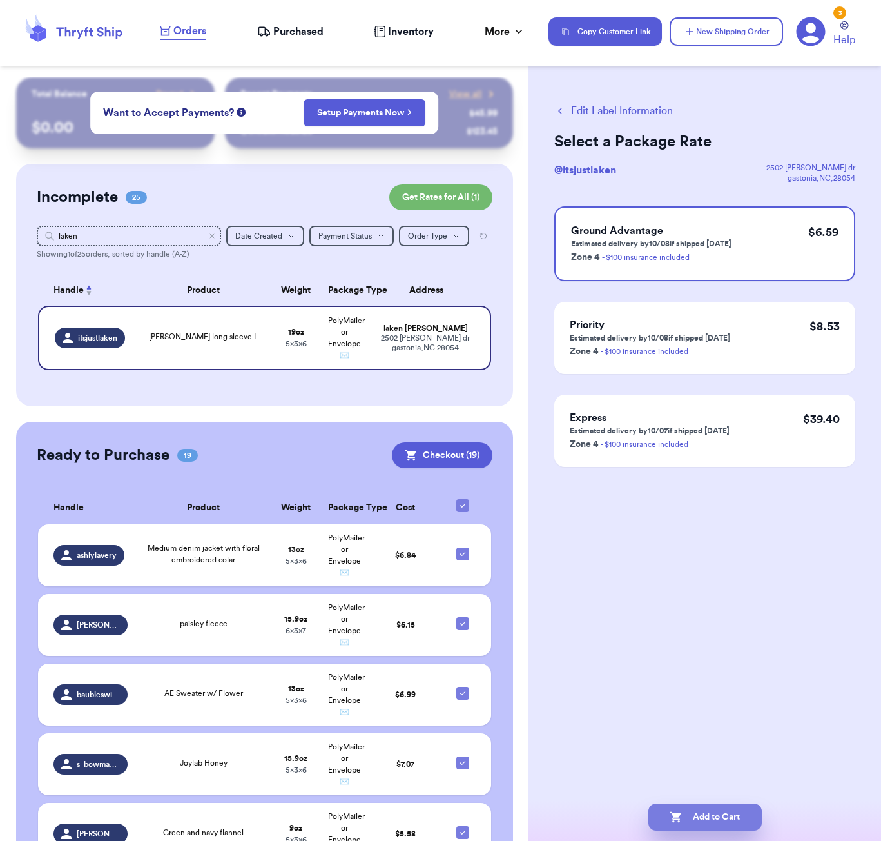
click at [717, 813] on button "Add to Cart" at bounding box center [705, 816] width 113 height 27
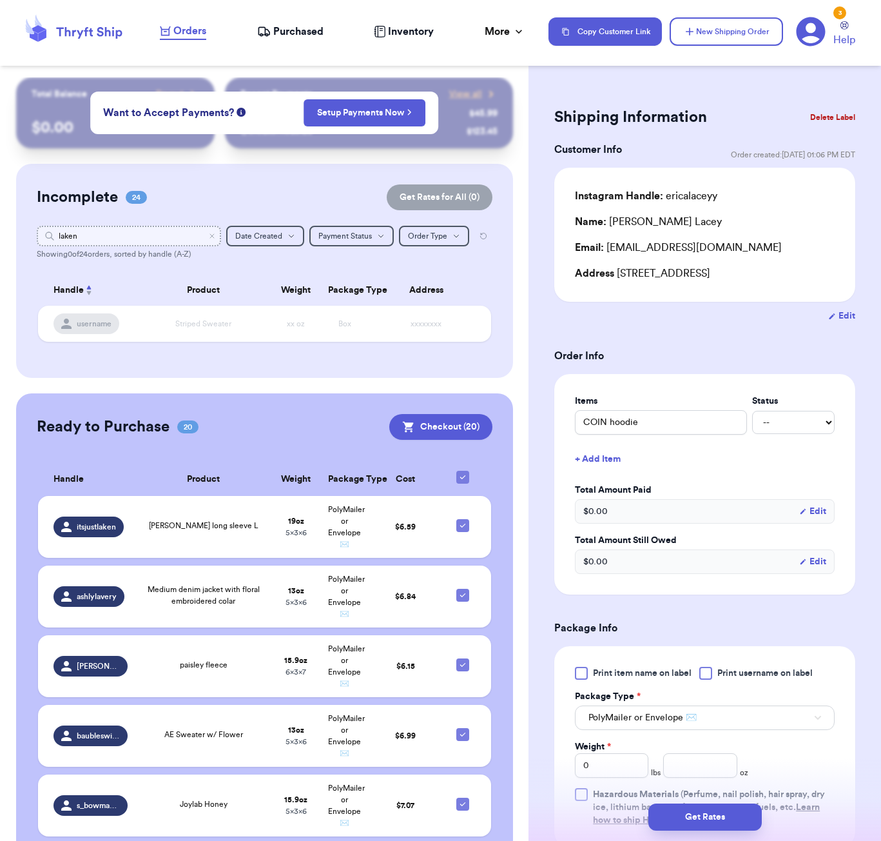
click at [113, 244] on input "laken" at bounding box center [129, 236] width 184 height 21
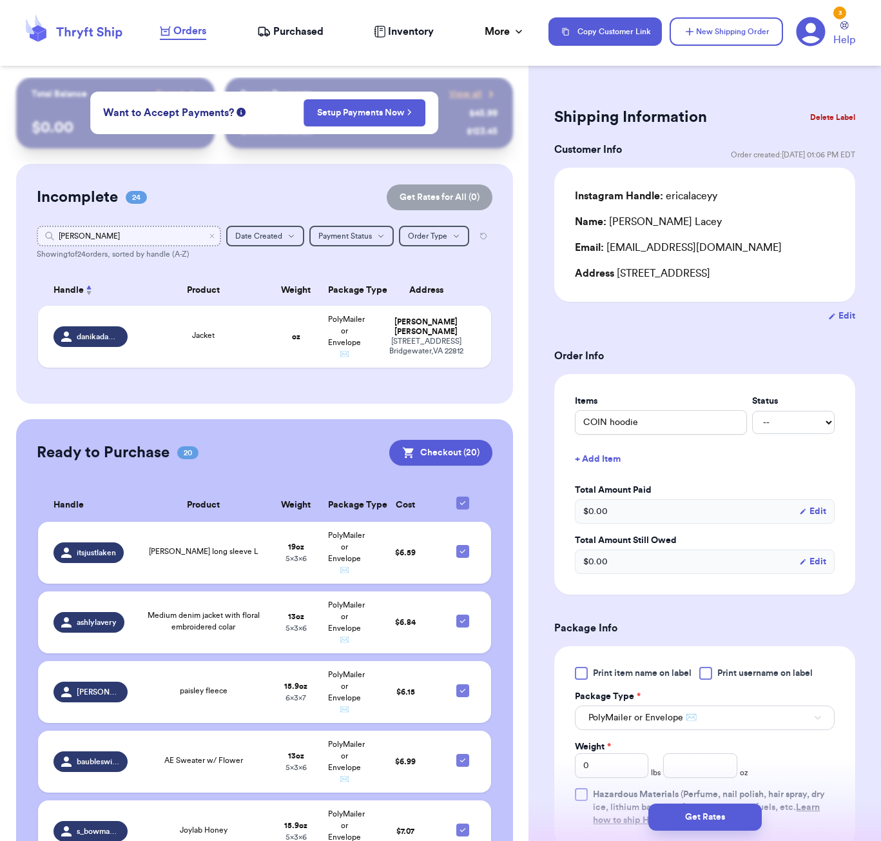
drag, startPoint x: 113, startPoint y: 244, endPoint x: 103, endPoint y: 234, distance: 15.1
click at [103, 234] on input "Danika" at bounding box center [129, 236] width 184 height 21
click at [244, 366] on td "Jacket" at bounding box center [203, 337] width 137 height 62
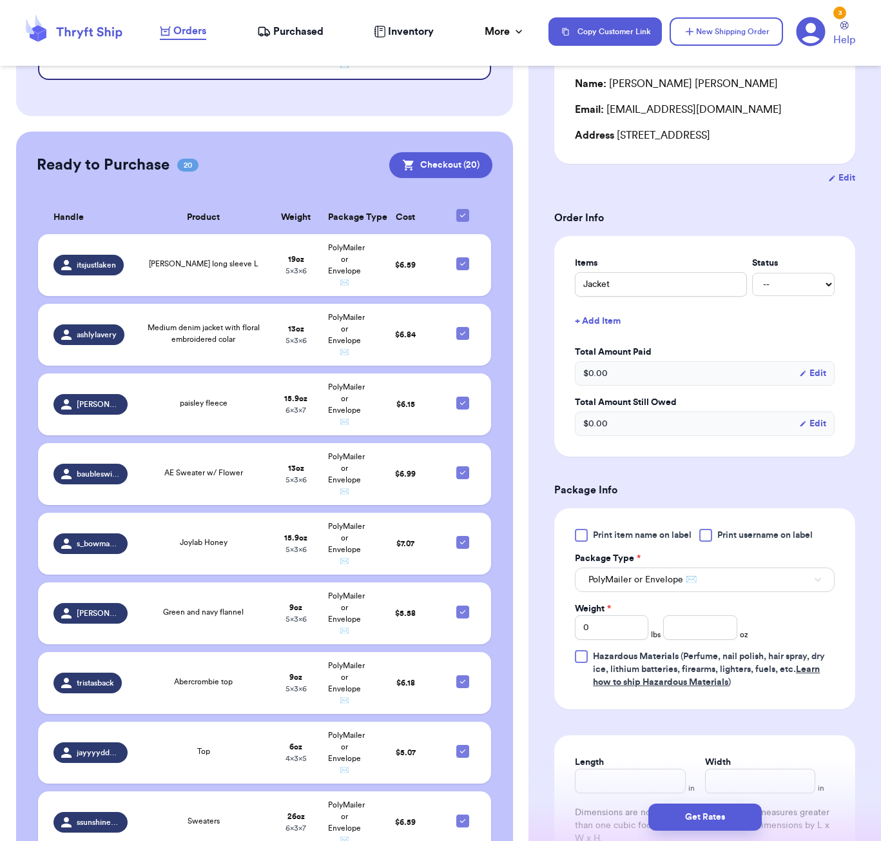
scroll to position [152, 0]
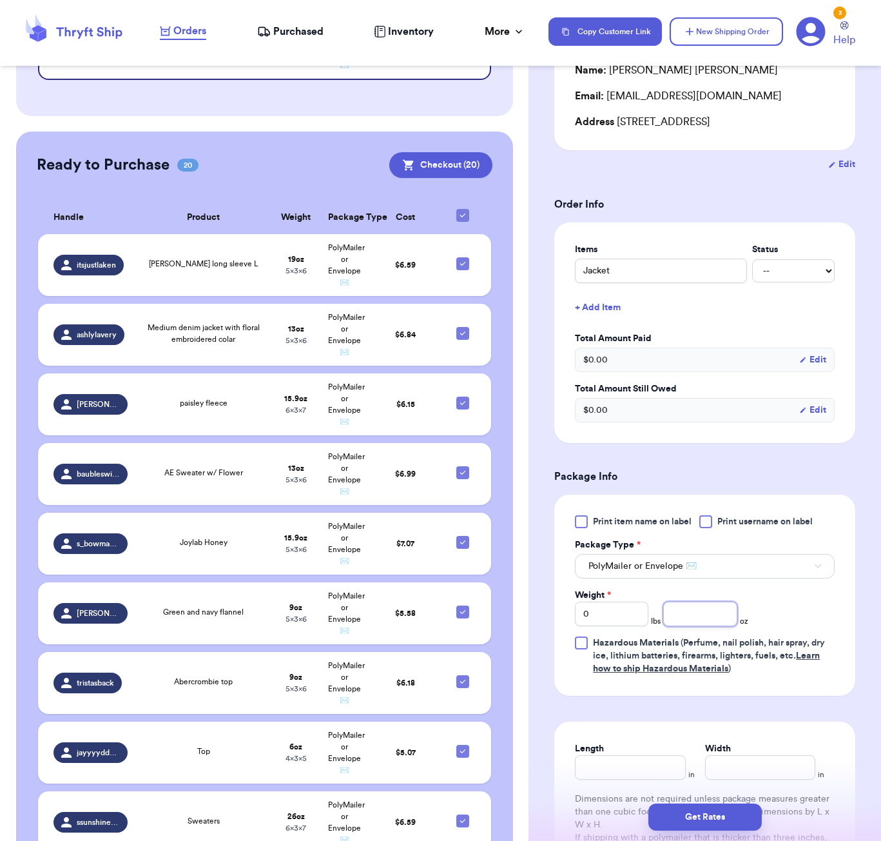
click at [693, 626] on input "number" at bounding box center [701, 614] width 74 height 25
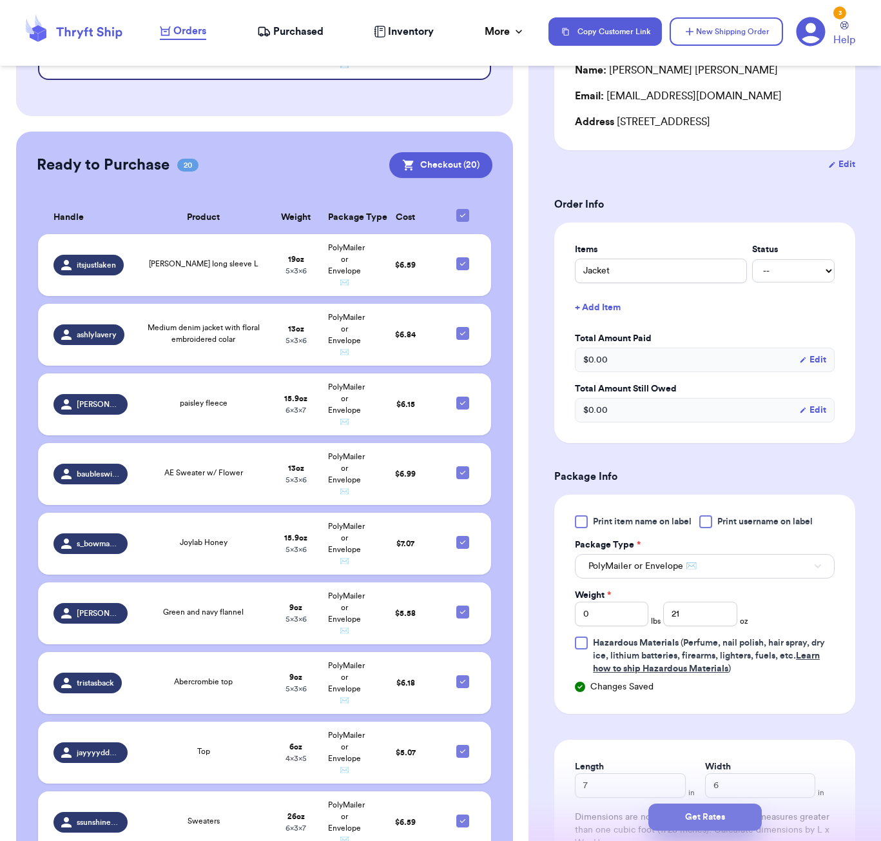
click at [734, 810] on button "Get Rates" at bounding box center [705, 816] width 113 height 27
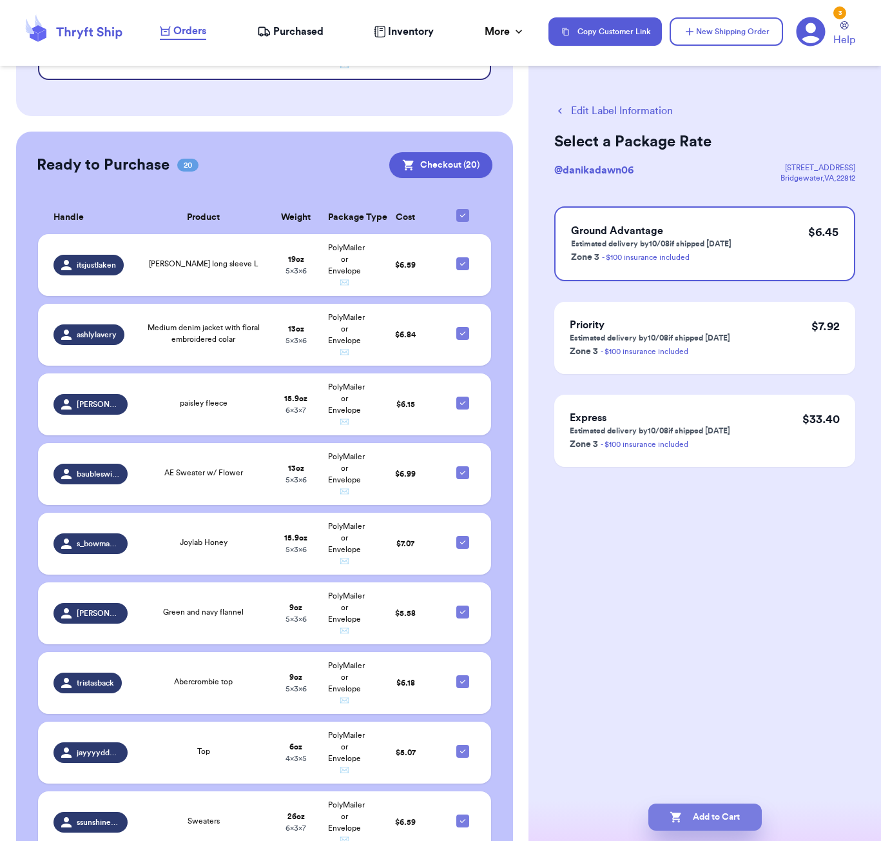
click at [705, 807] on button "Add to Cart" at bounding box center [705, 816] width 113 height 27
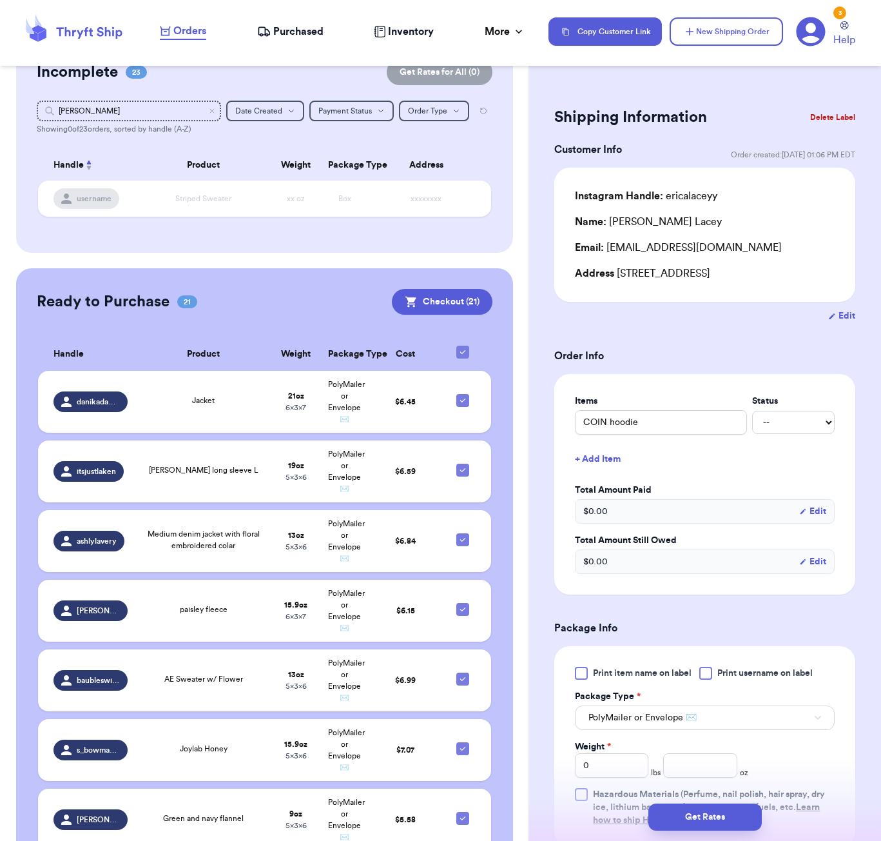
scroll to position [88, 0]
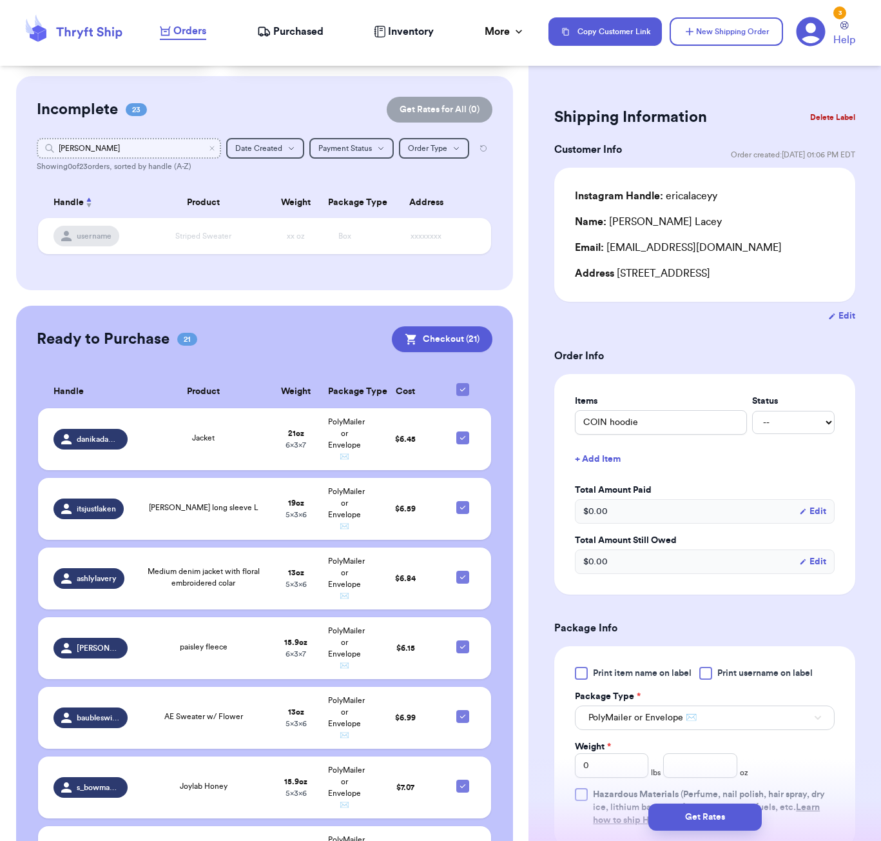
click at [144, 150] on input "Danika" at bounding box center [129, 148] width 184 height 21
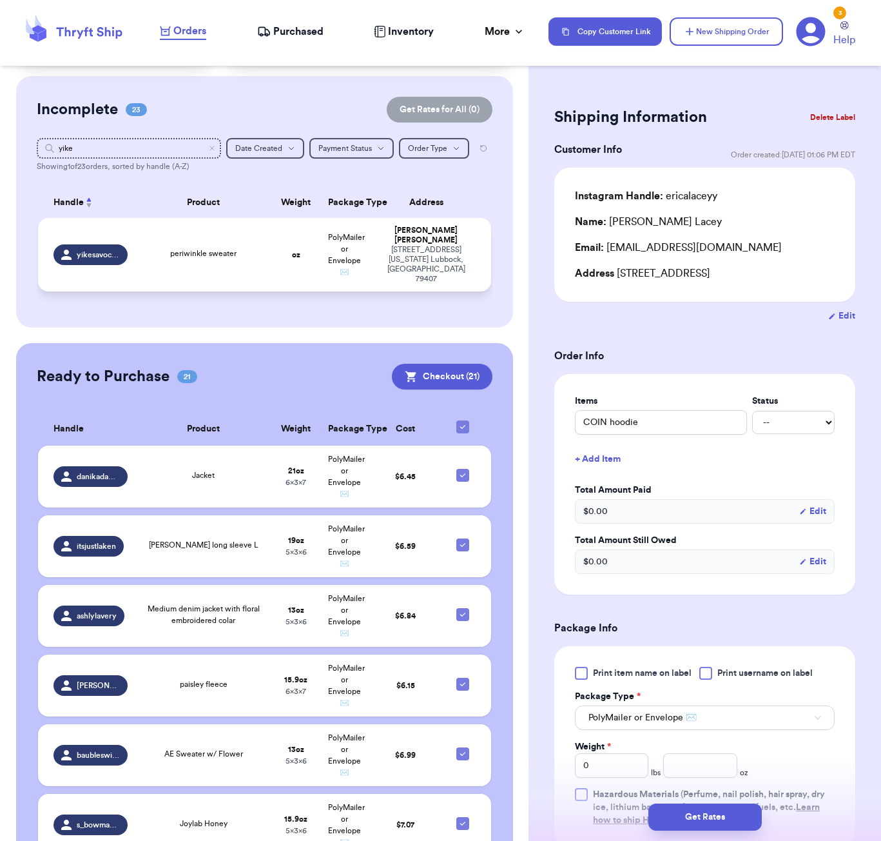
click at [267, 251] on td "periwinkle sweater" at bounding box center [203, 255] width 137 height 74
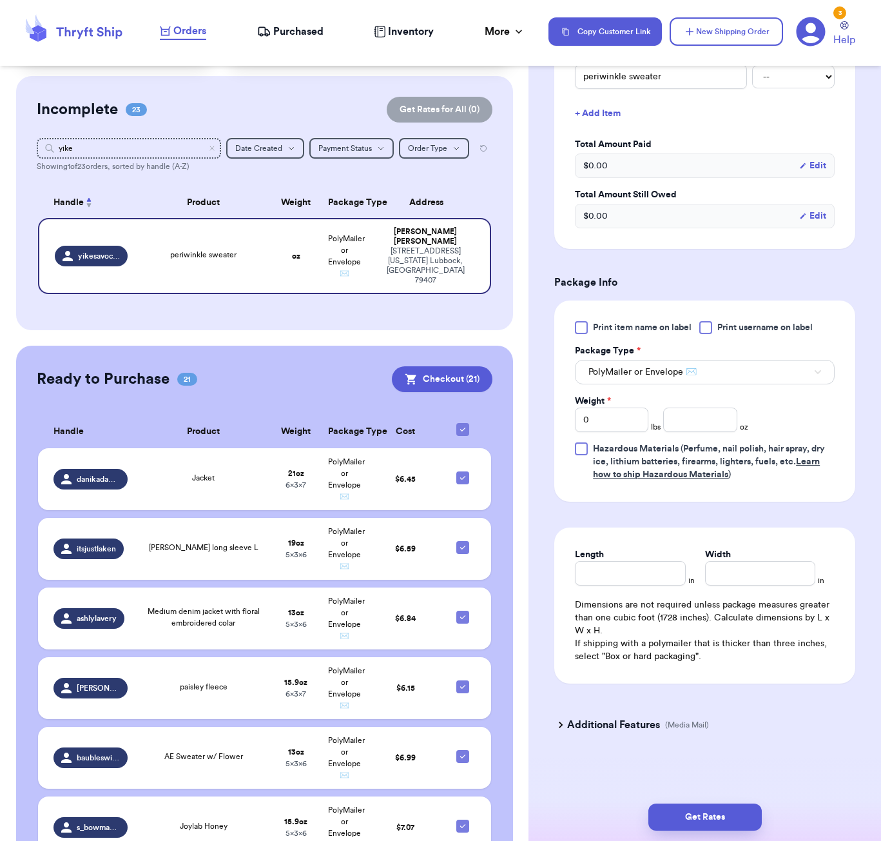
scroll to position [348, 0]
click at [696, 415] on input "number" at bounding box center [701, 420] width 74 height 25
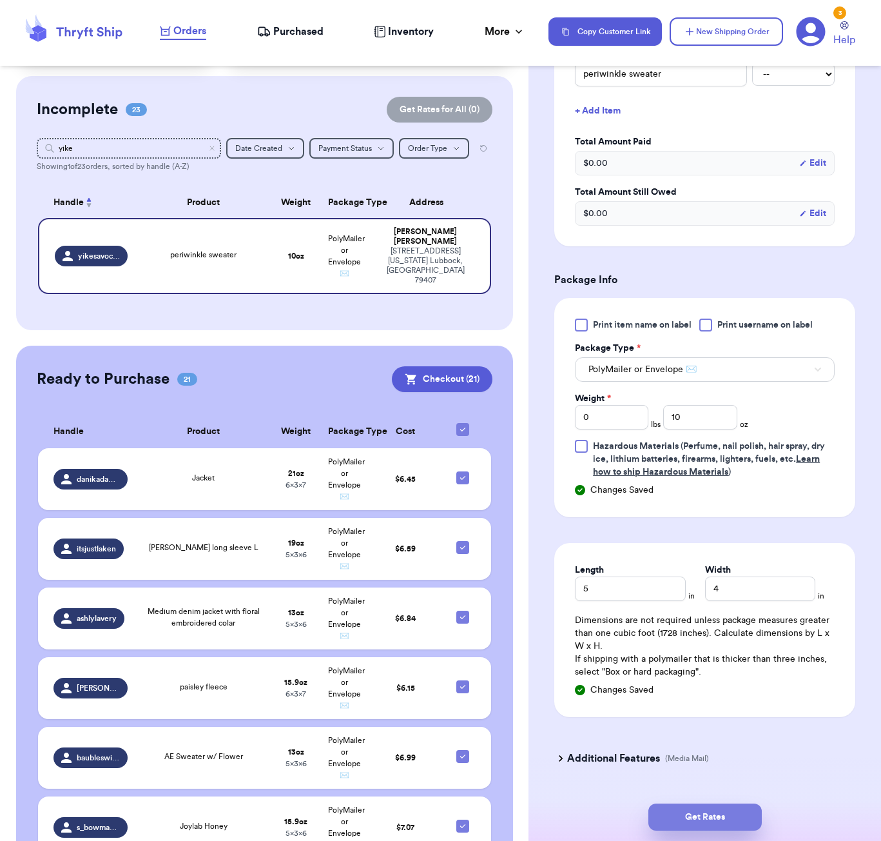
click at [731, 810] on button "Get Rates" at bounding box center [705, 816] width 113 height 27
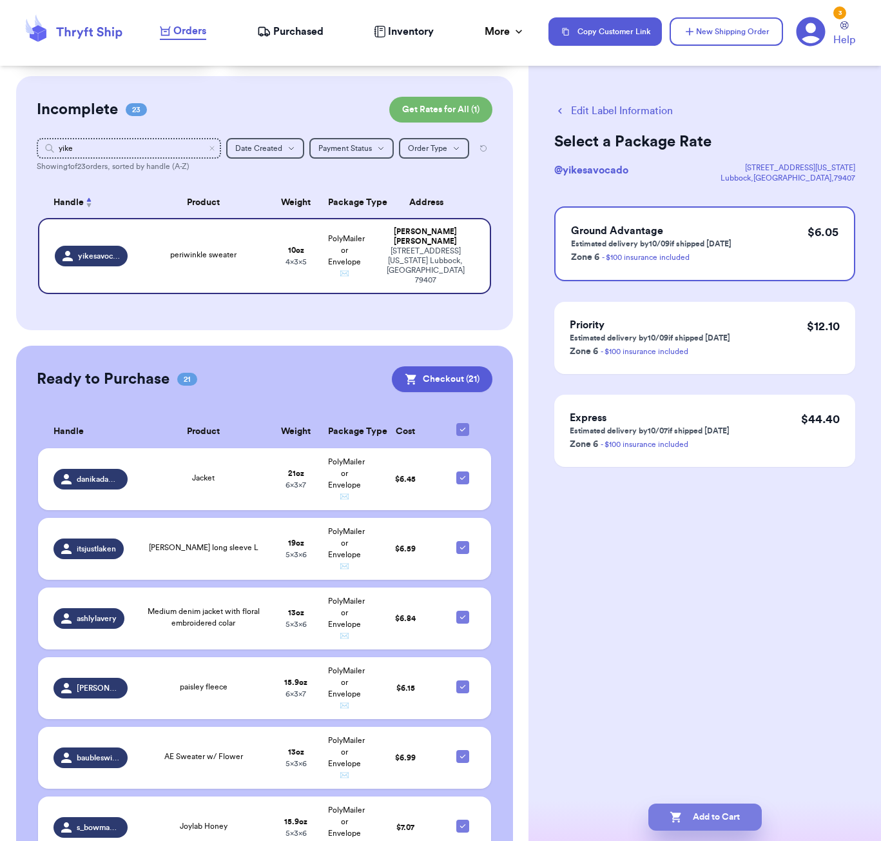
click at [735, 826] on button "Add to Cart" at bounding box center [705, 816] width 113 height 27
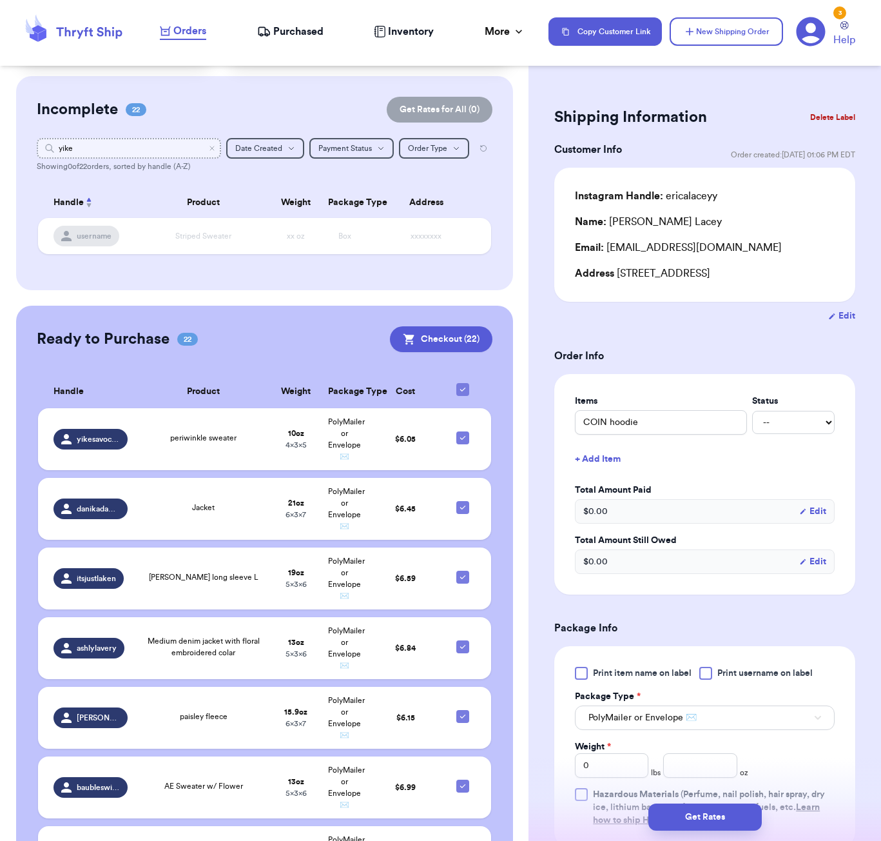
click at [154, 145] on input "yike" at bounding box center [129, 148] width 184 height 21
drag, startPoint x: 71, startPoint y: 153, endPoint x: 76, endPoint y: 146, distance: 8.3
click at [76, 146] on input "ktkr" at bounding box center [129, 148] width 184 height 21
click at [78, 146] on input "ktkr" at bounding box center [129, 148] width 184 height 21
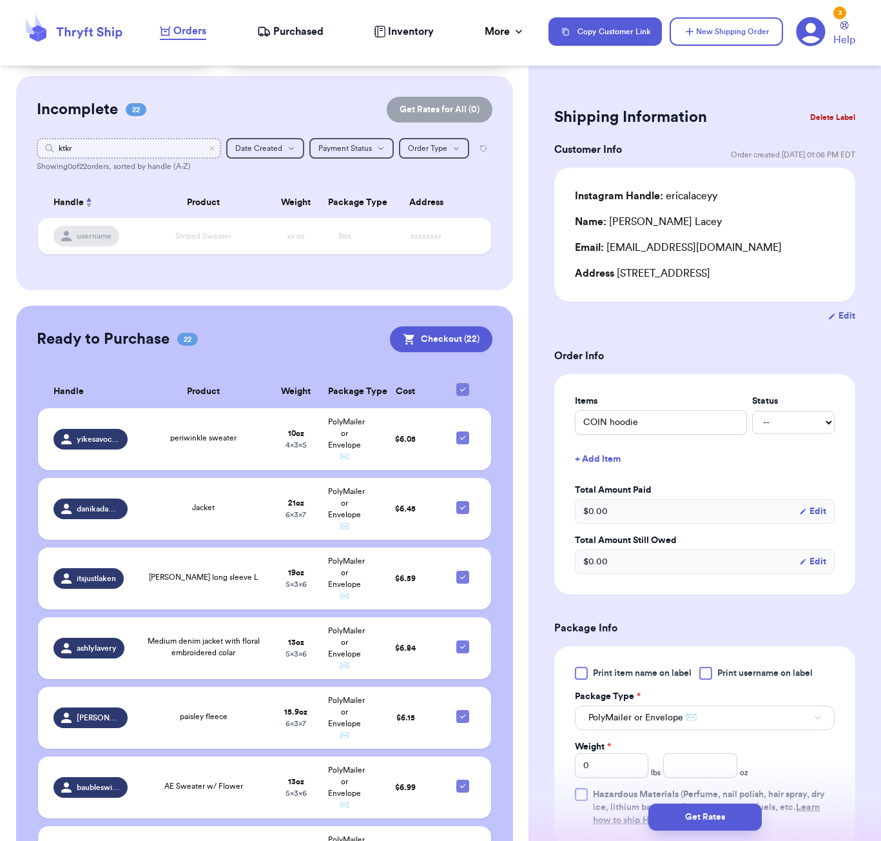
click at [78, 146] on input "ktkr" at bounding box center [129, 148] width 184 height 21
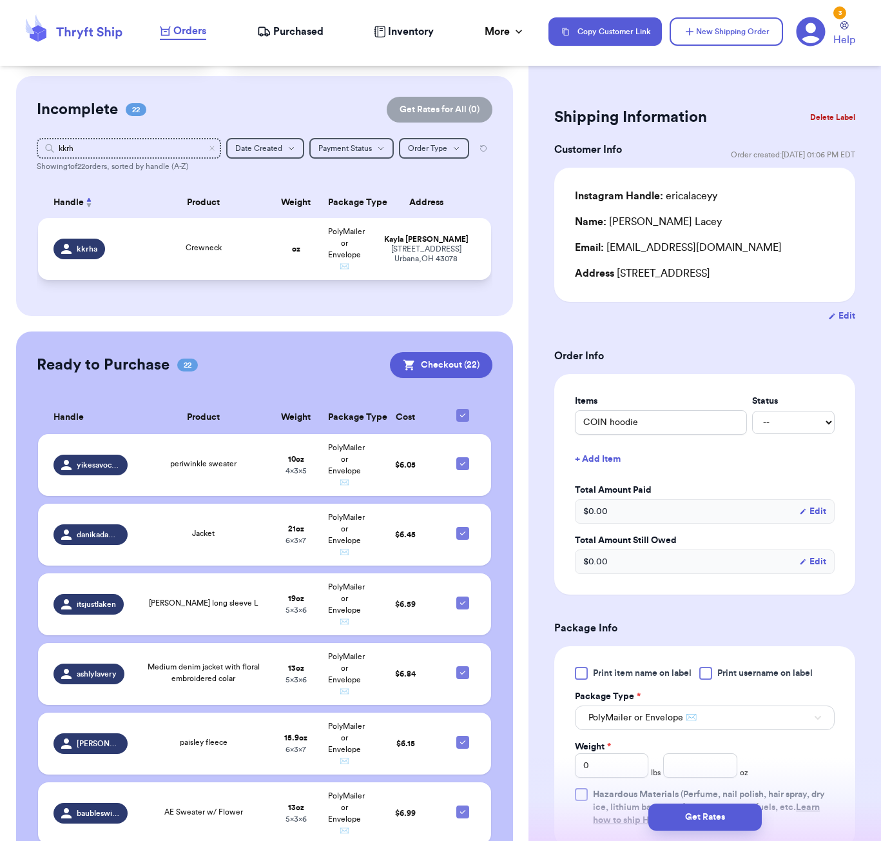
click at [234, 241] on td "Crewneck" at bounding box center [203, 249] width 137 height 62
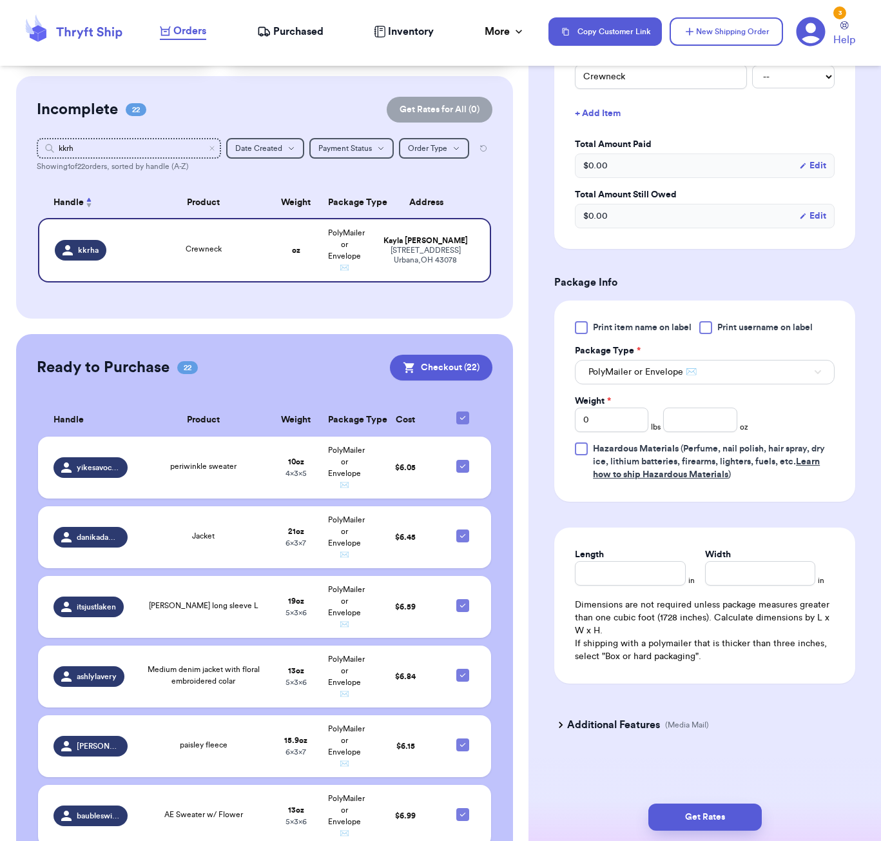
scroll to position [348, 0]
click at [694, 414] on input "number" at bounding box center [701, 420] width 74 height 25
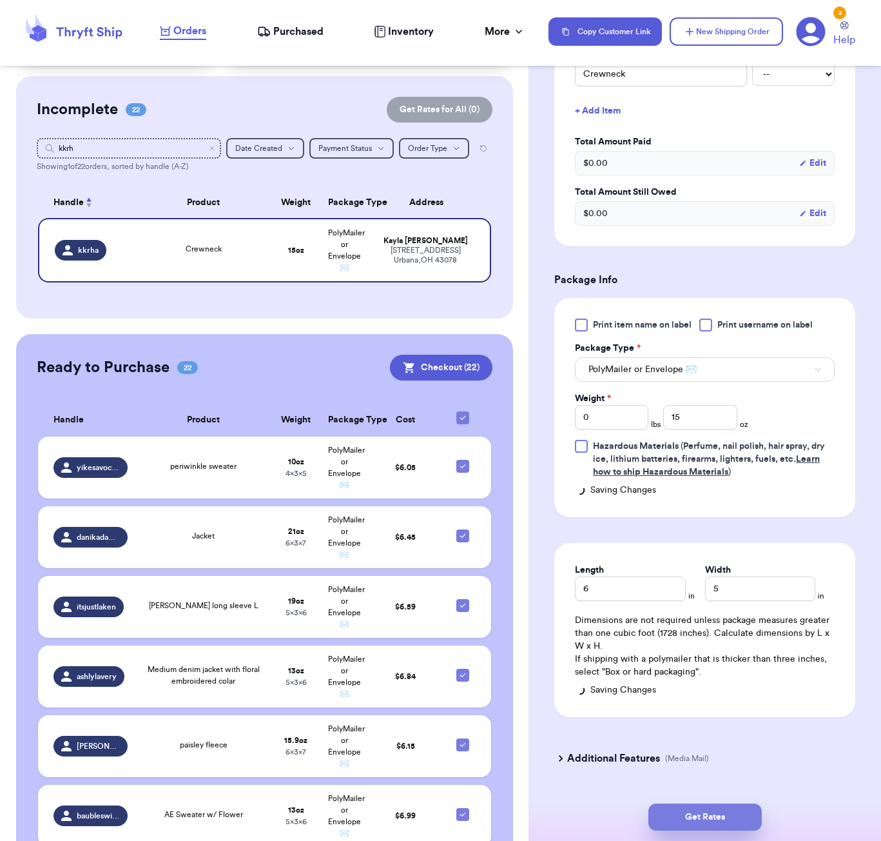
click at [747, 812] on button "Get Rates" at bounding box center [705, 816] width 113 height 27
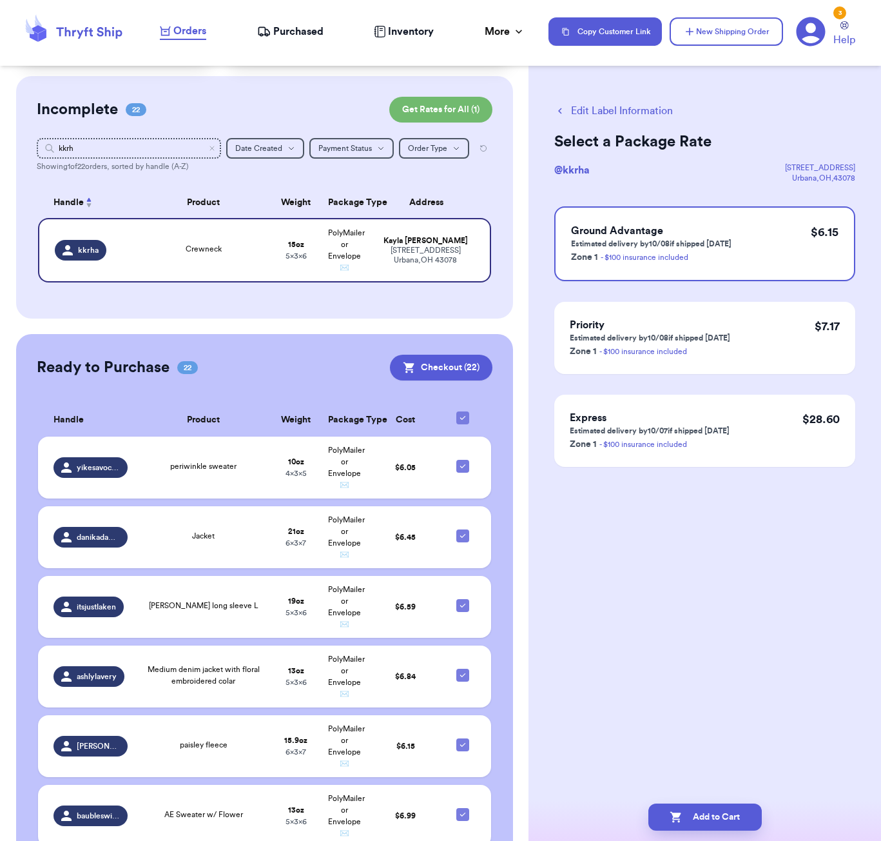
drag, startPoint x: 743, startPoint y: 815, endPoint x: 775, endPoint y: 803, distance: 33.9
click at [743, 815] on button "Add to Cart" at bounding box center [705, 816] width 113 height 27
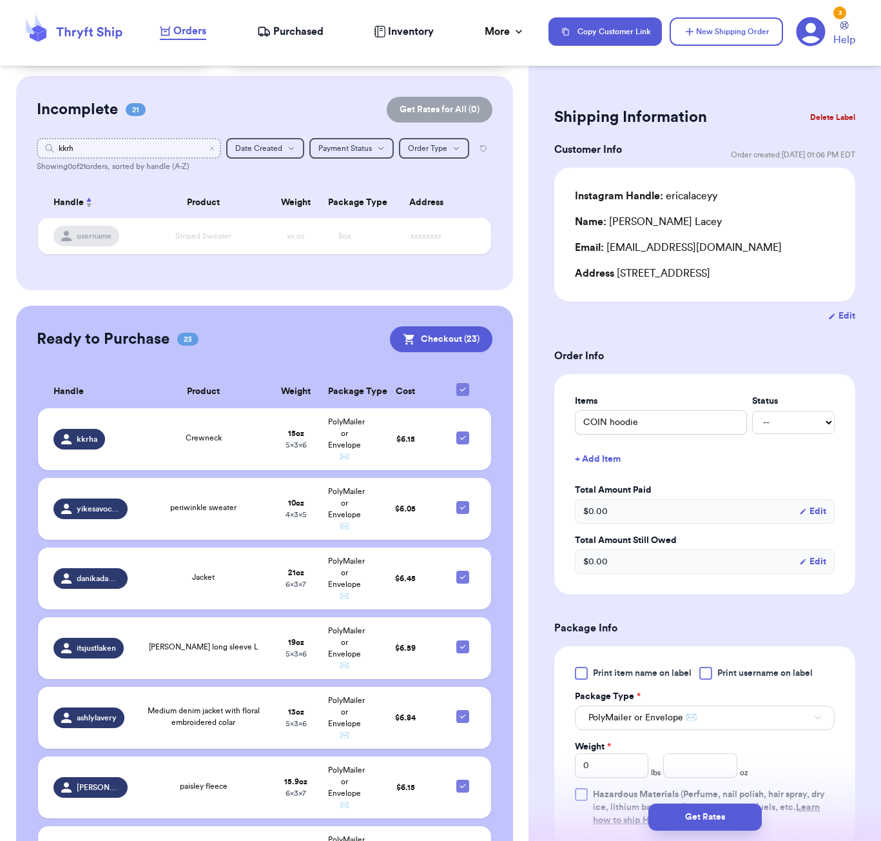
click at [133, 154] on input "kkrh" at bounding box center [129, 148] width 184 height 21
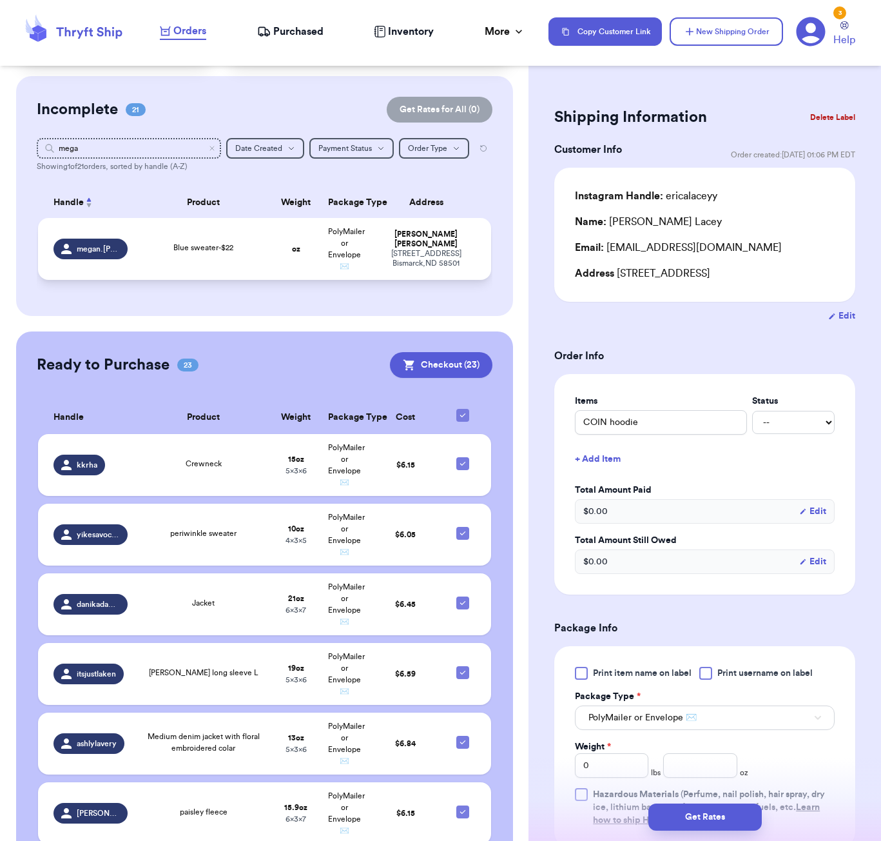
click at [300, 265] on td "oz" at bounding box center [295, 249] width 49 height 62
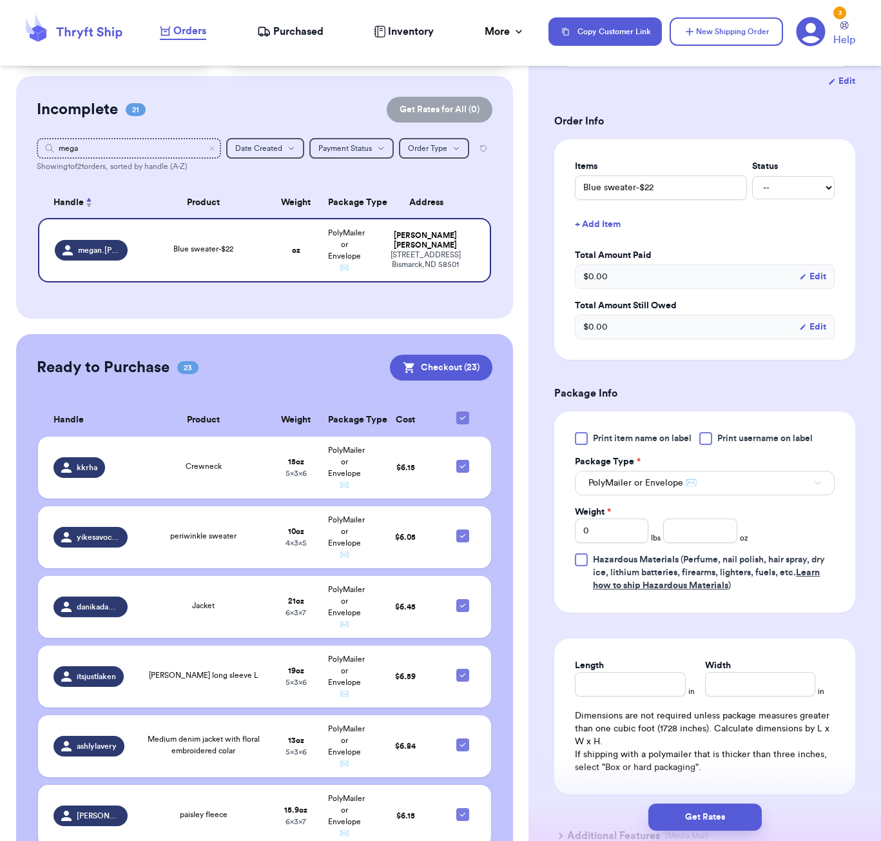
scroll to position [262, 0]
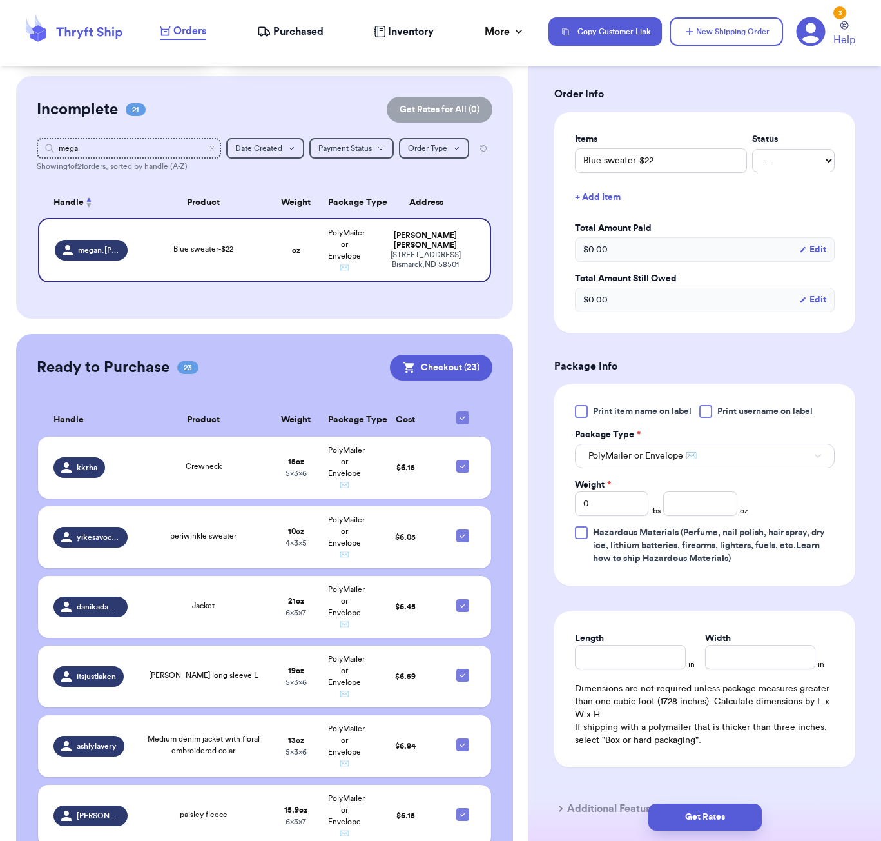
click at [701, 535] on div "Print item name on label Print username on label Package Type * PolyMailer or E…" at bounding box center [705, 485] width 260 height 160
click at [706, 516] on input "number" at bounding box center [701, 503] width 74 height 25
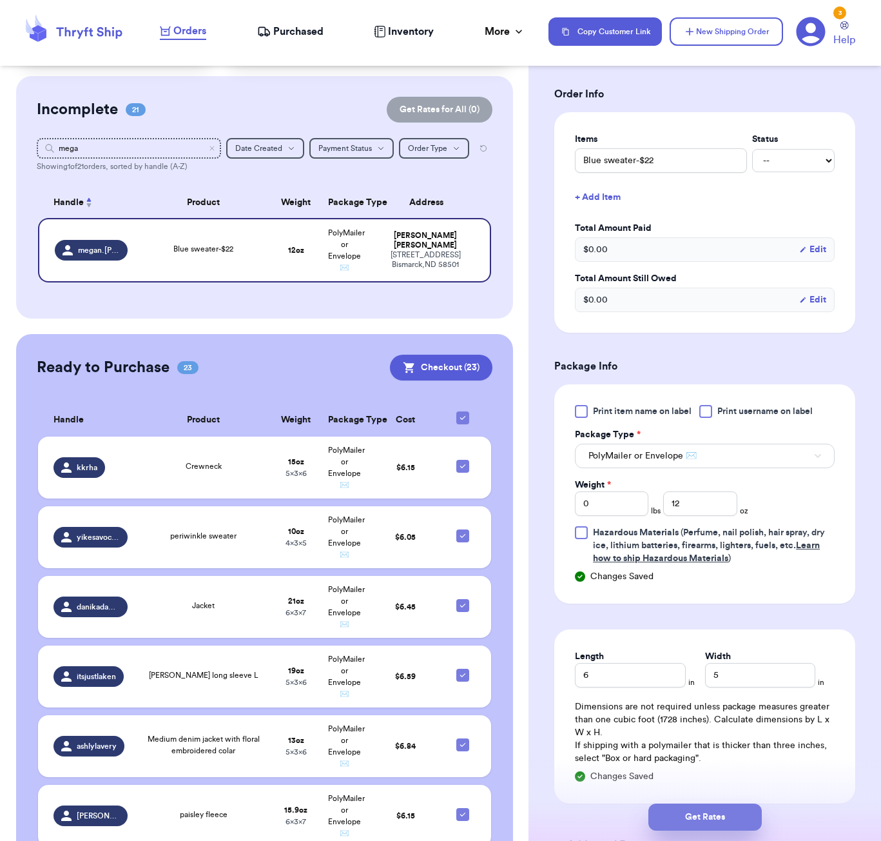
click at [725, 814] on button "Get Rates" at bounding box center [705, 816] width 113 height 27
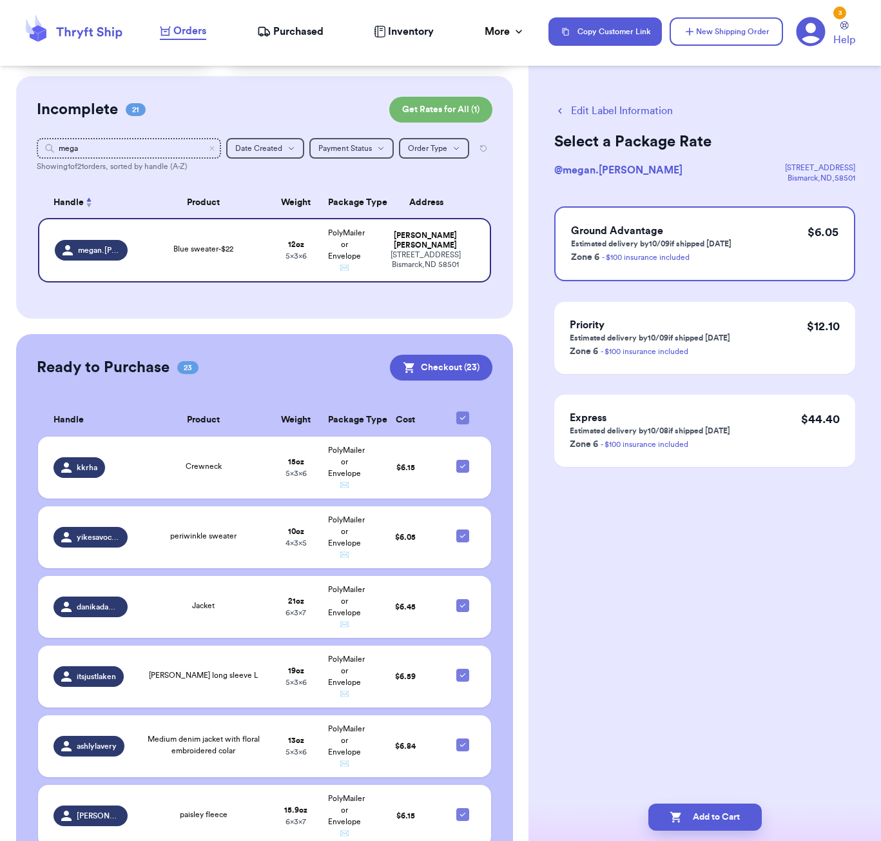
scroll to position [0, 0]
drag, startPoint x: 685, startPoint y: 805, endPoint x: 692, endPoint y: 809, distance: 7.5
click at [686, 806] on button "Add to Cart" at bounding box center [705, 816] width 113 height 27
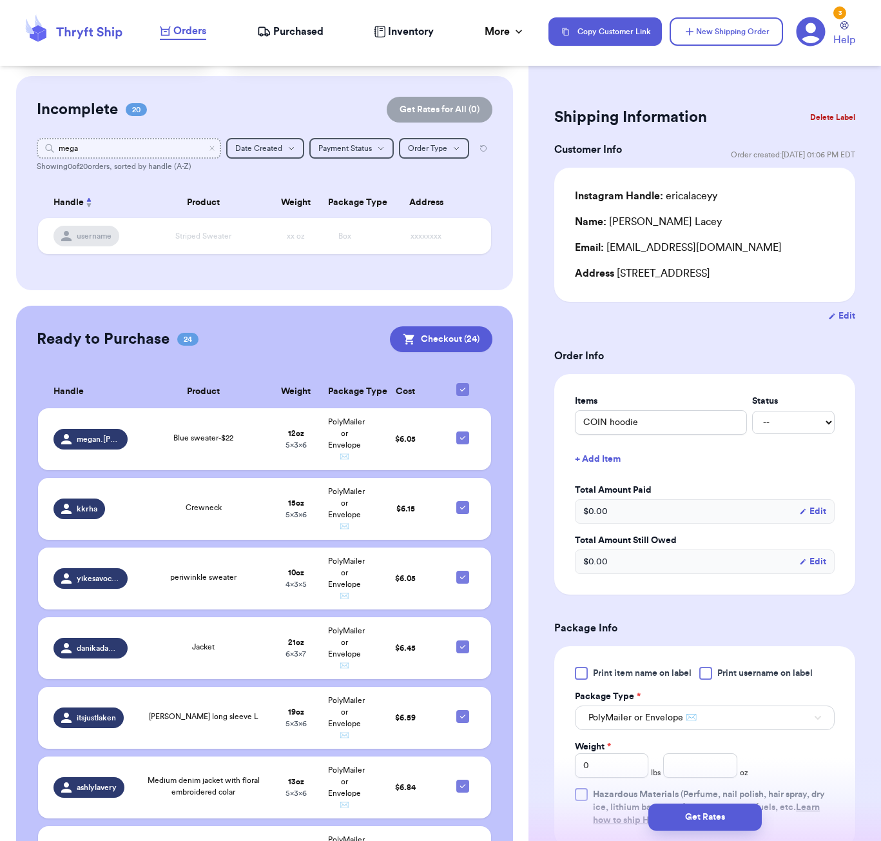
click at [166, 144] on input "mega" at bounding box center [129, 148] width 184 height 21
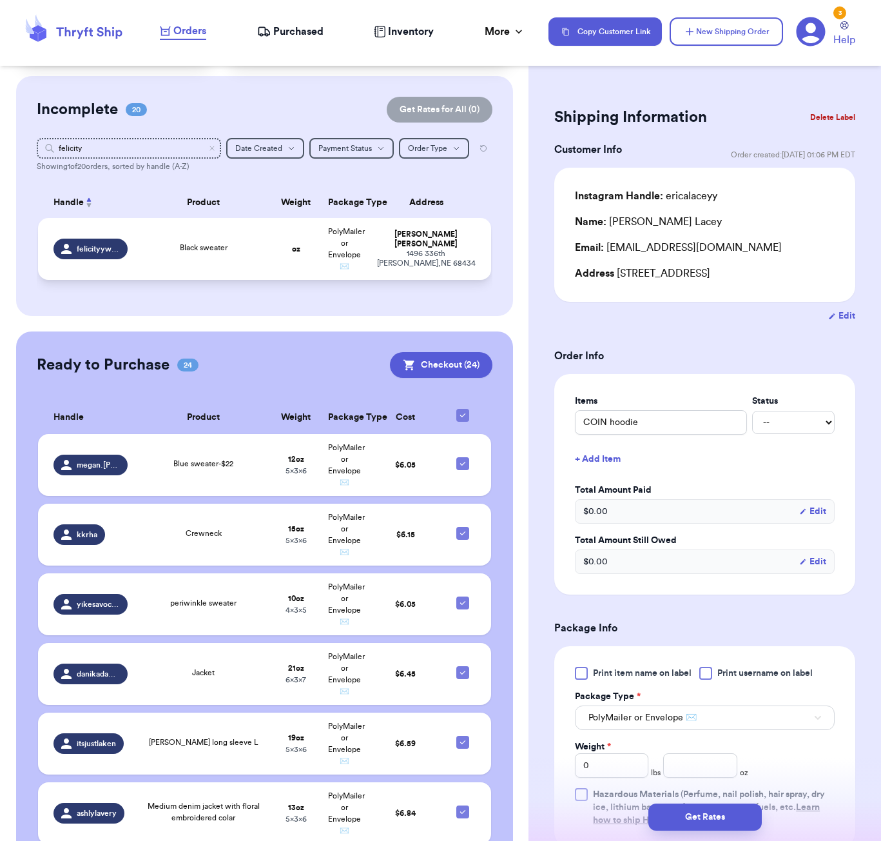
click at [250, 256] on div "Black sweater" at bounding box center [203, 249] width 121 height 14
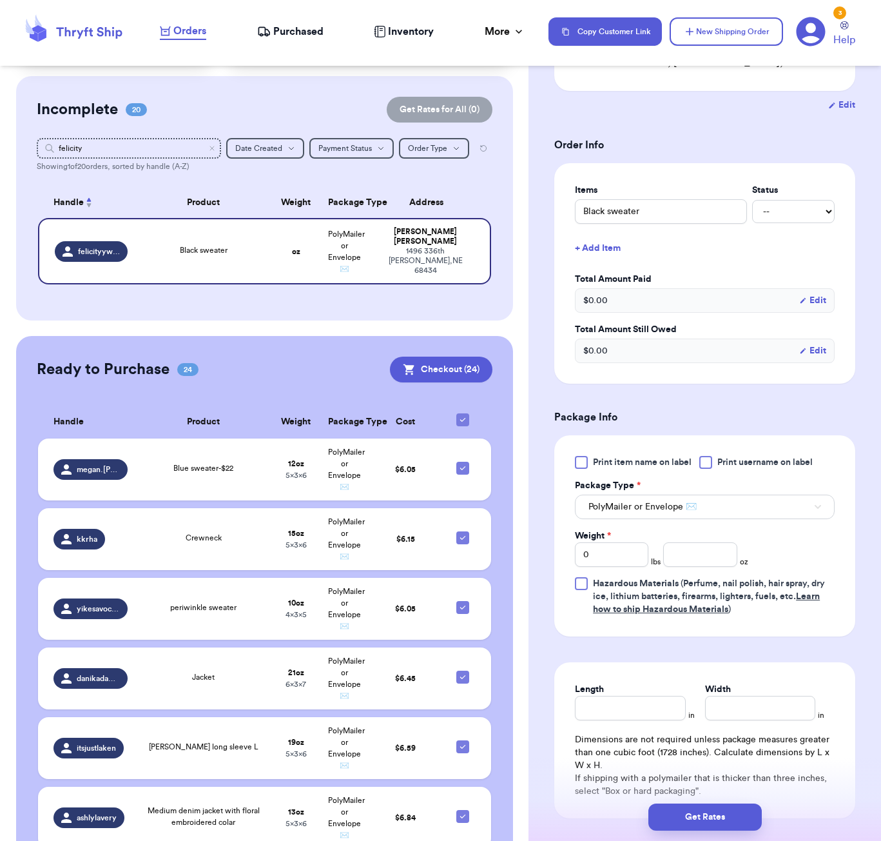
scroll to position [257, 0]
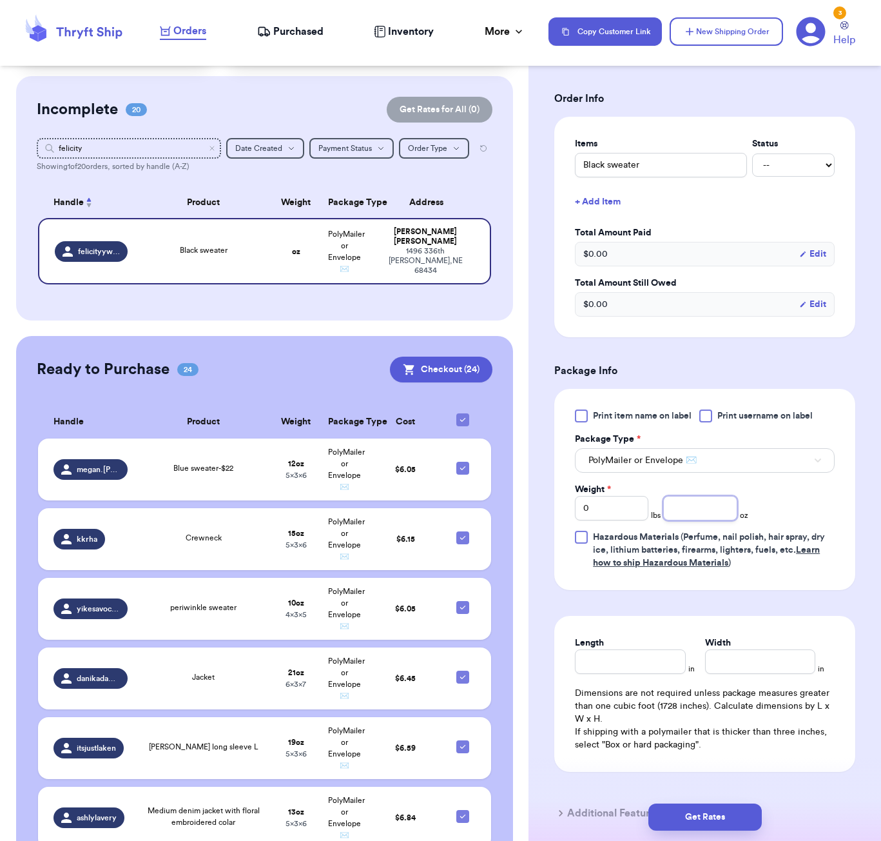
drag, startPoint x: 714, startPoint y: 524, endPoint x: 700, endPoint y: 515, distance: 17.4
click at [703, 518] on div "Print item name on label Print username on label Package Type * PolyMailer or E…" at bounding box center [705, 489] width 260 height 160
click at [700, 515] on input "number" at bounding box center [701, 508] width 74 height 25
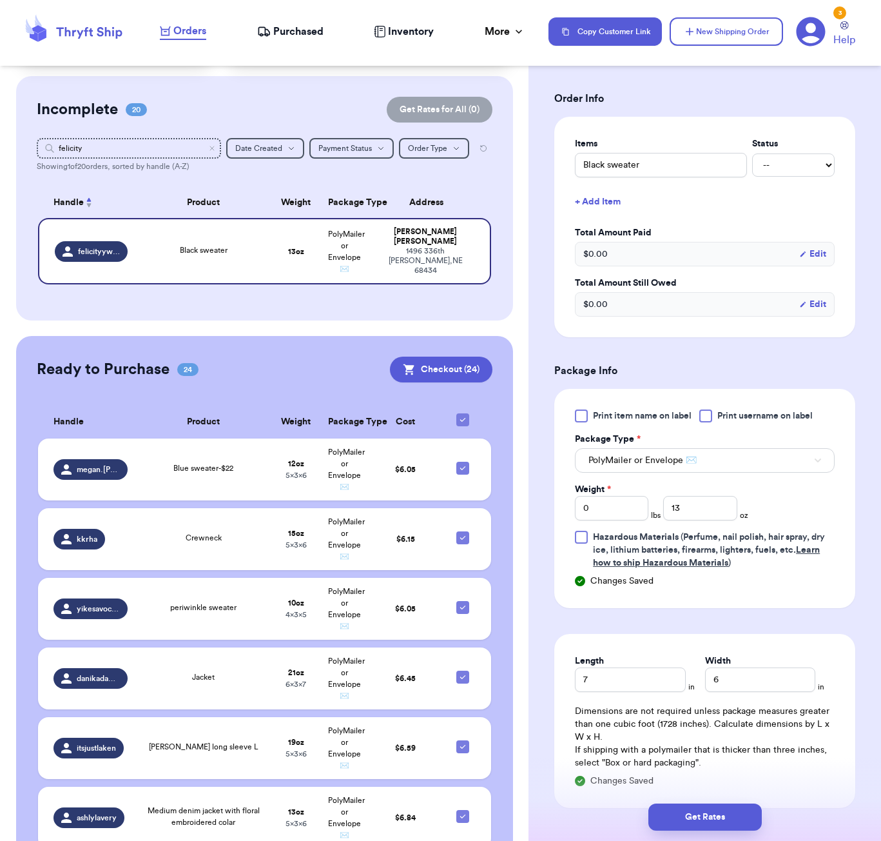
drag, startPoint x: 709, startPoint y: 806, endPoint x: 723, endPoint y: 803, distance: 15.2
click at [709, 806] on button "Get Rates" at bounding box center [705, 816] width 113 height 27
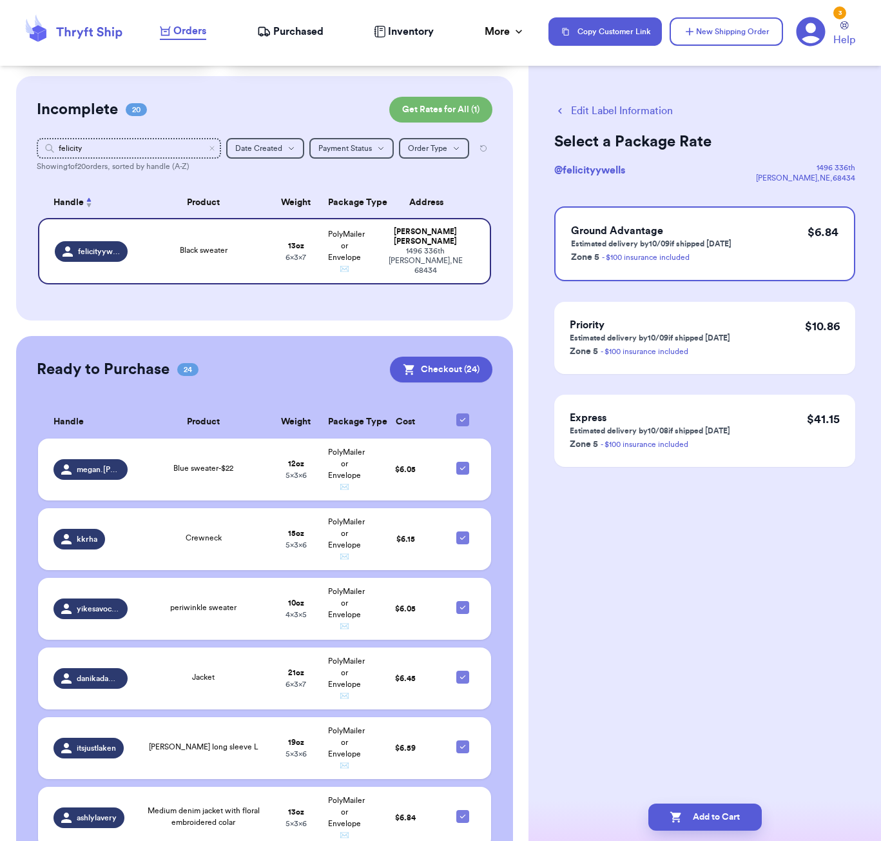
drag, startPoint x: 740, startPoint y: 817, endPoint x: 748, endPoint y: 774, distance: 43.9
click at [740, 817] on button "Add to Cart" at bounding box center [705, 816] width 113 height 27
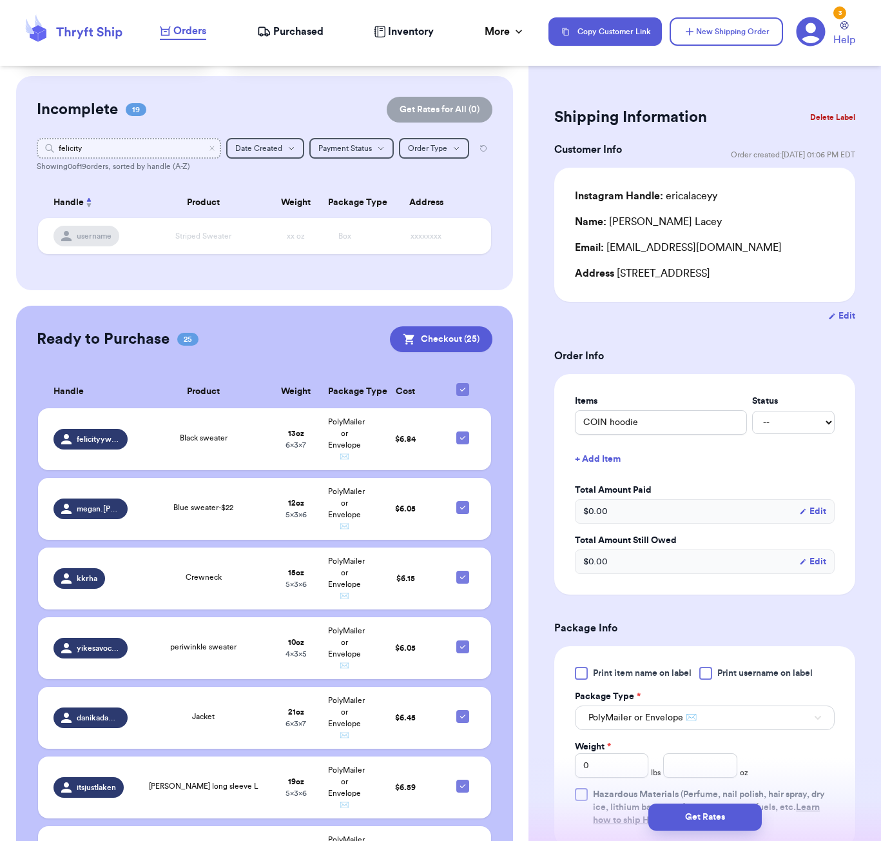
click at [119, 145] on input "felicity" at bounding box center [129, 148] width 184 height 21
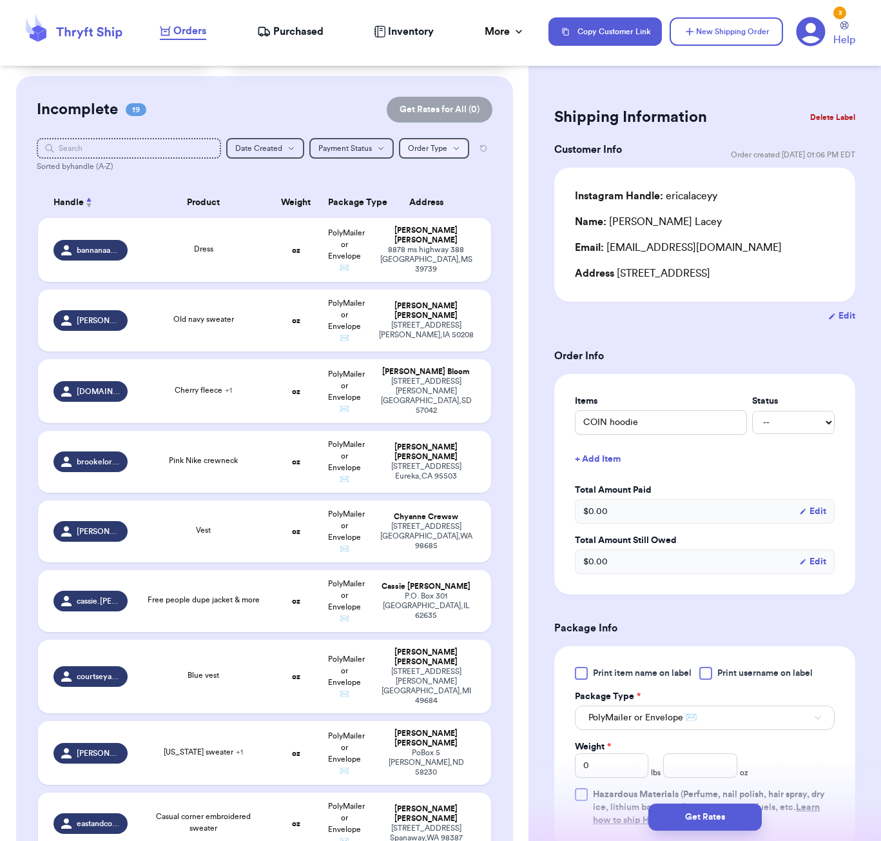
click at [456, 152] on icon "button" at bounding box center [457, 148] width 8 height 8
click at [447, 228] on button "Regular Orders" at bounding box center [434, 223] width 69 height 21
drag, startPoint x: 447, startPoint y: 150, endPoint x: 448, endPoint y: 160, distance: 9.7
click at [447, 150] on button "Regular Orders" at bounding box center [427, 148] width 83 height 21
click at [444, 172] on button "All Orders" at bounding box center [428, 172] width 82 height 21
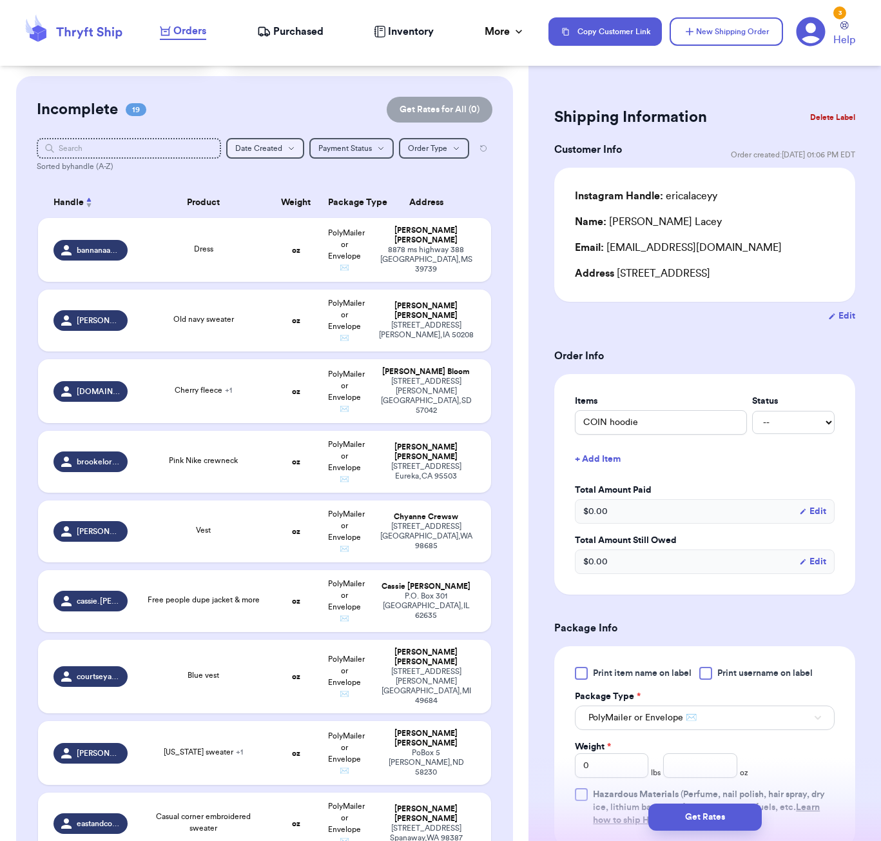
click at [265, 150] on span "Date Created" at bounding box center [258, 148] width 47 height 8
click at [269, 192] on button "Newest" at bounding box center [265, 192] width 77 height 21
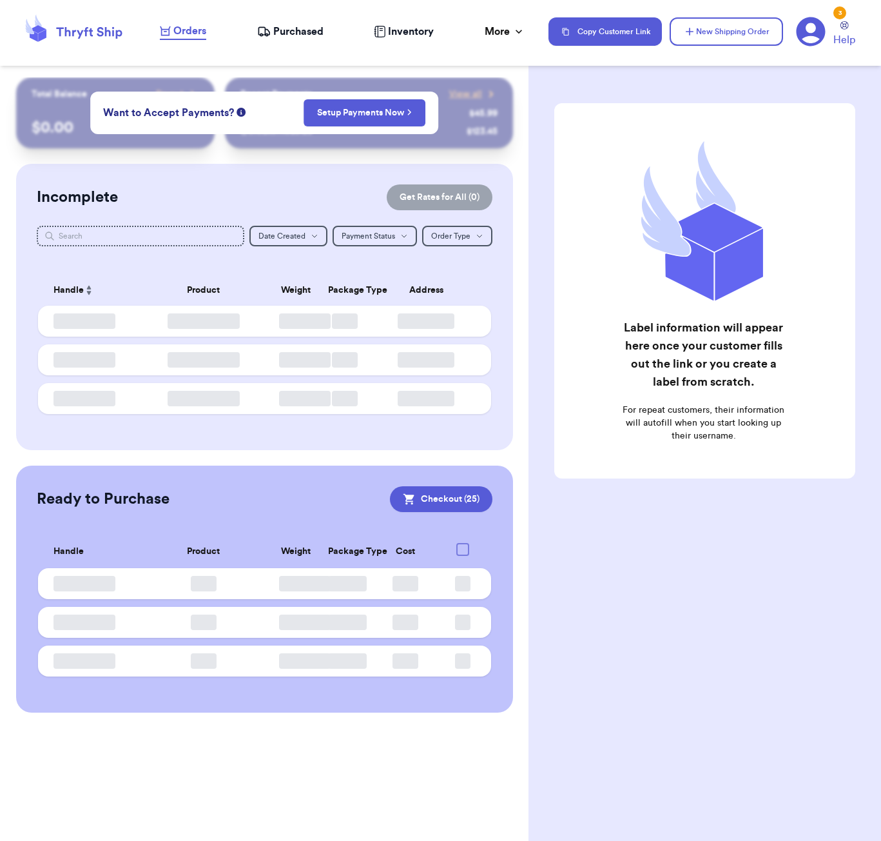
checkbox input "true"
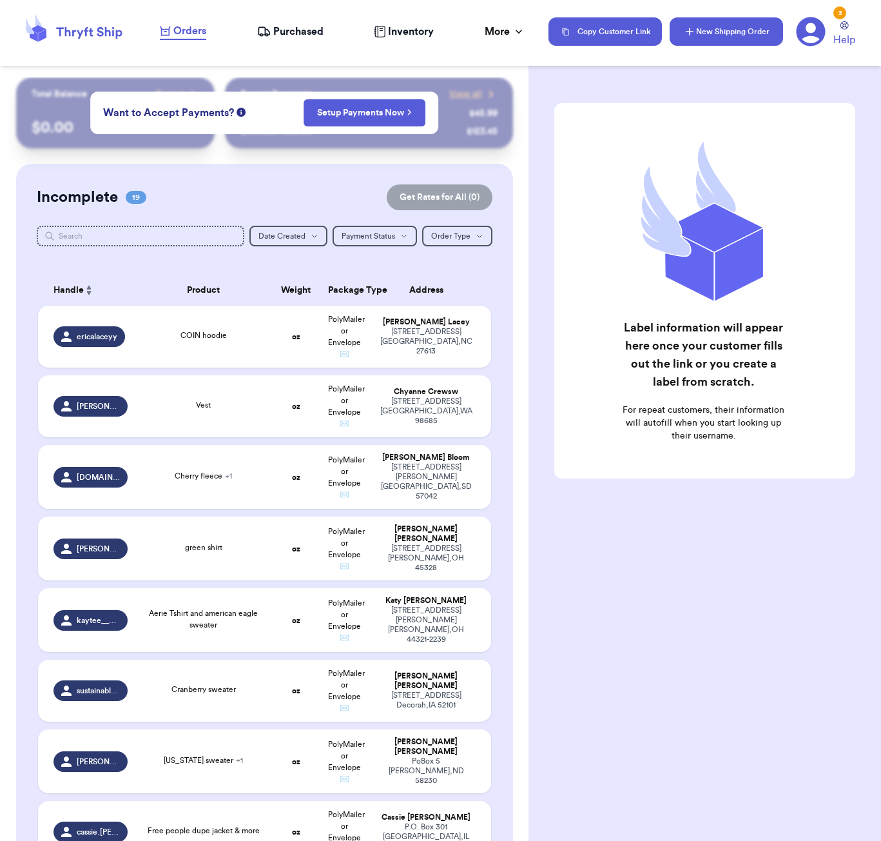
click at [719, 32] on button "New Shipping Order" at bounding box center [726, 31] width 113 height 28
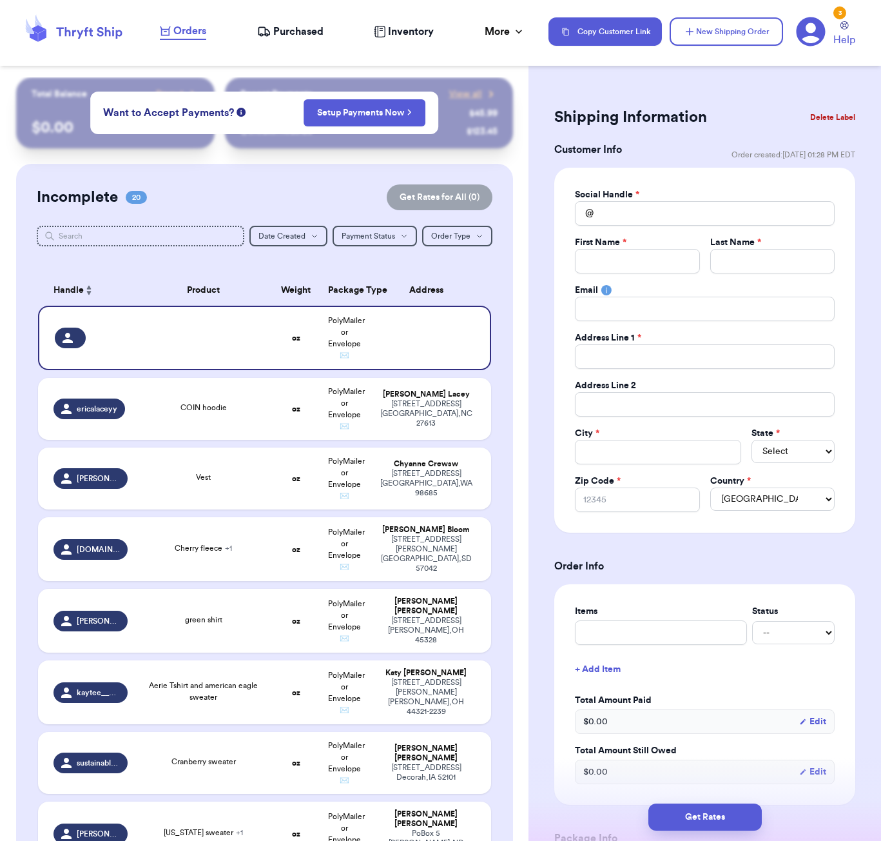
click at [821, 117] on button "Delete Label" at bounding box center [832, 117] width 55 height 28
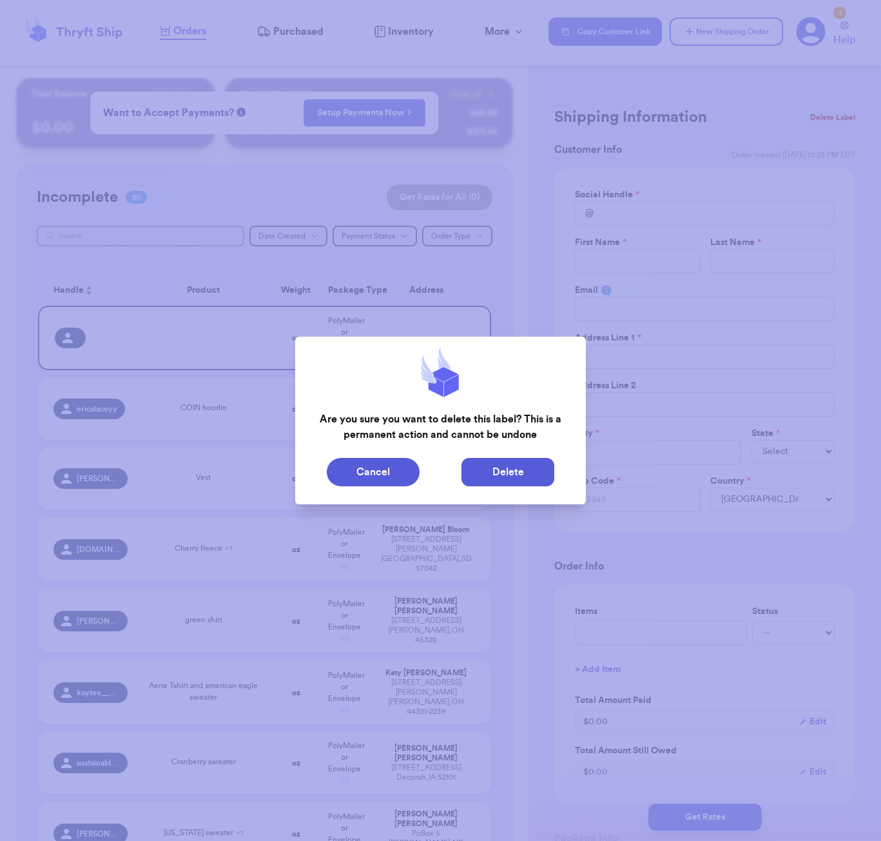
click at [510, 472] on button "Delete" at bounding box center [508, 472] width 93 height 28
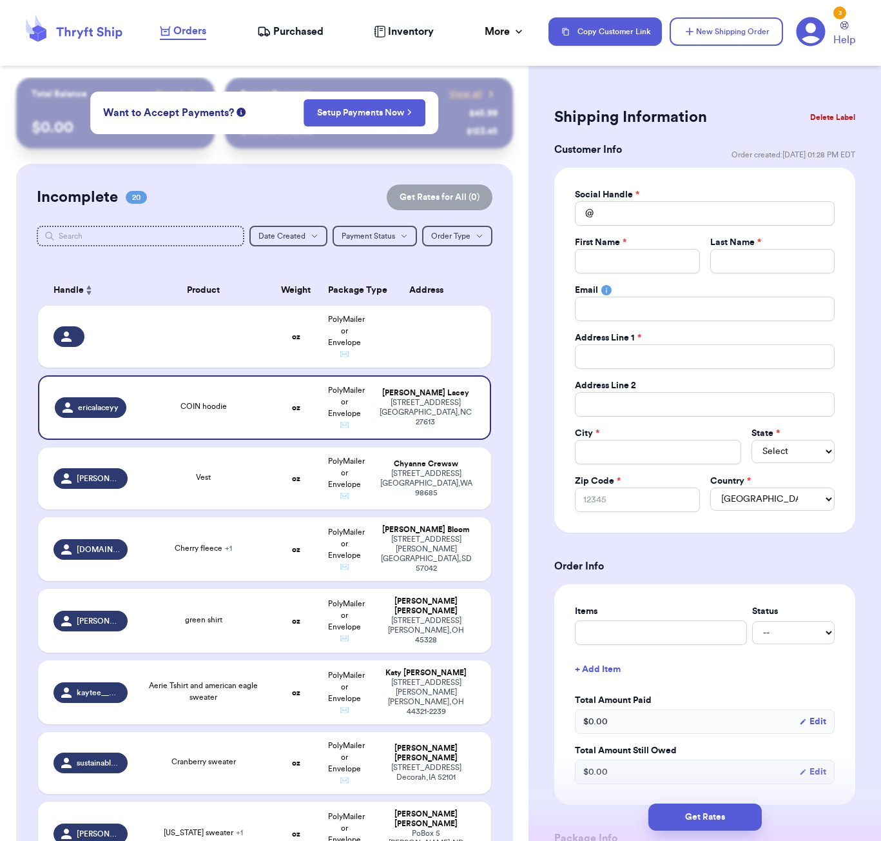
type input "COIN hoodie"
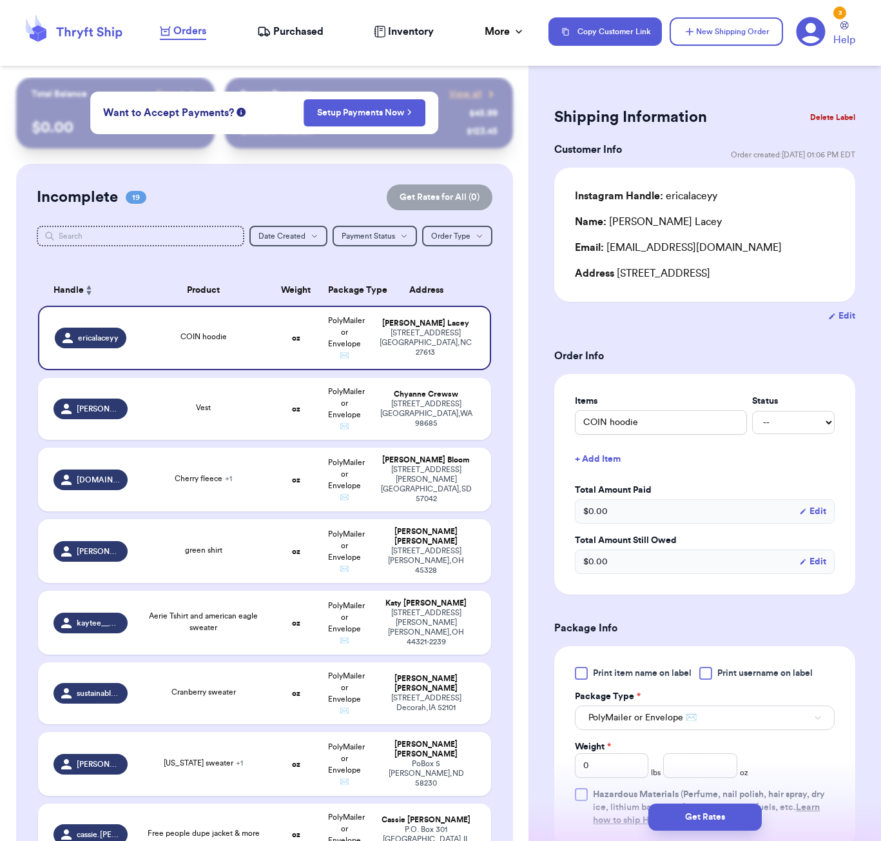
scroll to position [892, 0]
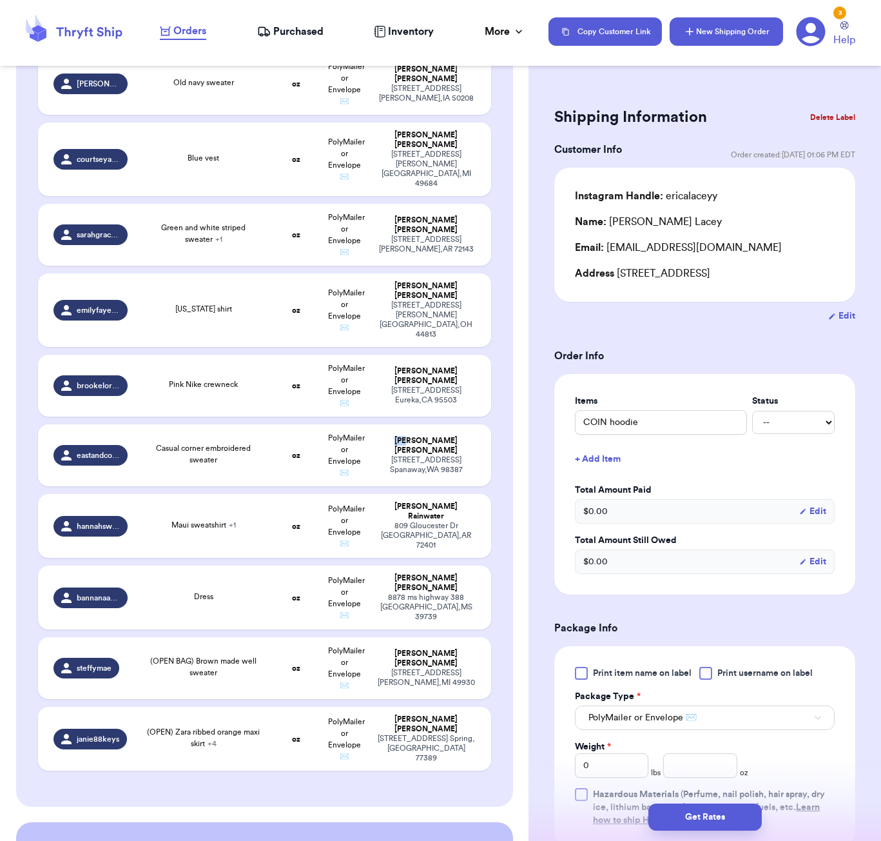
click at [711, 28] on button "New Shipping Order" at bounding box center [726, 31] width 113 height 28
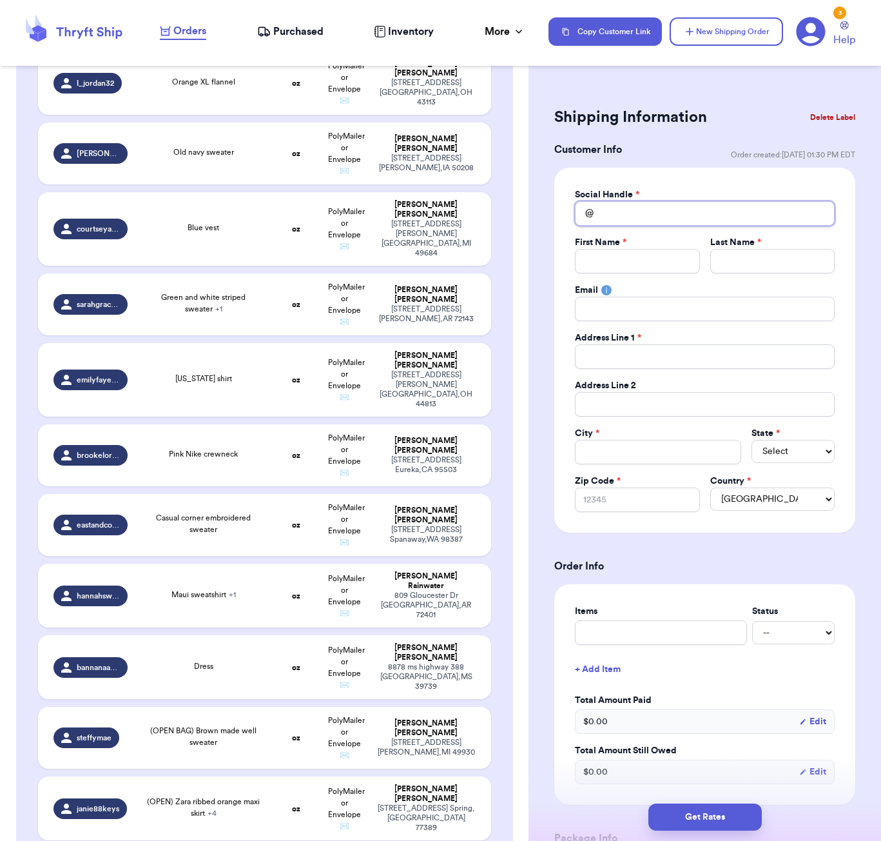
click at [656, 211] on input "Total Amount Paid" at bounding box center [705, 213] width 260 height 25
type input "j"
type input "je"
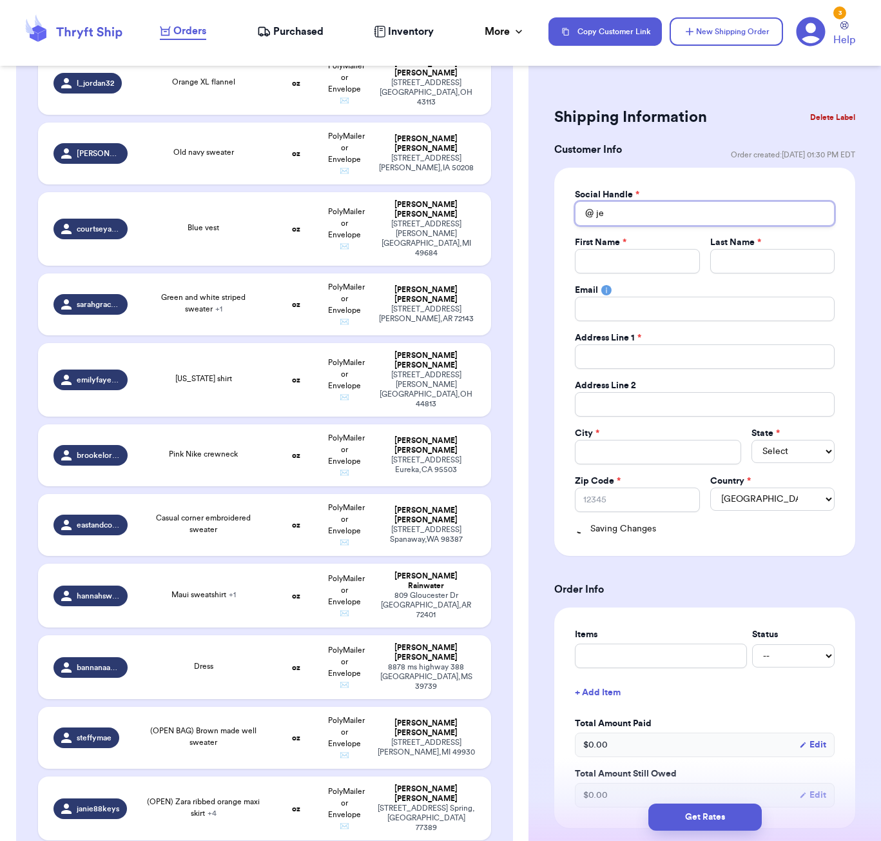
type input "jen"
type input "jenn"
type input "[PERSON_NAME]"
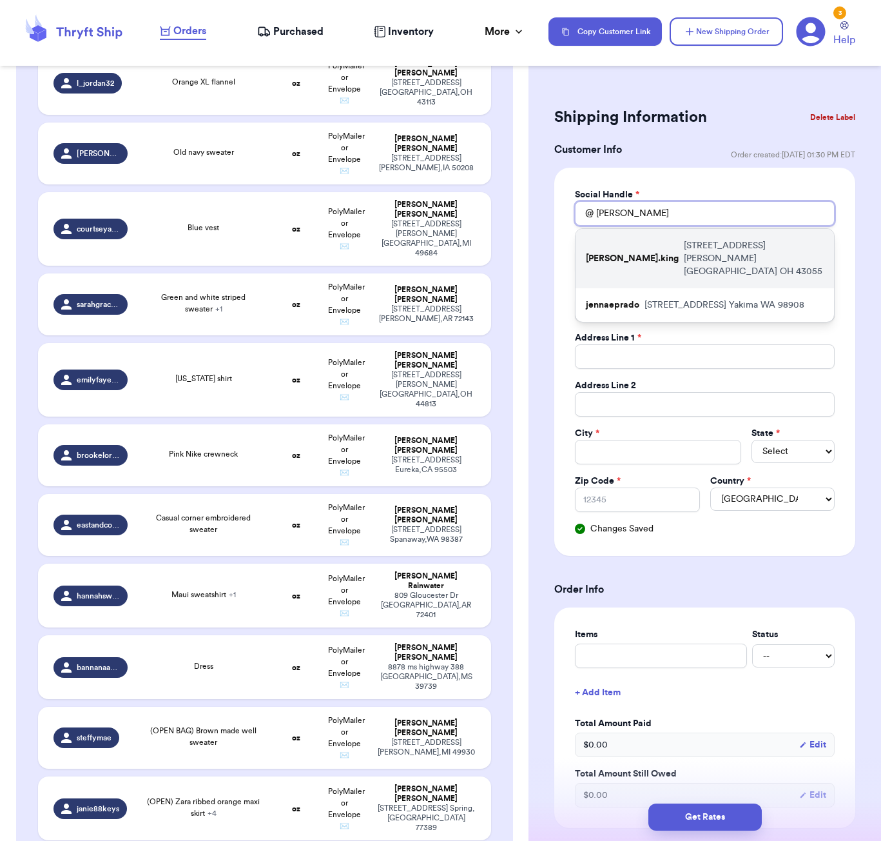
type input "[PERSON_NAME]"
drag, startPoint x: 638, startPoint y: 234, endPoint x: 654, endPoint y: 253, distance: 24.7
click at [654, 253] on div "[PERSON_NAME].king [STREET_ADDRESS][PERSON_NAME]" at bounding box center [705, 258] width 259 height 59
type input "[PERSON_NAME].king"
type input "[PERSON_NAME]"
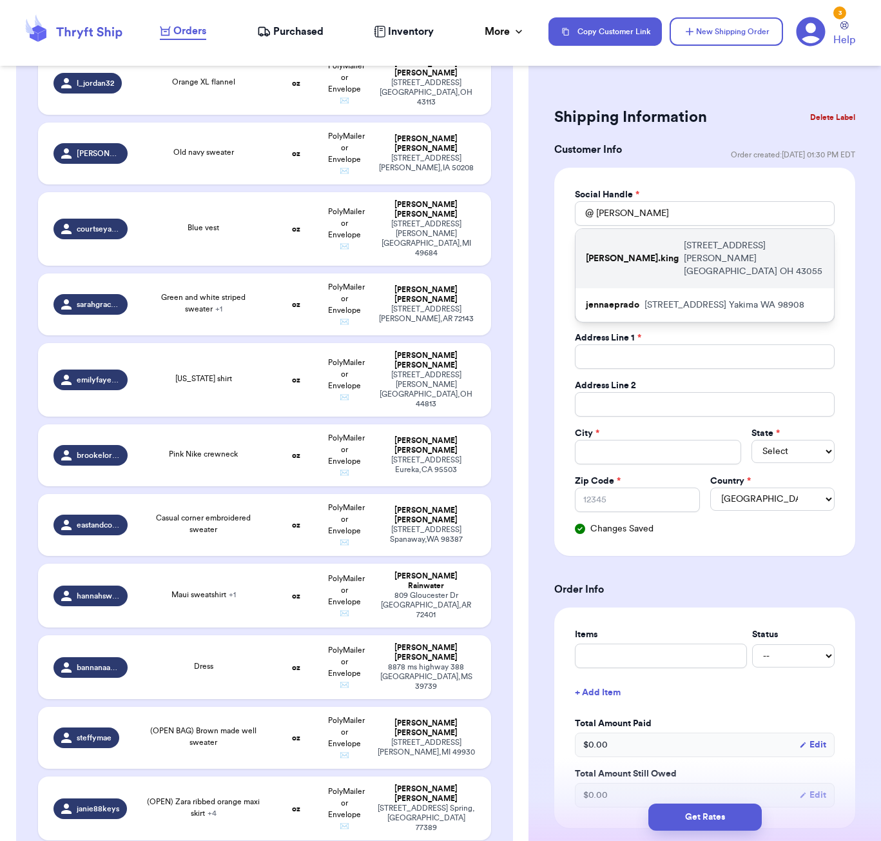
type input "King"
type input "[EMAIL_ADDRESS][DOMAIN_NAME]"
type input "[STREET_ADDRESS][PERSON_NAME]"
type input "[GEOGRAPHIC_DATA]"
select select "OH"
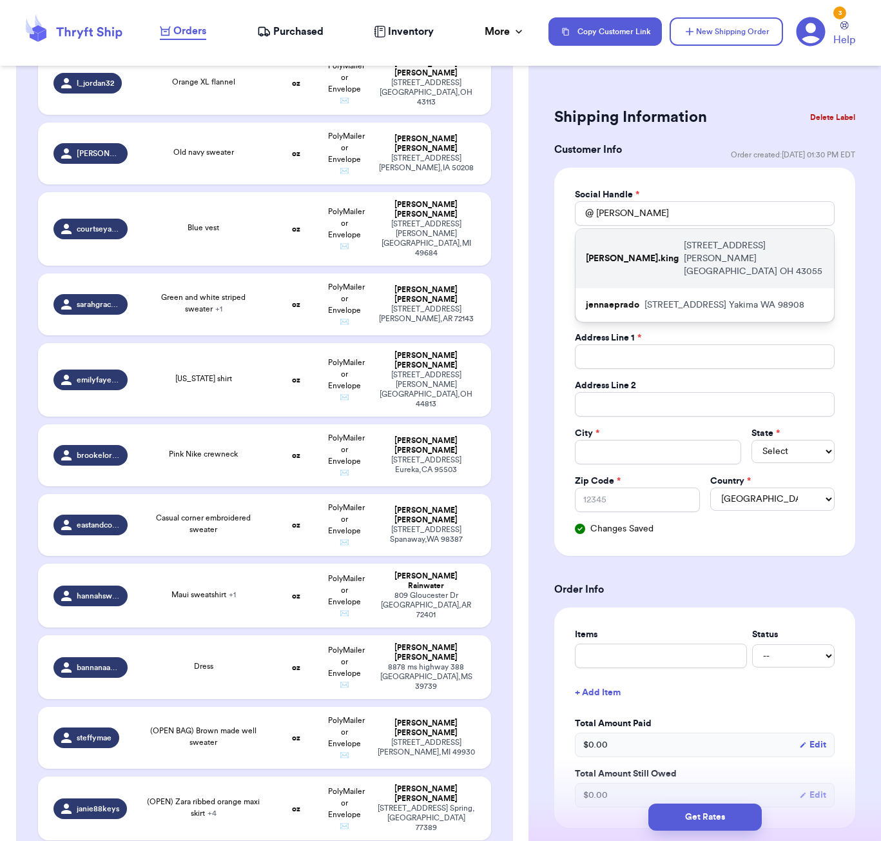
type input "43055"
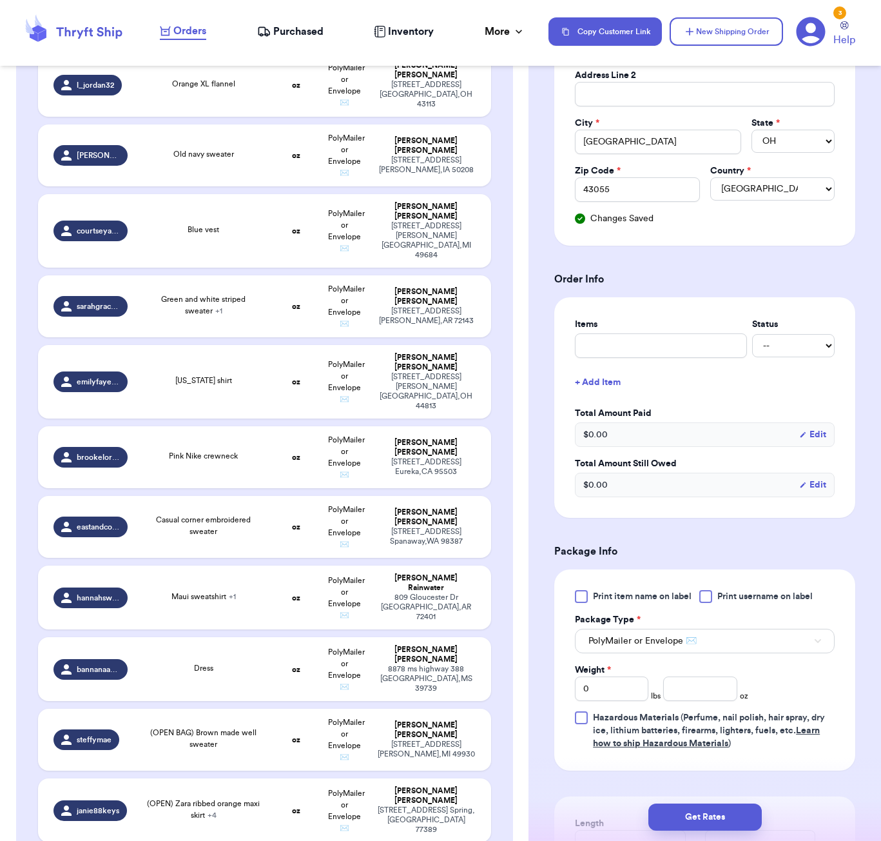
scroll to position [317, 0]
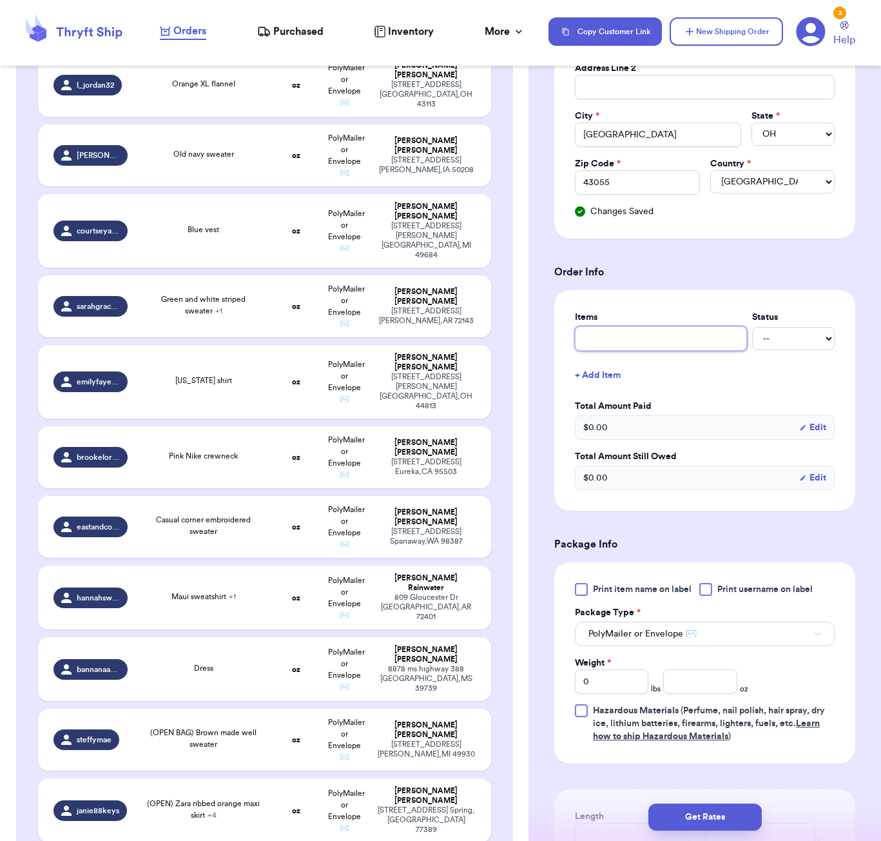
type input "p"
type input "pi"
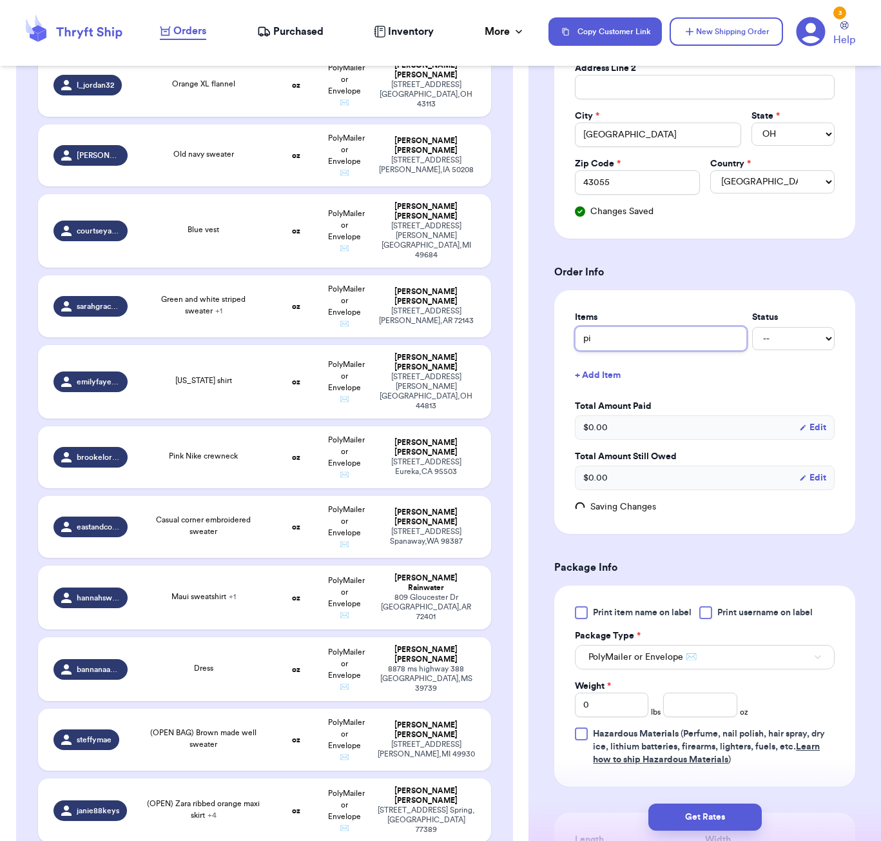
type input "pin"
type input "pink"
type input "pink B"
type input "pink BP"
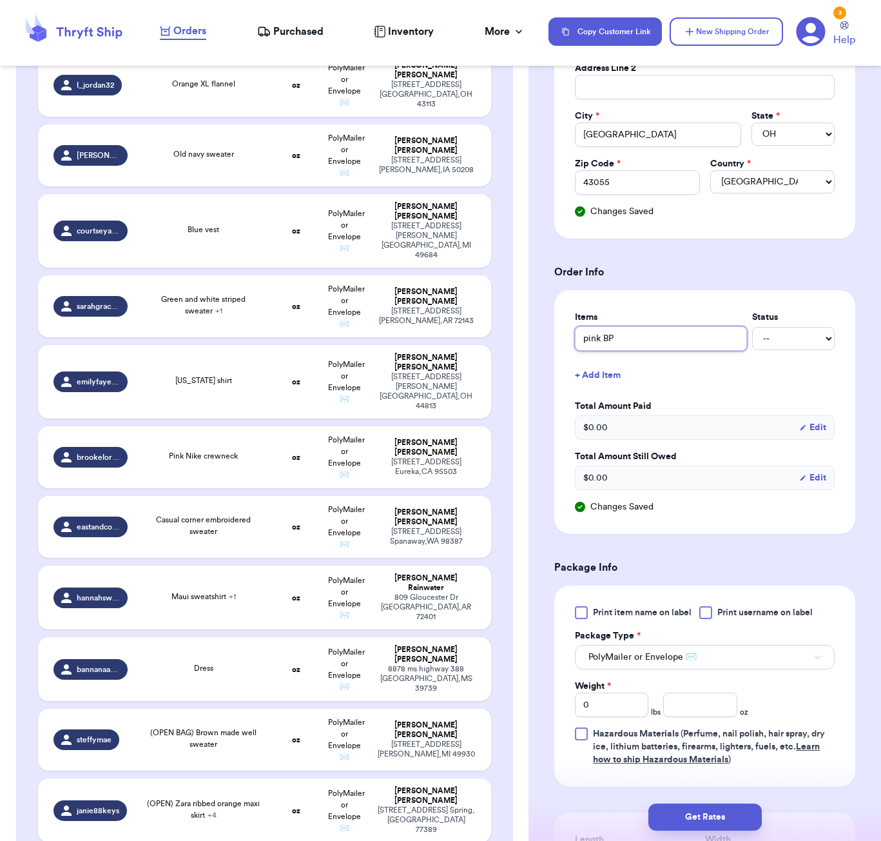
type input "pink BP"
type input "pink BP s"
type input "pink BP sw"
type input "pink BP swe"
type input "pink BP swea"
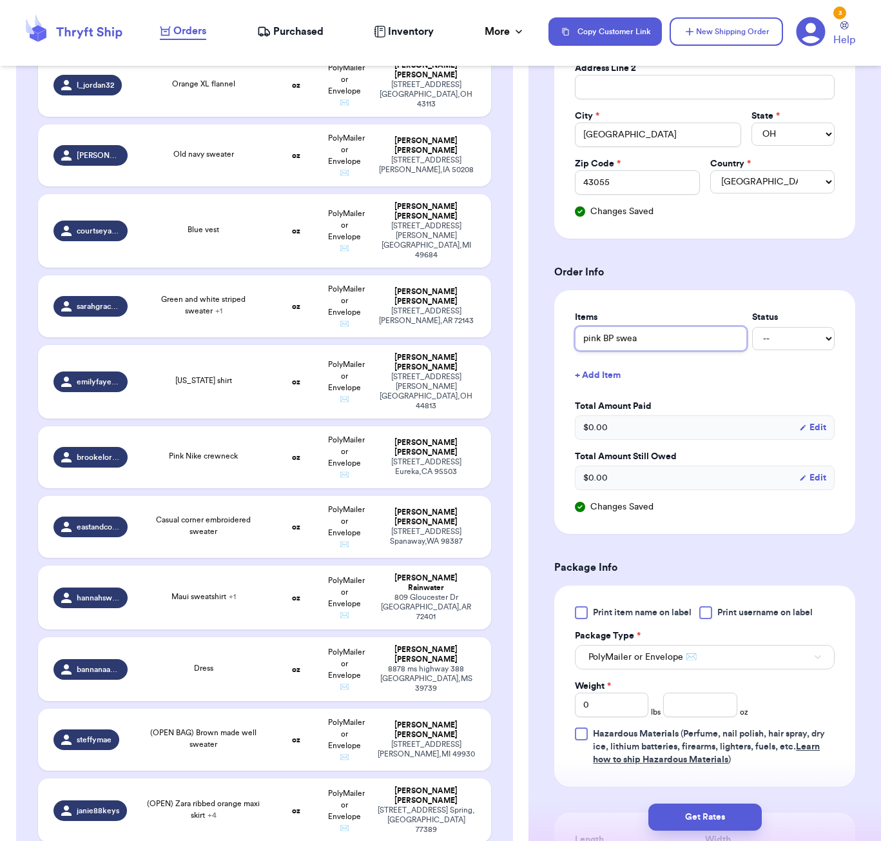
type input "pink BP sweat"
type input "pink BP sweate"
type input "pink BP sweater"
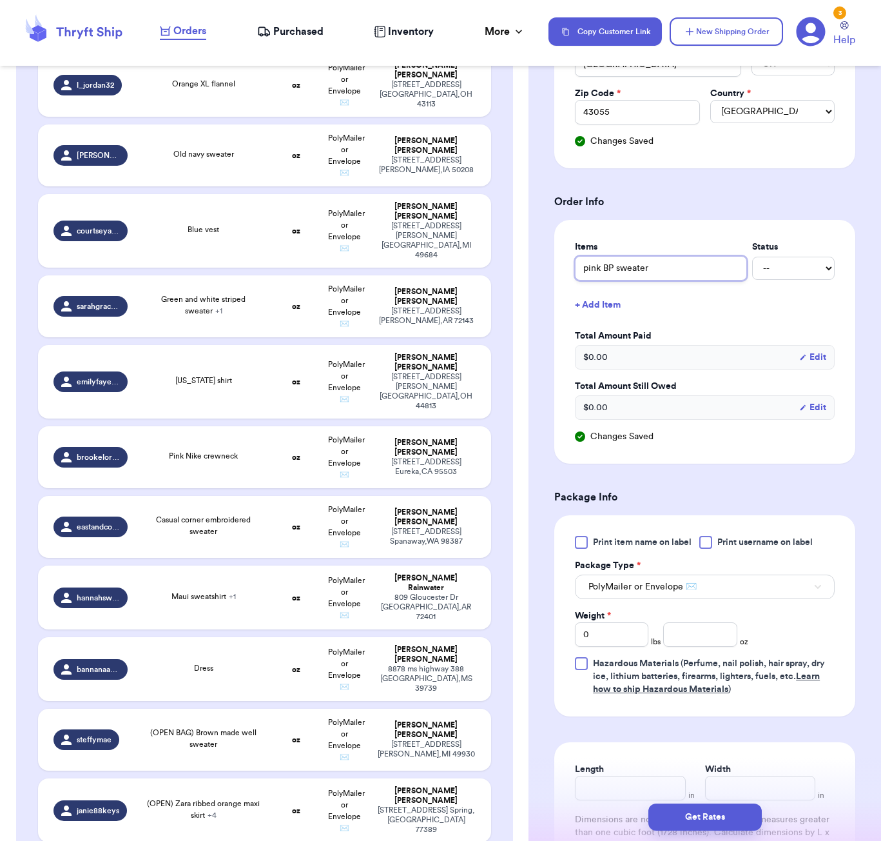
type input "pink BP sweater"
click at [700, 634] on input "number" at bounding box center [701, 634] width 74 height 25
type input "11"
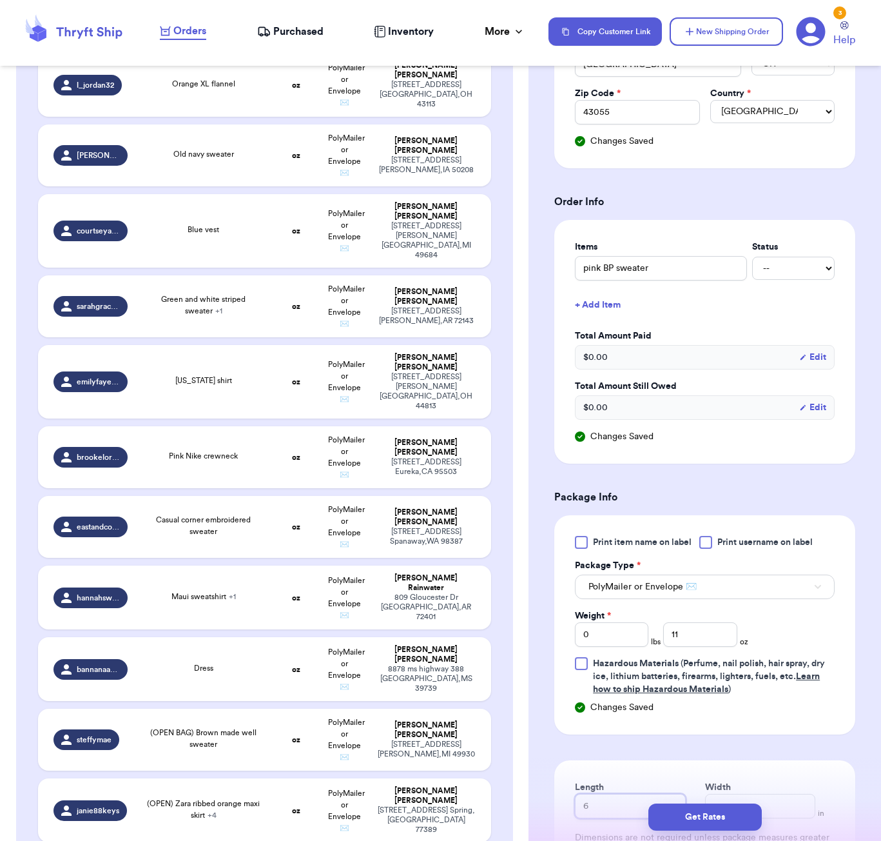
type input "6"
type input "5"
click at [718, 813] on button "Get Rates" at bounding box center [705, 816] width 113 height 27
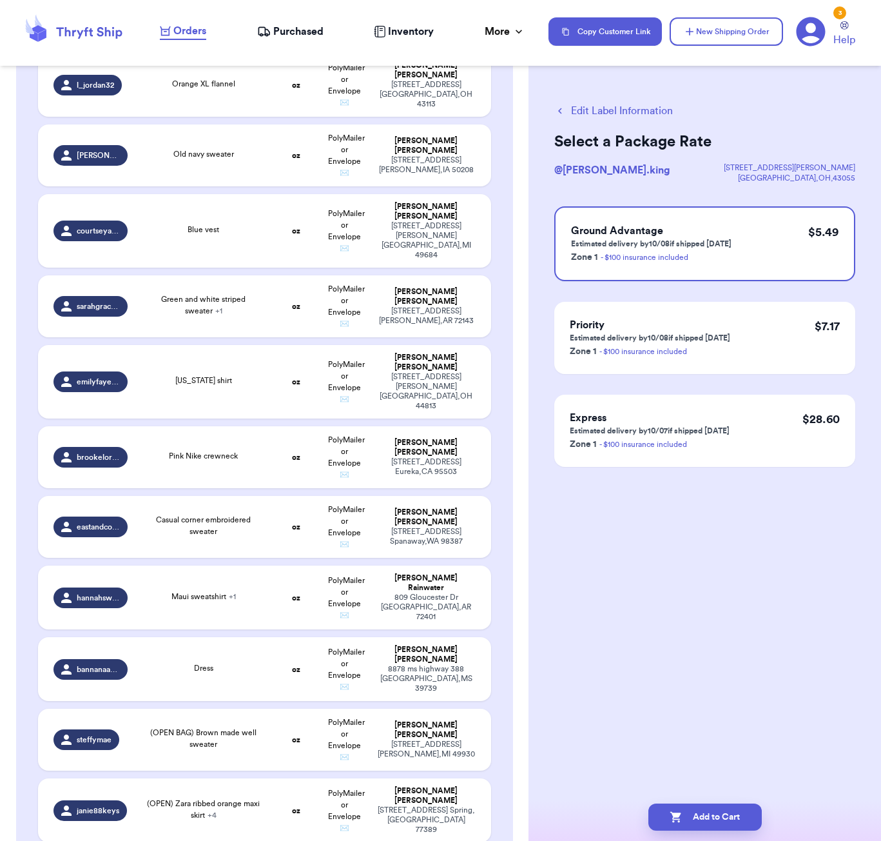
scroll to position [0, 0]
click at [729, 808] on button "Add to Cart" at bounding box center [705, 816] width 113 height 27
checkbox input "true"
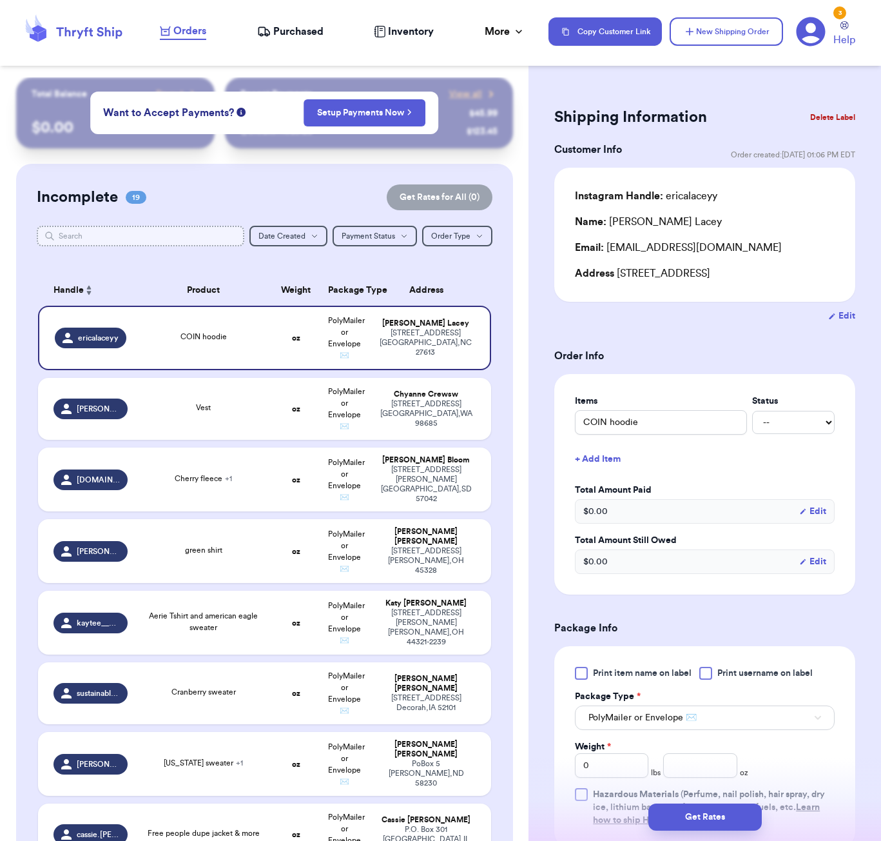
click at [133, 230] on input "text" at bounding box center [141, 236] width 208 height 21
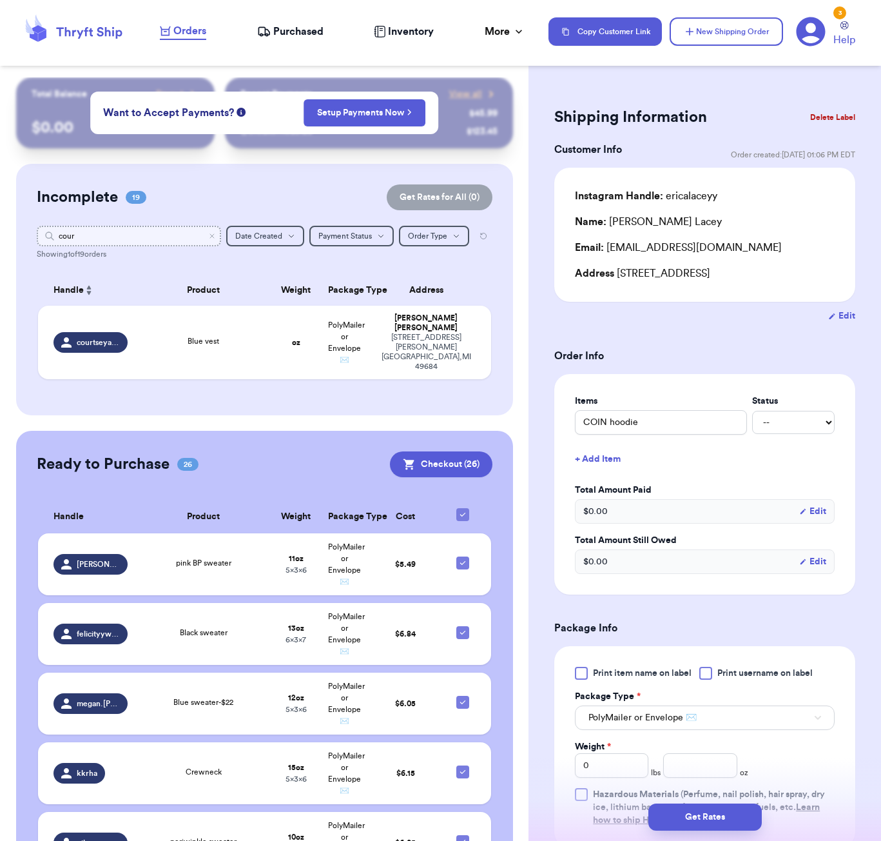
type input "court"
click at [153, 349] on div "Blue vest" at bounding box center [203, 342] width 121 height 14
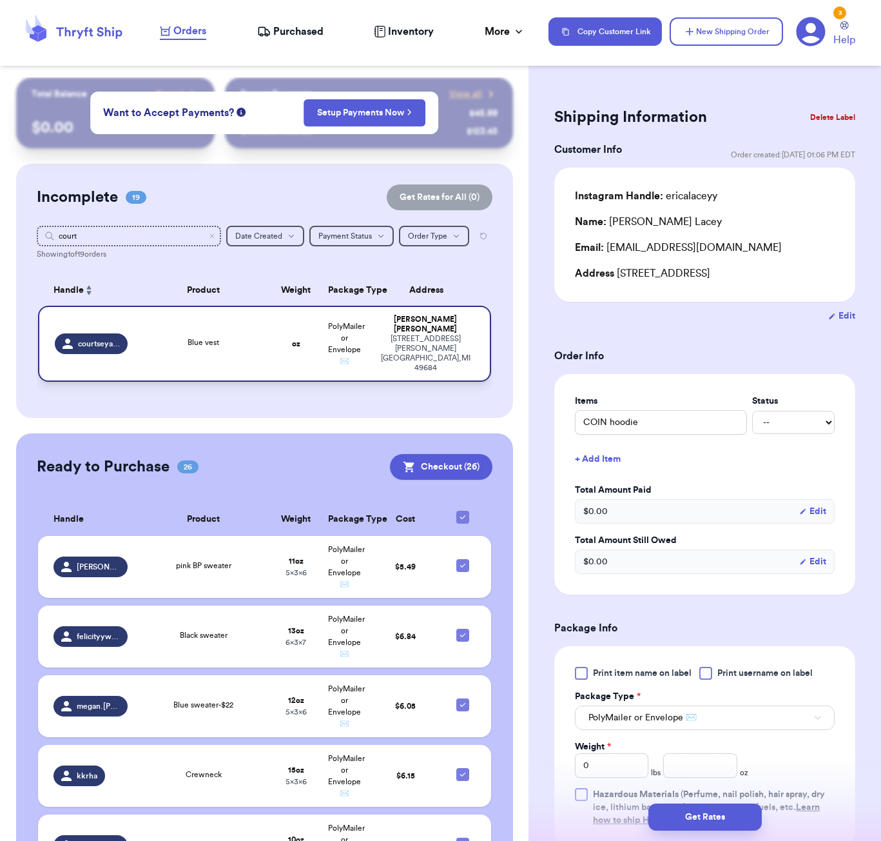
type input "Blue vest"
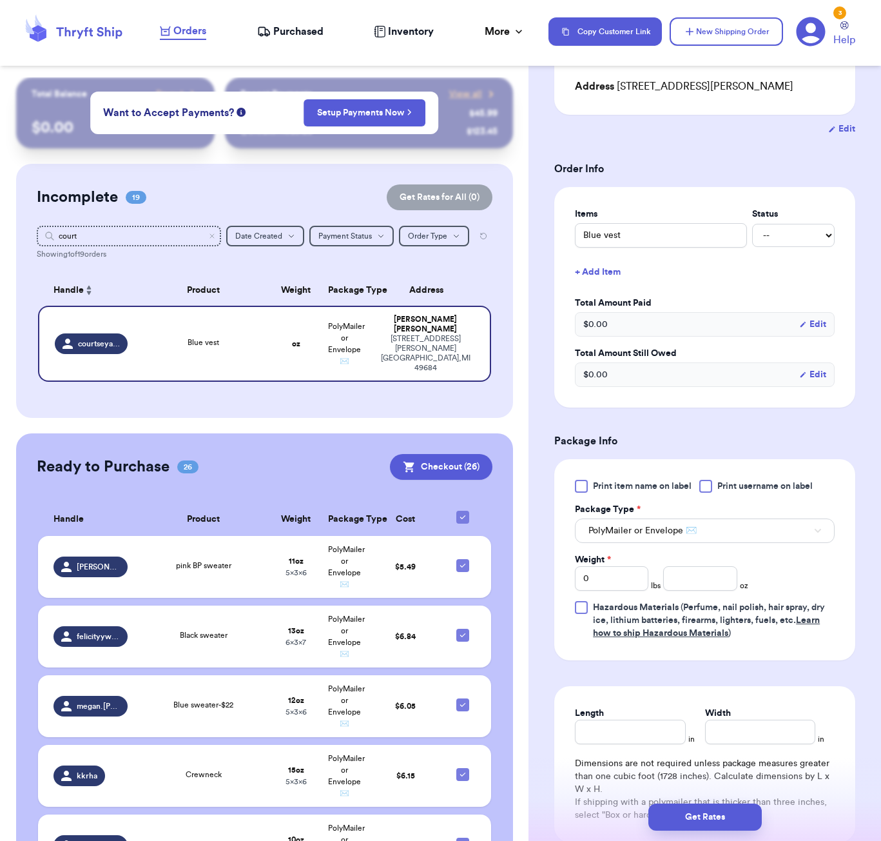
scroll to position [236, 0]
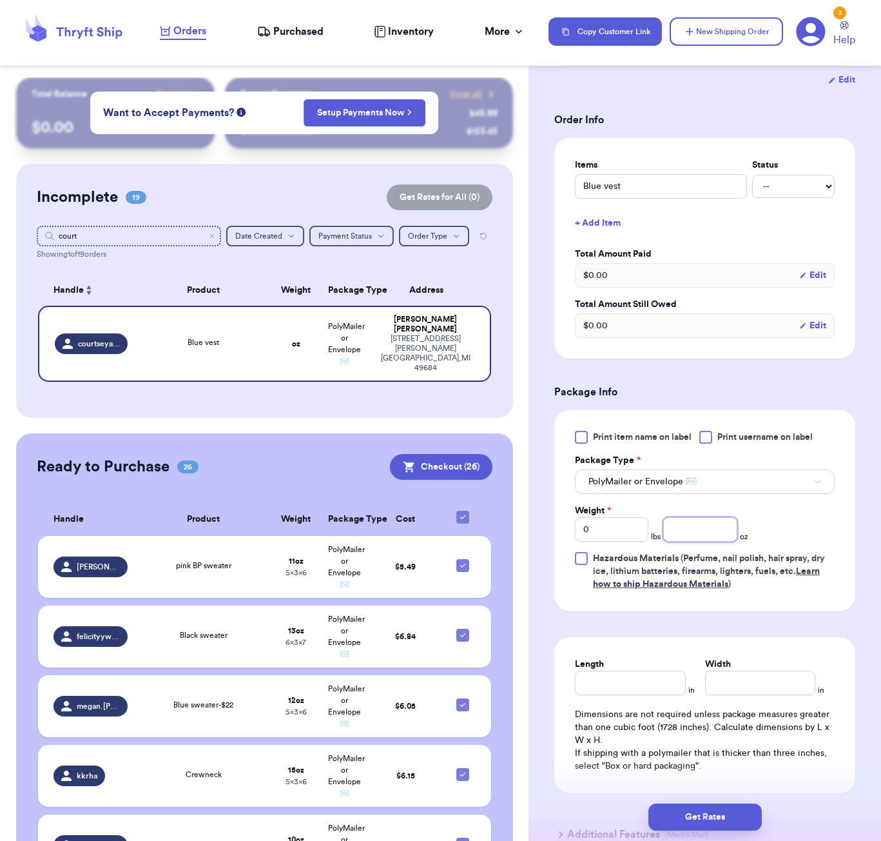
click at [691, 535] on input "number" at bounding box center [701, 529] width 74 height 25
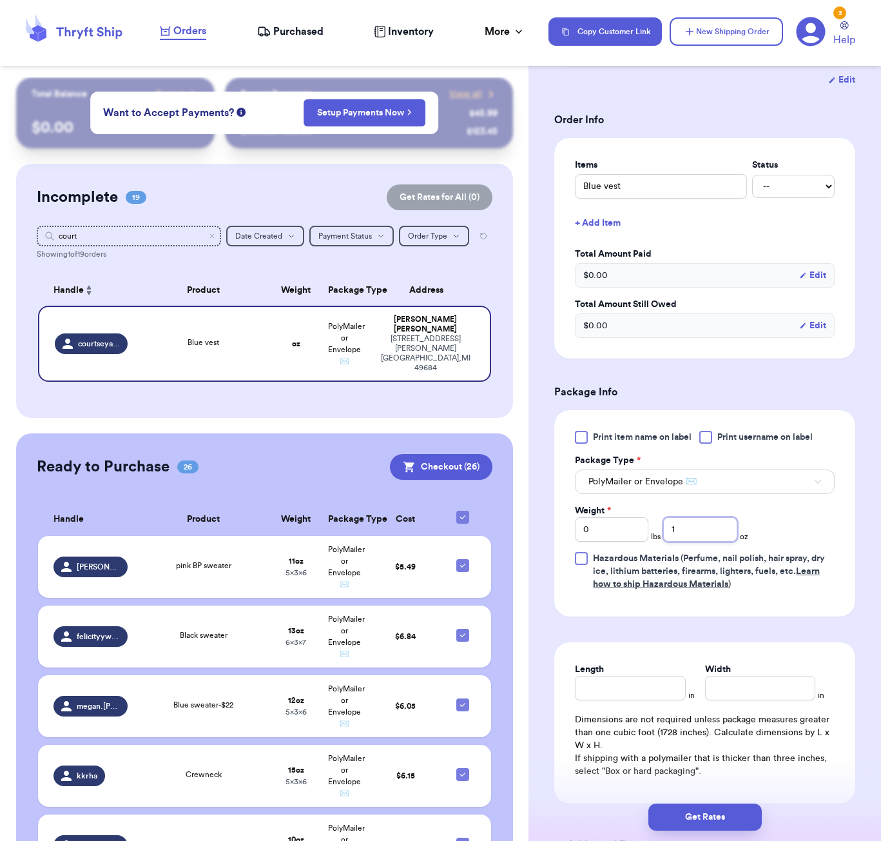
type input "15"
type input "15.9"
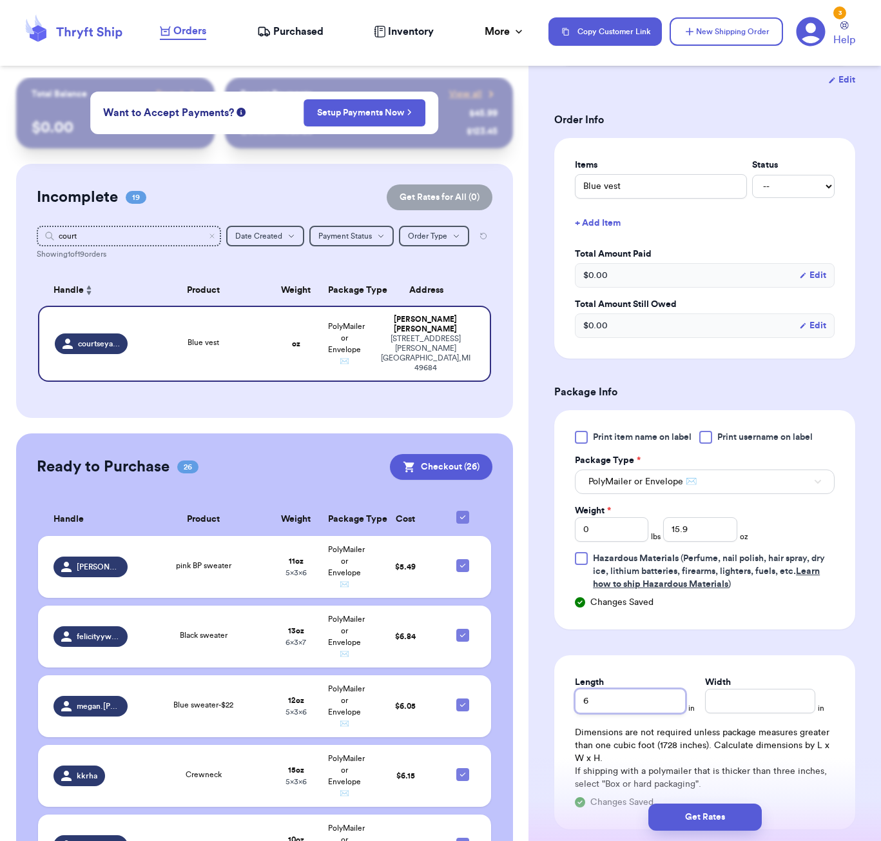
type input "6"
type input "5"
click at [707, 824] on button "Get Rates" at bounding box center [705, 816] width 113 height 27
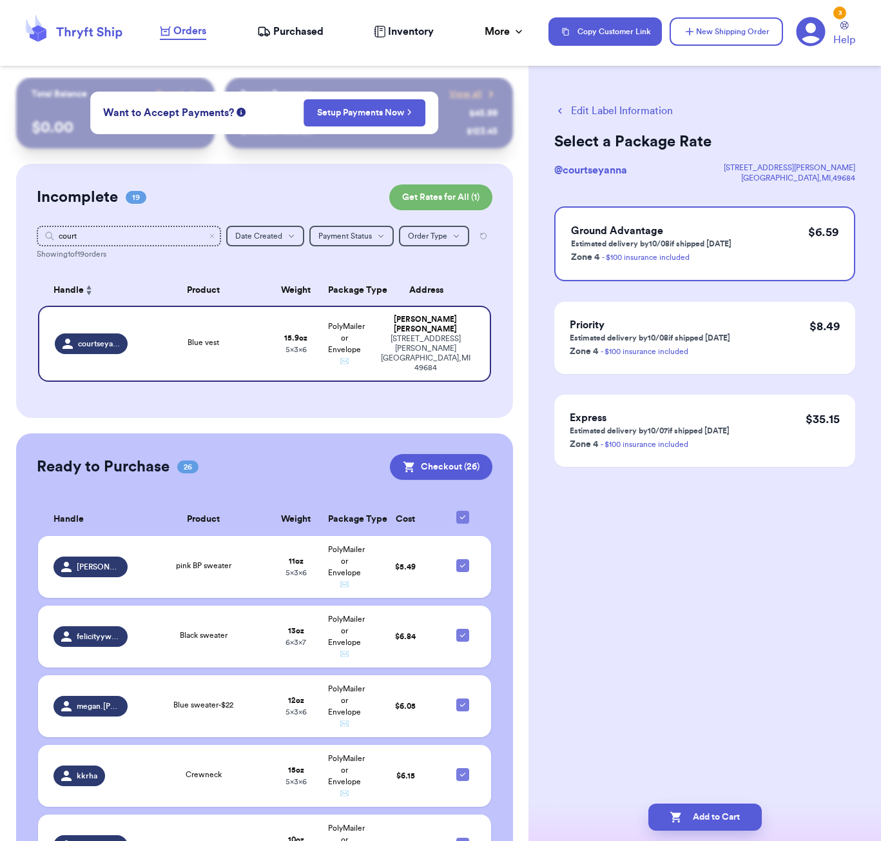
scroll to position [0, 0]
click at [729, 814] on button "Add to Cart" at bounding box center [705, 816] width 113 height 27
checkbox input "true"
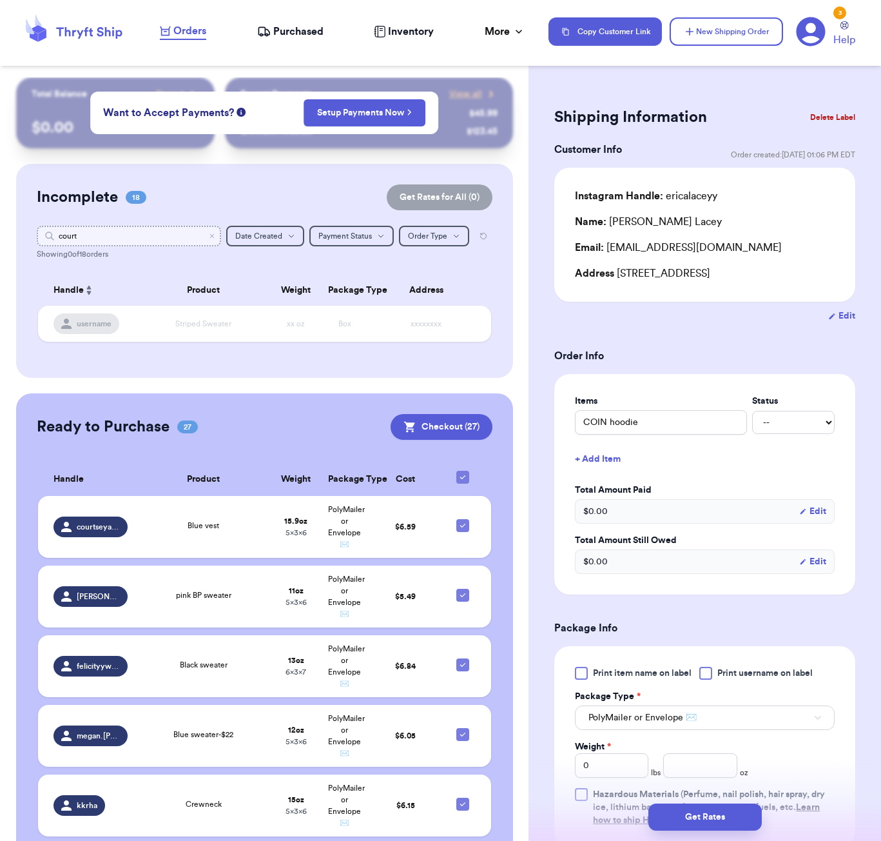
click at [119, 238] on input "court" at bounding box center [129, 236] width 184 height 21
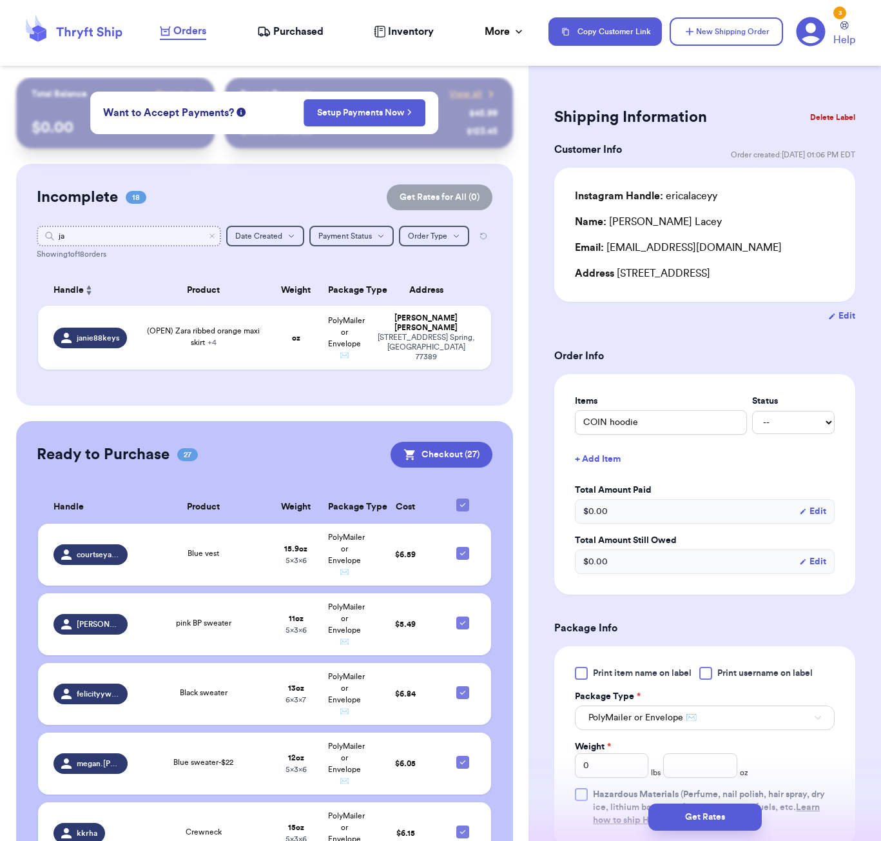
type input "j"
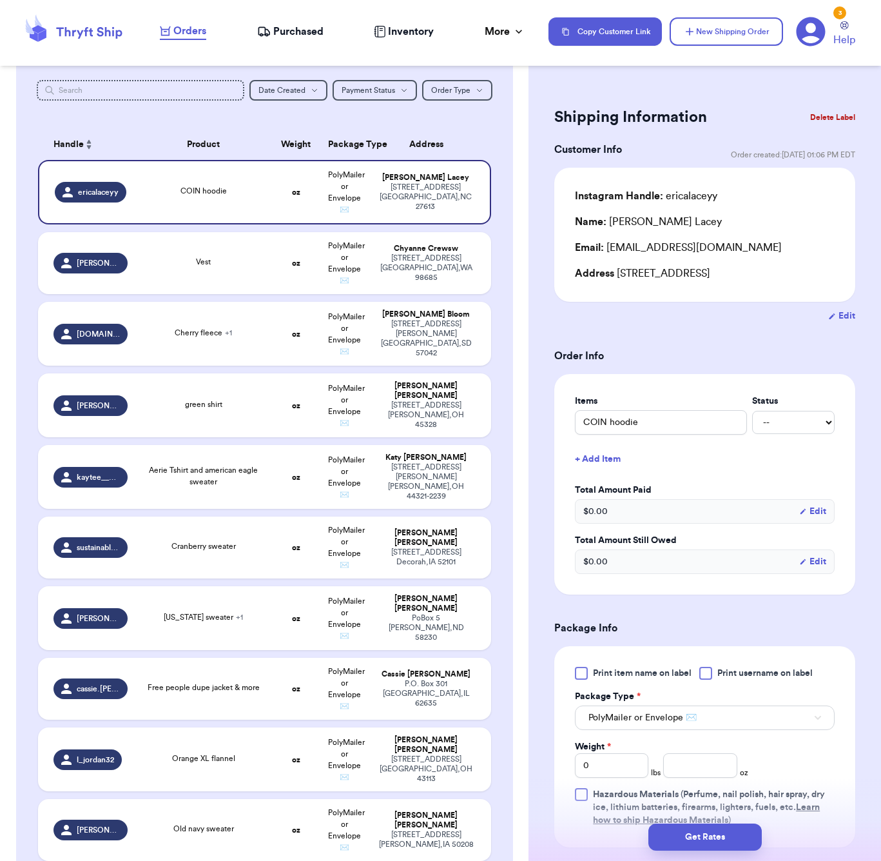
click at [729, 95] on div "Shipping Information Delete Label Customer Info Order created: [DATE] 01:06 PM …" at bounding box center [705, 631] width 353 height 1109
click at [735, 45] on button "New Shipping Order" at bounding box center [726, 31] width 113 height 28
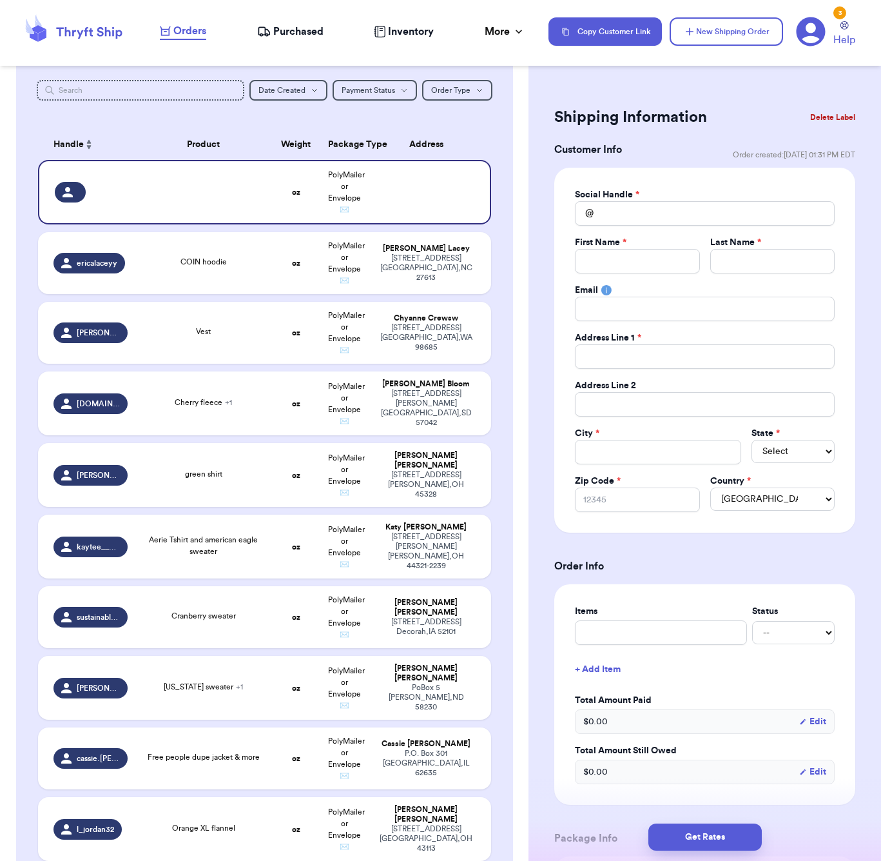
drag, startPoint x: 642, startPoint y: 227, endPoint x: 642, endPoint y: 217, distance: 10.3
click at [642, 224] on div "Social Handle * @ First Name * Last Name * Email Address Line 1 * Address Line …" at bounding box center [705, 350] width 260 height 324
click at [642, 217] on input "Total Amount Paid" at bounding box center [705, 213] width 260 height 25
type input "j"
type input "ja"
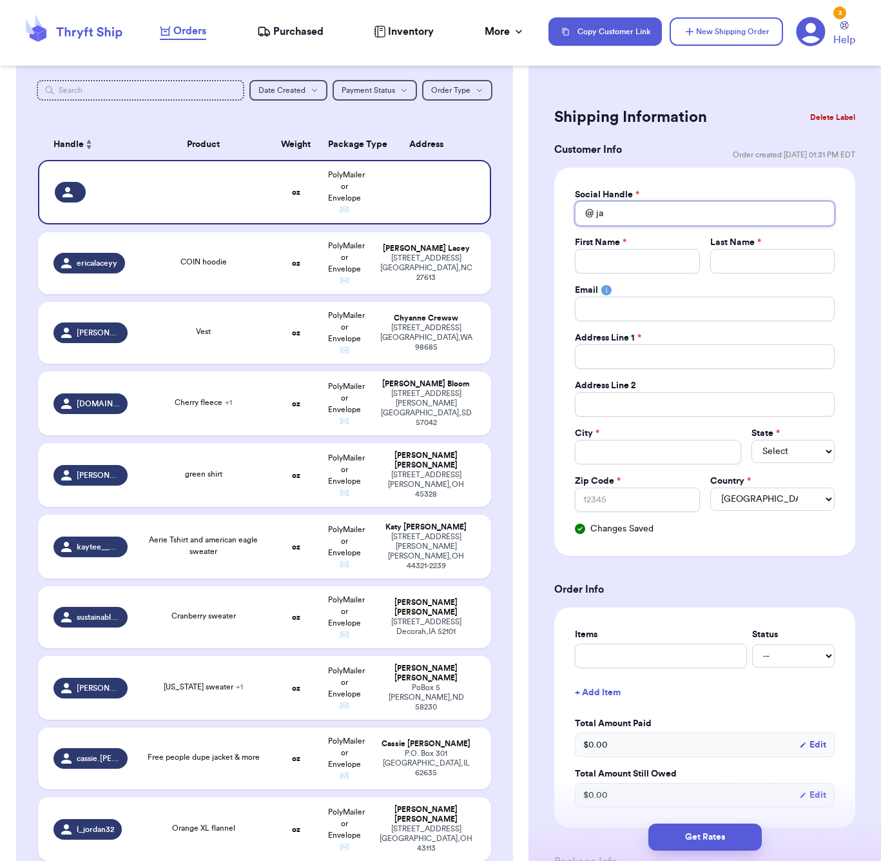
type input "jan"
type input "[PERSON_NAME]"
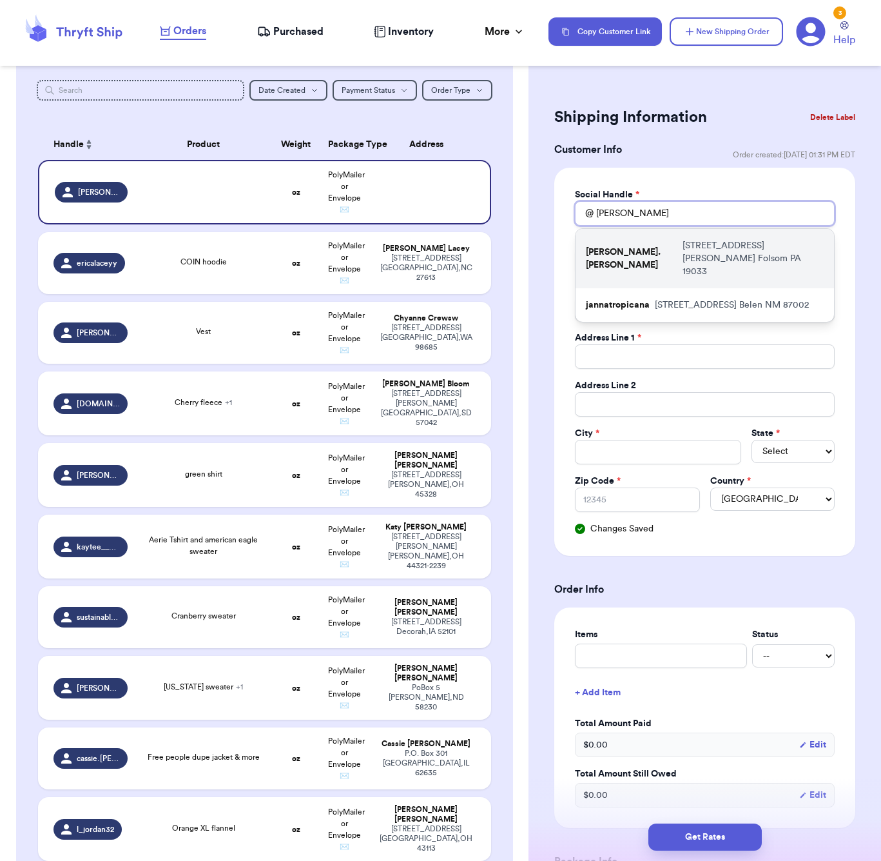
type input "[PERSON_NAME]"
click at [683, 246] on p "[STREET_ADDRESS][PERSON_NAME][PERSON_NAME]" at bounding box center [753, 258] width 141 height 39
type input "[PERSON_NAME].[PERSON_NAME]"
type input "[PERSON_NAME]"
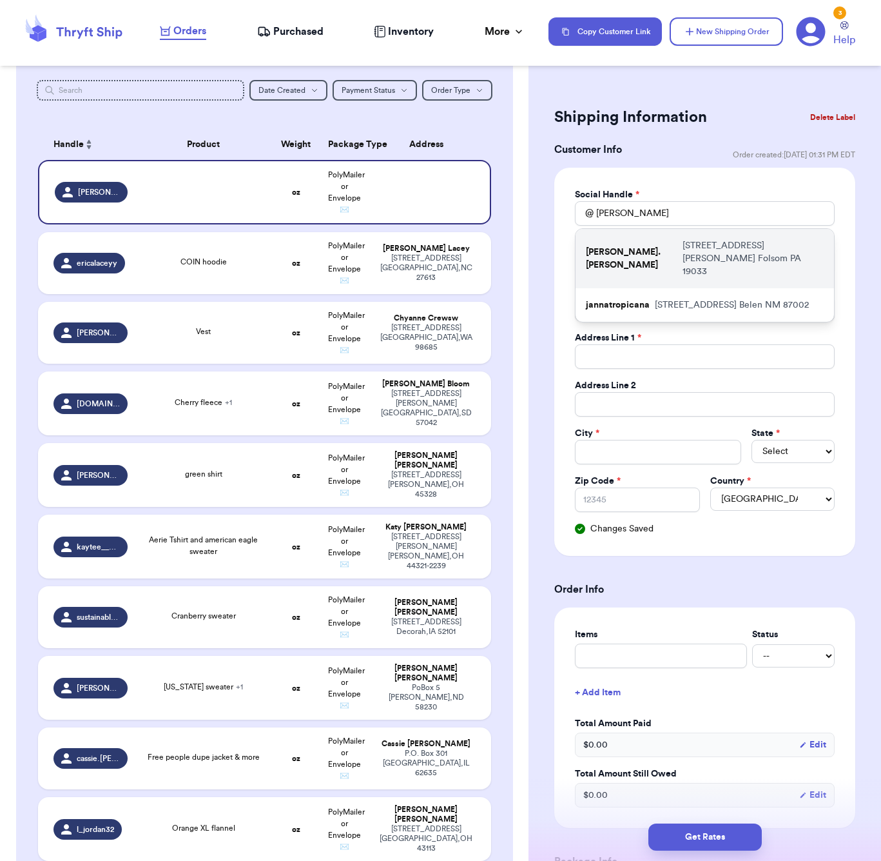
type input "[PERSON_NAME][EMAIL_ADDRESS][PERSON_NAME][DOMAIN_NAME]"
type input "[STREET_ADDRESS][PERSON_NAME]"
type input "Folsom"
select select "PA"
type input "19033"
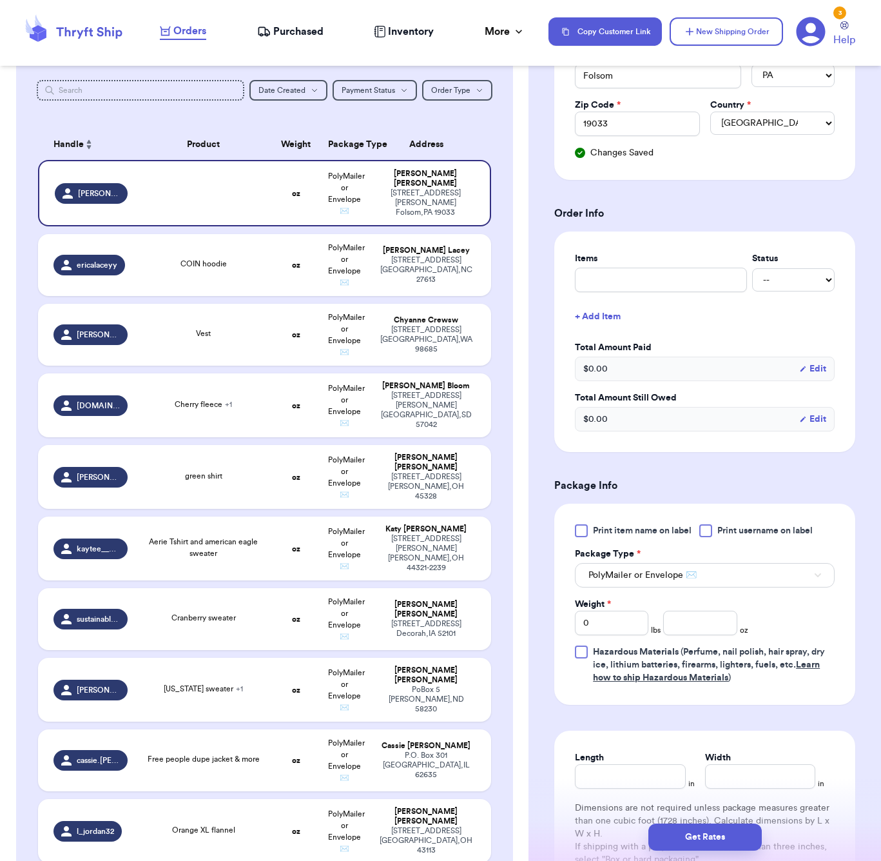
scroll to position [392, 0]
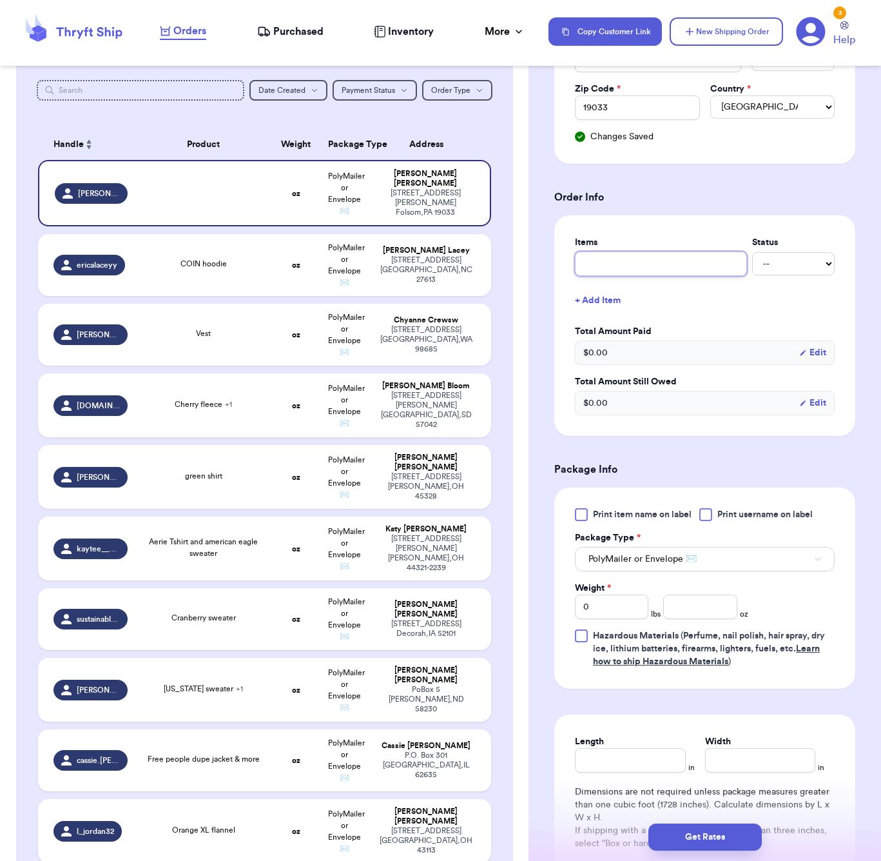
type input "F"
type input "FP"
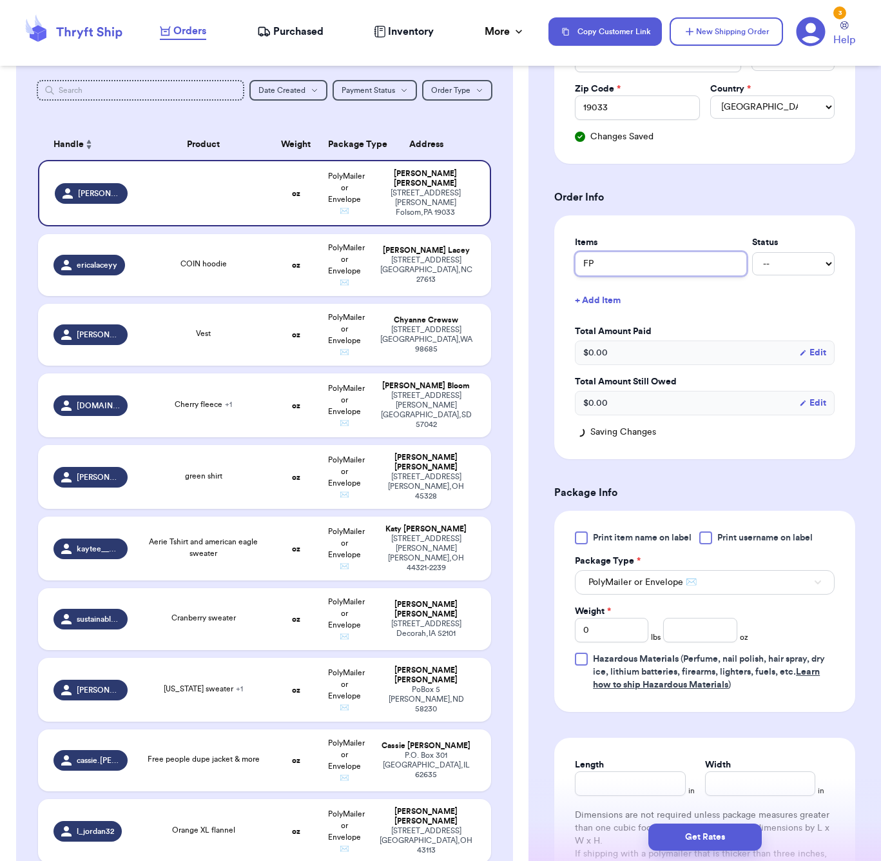
type input "FP"
type input "FP c"
type input "FP cr"
type input "FP cre"
type input "[PERSON_NAME]"
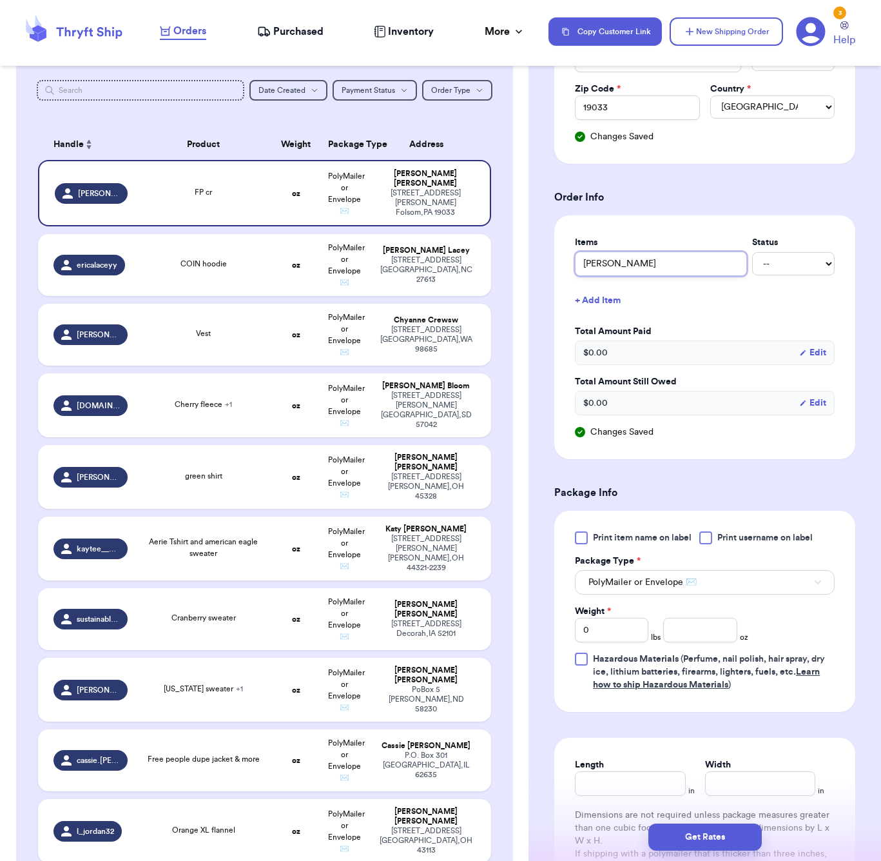
type input "FP cream"
type input "FP cream z"
type input "FP cream zi"
type input "FP cream zip"
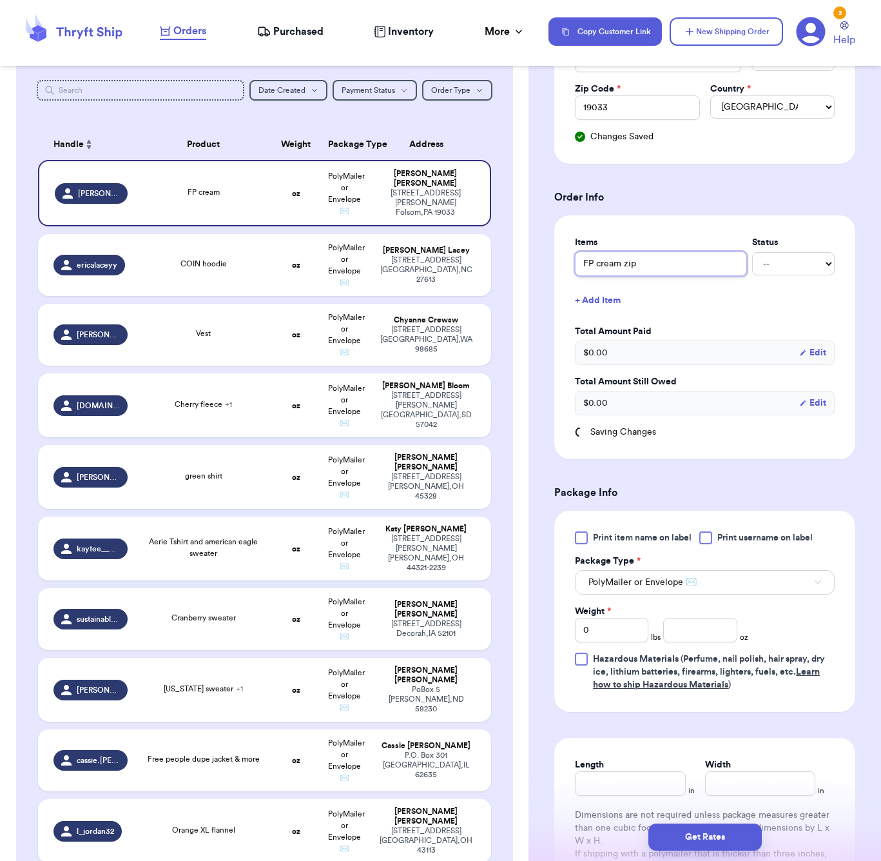
type input "FP cream zipu"
type input "FP cream zipup"
click at [600, 291] on button "+ Add Item" at bounding box center [705, 300] width 270 height 28
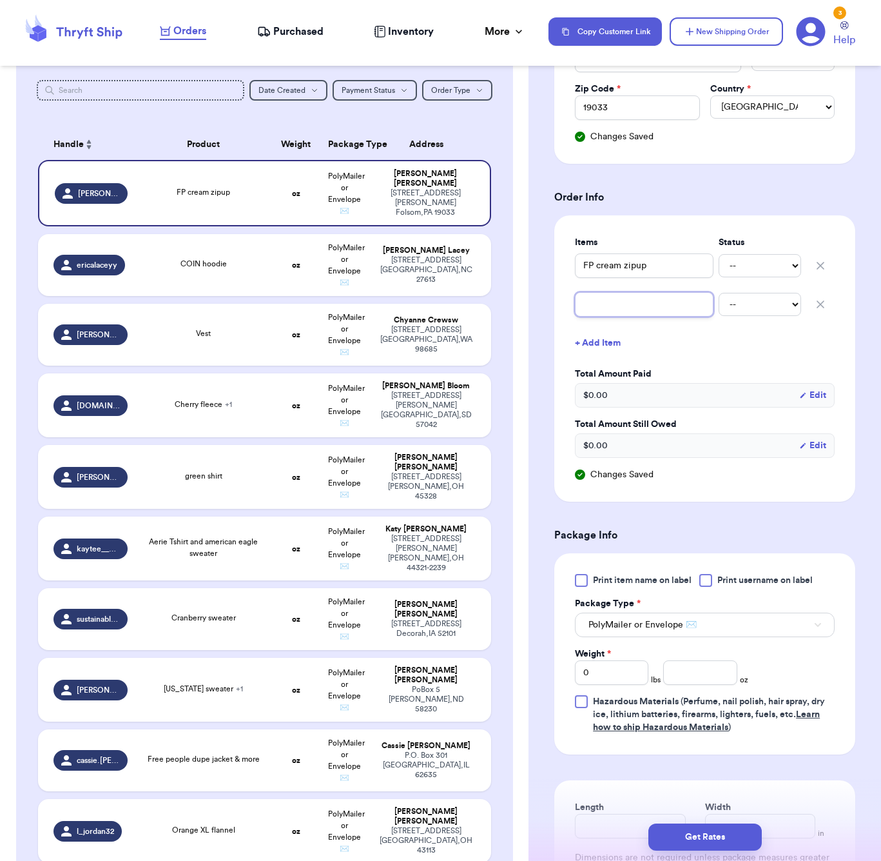
type input "a"
type input "ab"
type input "abe"
type input "aber"
type input "aberc"
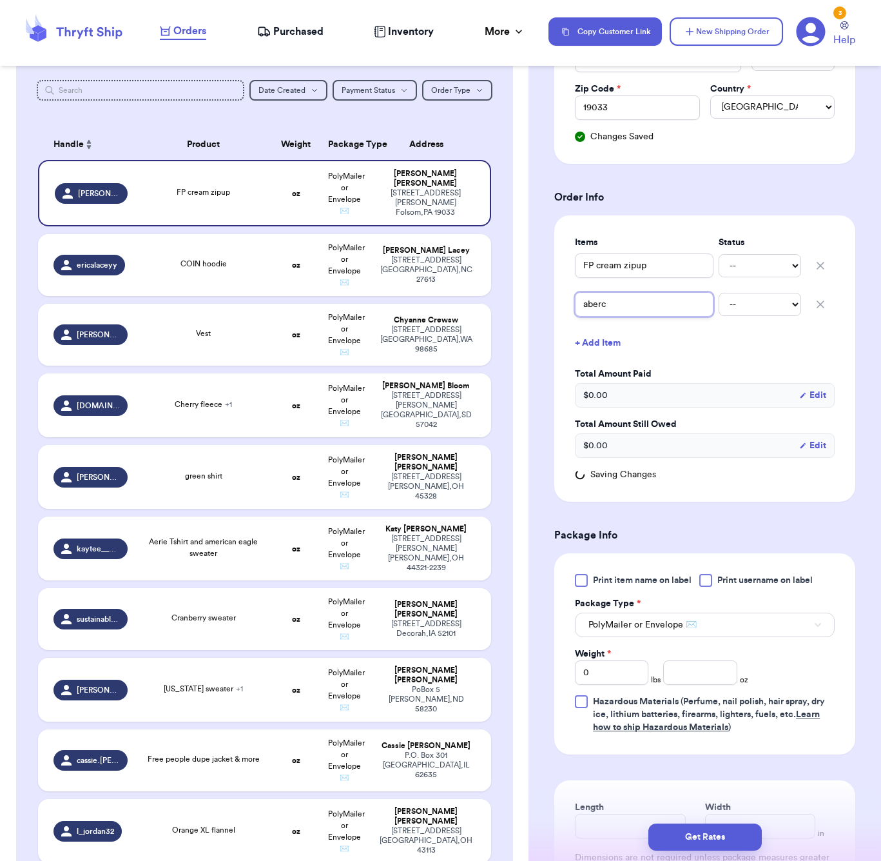
type input "abercr"
type input "abercro"
type input "abercrom"
type input "abercromb"
type input "abercrombi"
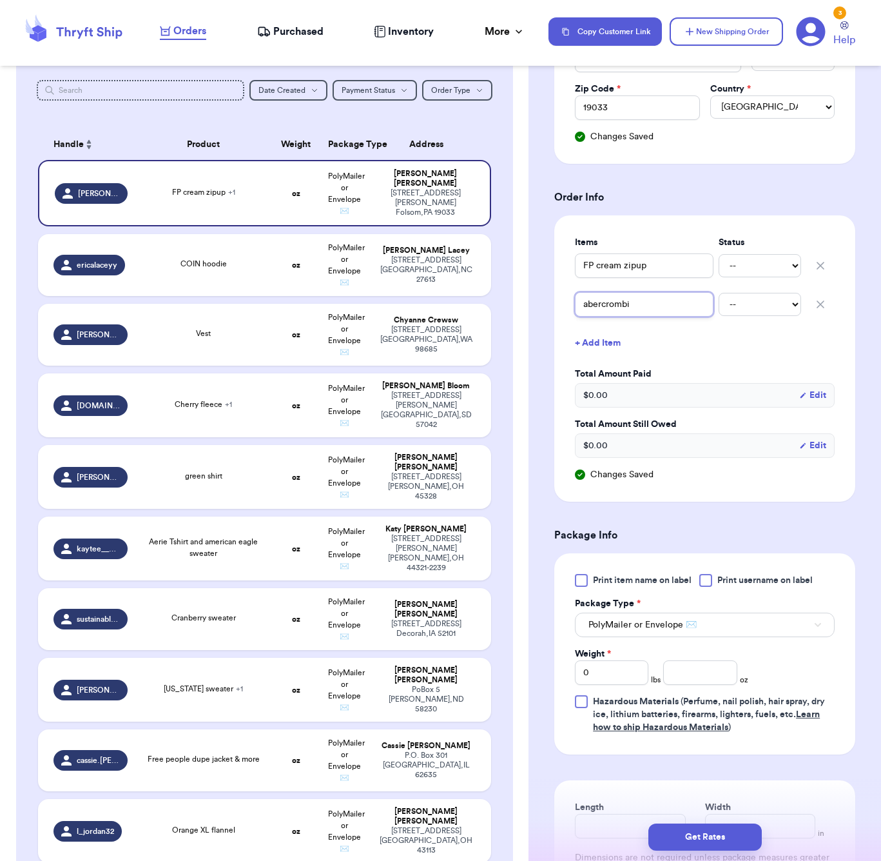
type input "abercrombie"
type input "abercrombie b"
type input "abercrombie bo"
type input "abercrombie bod"
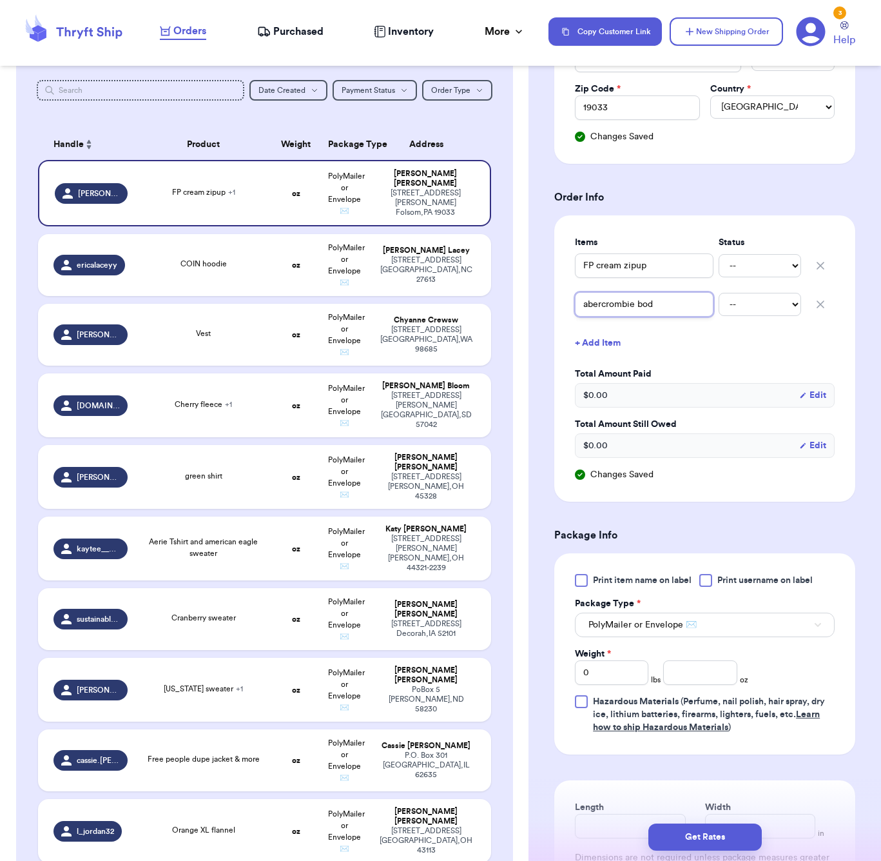
type input "abercrombie body"
type input "abercrombie bodys"
type input "abercrombie bodysu"
type input "abercrombie bodysui"
type input "abercrombie bodysuit"
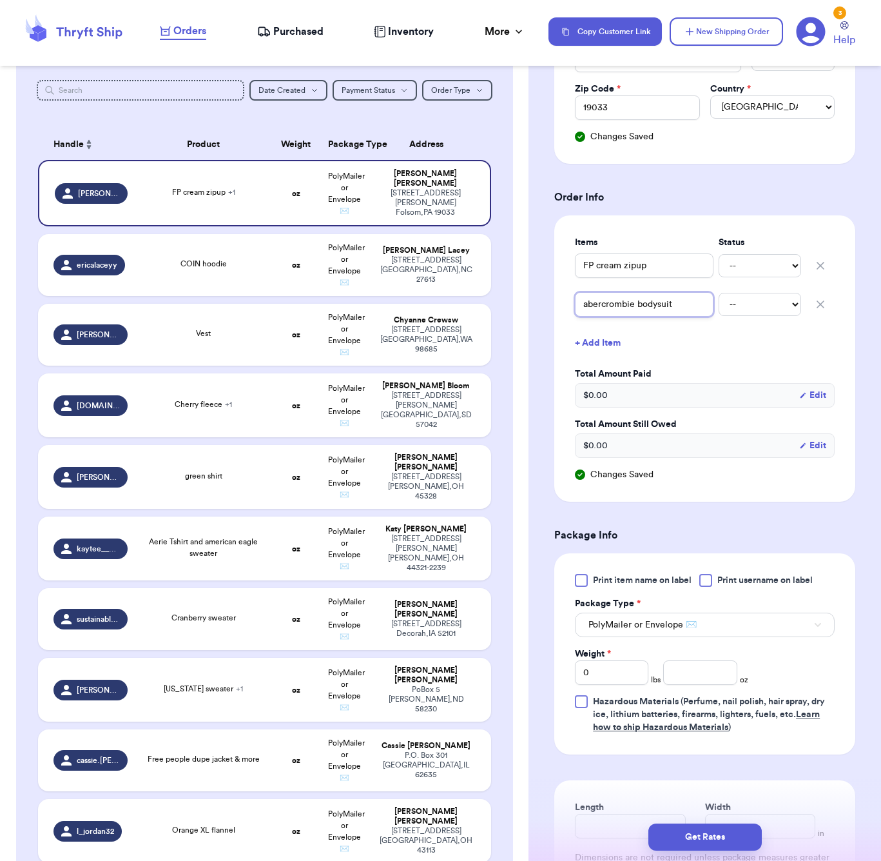
type input "abercrombie bodysuit"
click at [610, 345] on button "+ Add Item" at bounding box center [705, 343] width 270 height 28
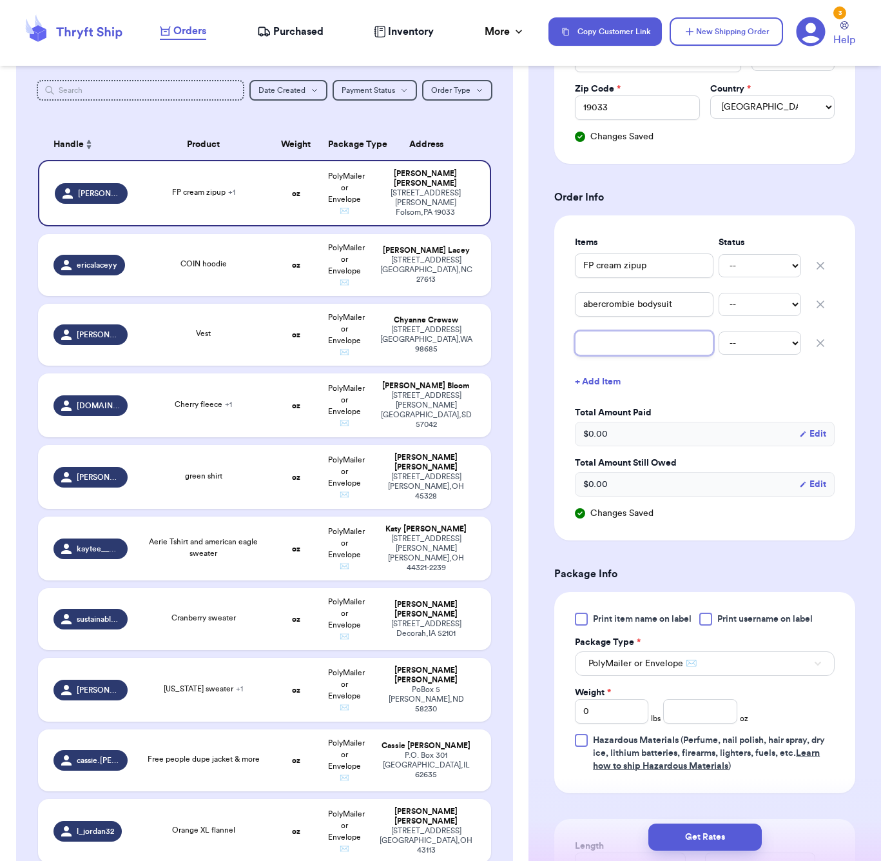
type input "N"
type input "NW"
type input "NWT"
type input "NWT e"
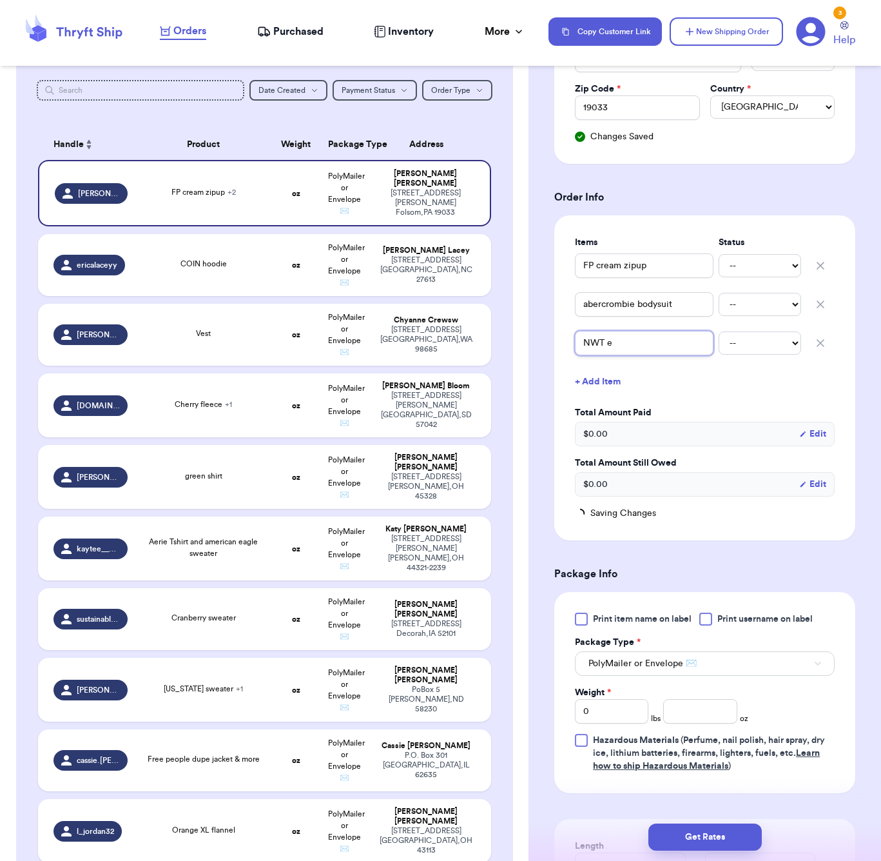
type input "NWT ex"
type input "NWT exp"
type input "NWT expr"
type input "NWT expre"
type input "NWT expres"
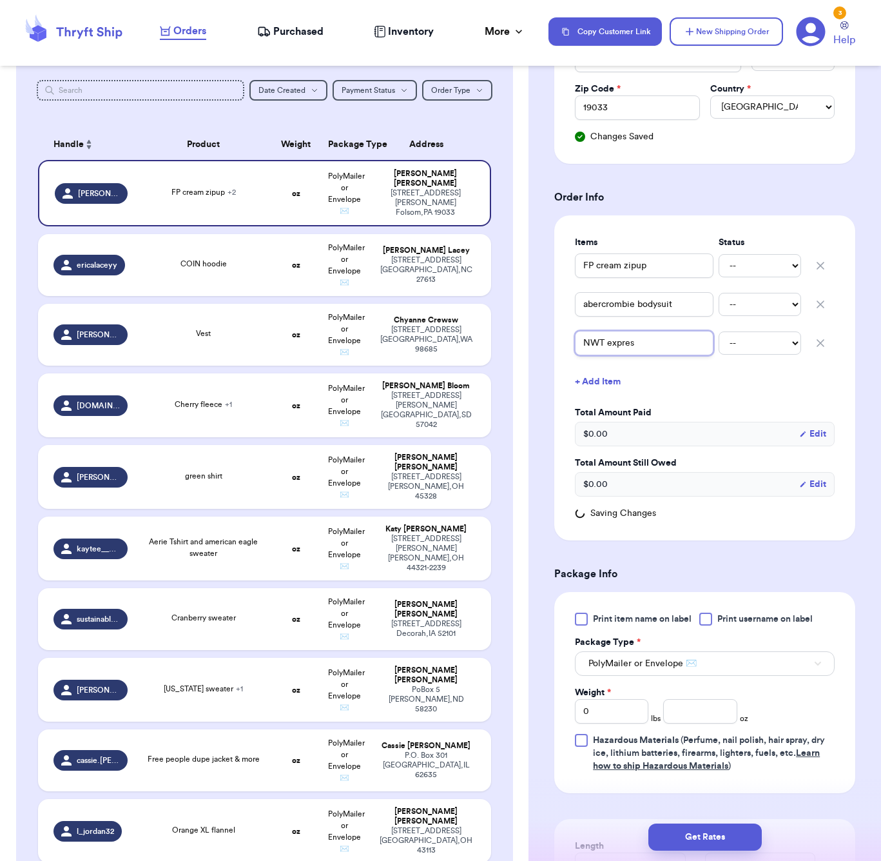
type input "NWT express"
type input "NWT express b"
type input "NWT express bd"
click at [621, 380] on button "+ Add Item" at bounding box center [705, 382] width 270 height 28
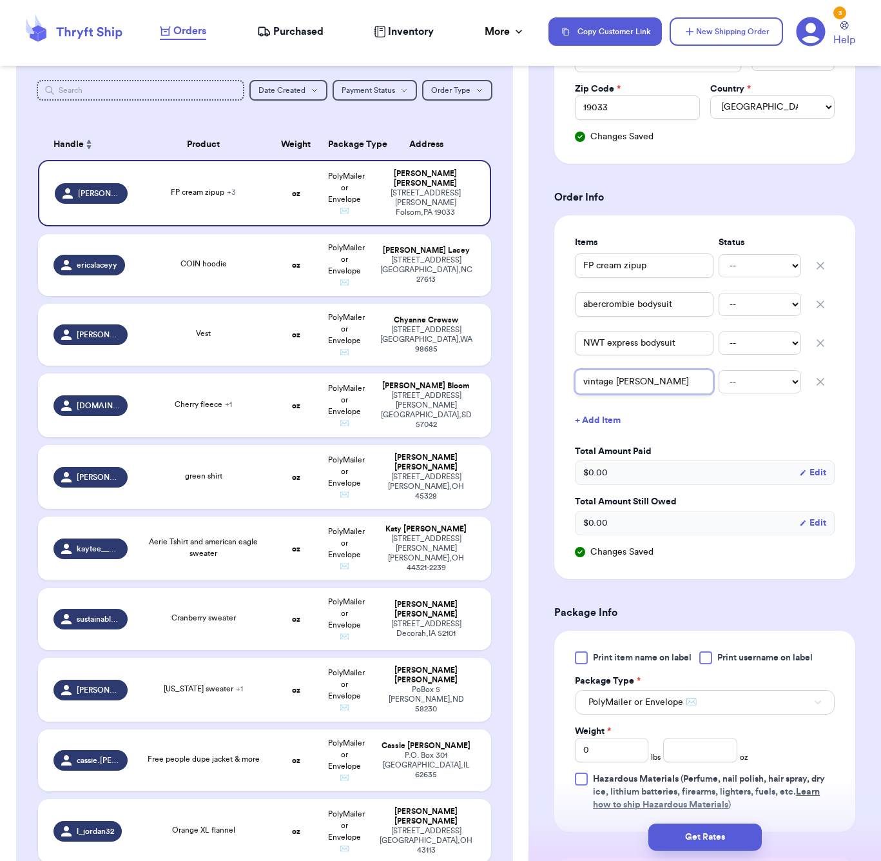
drag, startPoint x: 620, startPoint y: 381, endPoint x: 664, endPoint y: 384, distance: 43.9
click at [620, 381] on input "vintage [PERSON_NAME]" at bounding box center [644, 381] width 139 height 25
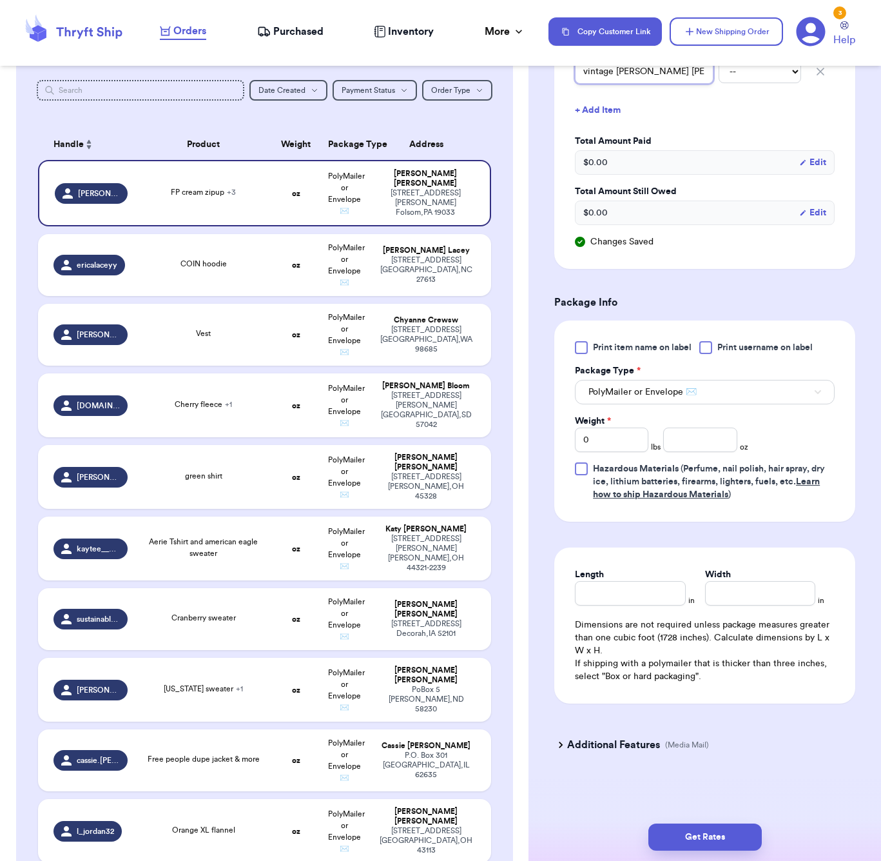
scroll to position [702, 0]
click at [689, 443] on input "number" at bounding box center [701, 440] width 74 height 25
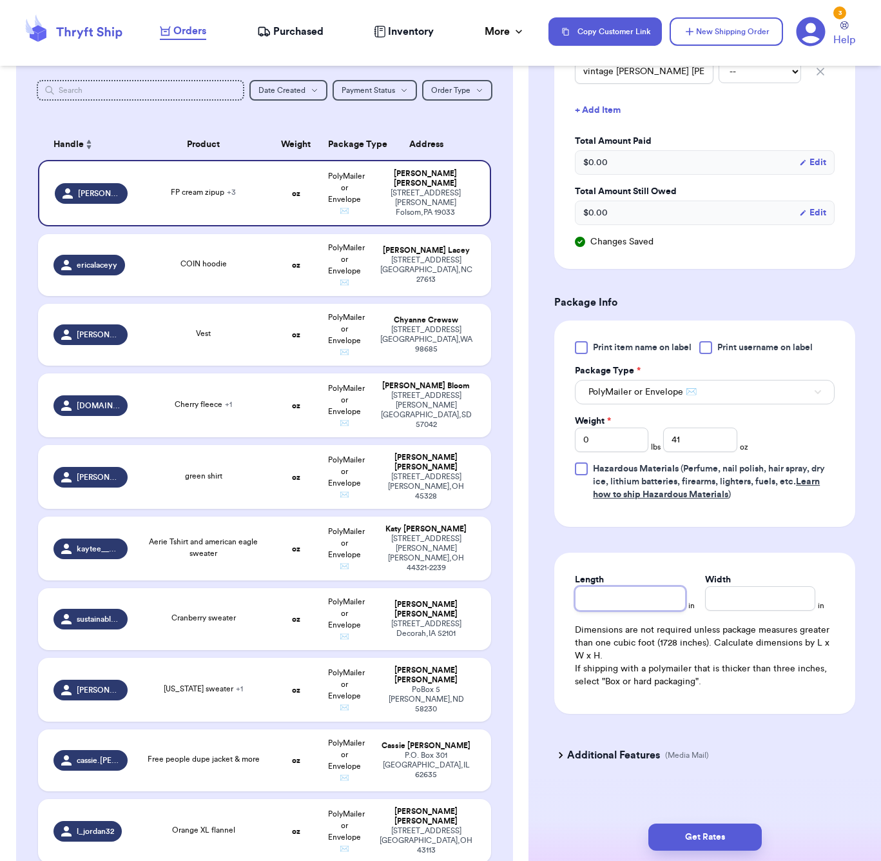
click at [642, 595] on div "Length" at bounding box center [630, 591] width 110 height 37
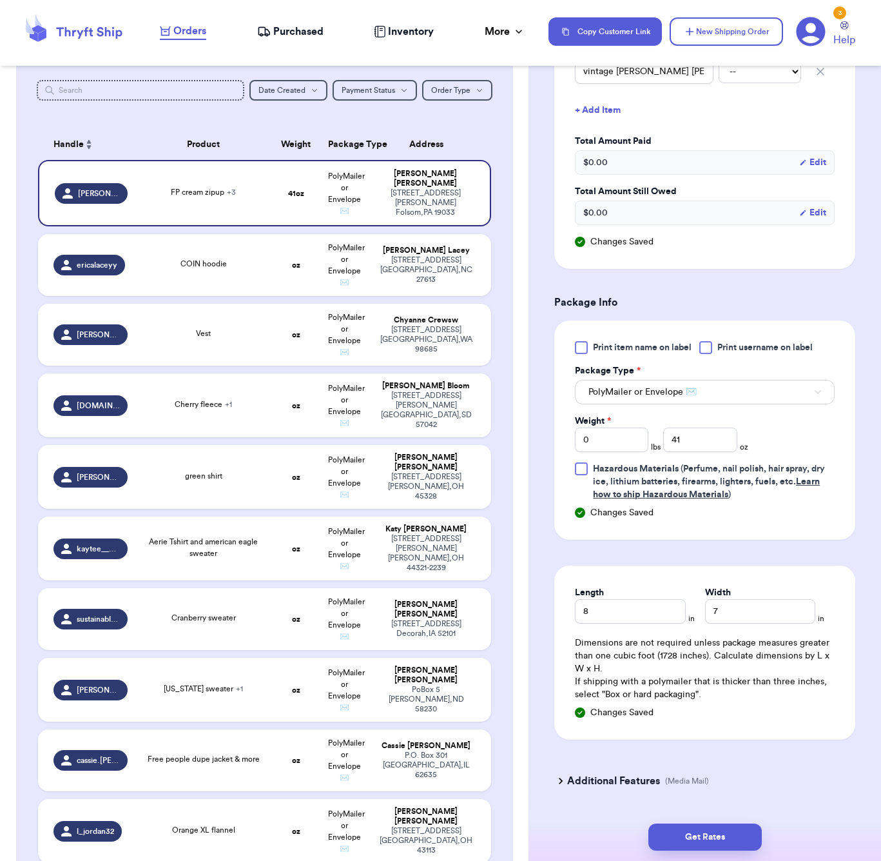
drag, startPoint x: 693, startPoint y: 827, endPoint x: 787, endPoint y: 769, distance: 110.6
click at [693, 829] on button "Get Rates" at bounding box center [705, 836] width 113 height 27
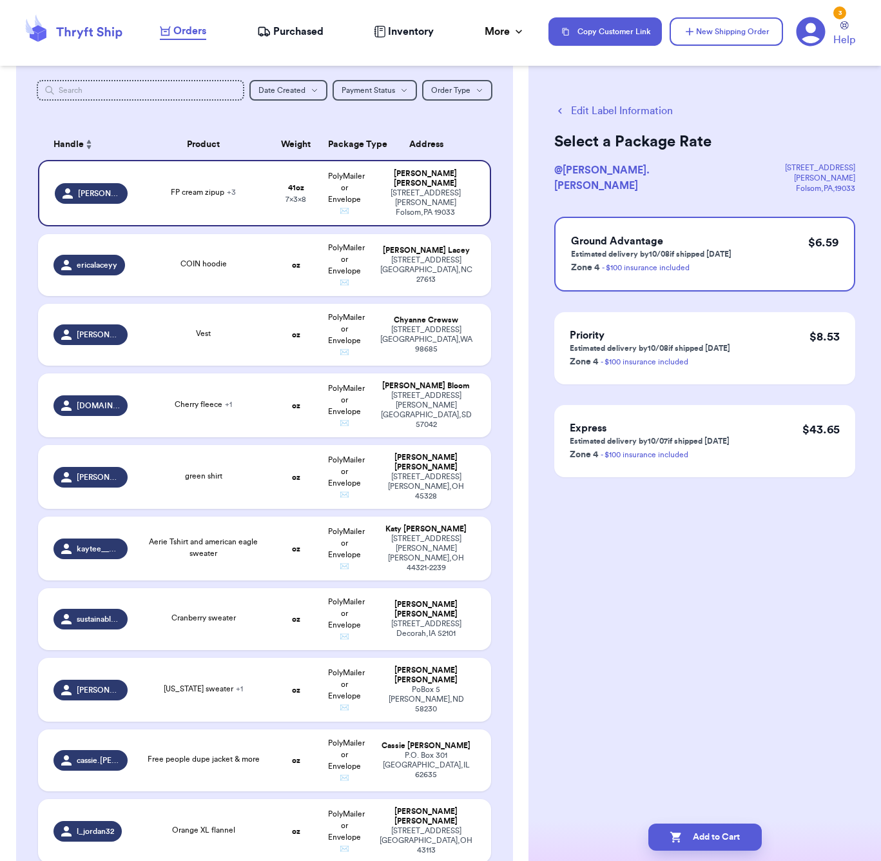
scroll to position [0, 0]
click at [224, 268] on span "COIN hoodie" at bounding box center [204, 264] width 46 height 8
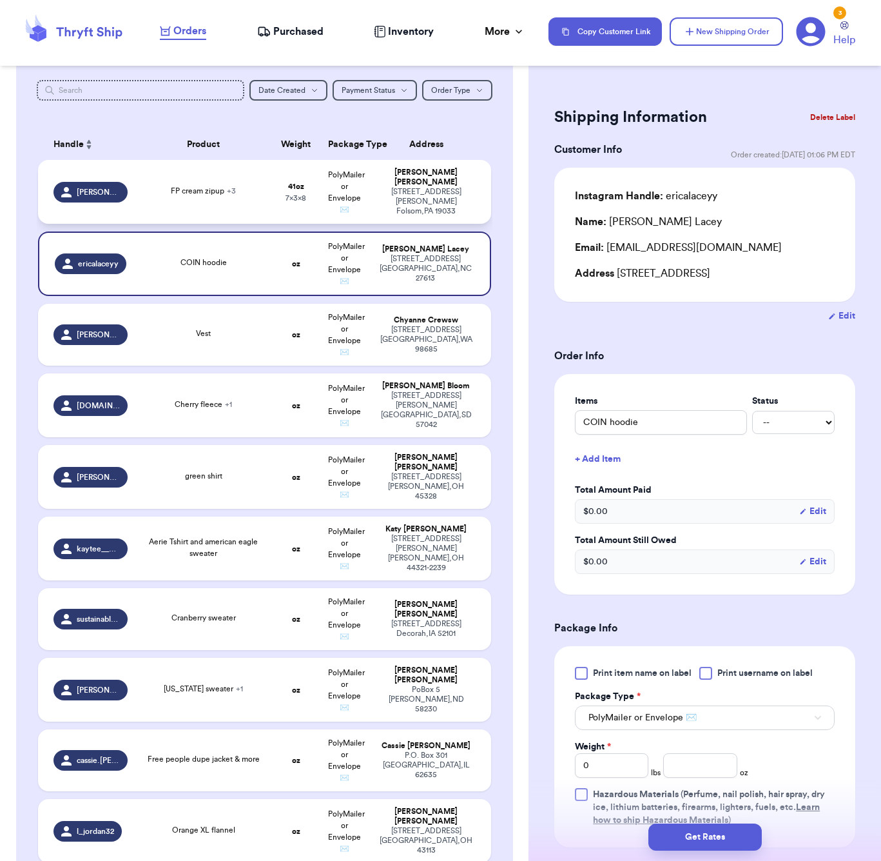
click at [248, 216] on td "FP cream zipup + 3" at bounding box center [203, 192] width 137 height 64
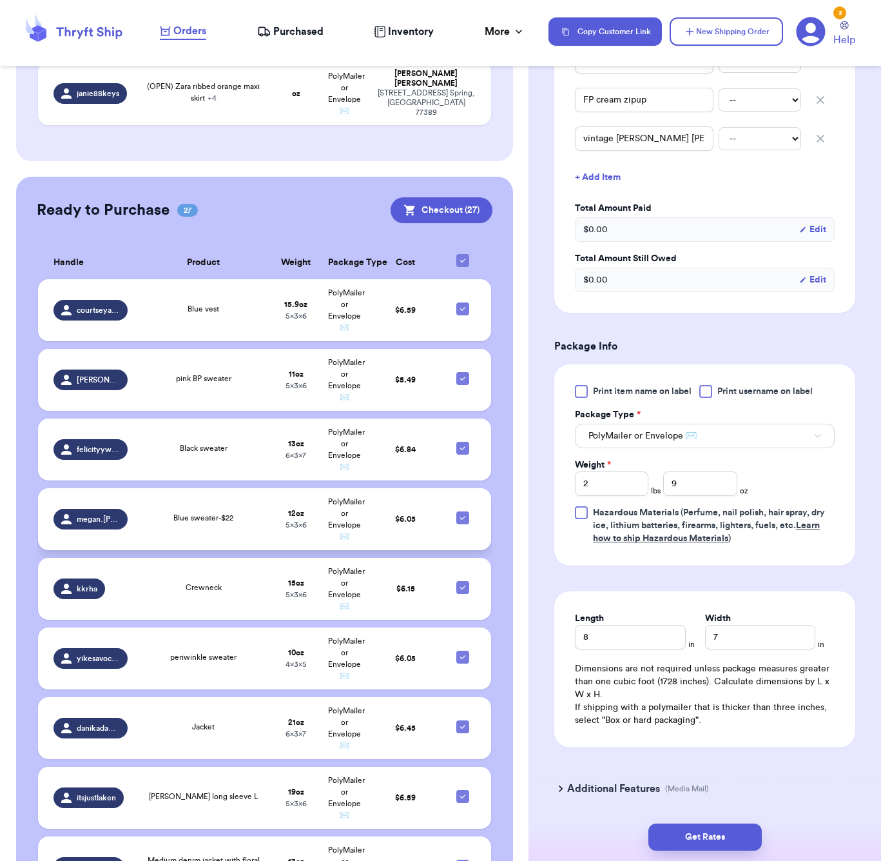
scroll to position [1528, 0]
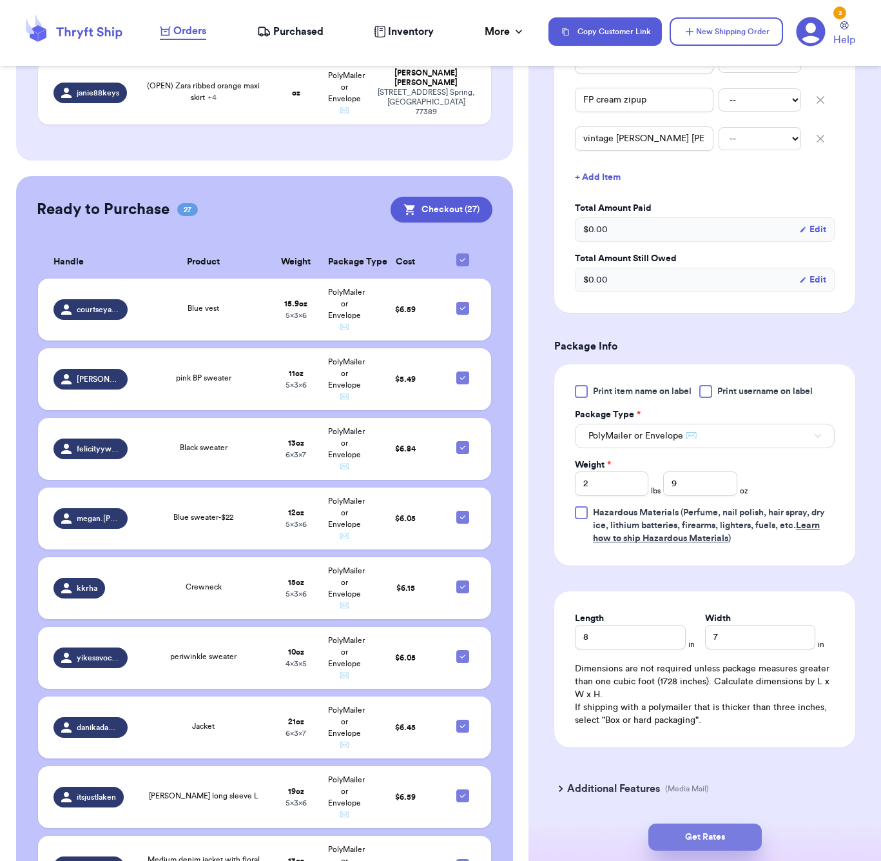
drag, startPoint x: 718, startPoint y: 835, endPoint x: 705, endPoint y: 825, distance: 16.5
click at [718, 835] on button "Get Rates" at bounding box center [705, 836] width 113 height 27
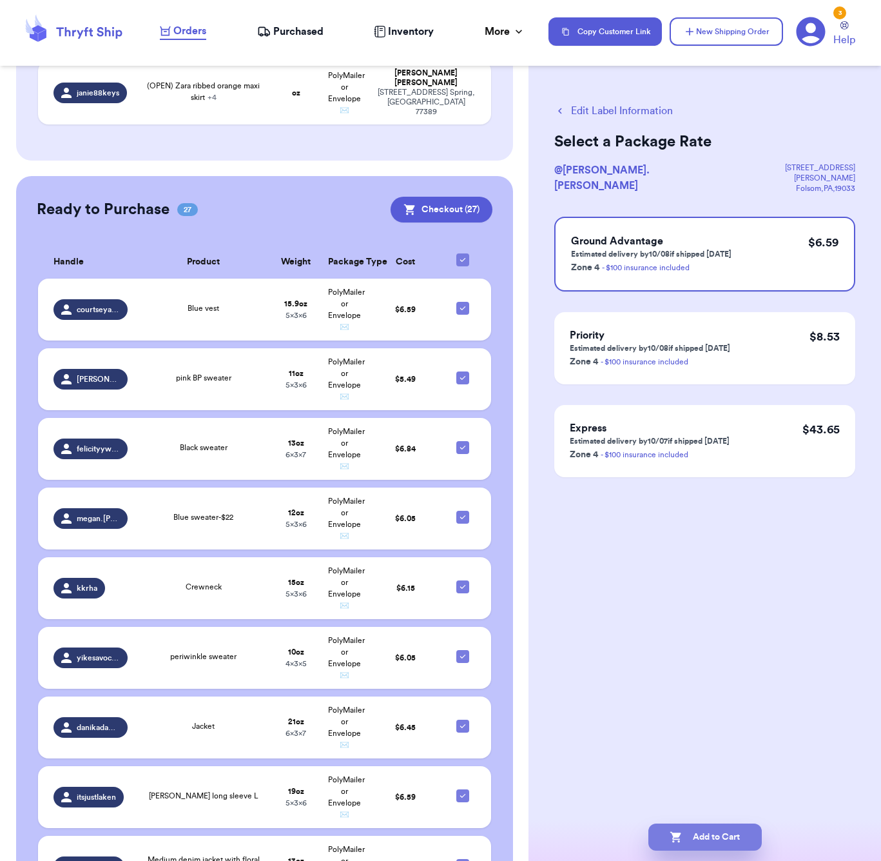
click at [698, 835] on button "Add to Cart" at bounding box center [705, 836] width 113 height 27
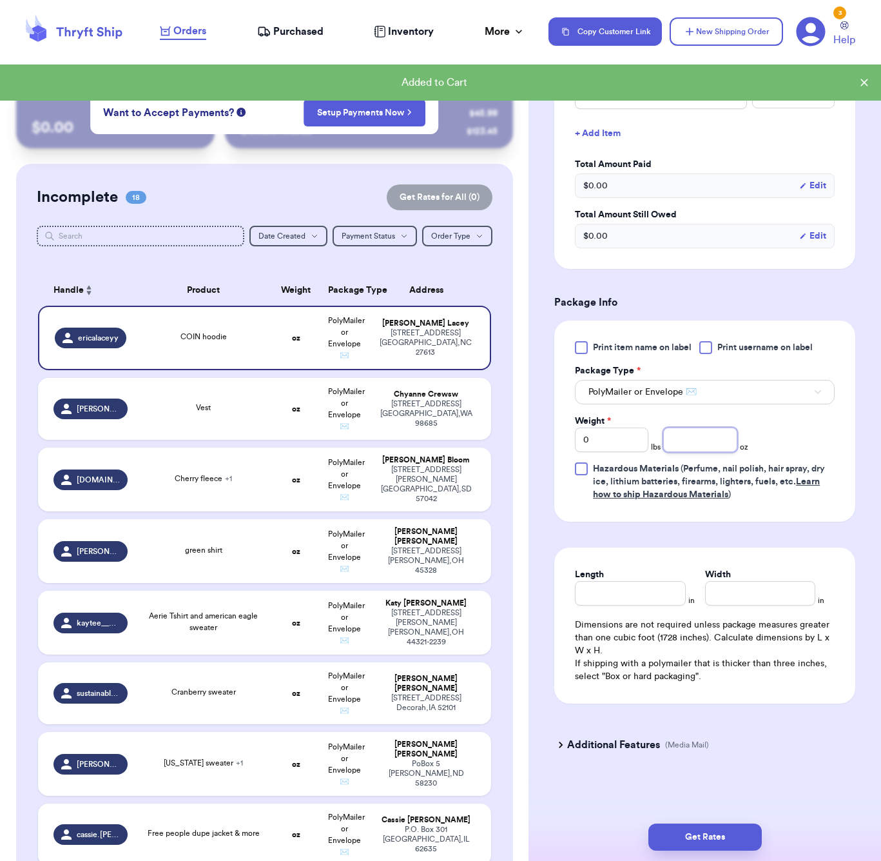
click at [704, 438] on input "number" at bounding box center [701, 440] width 74 height 25
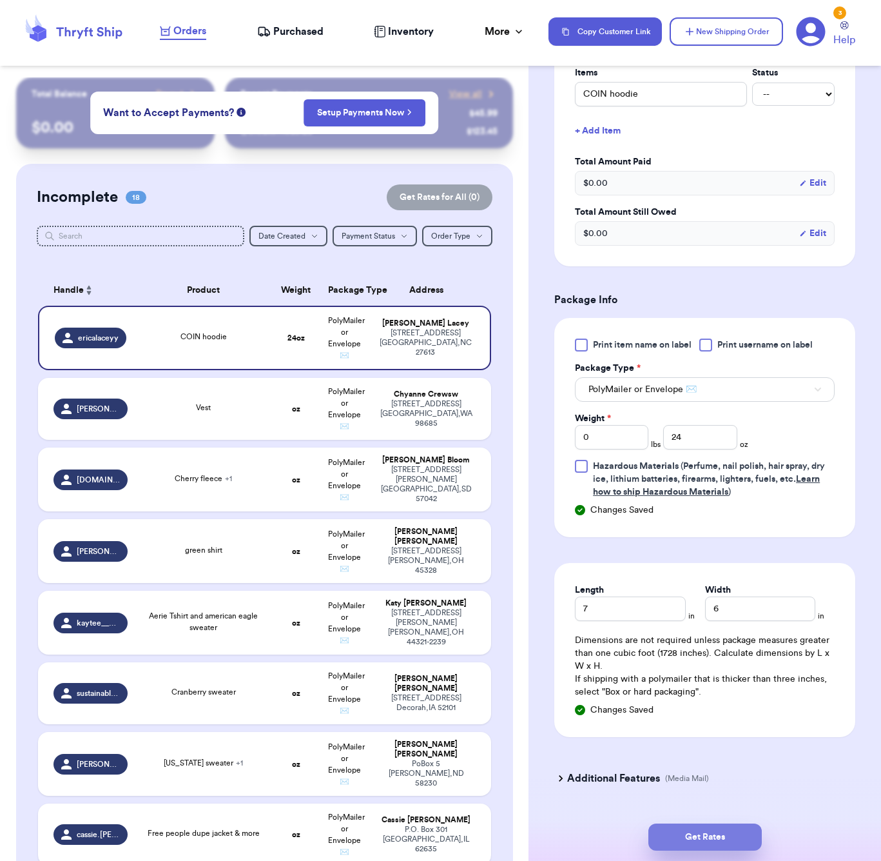
click at [705, 828] on button "Get Rates" at bounding box center [705, 836] width 113 height 27
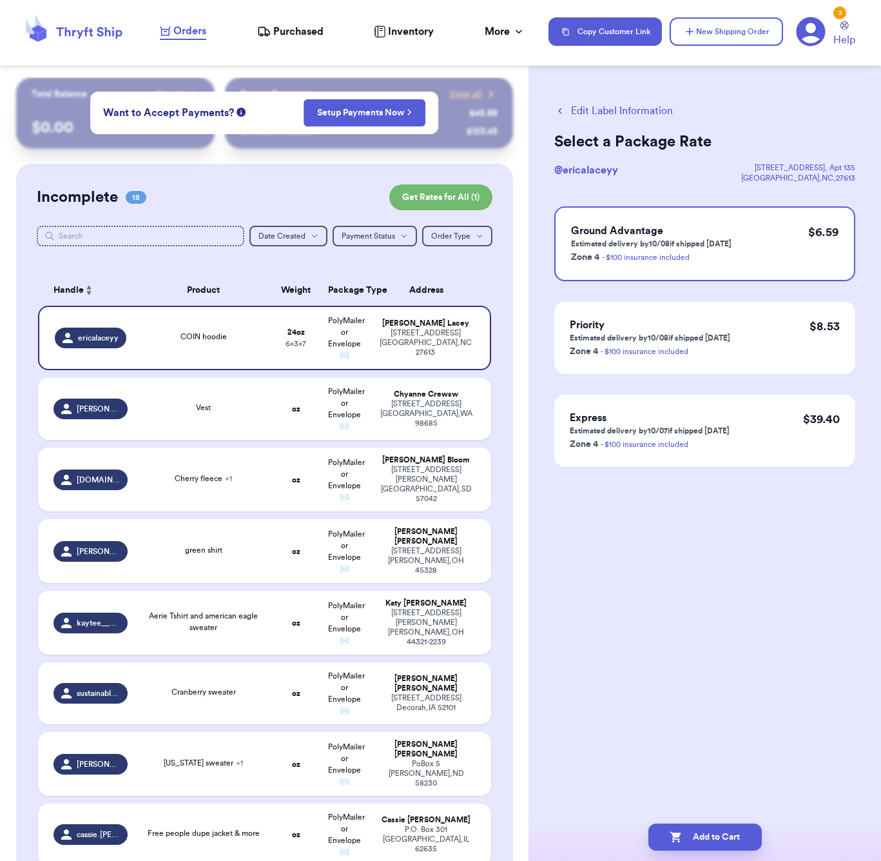
scroll to position [0, 0]
click at [178, 235] on input "text" at bounding box center [141, 236] width 208 height 21
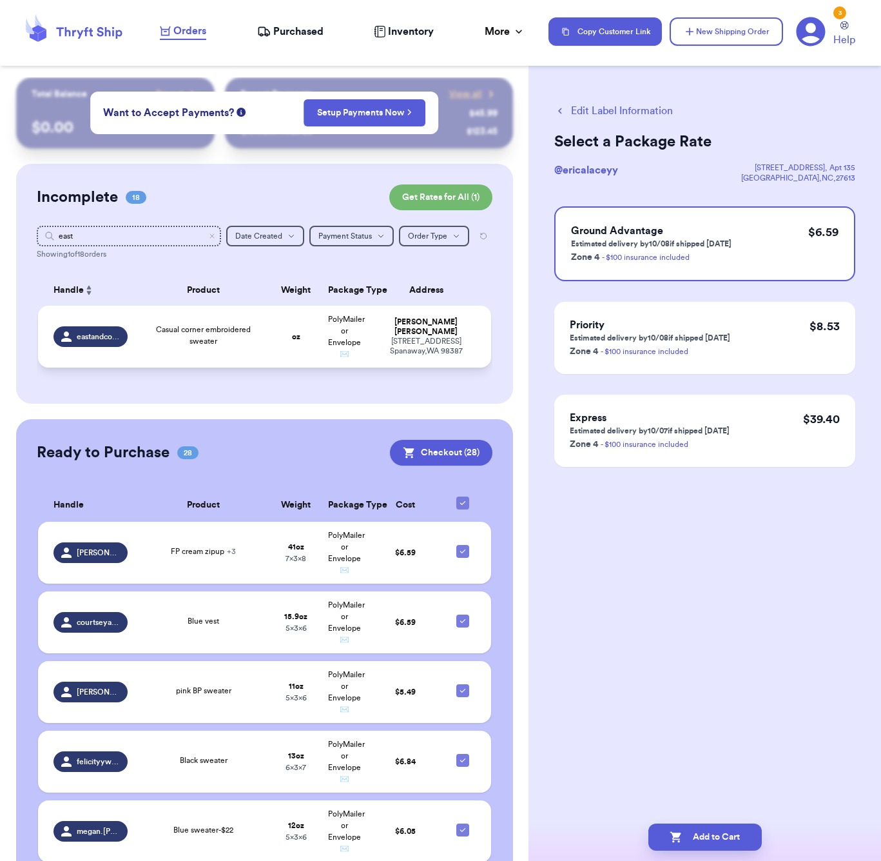
click at [273, 344] on td "oz" at bounding box center [295, 337] width 49 height 62
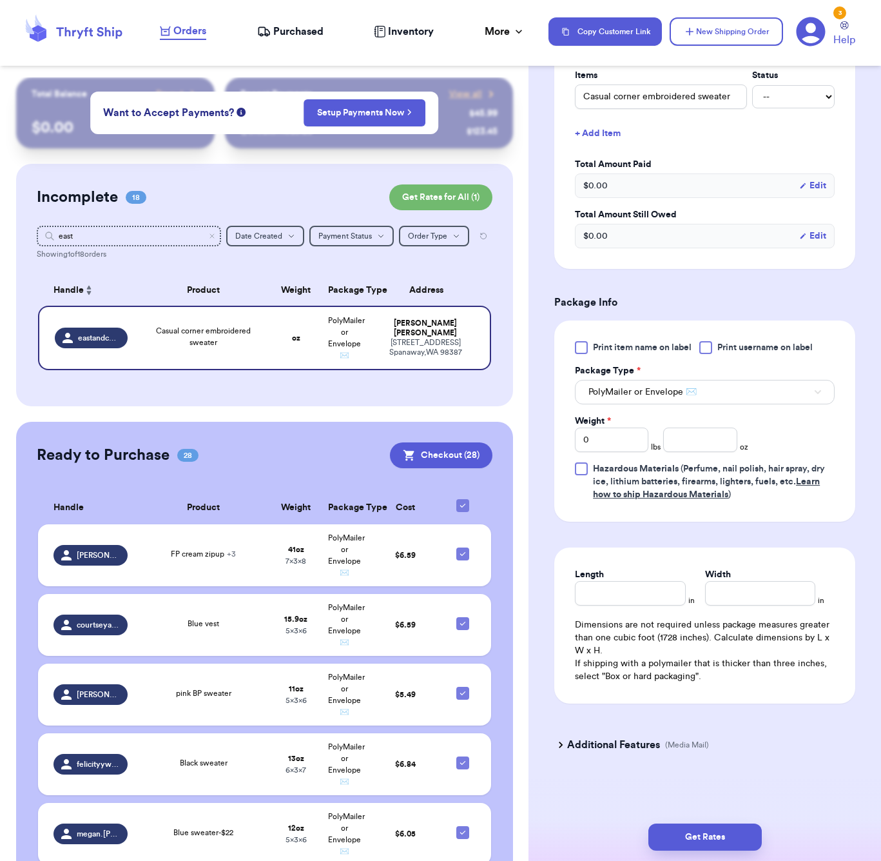
scroll to position [328, 0]
click at [709, 443] on input "number" at bounding box center [701, 440] width 74 height 25
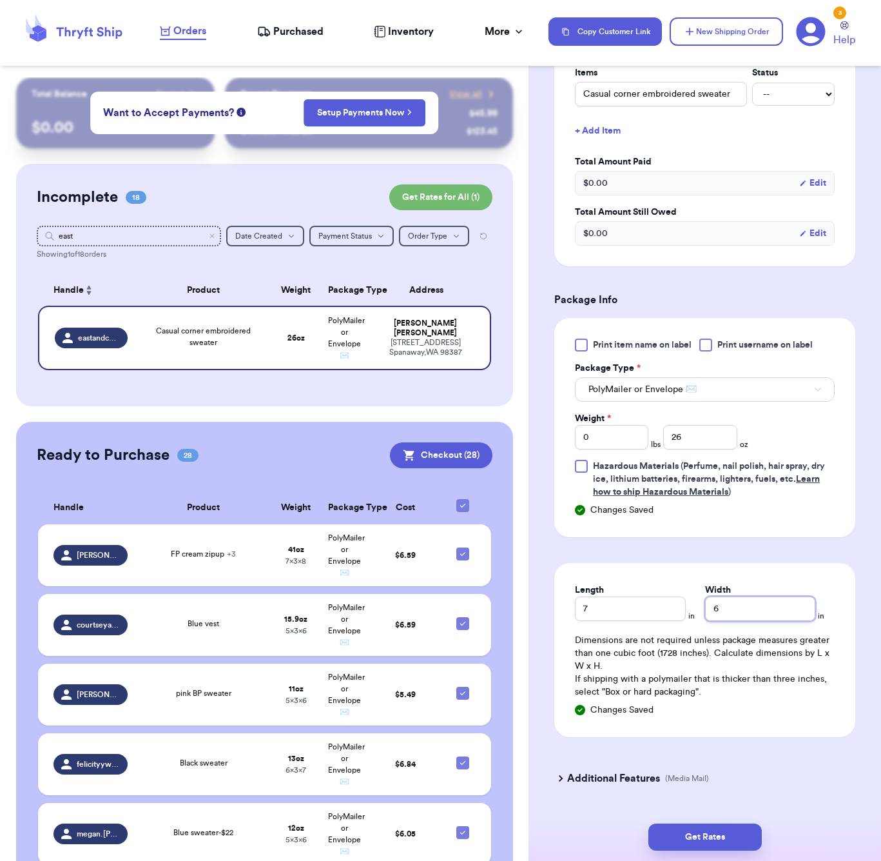
scroll to position [326, 0]
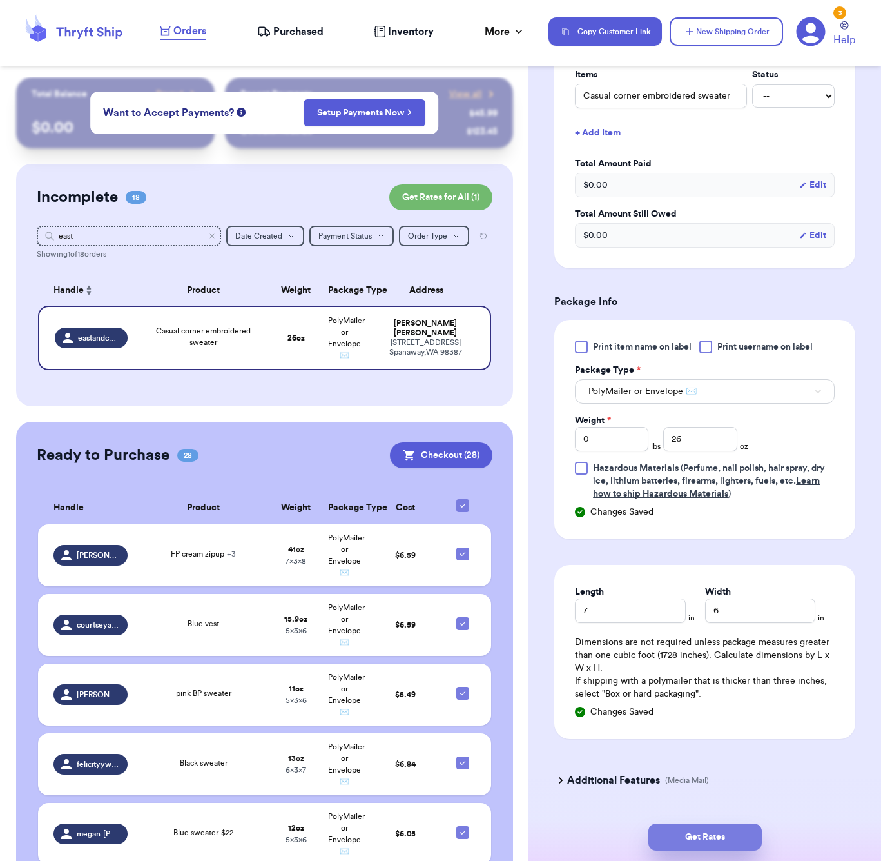
drag, startPoint x: 745, startPoint y: 838, endPoint x: 756, endPoint y: 840, distance: 11.8
click at [745, 838] on button "Get Rates" at bounding box center [705, 836] width 113 height 27
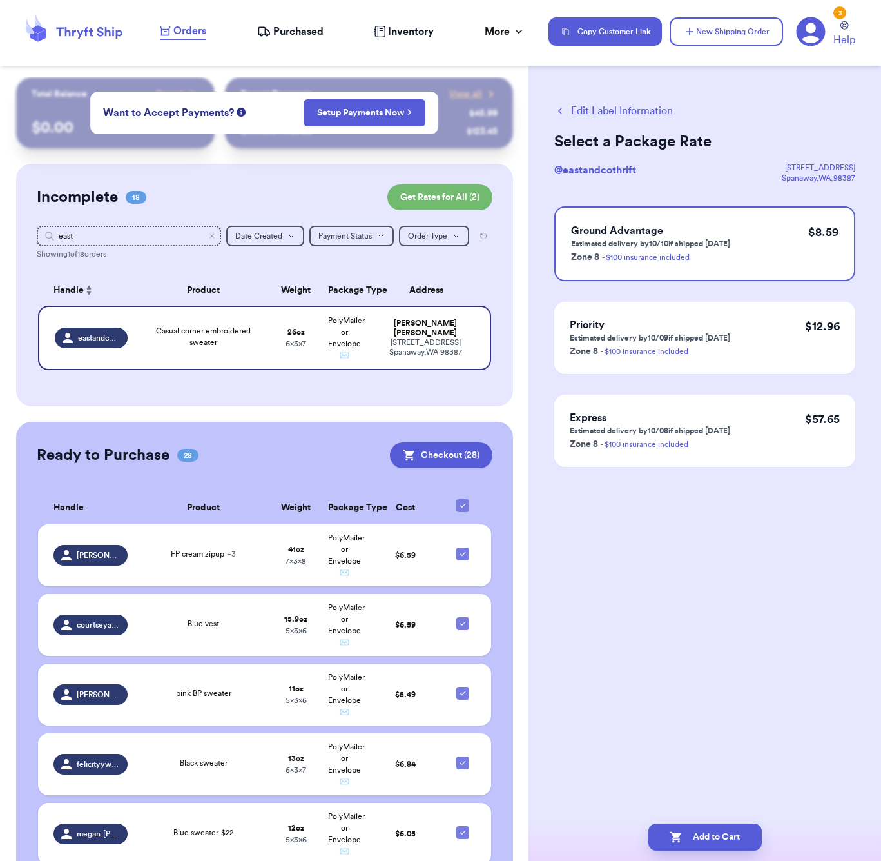
click at [622, 110] on button "Edit Label Information" at bounding box center [614, 110] width 119 height 15
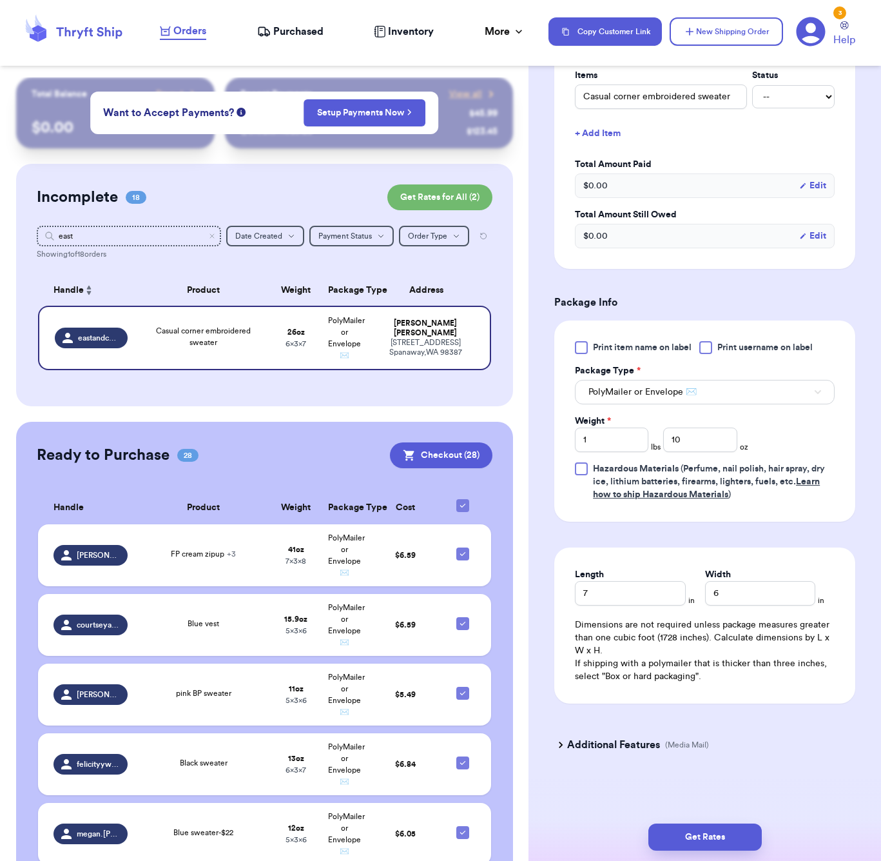
scroll to position [328, 0]
click at [620, 438] on input "1" at bounding box center [612, 440] width 74 height 25
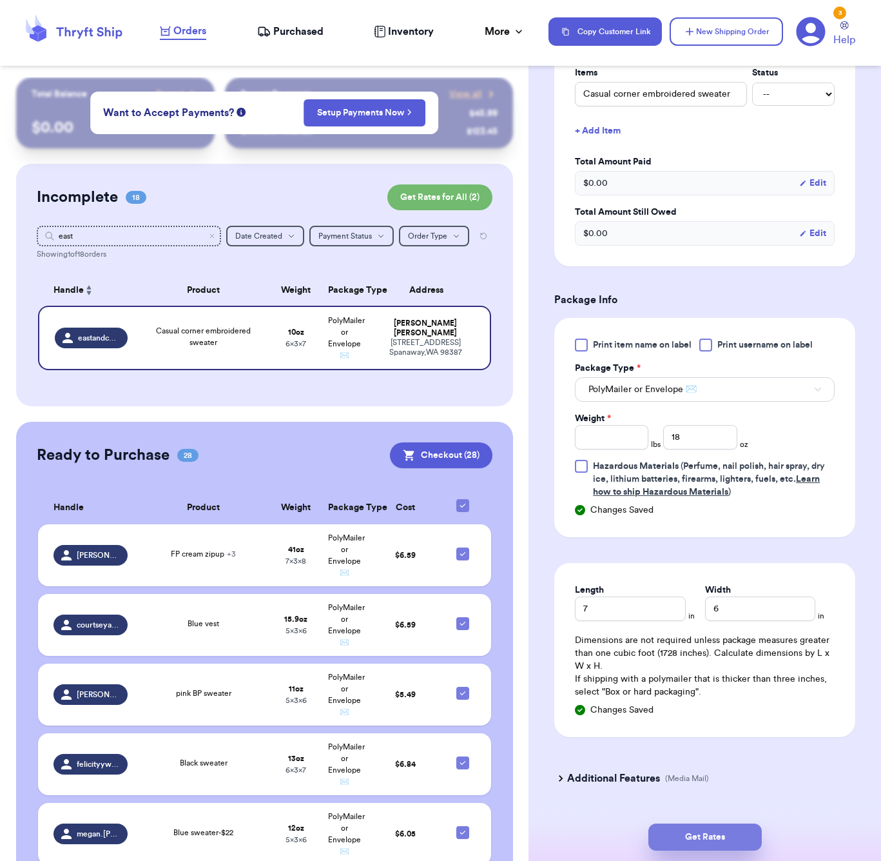
click at [708, 832] on button "Get Rates" at bounding box center [705, 836] width 113 height 27
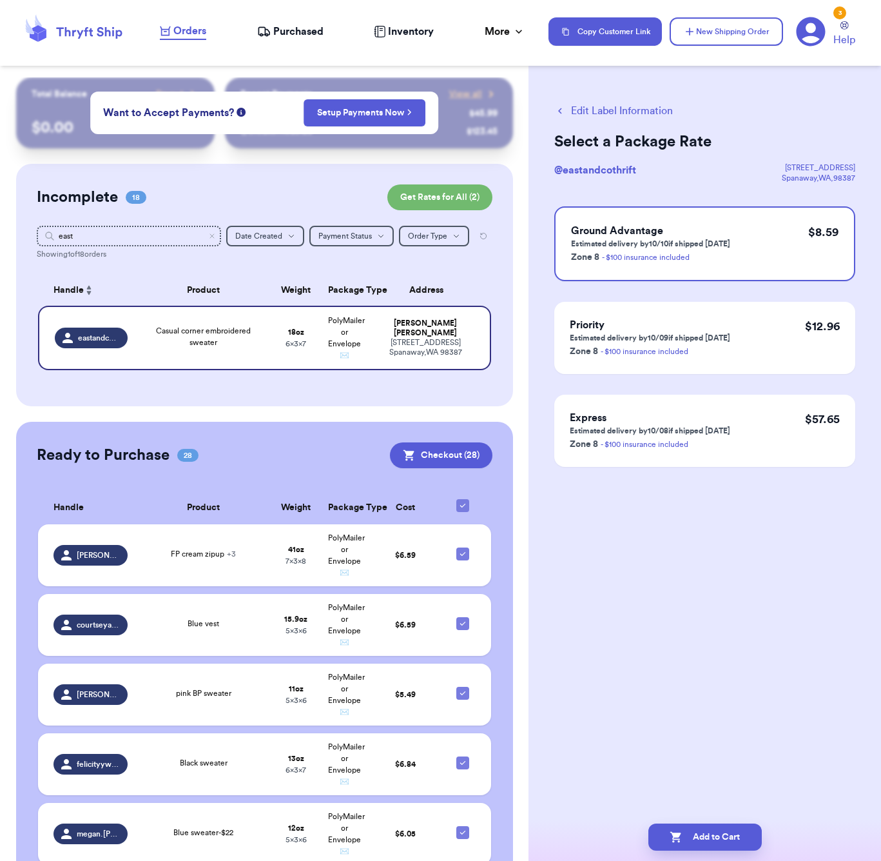
scroll to position [0, 0]
click at [616, 108] on button "Edit Label Information" at bounding box center [614, 110] width 119 height 15
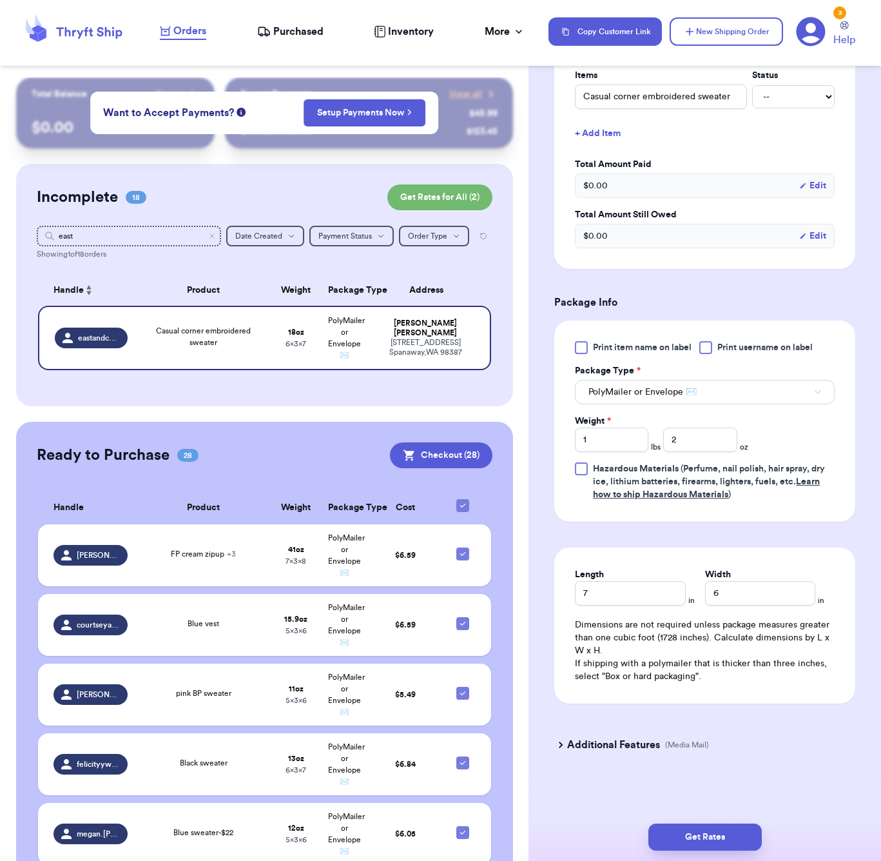
scroll to position [328, 0]
click at [636, 439] on input "1" at bounding box center [612, 440] width 74 height 25
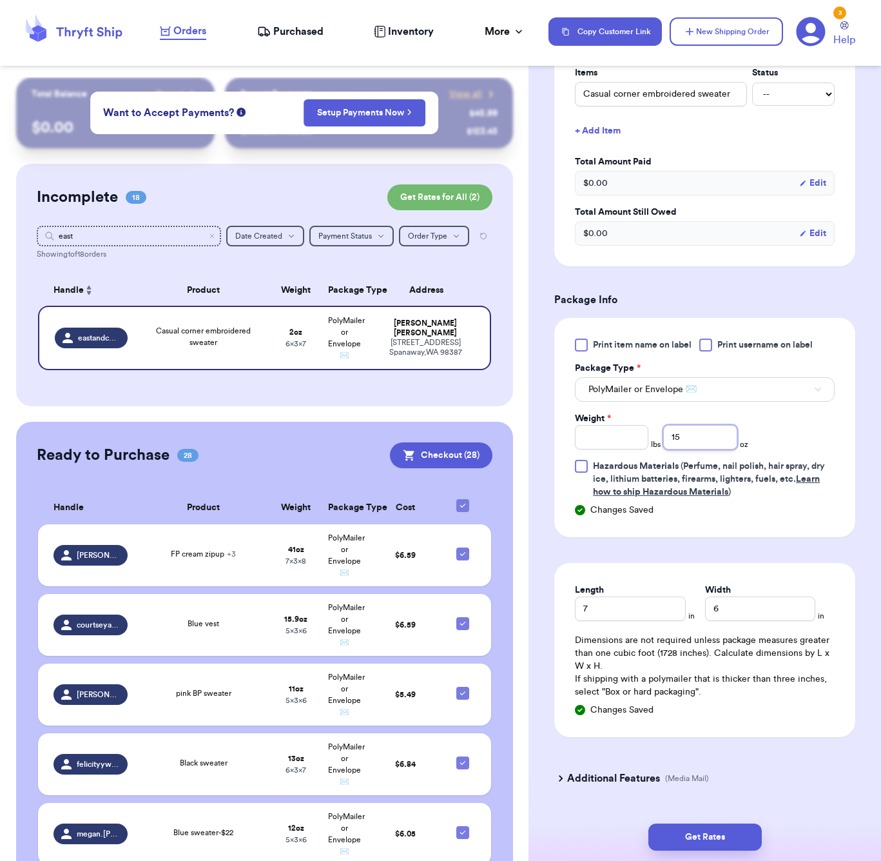
scroll to position [334, 0]
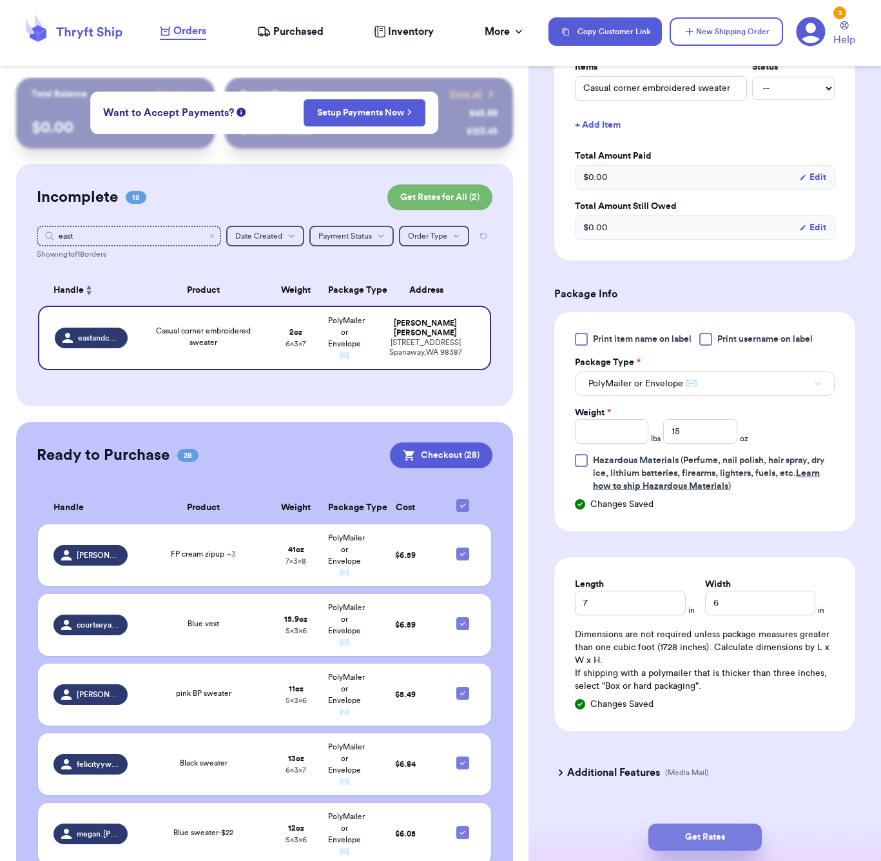
click at [723, 836] on button "Get Rates" at bounding box center [705, 836] width 113 height 27
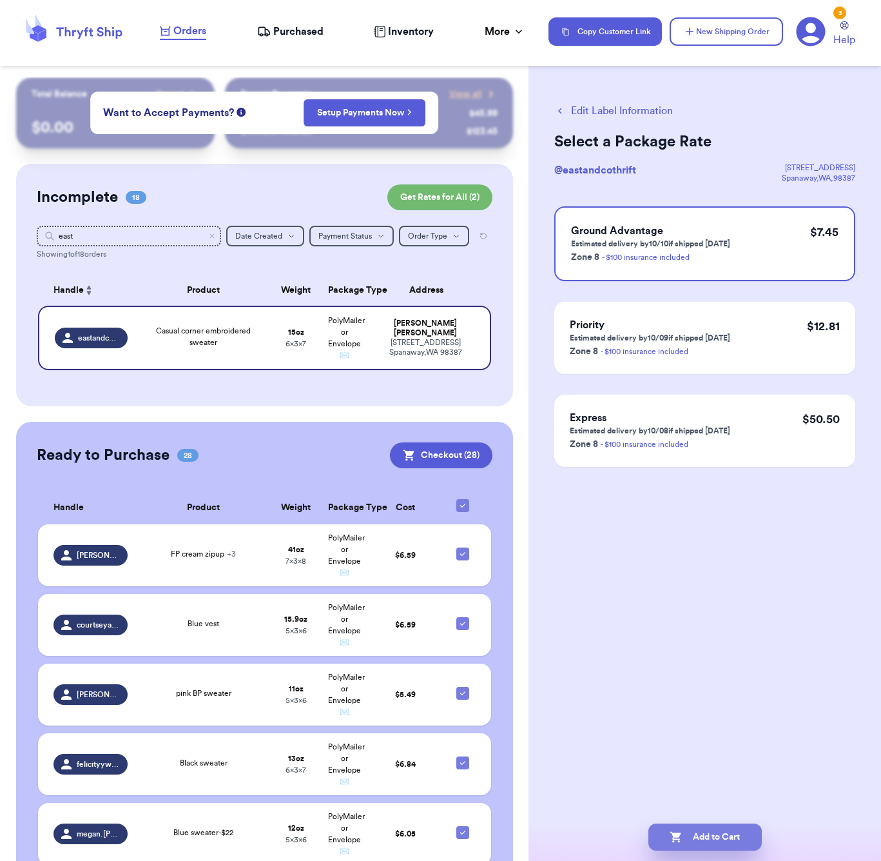
click at [750, 834] on button "Add to Cart" at bounding box center [705, 836] width 113 height 27
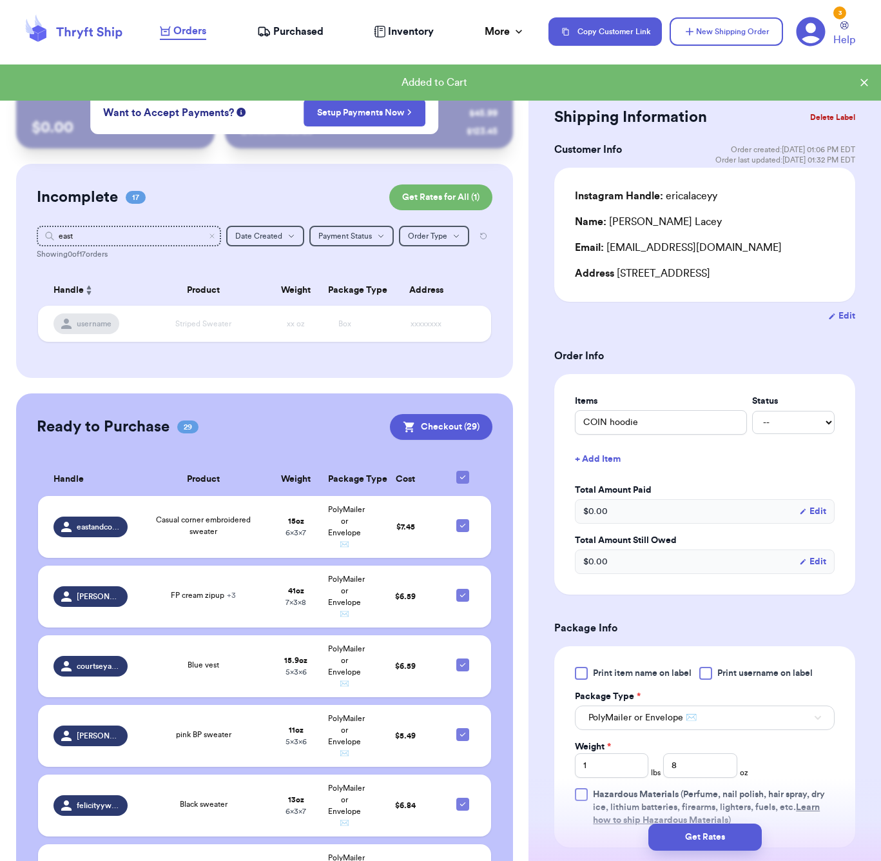
click at [123, 257] on div "Showing 0 of 17 orders" at bounding box center [265, 254] width 456 height 10
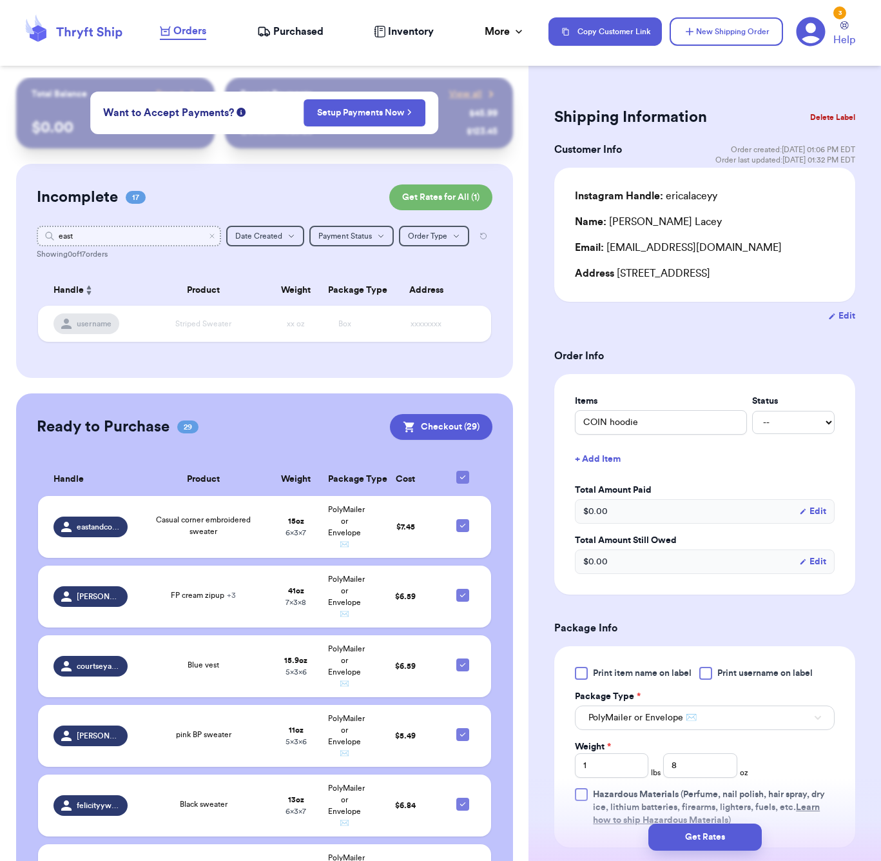
click at [181, 235] on input "east" at bounding box center [129, 236] width 184 height 21
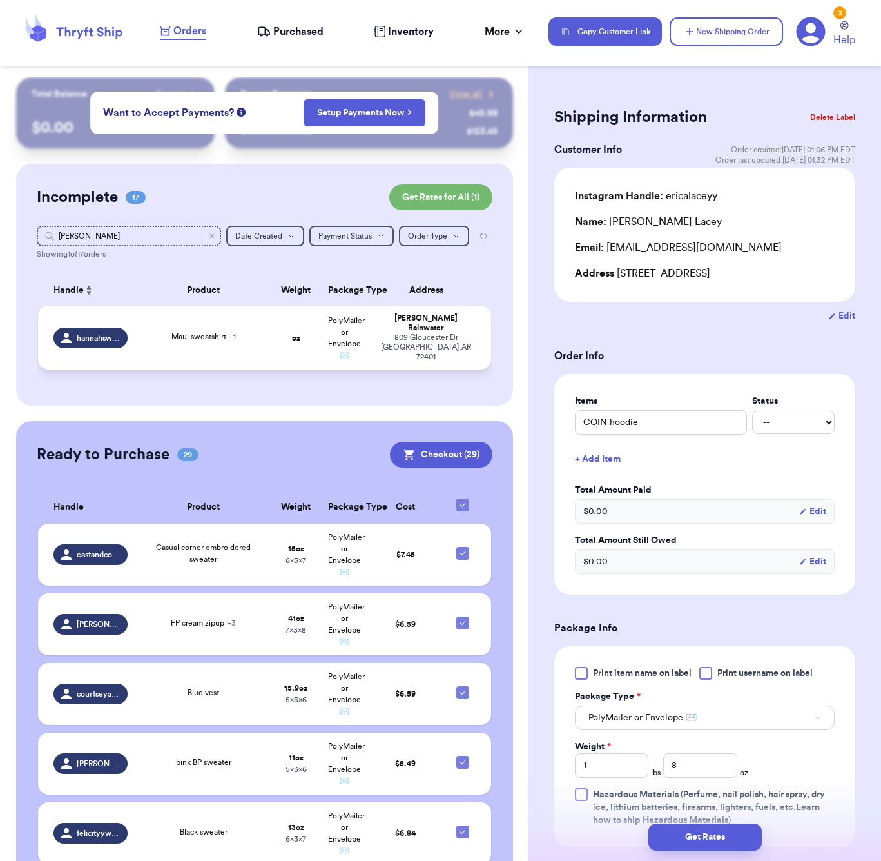
drag, startPoint x: 172, startPoint y: 232, endPoint x: 183, endPoint y: 355, distance: 123.0
click at [183, 355] on td "Maui sweatshirt + 1" at bounding box center [203, 338] width 137 height 64
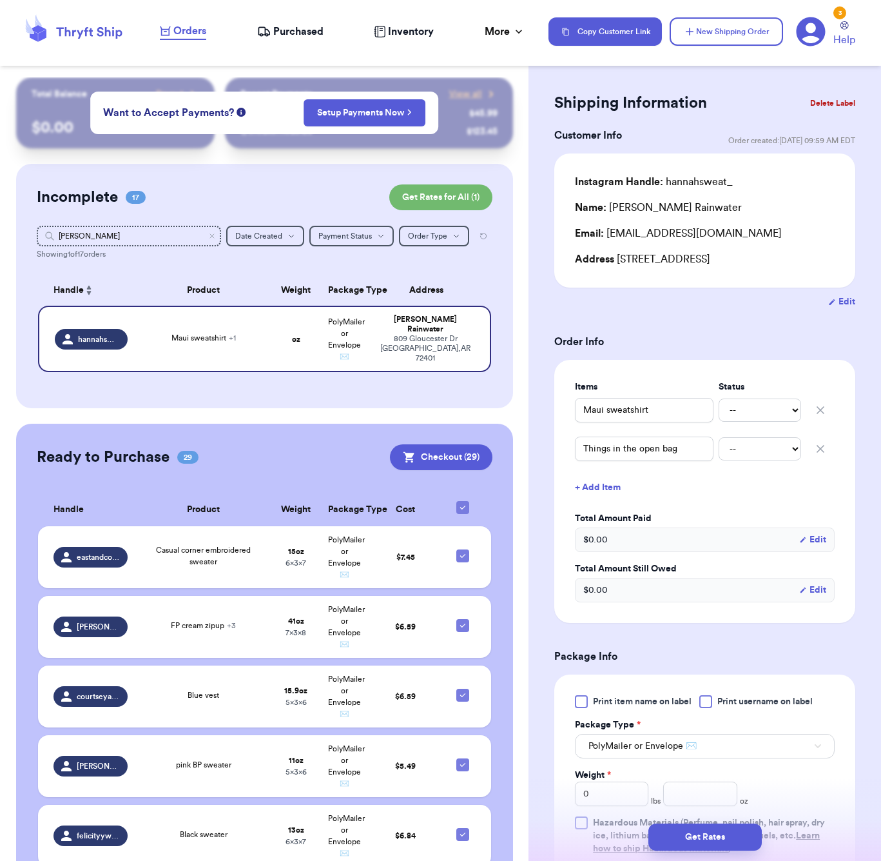
scroll to position [17, 0]
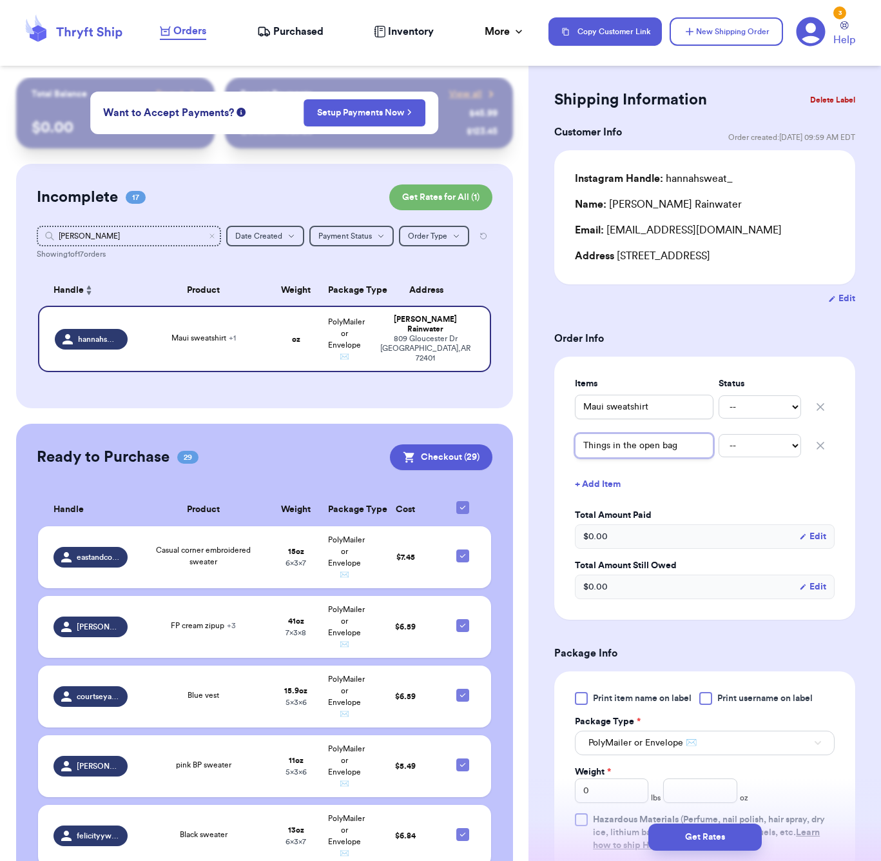
click at [632, 449] on input "Things in the open bag" at bounding box center [644, 445] width 139 height 25
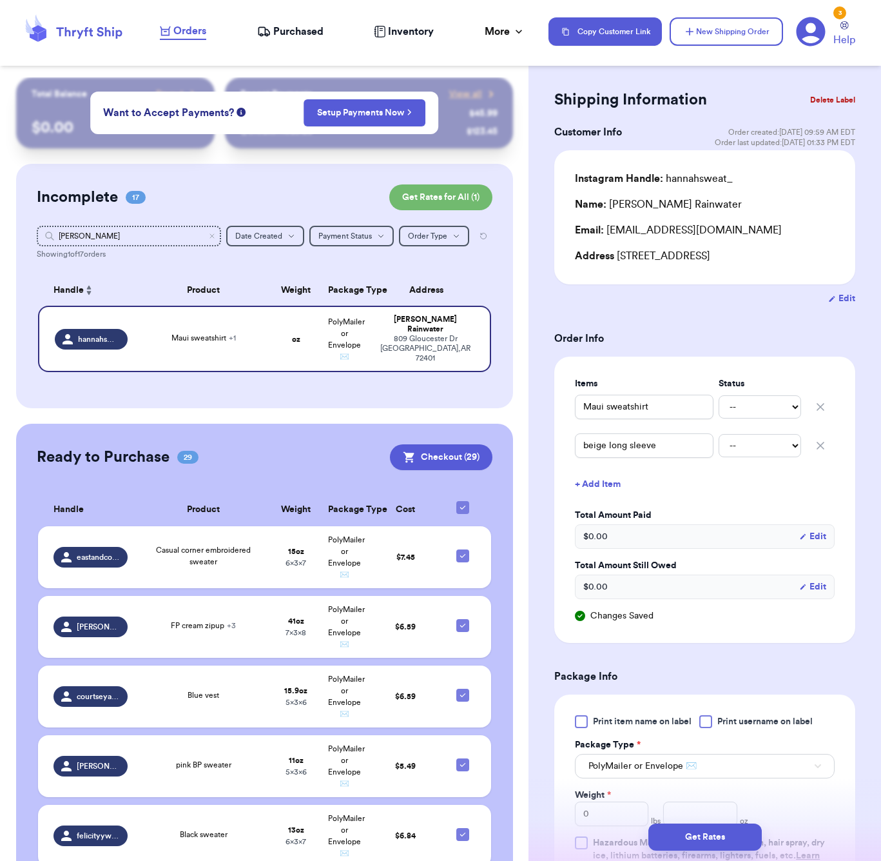
click at [585, 485] on button "+ Add Item" at bounding box center [705, 484] width 270 height 28
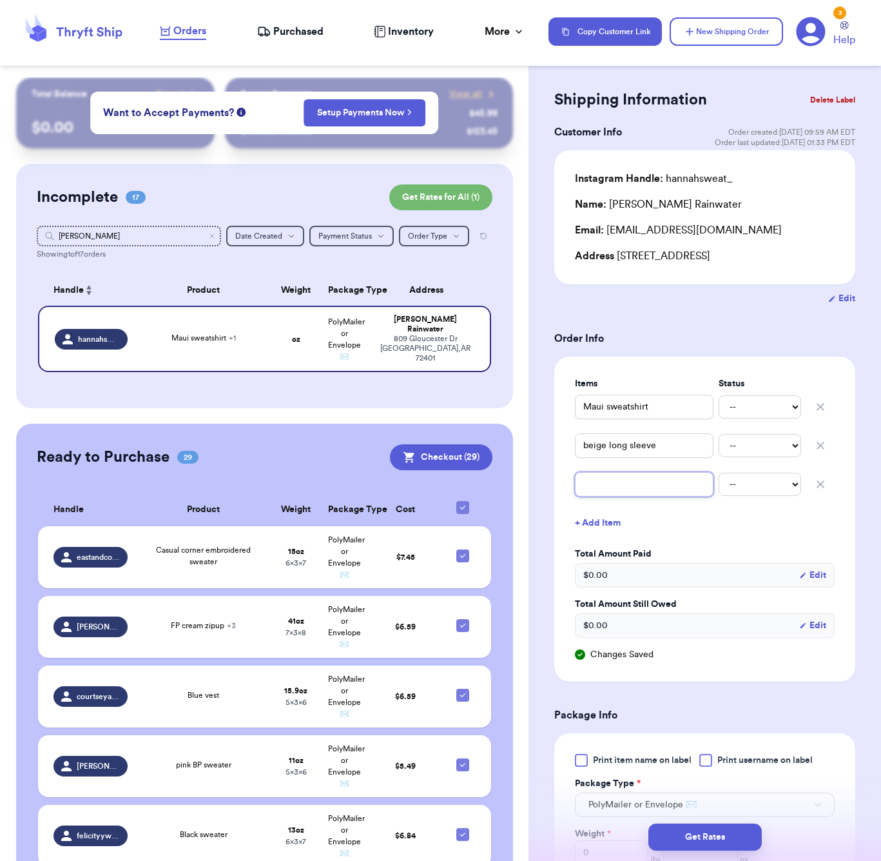
click at [611, 478] on input "text" at bounding box center [644, 484] width 139 height 25
click at [605, 531] on button "+ Add Item" at bounding box center [705, 523] width 270 height 28
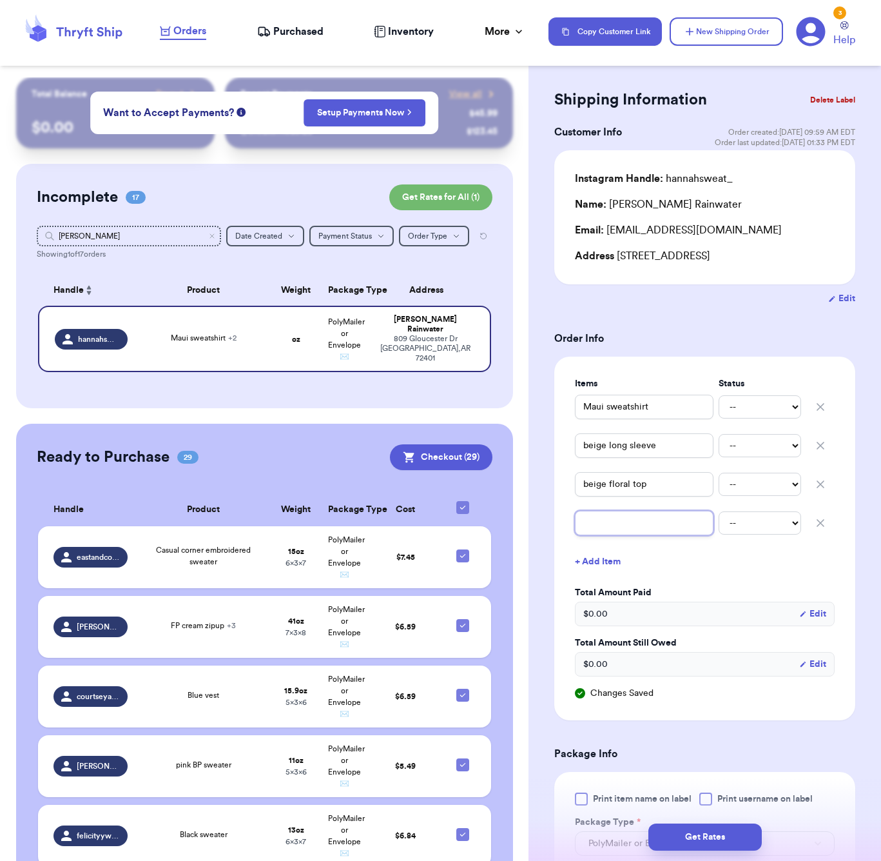
click at [607, 531] on input "text" at bounding box center [644, 523] width 139 height 25
click at [804, 566] on button "+ Add Item" at bounding box center [705, 561] width 270 height 28
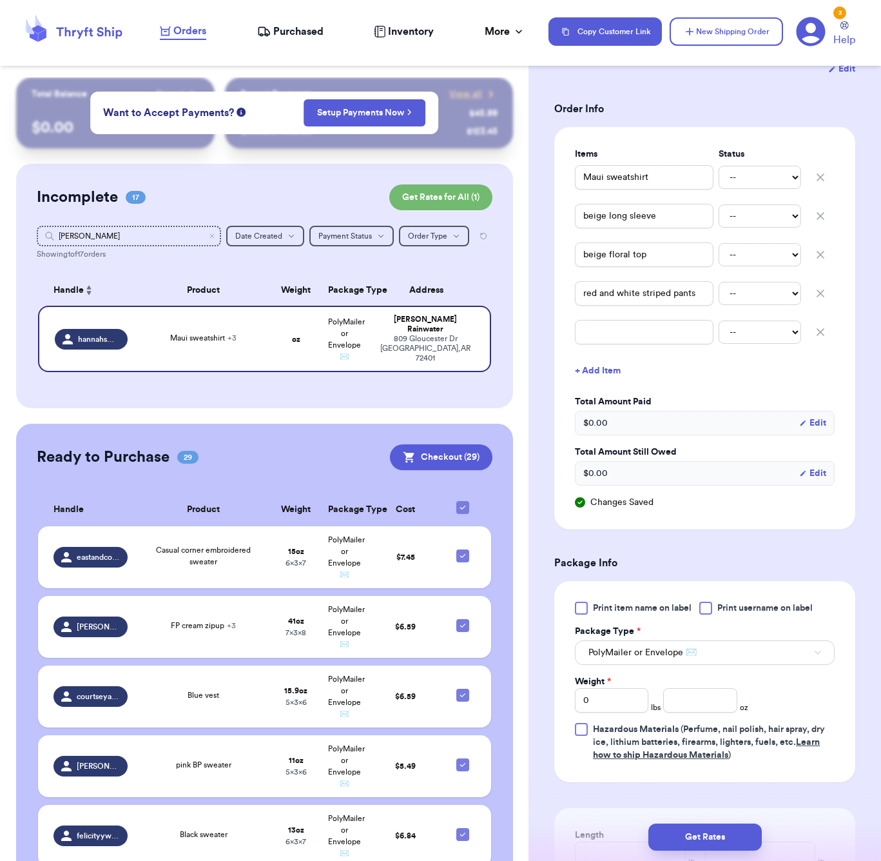
click at [817, 334] on icon "button" at bounding box center [820, 332] width 13 height 13
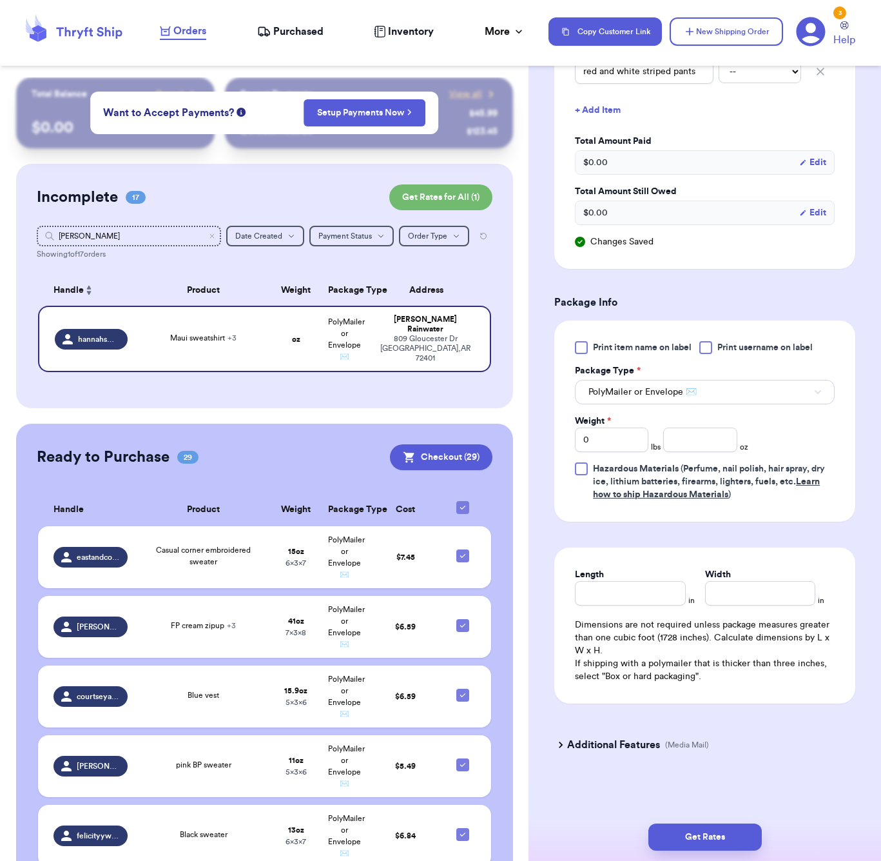
scroll to position [471, 0]
click at [714, 441] on input "number" at bounding box center [701, 440] width 74 height 25
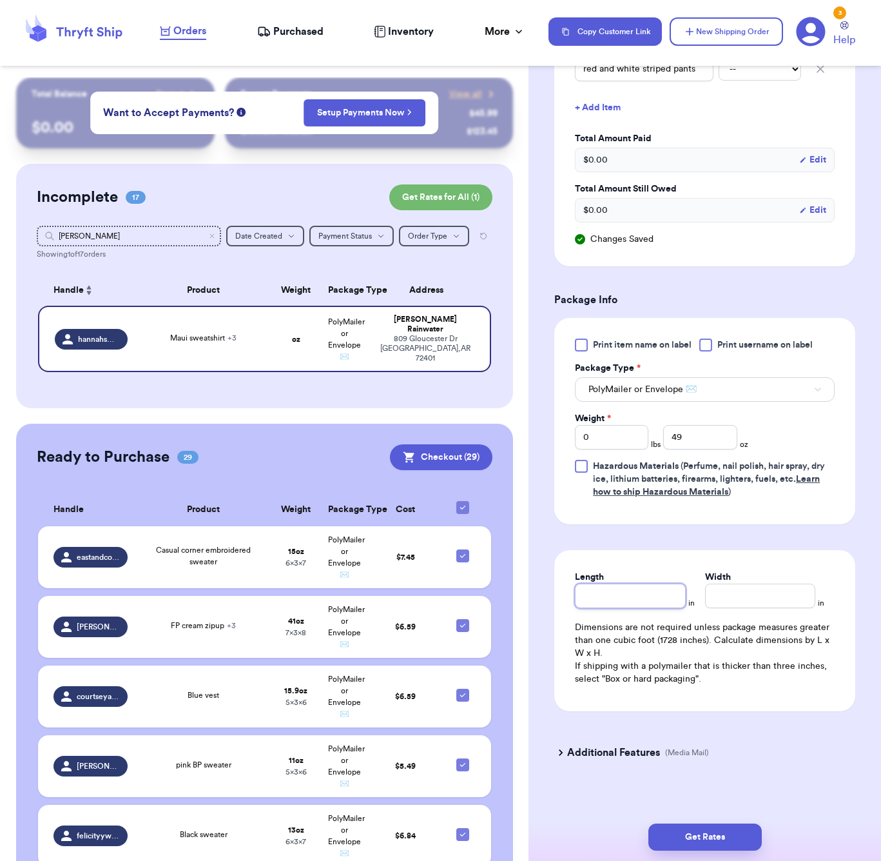
click at [652, 596] on div "Length" at bounding box center [630, 589] width 110 height 37
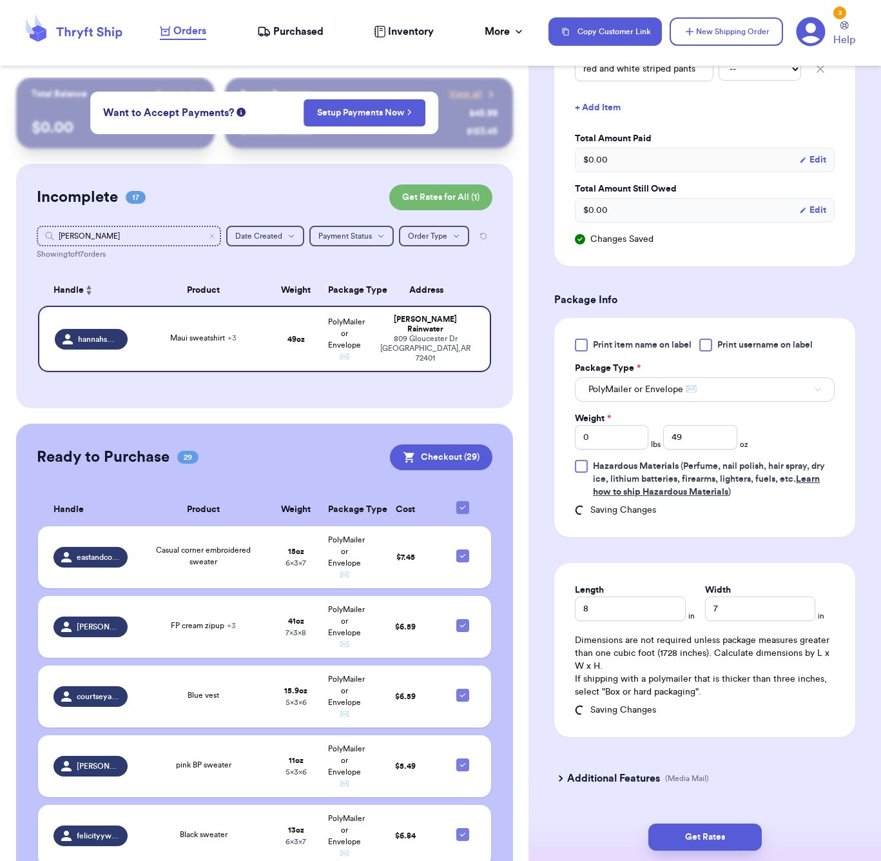
drag, startPoint x: 740, startPoint y: 851, endPoint x: 733, endPoint y: 801, distance: 49.4
click at [740, 840] on div "Get Rates" at bounding box center [705, 837] width 353 height 48
drag, startPoint x: 748, startPoint y: 832, endPoint x: 749, endPoint y: 782, distance: 49.7
click at [747, 831] on button "Get Rates" at bounding box center [705, 836] width 113 height 27
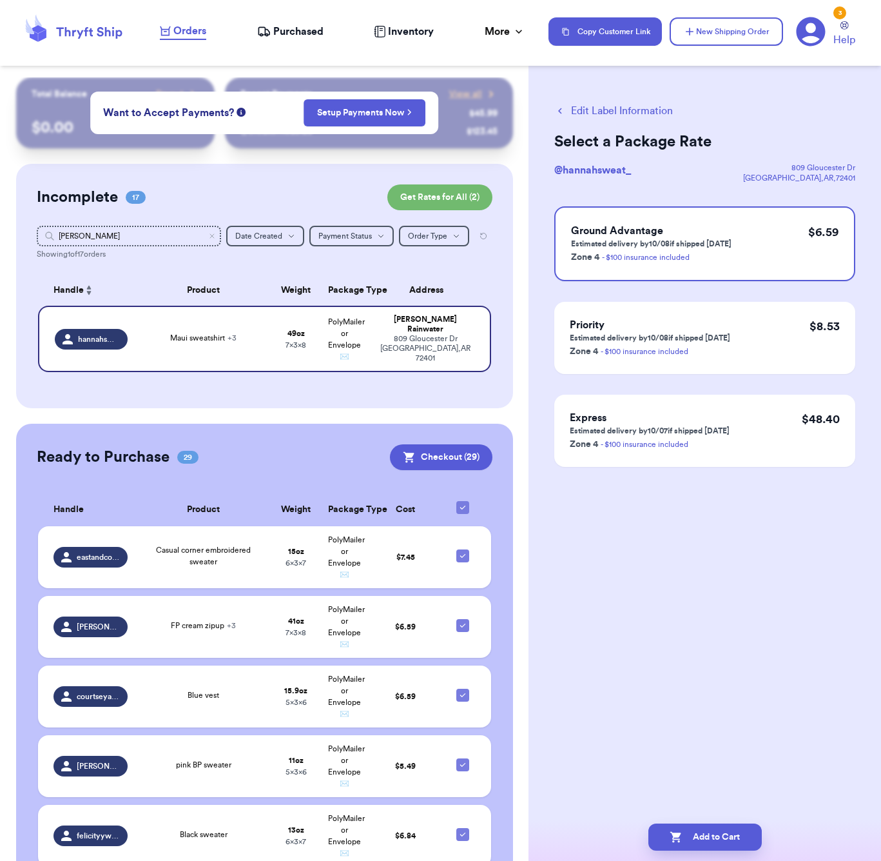
scroll to position [1, 0]
click at [743, 840] on button "Add to Cart" at bounding box center [705, 836] width 113 height 27
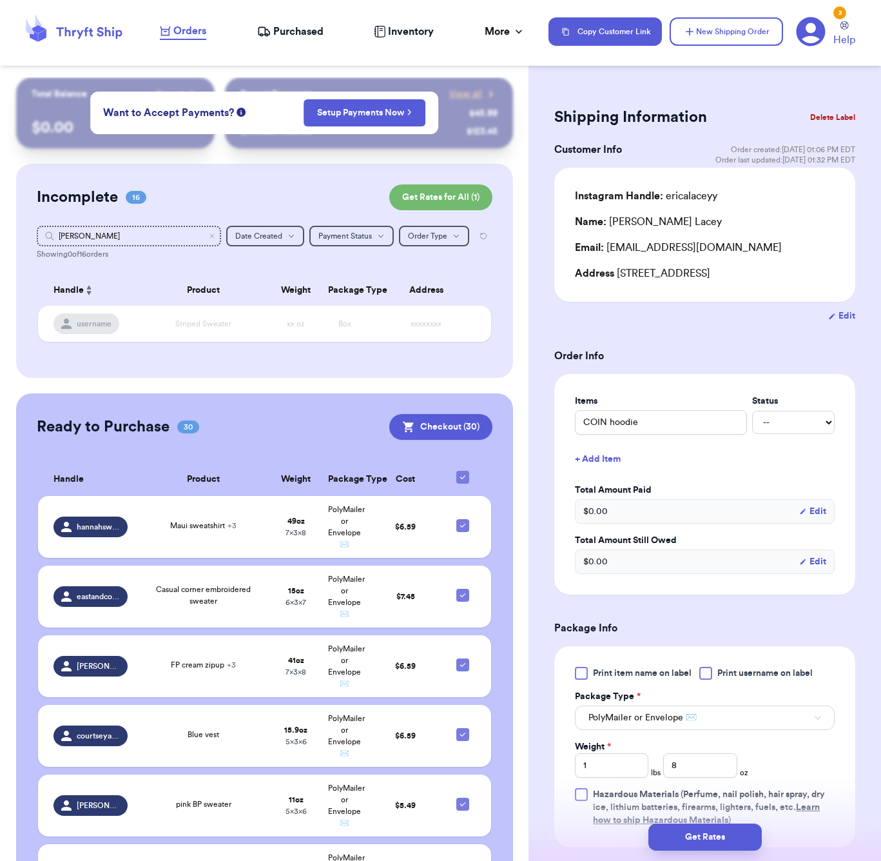
click at [462, 482] on icon at bounding box center [463, 477] width 10 height 10
click at [462, 471] on input "checkbox" at bounding box center [462, 470] width 1 height 1
click at [467, 478] on div at bounding box center [463, 477] width 13 height 13
click at [463, 471] on input "checkbox" at bounding box center [462, 470] width 1 height 1
click at [455, 424] on button "Checkout ( 30 )" at bounding box center [440, 427] width 103 height 26
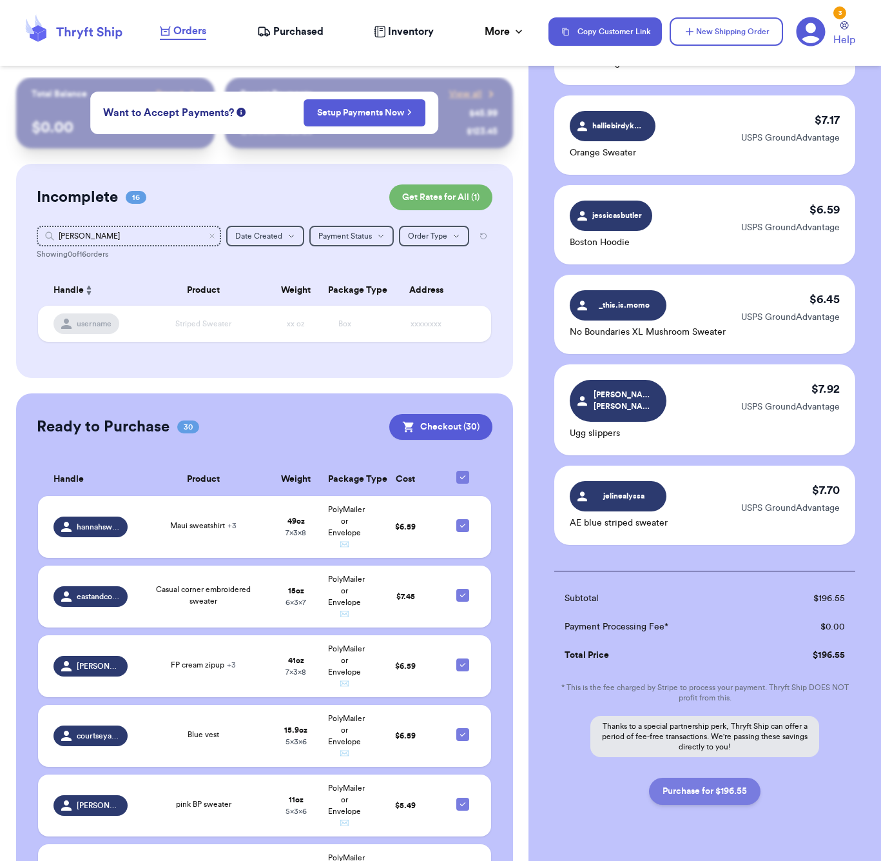
scroll to position [2341, 0]
click at [714, 778] on button "Purchase for $196.55" at bounding box center [705, 791] width 112 height 27
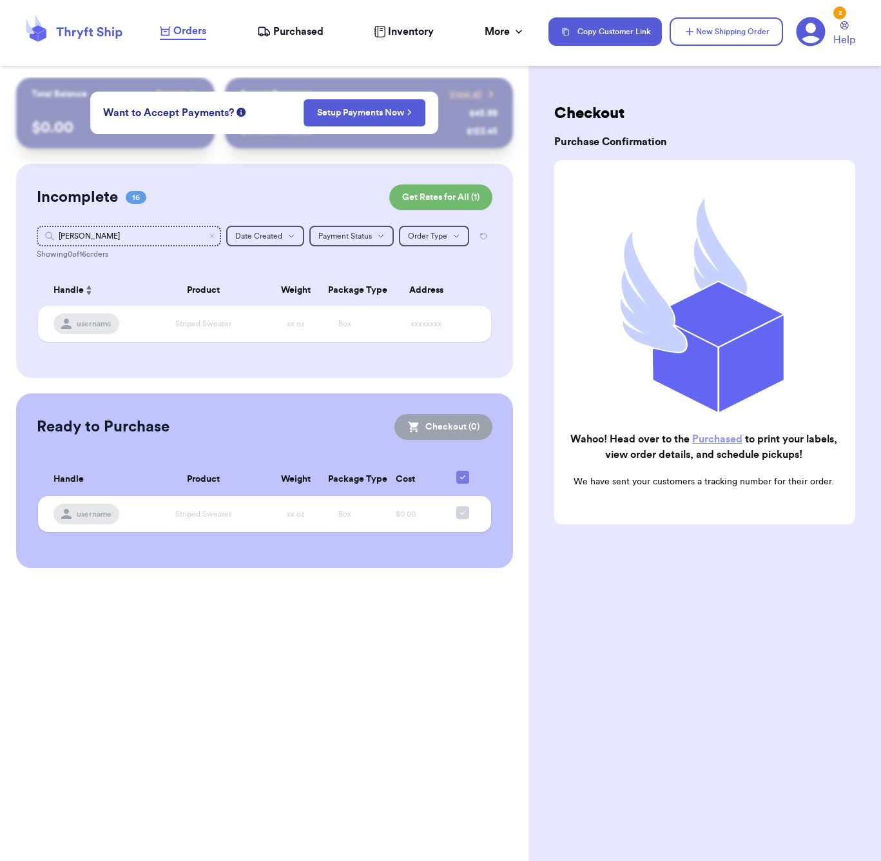
scroll to position [0, 0]
